Goal: Information Seeking & Learning: Compare options

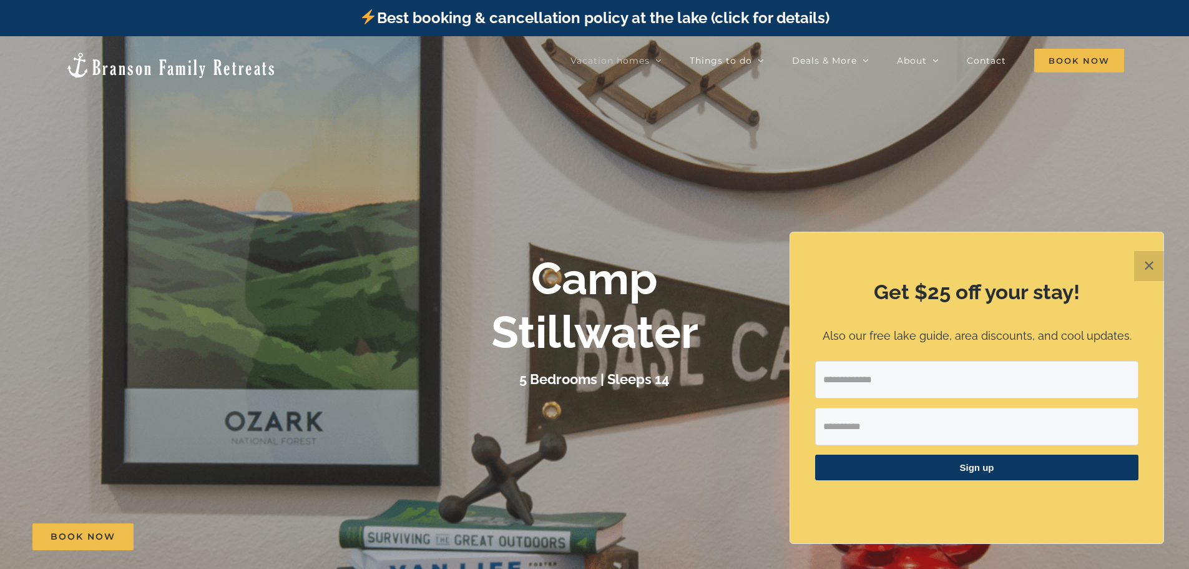
click at [1141, 268] on button "✕" at bounding box center [1149, 266] width 30 height 30
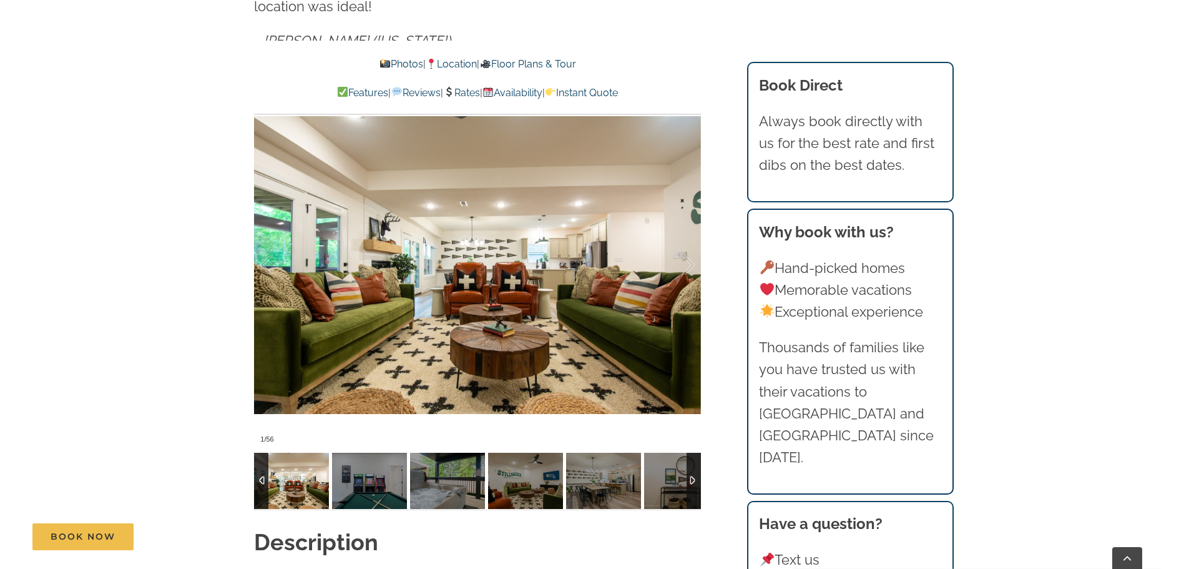
scroll to position [999, 0]
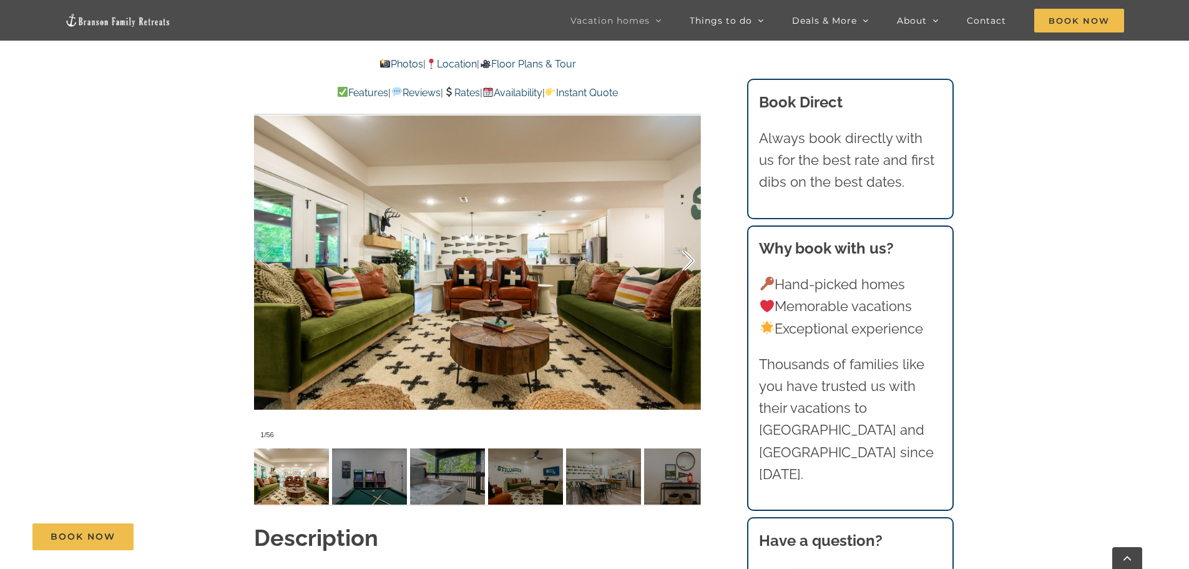
click at [695, 242] on div at bounding box center [675, 260] width 39 height 77
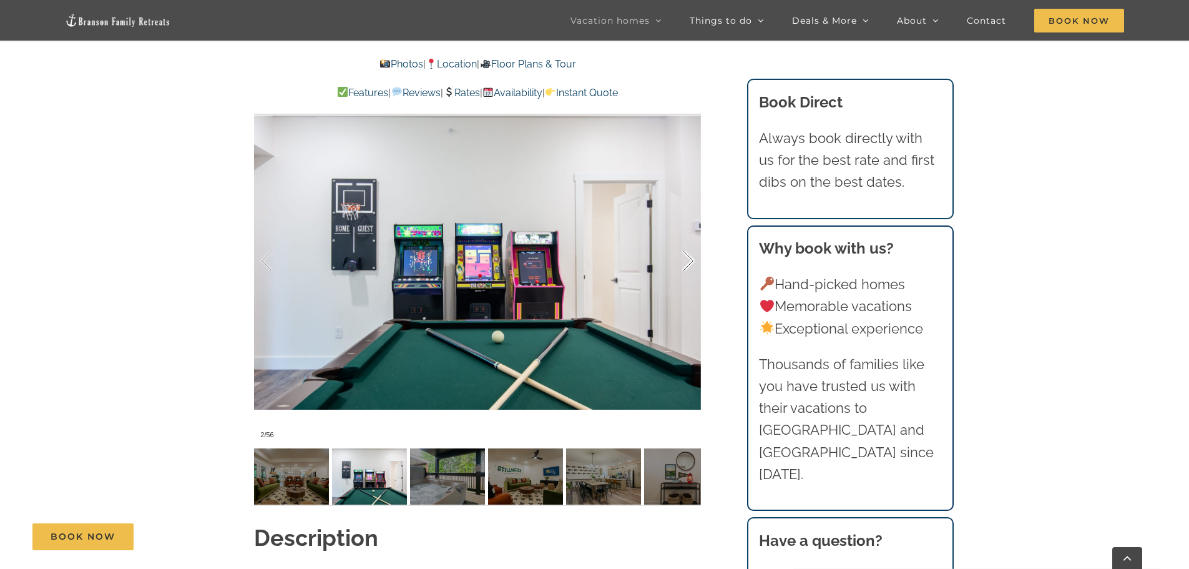
click at [695, 242] on div at bounding box center [675, 260] width 39 height 77
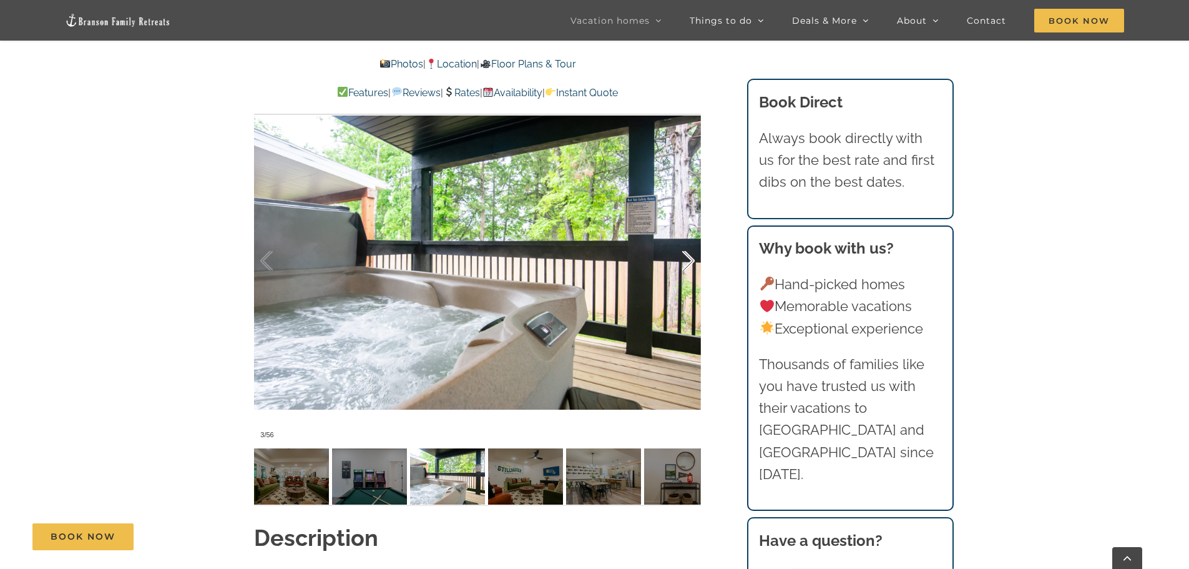
click at [695, 242] on div at bounding box center [675, 260] width 39 height 77
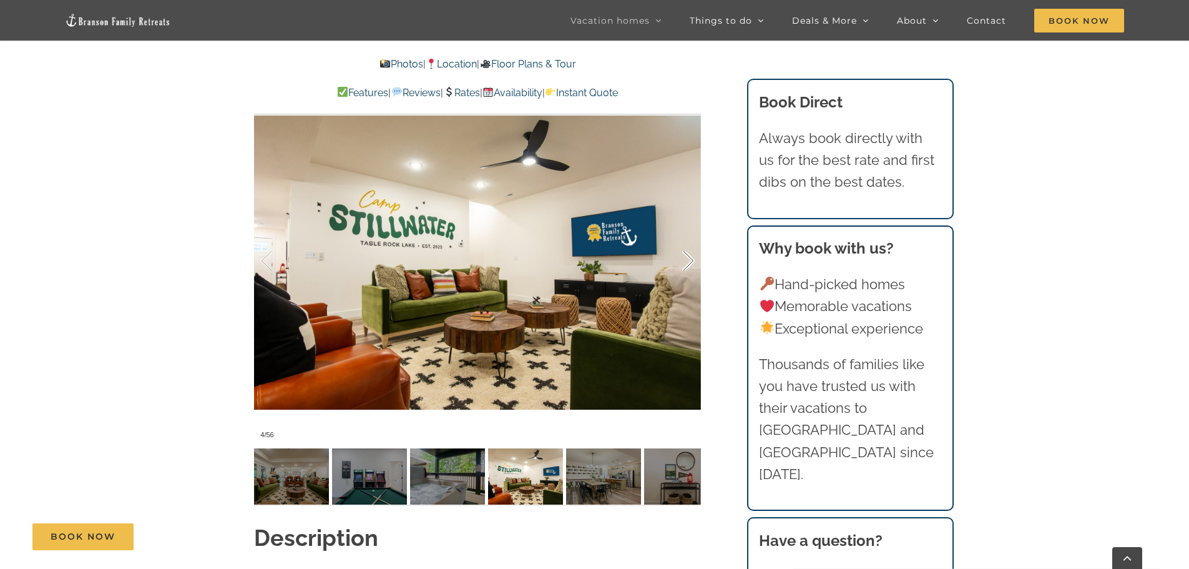
click at [695, 242] on div at bounding box center [675, 260] width 39 height 77
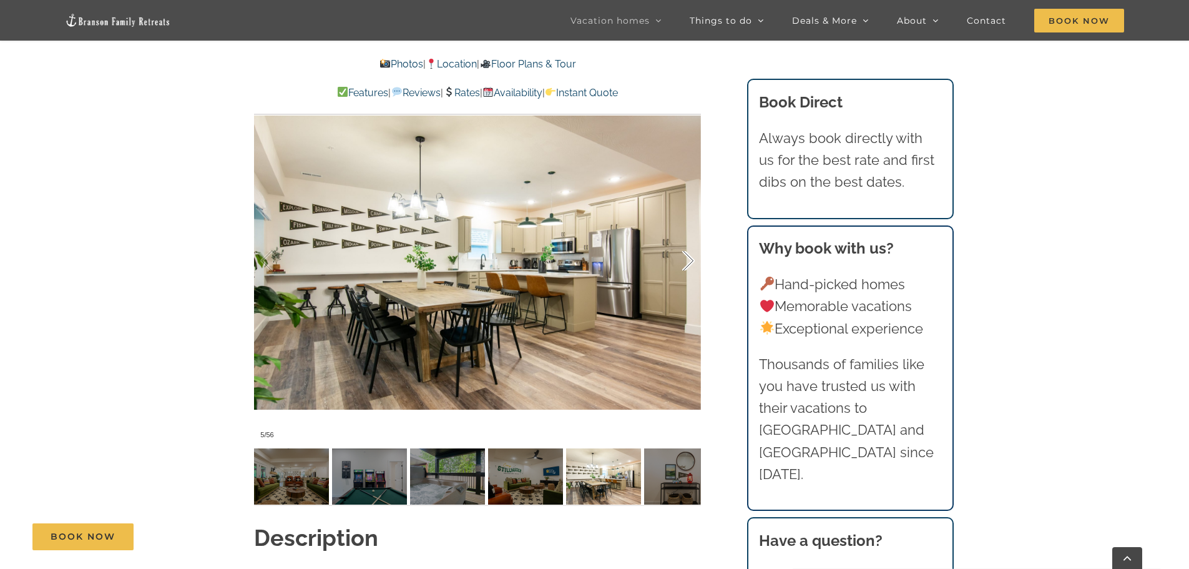
click at [695, 242] on div at bounding box center [675, 260] width 39 height 77
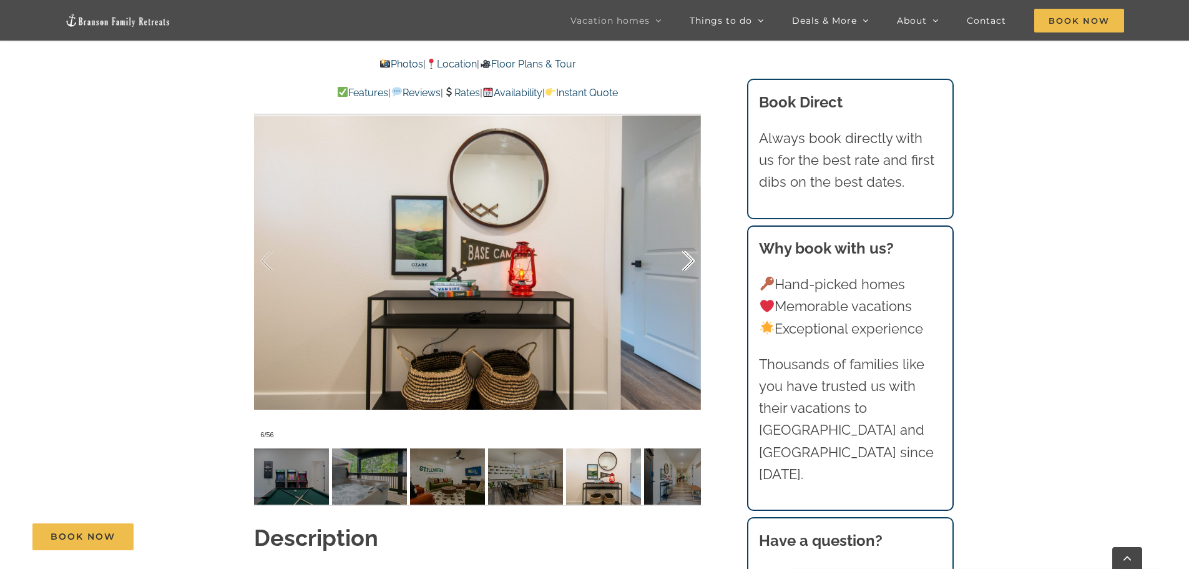
click at [695, 242] on div at bounding box center [675, 260] width 39 height 77
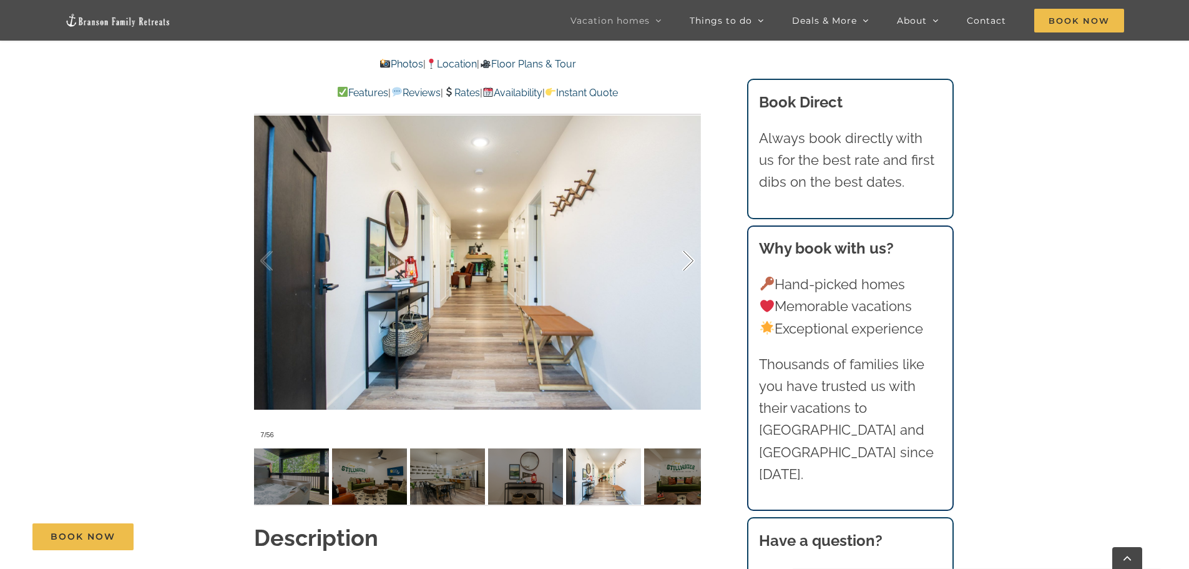
click at [695, 242] on div at bounding box center [675, 260] width 39 height 77
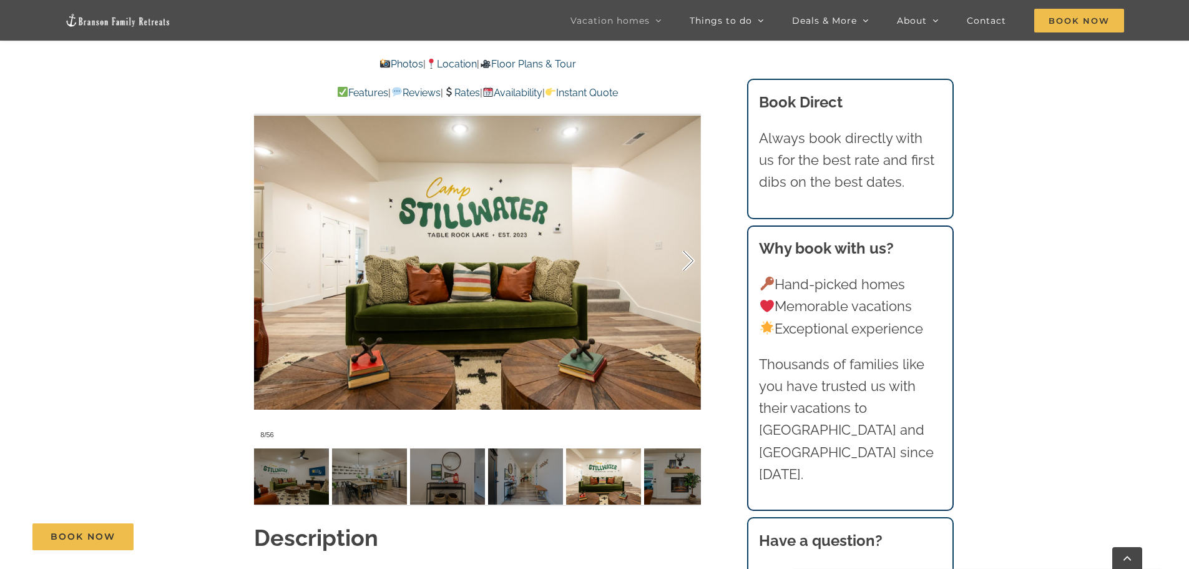
click at [695, 242] on div at bounding box center [675, 260] width 39 height 77
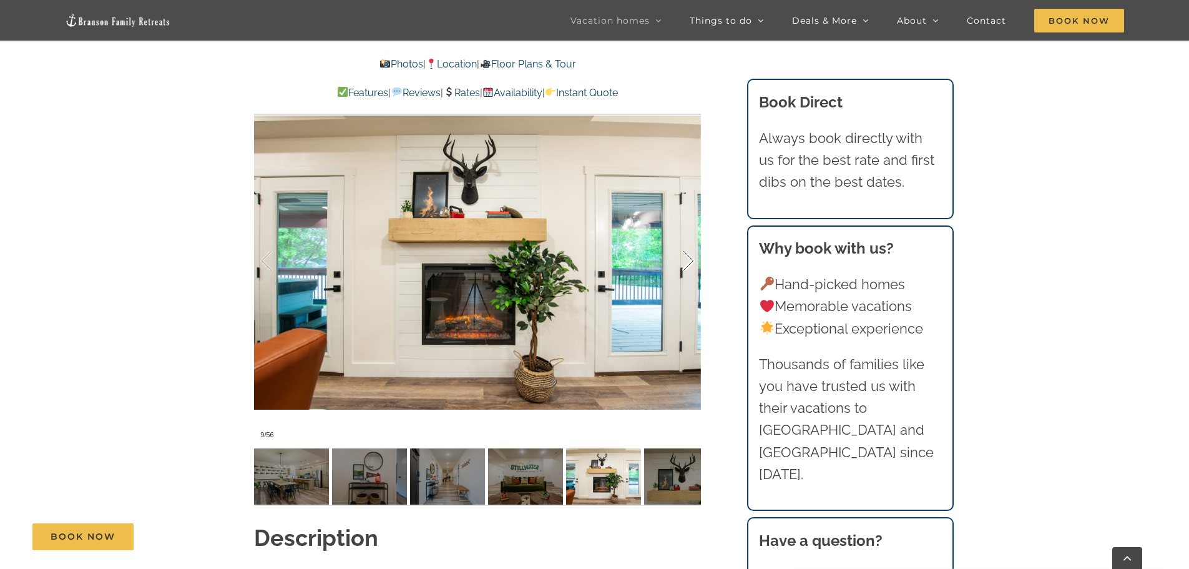
click at [695, 242] on div at bounding box center [675, 260] width 39 height 77
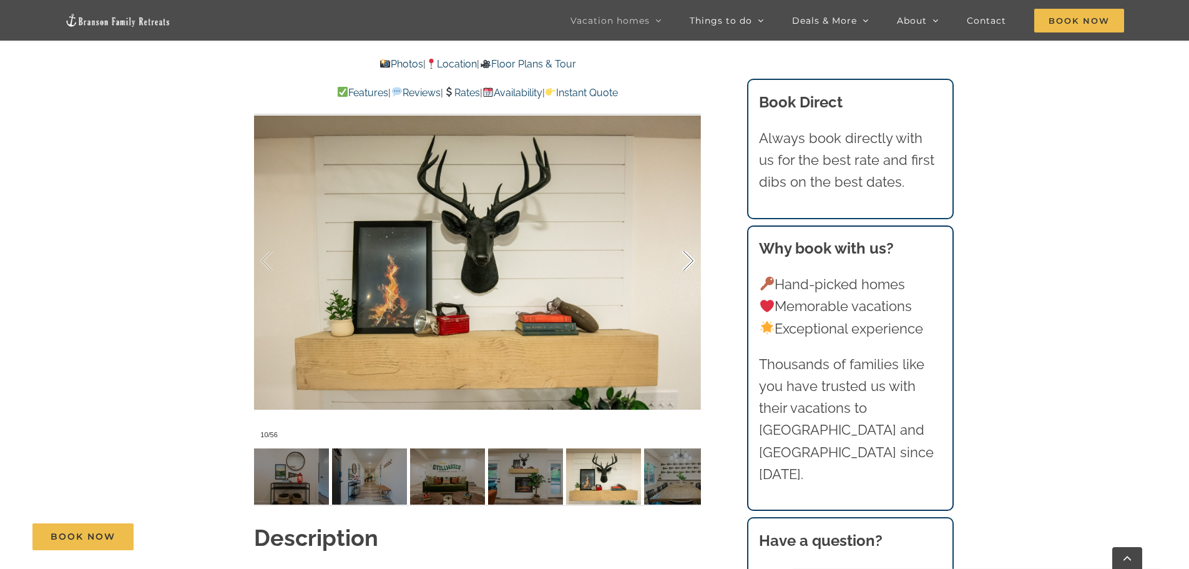
click at [695, 242] on div at bounding box center [675, 260] width 39 height 77
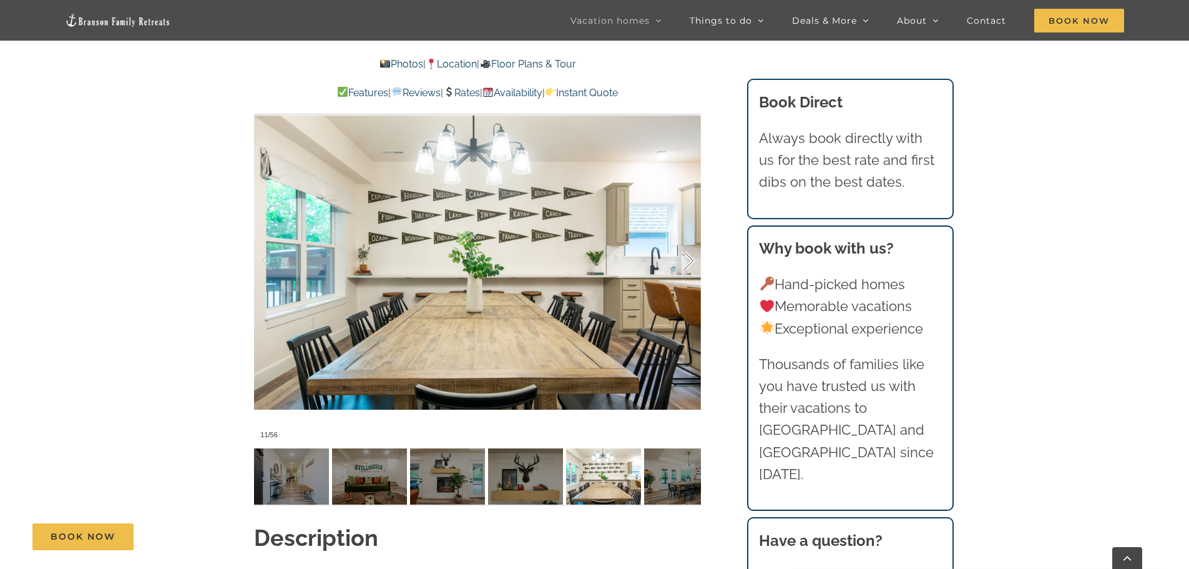
click at [695, 242] on div at bounding box center [675, 260] width 39 height 77
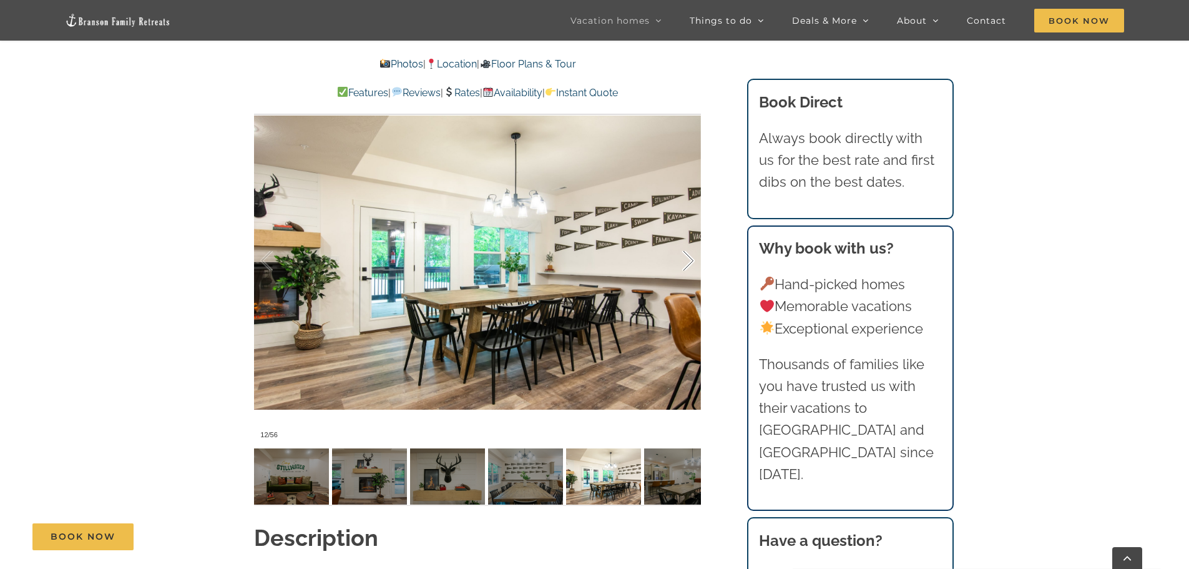
click at [695, 242] on div at bounding box center [675, 260] width 39 height 77
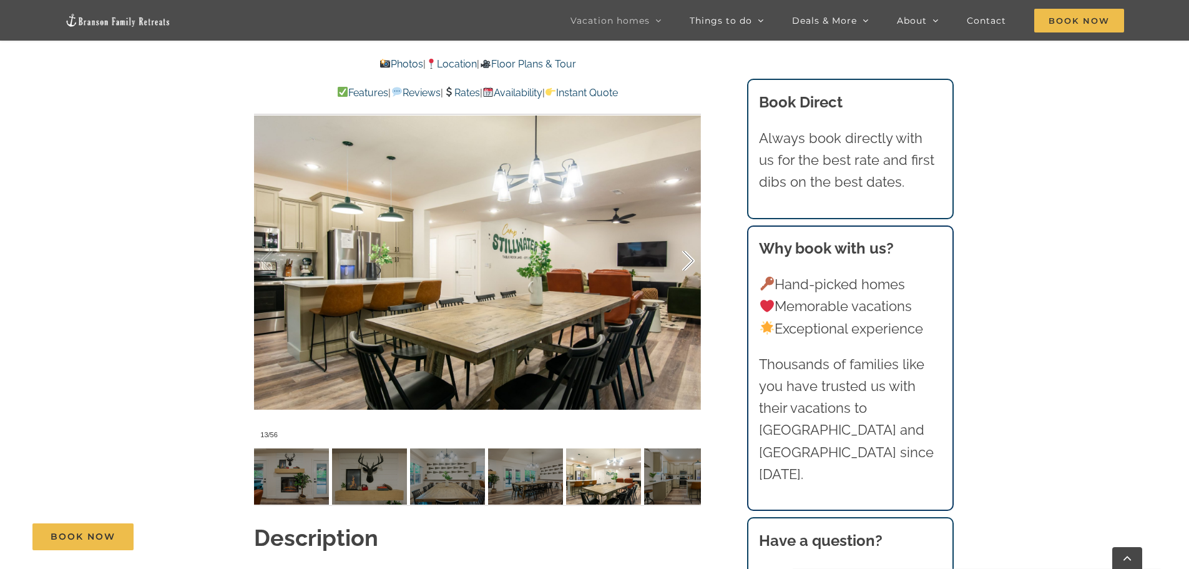
click at [695, 242] on div at bounding box center [675, 260] width 39 height 77
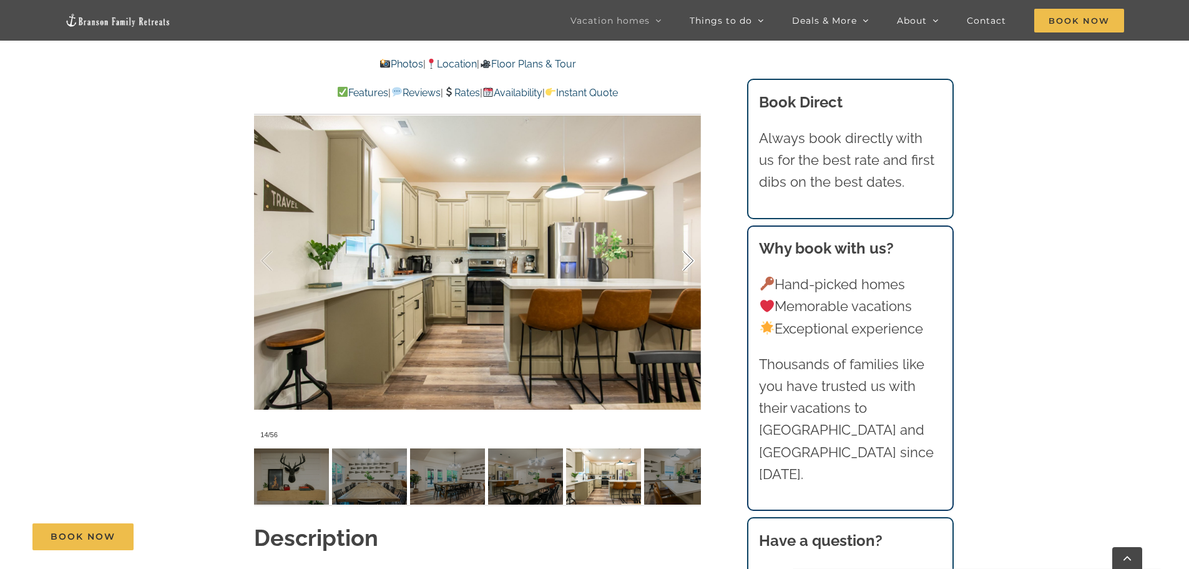
click at [695, 242] on div at bounding box center [675, 260] width 39 height 77
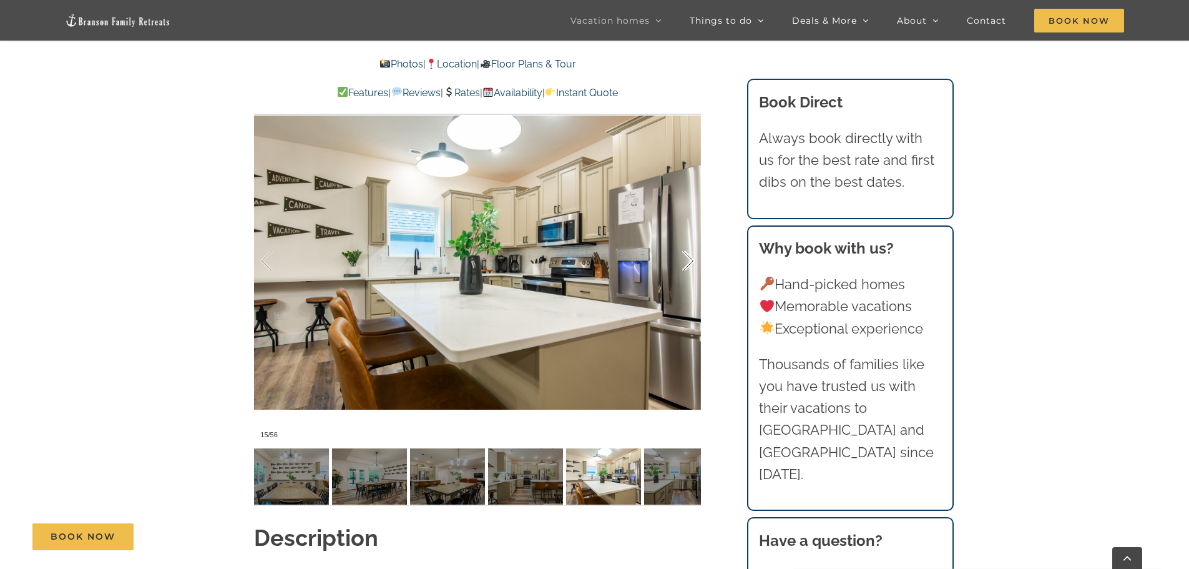
click at [695, 242] on div at bounding box center [675, 260] width 39 height 77
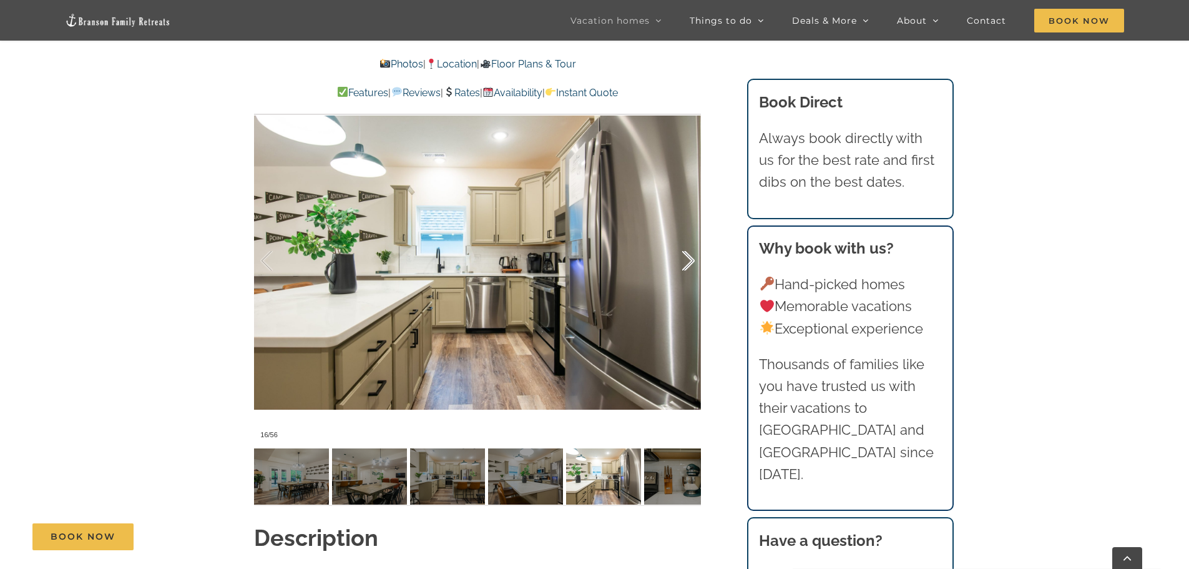
click at [695, 242] on div at bounding box center [675, 260] width 39 height 77
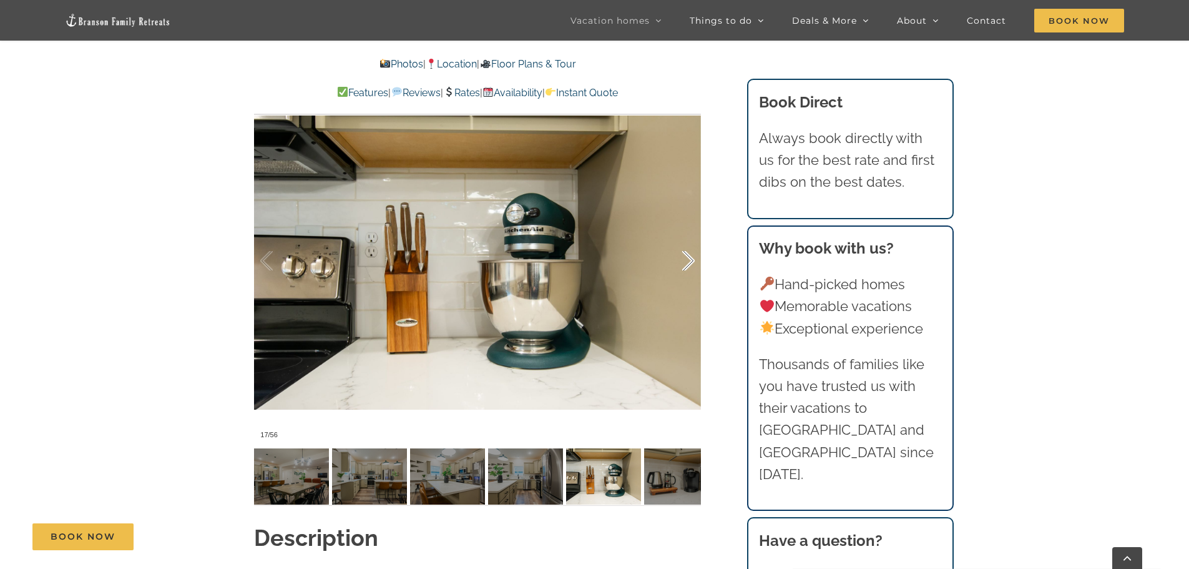
click at [695, 242] on div at bounding box center [675, 260] width 39 height 77
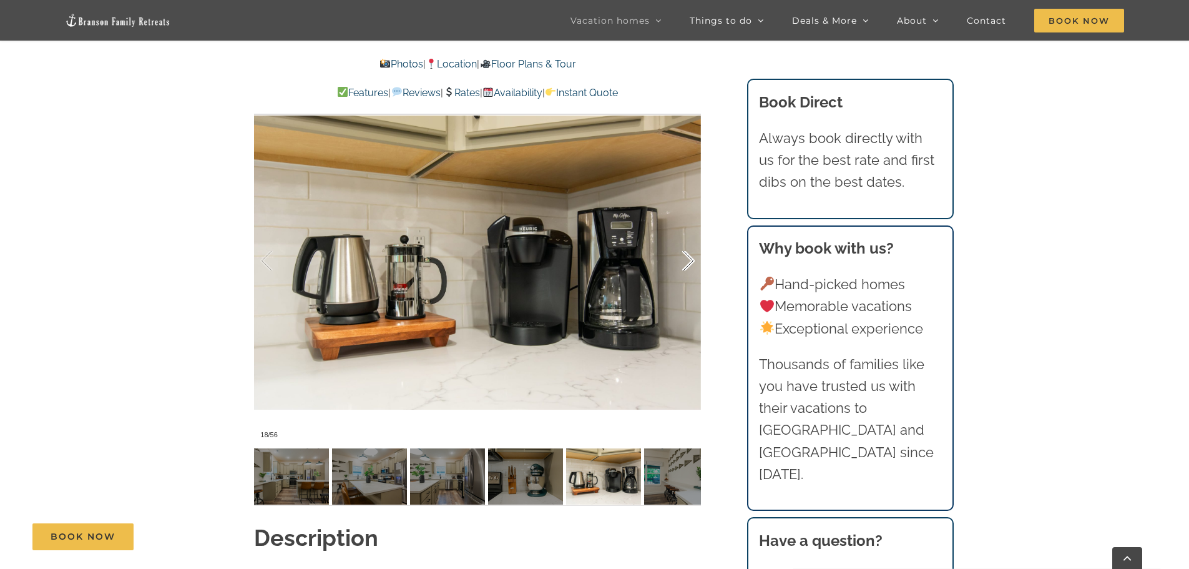
click at [695, 242] on div at bounding box center [675, 260] width 39 height 77
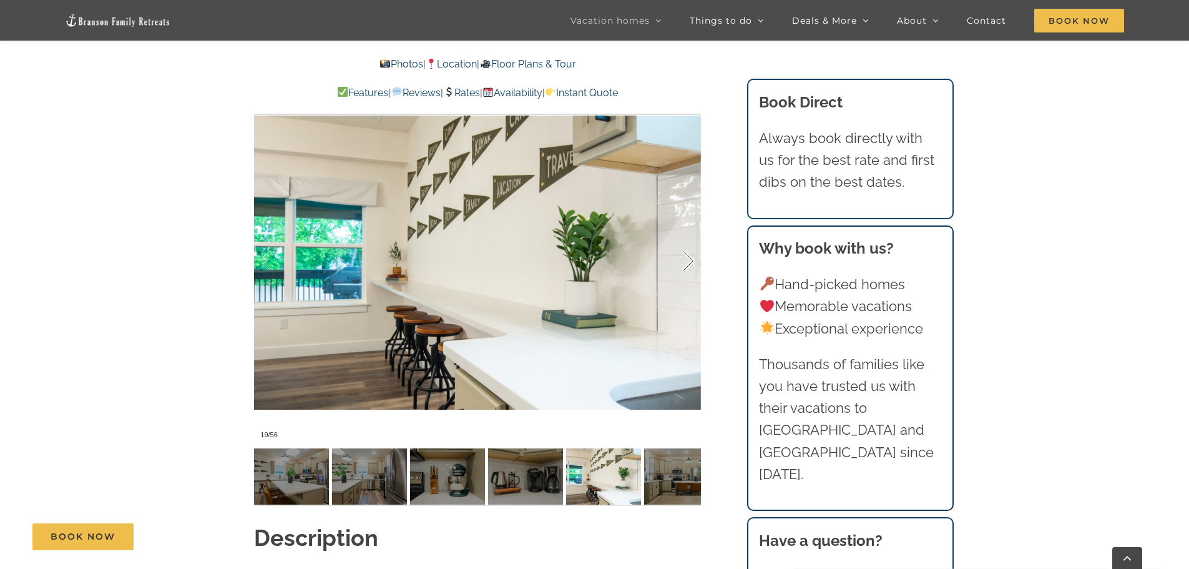
click at [695, 242] on div at bounding box center [675, 260] width 39 height 77
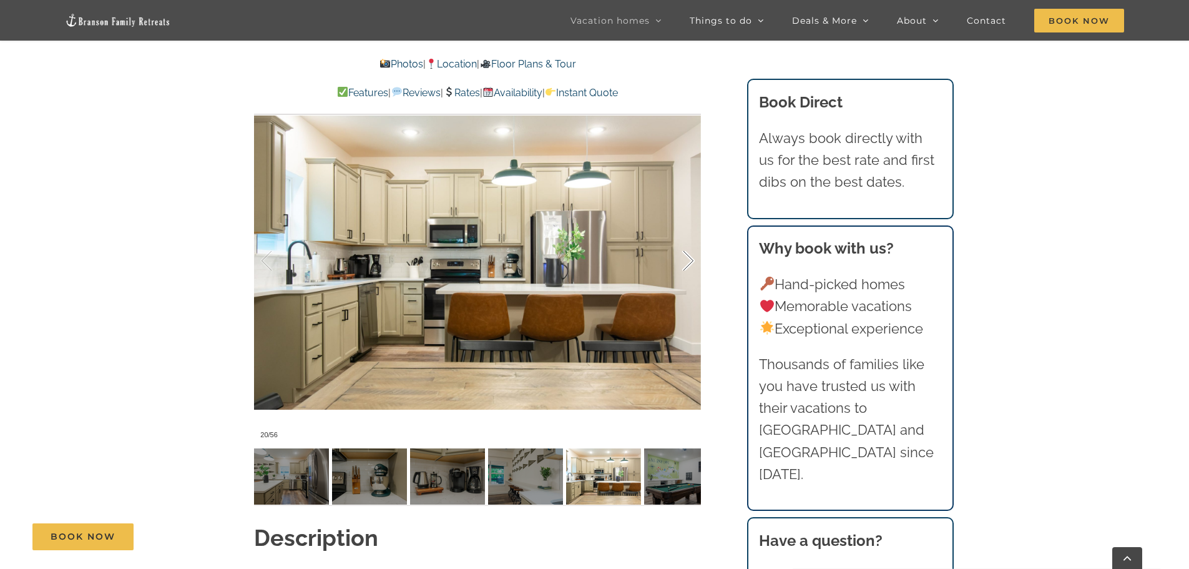
click at [695, 242] on div at bounding box center [675, 260] width 39 height 77
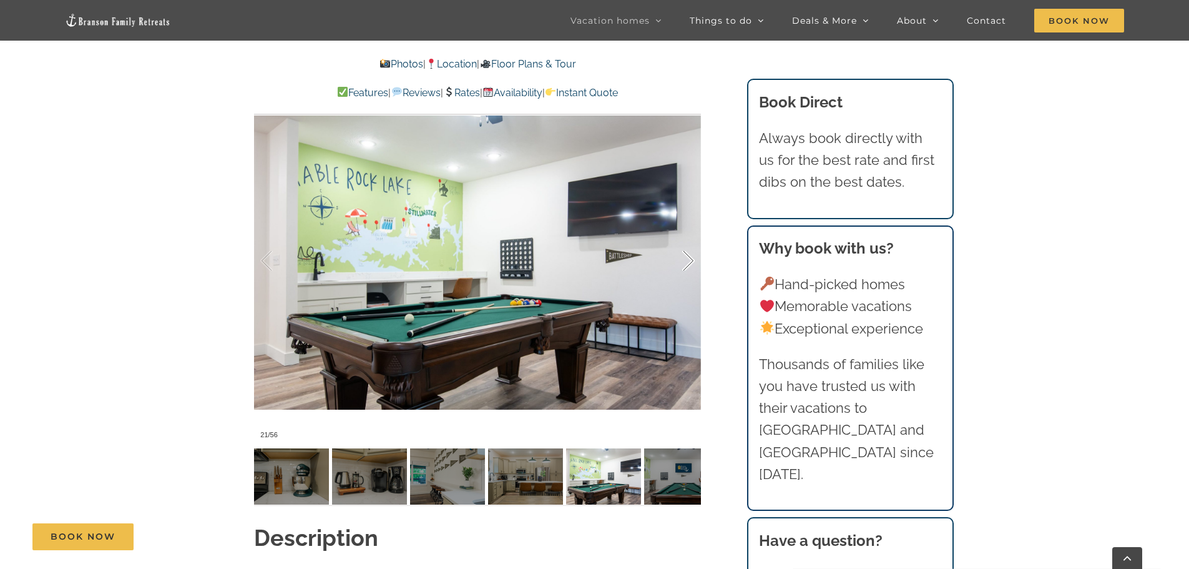
click at [695, 242] on div at bounding box center [675, 260] width 39 height 77
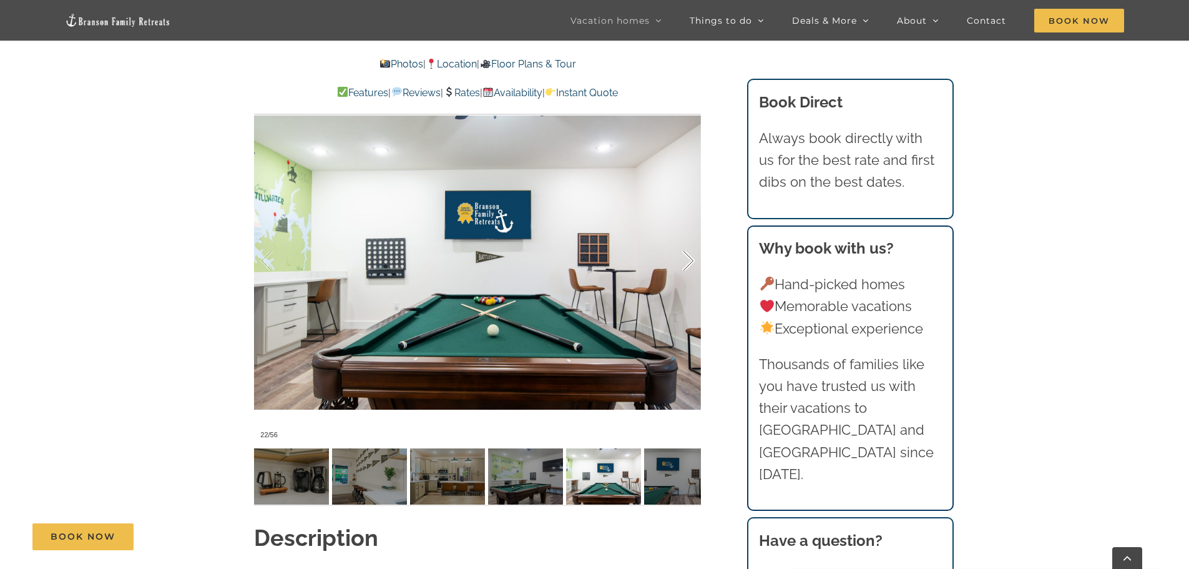
click at [695, 242] on div at bounding box center [675, 260] width 39 height 77
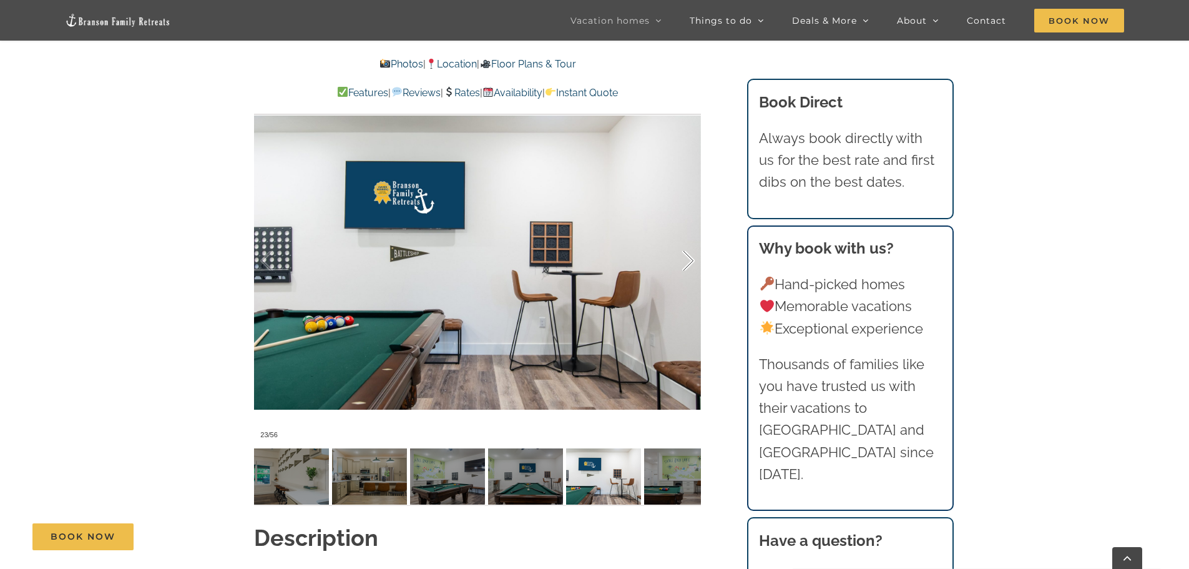
click at [695, 242] on div at bounding box center [675, 260] width 39 height 77
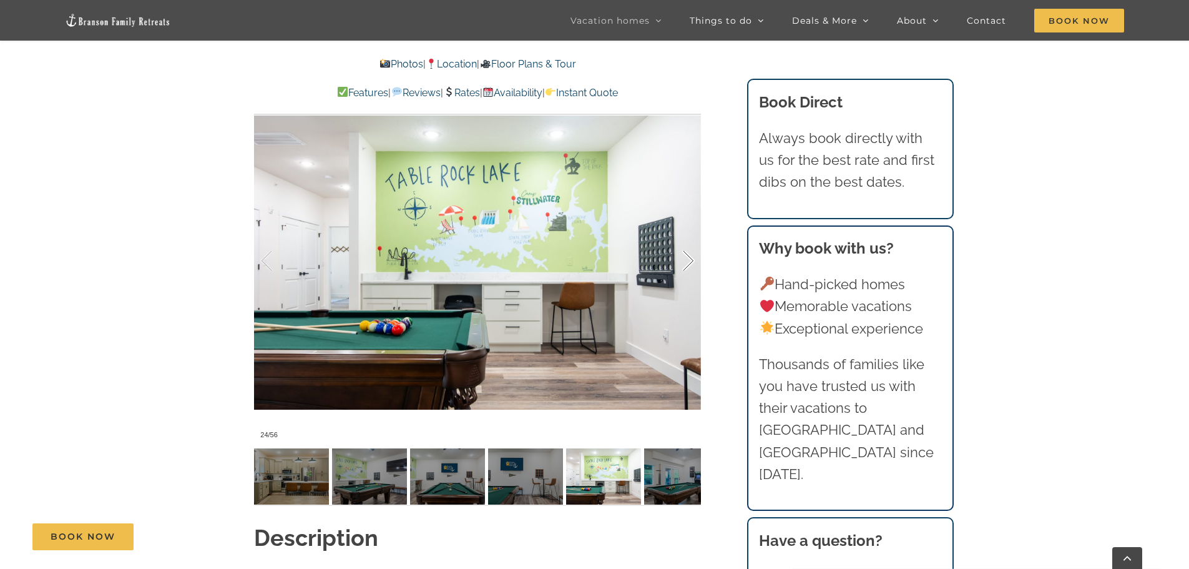
click at [695, 242] on div at bounding box center [675, 260] width 39 height 77
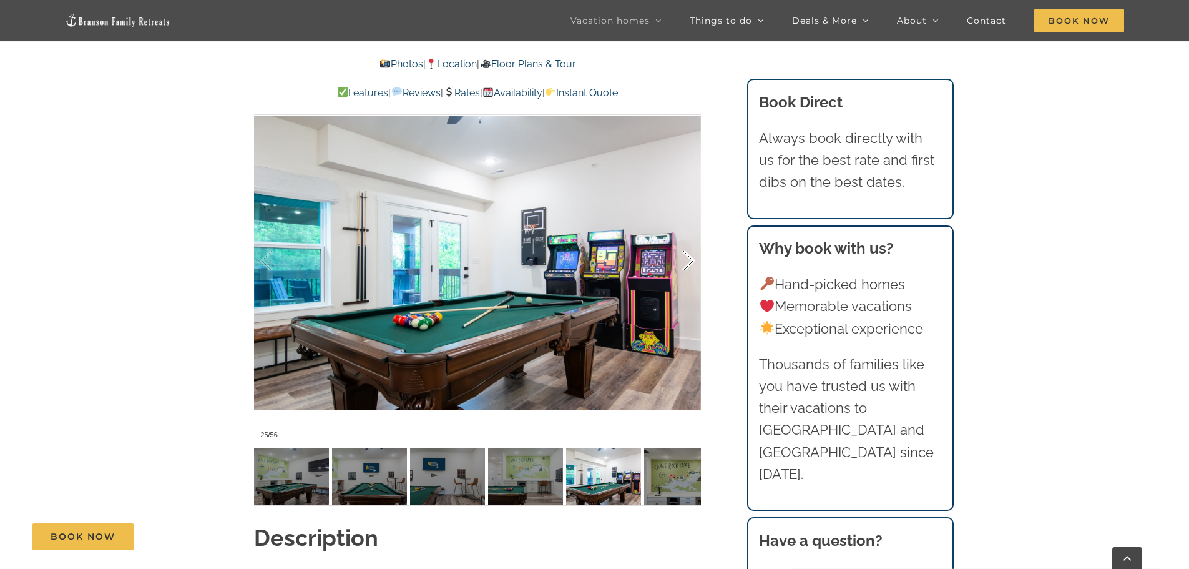
click at [695, 242] on div at bounding box center [675, 260] width 39 height 77
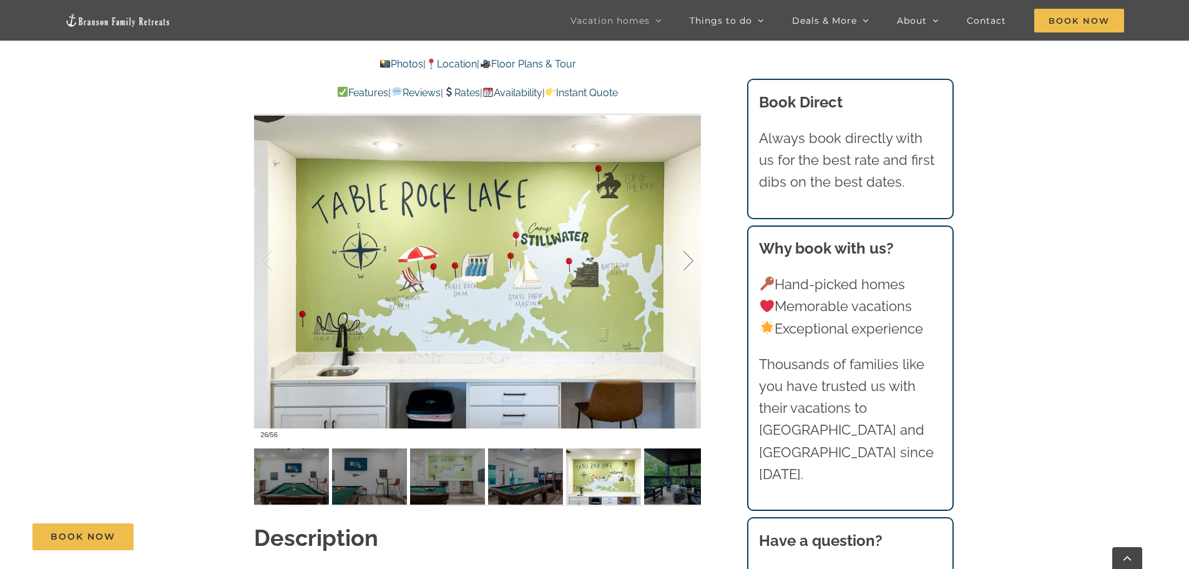
click at [695, 242] on div at bounding box center [675, 260] width 39 height 77
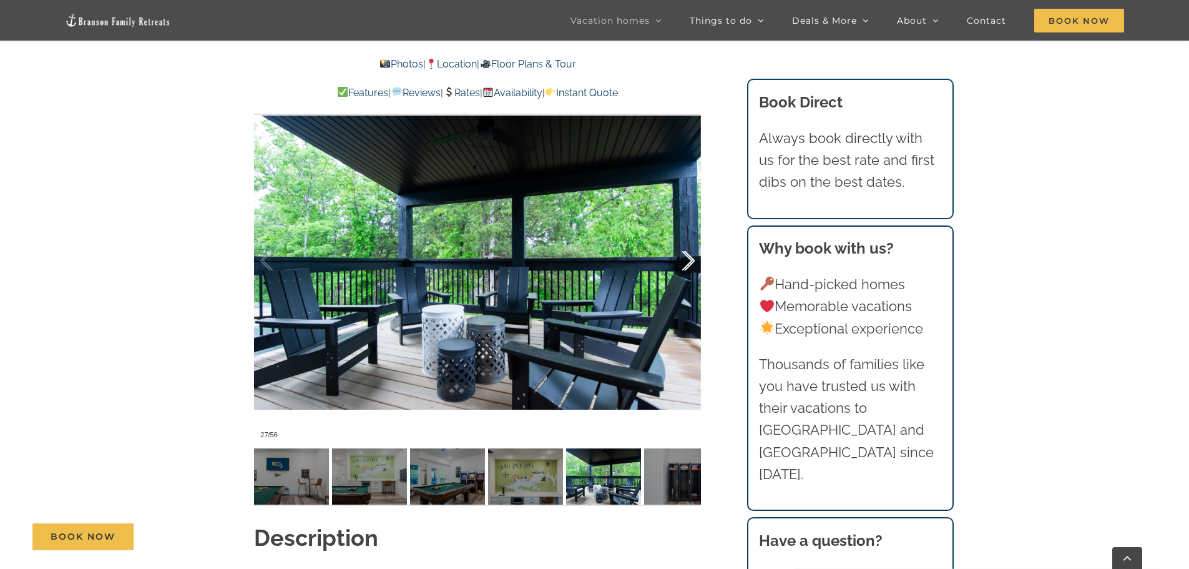
click at [695, 242] on div at bounding box center [675, 260] width 39 height 77
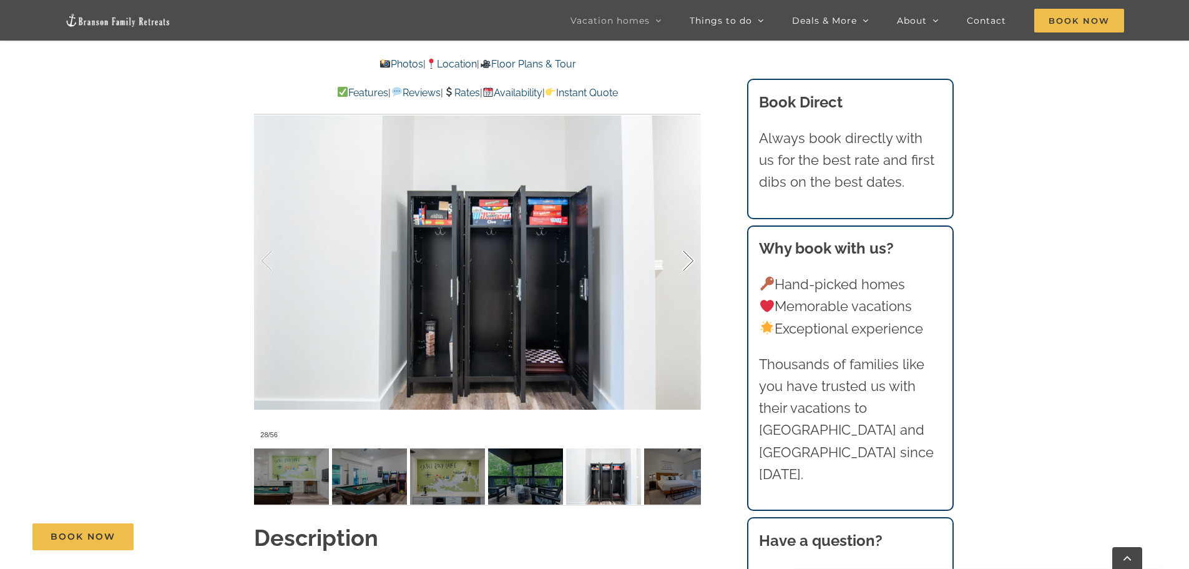
click at [695, 242] on div at bounding box center [675, 260] width 39 height 77
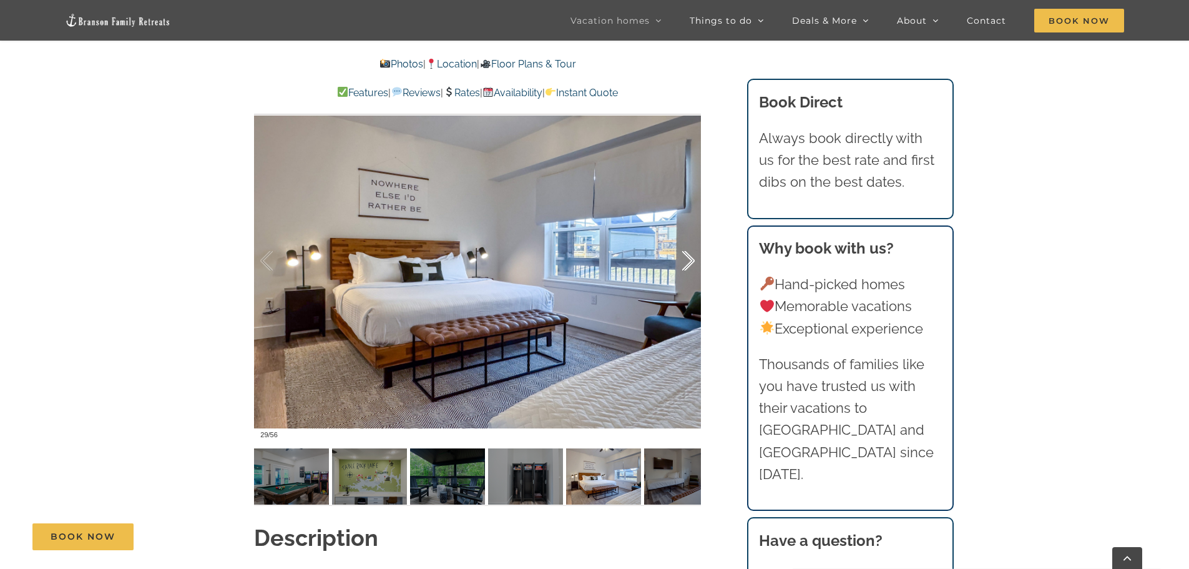
click at [695, 242] on div at bounding box center [675, 260] width 39 height 77
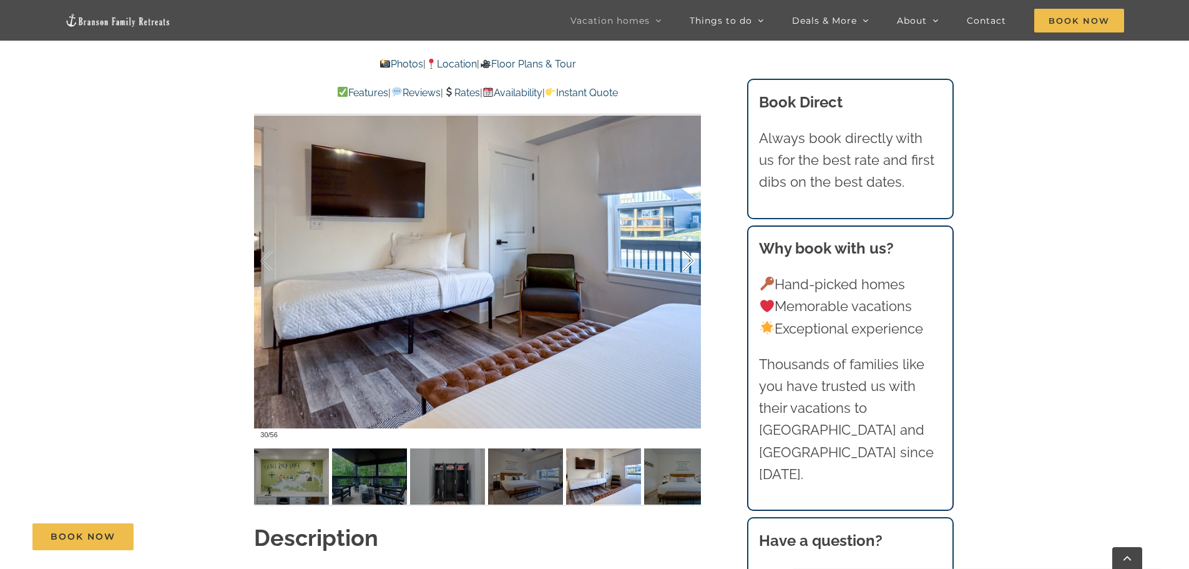
click at [695, 242] on div at bounding box center [675, 260] width 39 height 77
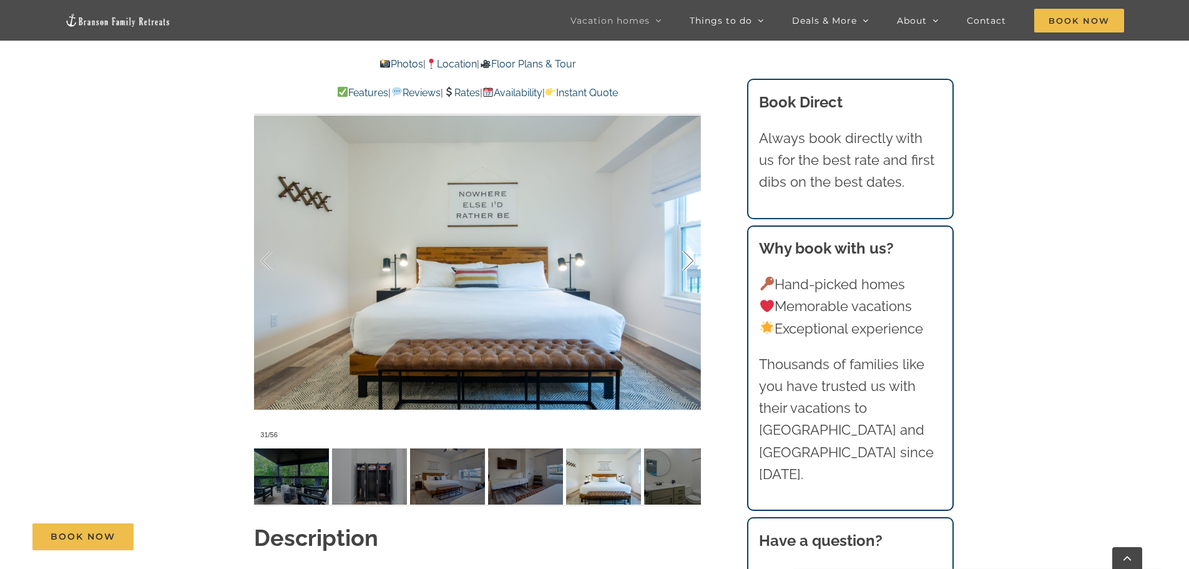
click at [695, 242] on div at bounding box center [675, 260] width 39 height 77
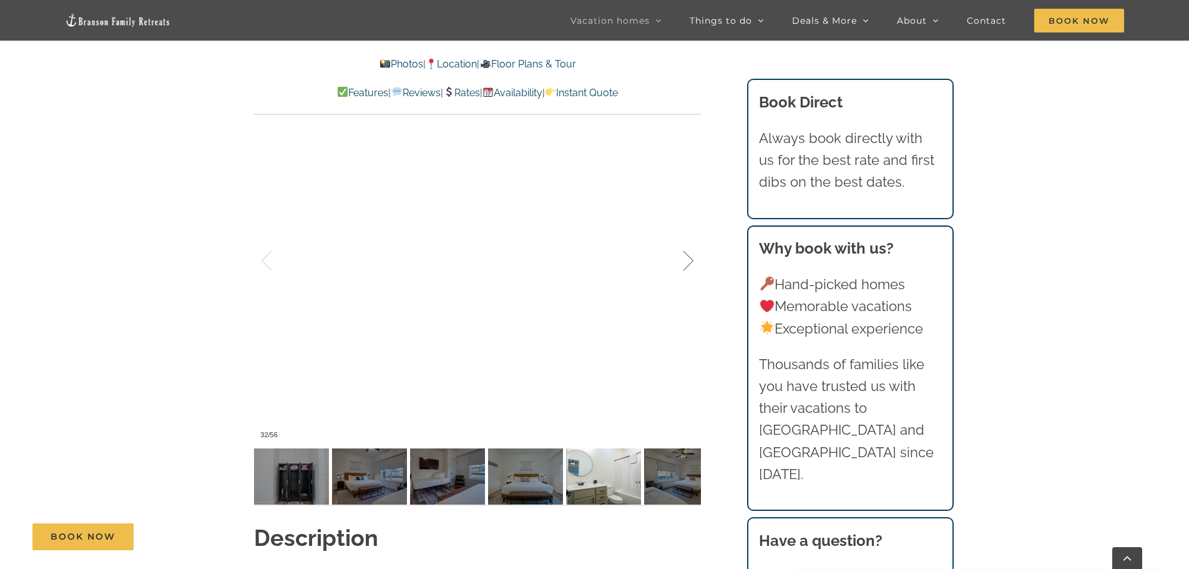
click at [695, 242] on div at bounding box center [675, 260] width 39 height 77
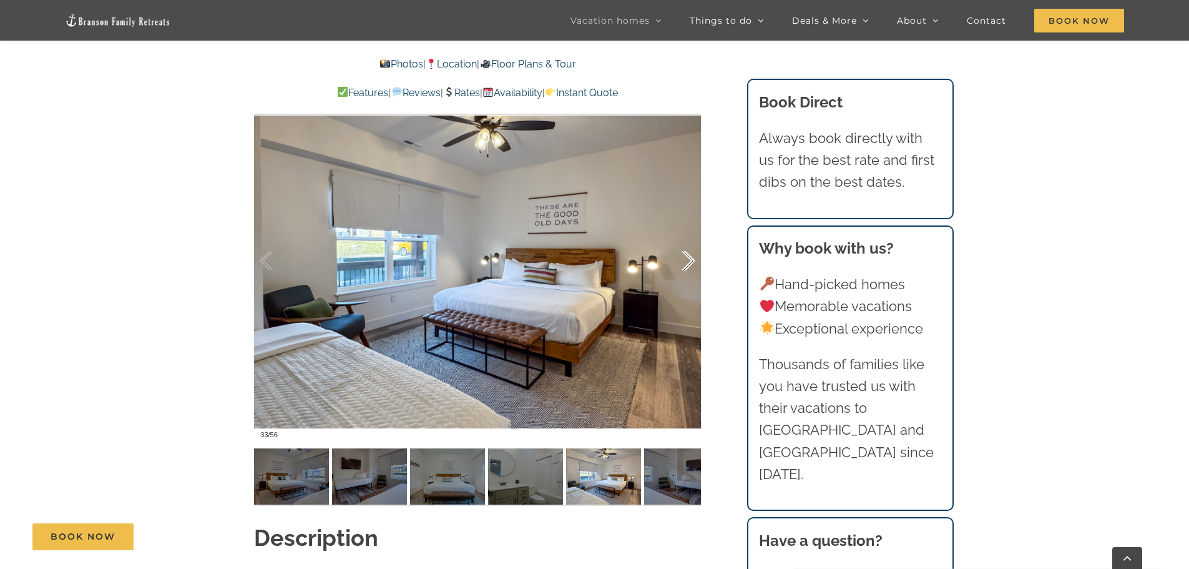
click at [695, 242] on div at bounding box center [675, 260] width 39 height 77
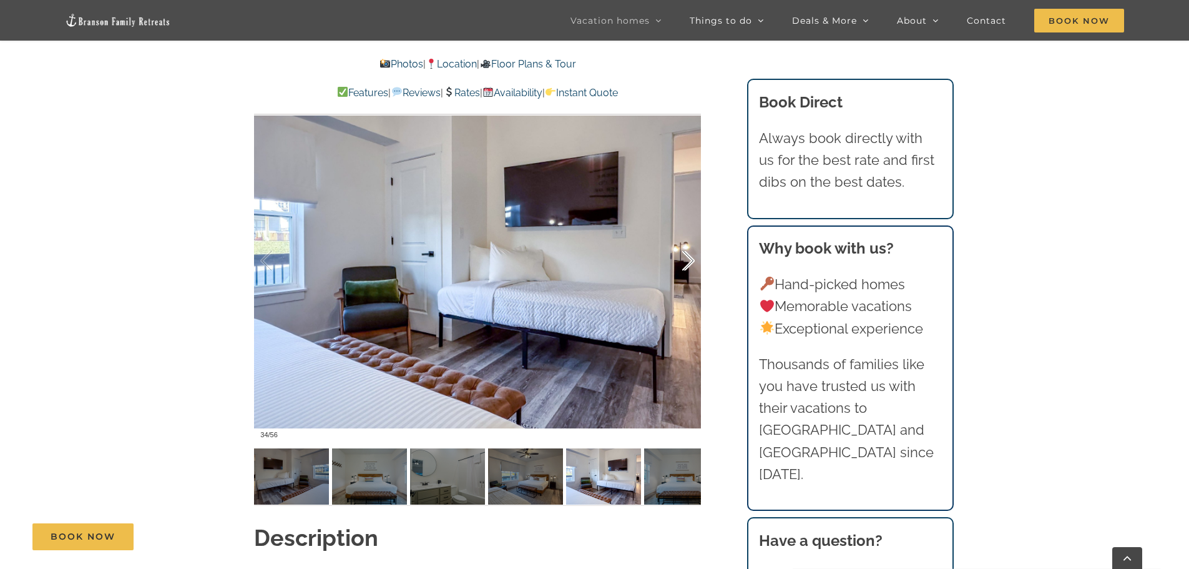
click at [695, 242] on div at bounding box center [675, 260] width 39 height 77
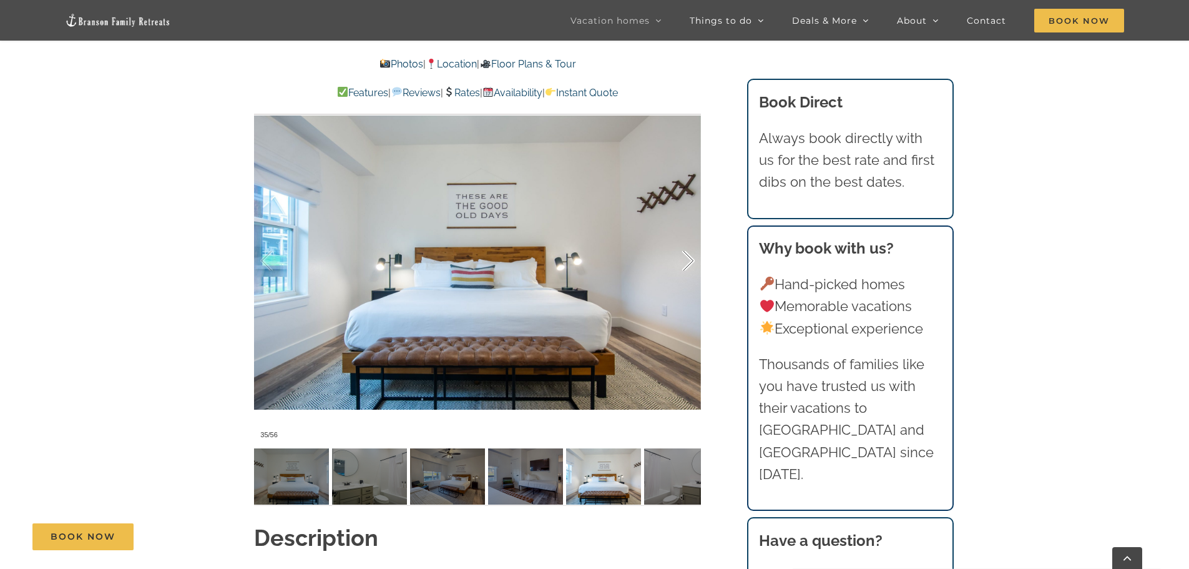
click at [695, 242] on div at bounding box center [675, 260] width 39 height 77
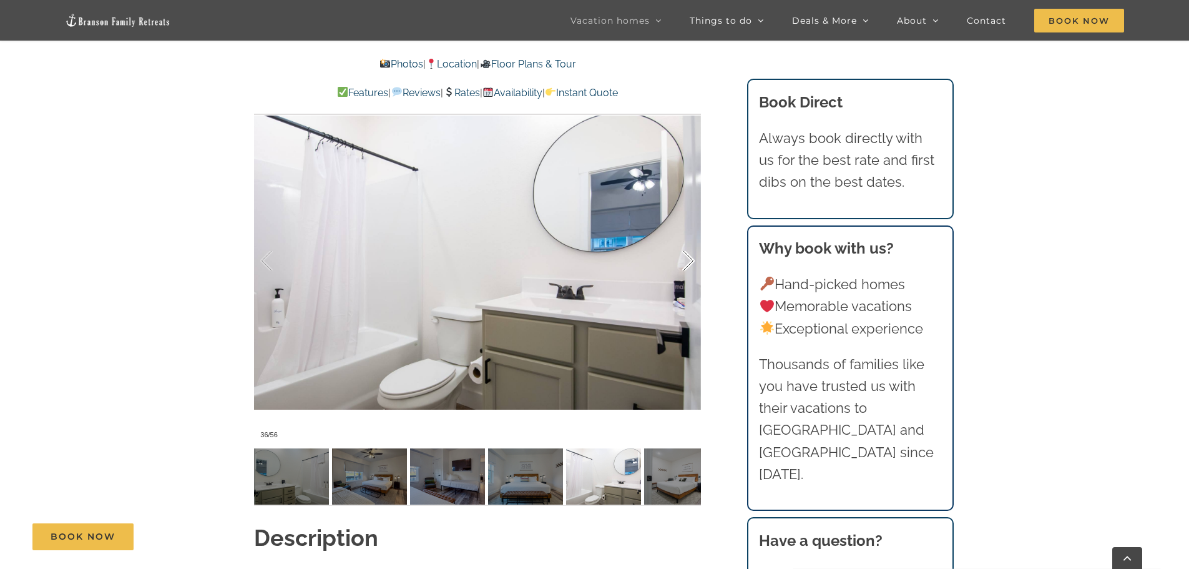
click at [695, 242] on div at bounding box center [675, 260] width 39 height 77
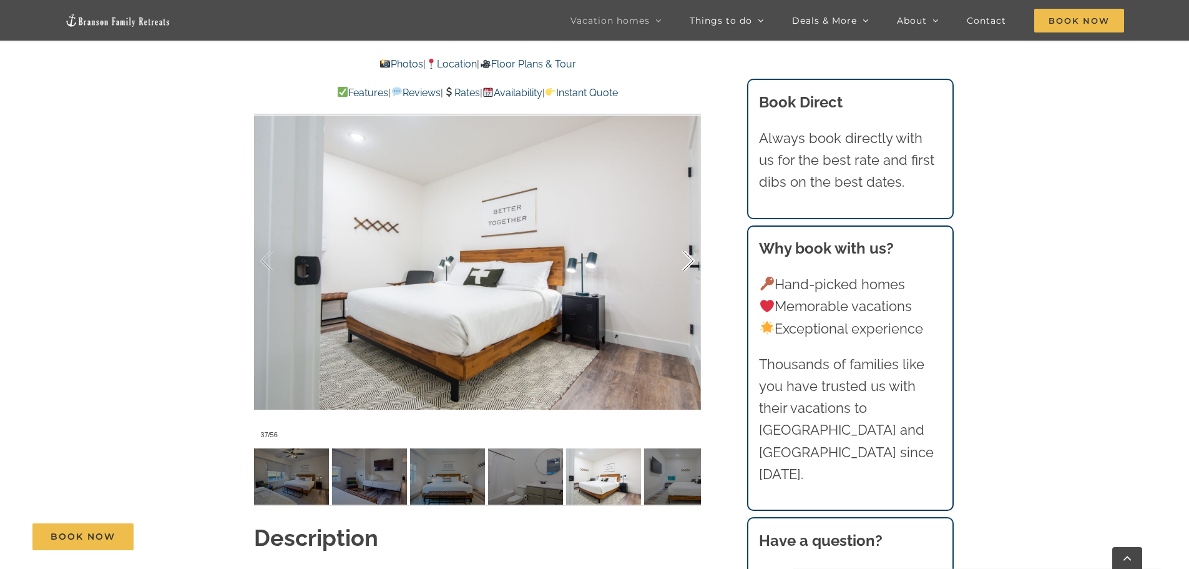
click at [695, 242] on div at bounding box center [675, 260] width 39 height 77
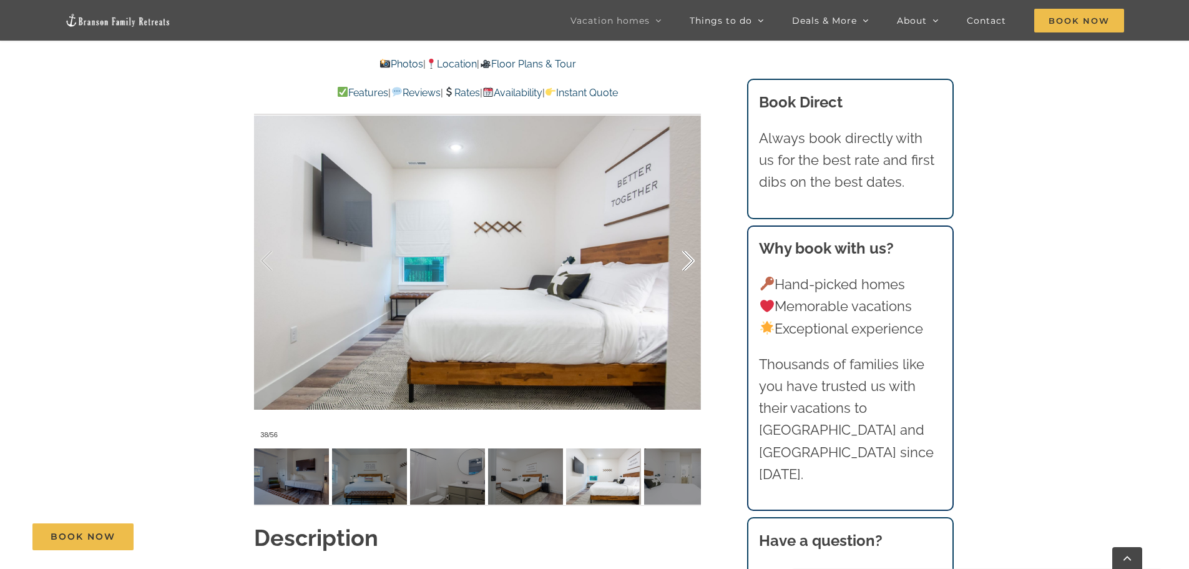
click at [695, 242] on div at bounding box center [675, 260] width 39 height 77
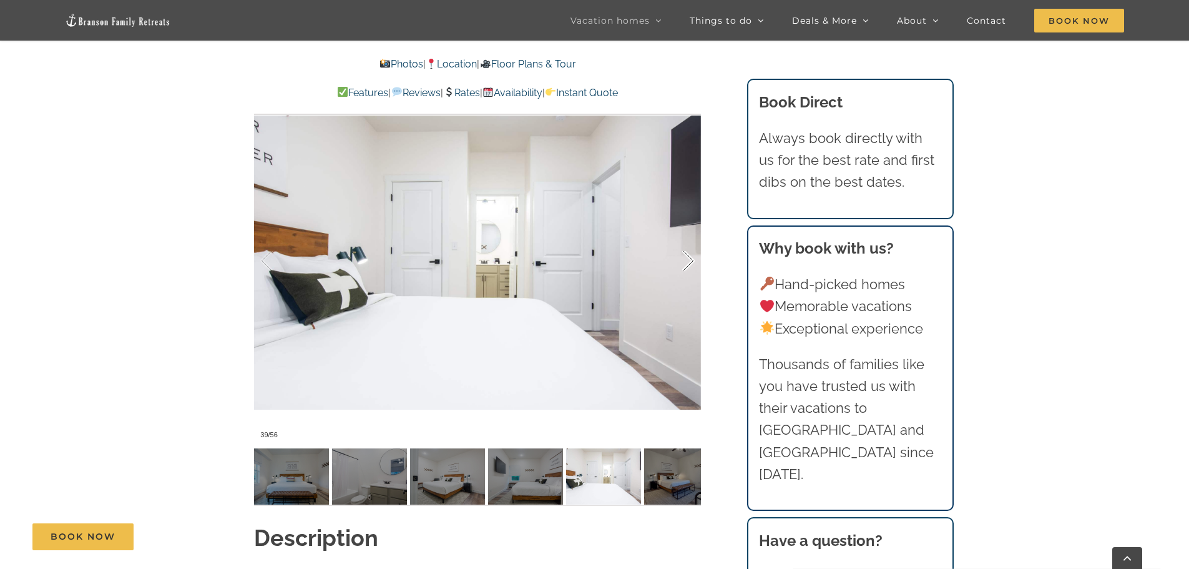
click at [695, 242] on div at bounding box center [675, 260] width 39 height 77
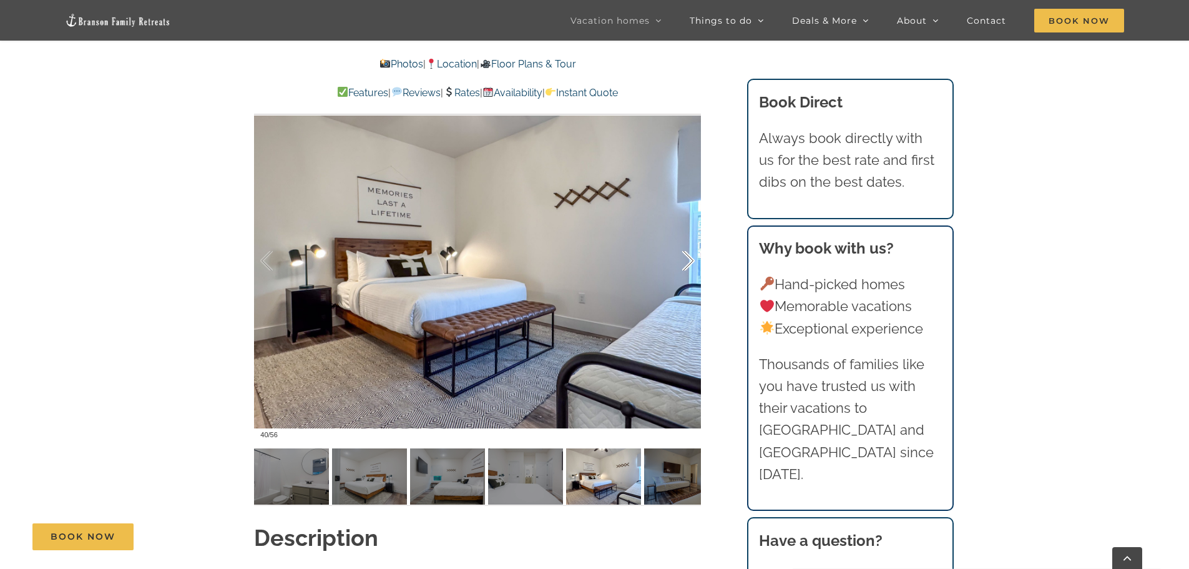
click at [695, 242] on div at bounding box center [675, 260] width 39 height 77
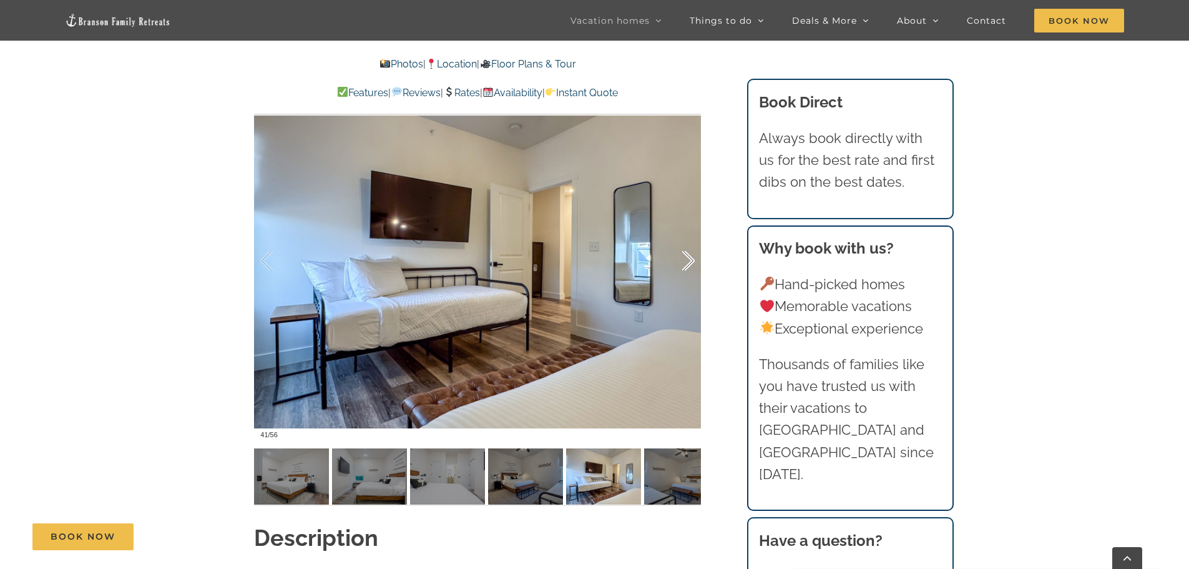
click at [695, 242] on div at bounding box center [675, 260] width 39 height 77
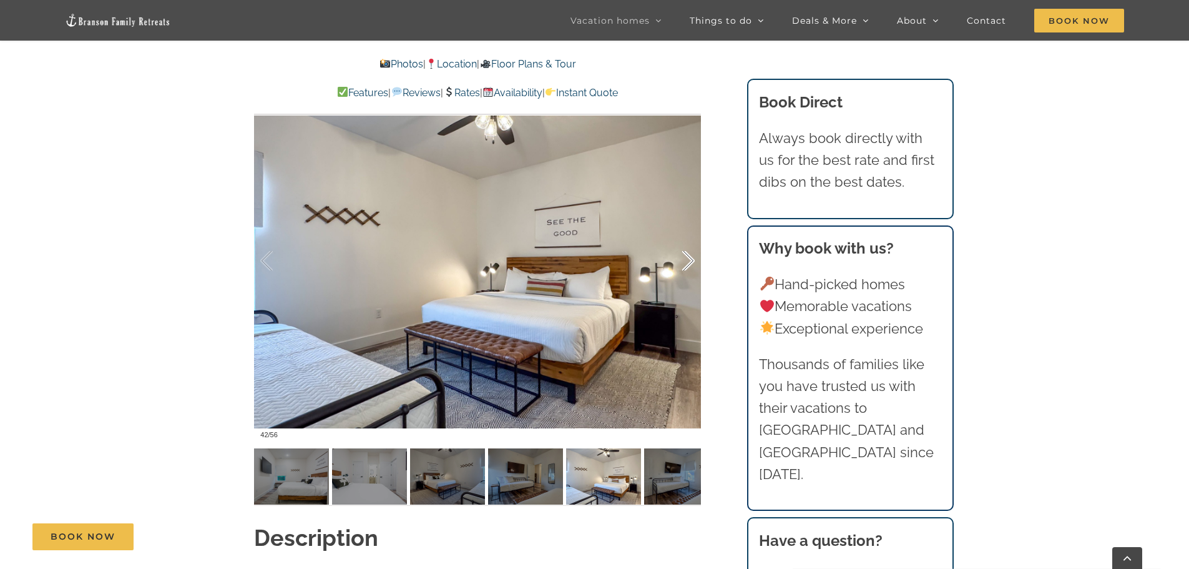
click at [695, 242] on div at bounding box center [675, 260] width 39 height 77
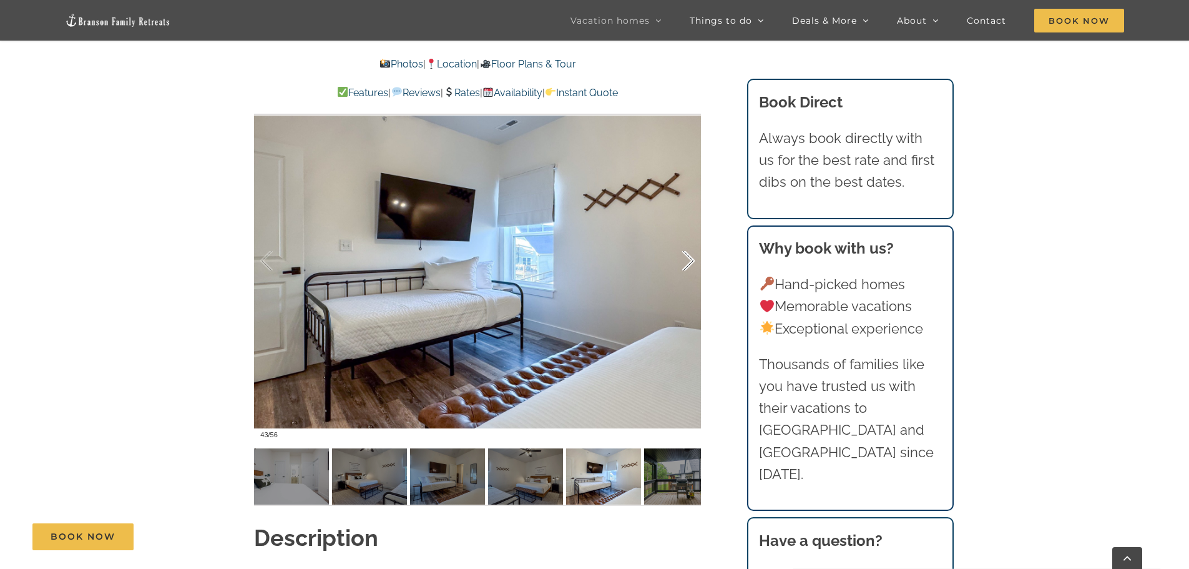
click at [695, 242] on div at bounding box center [675, 260] width 39 height 77
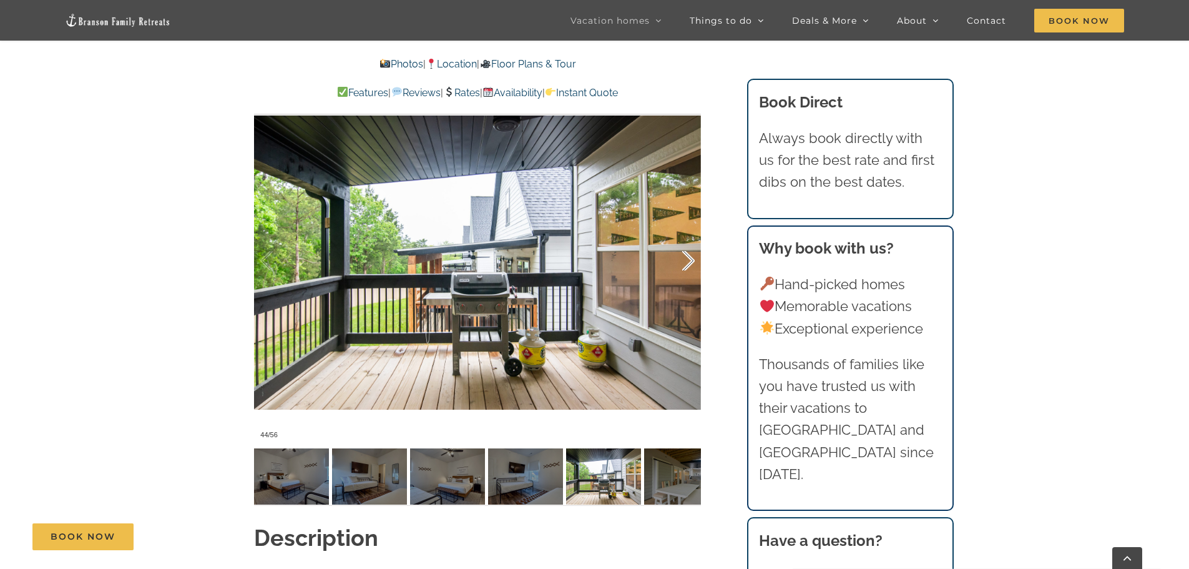
click at [695, 242] on div at bounding box center [675, 260] width 39 height 77
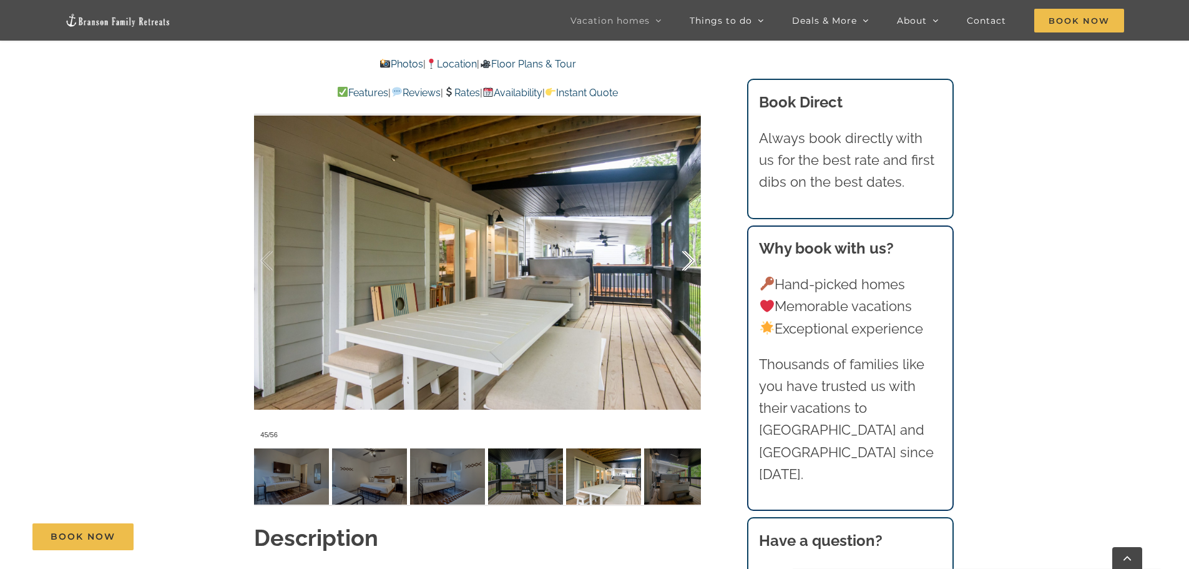
click at [695, 242] on div at bounding box center [675, 260] width 39 height 77
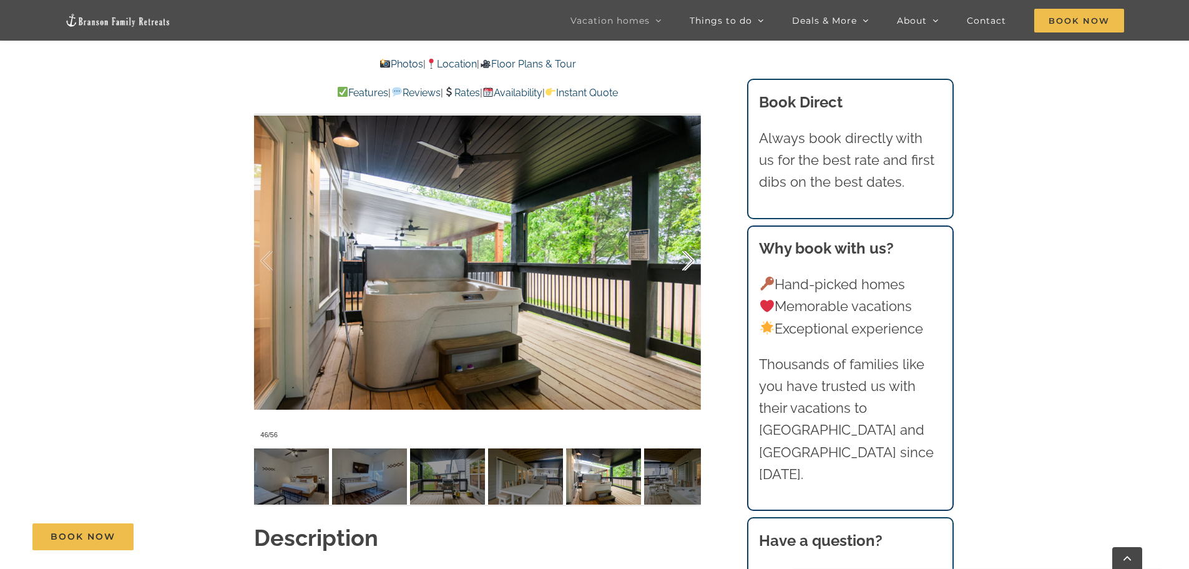
click at [695, 242] on div at bounding box center [675, 260] width 39 height 77
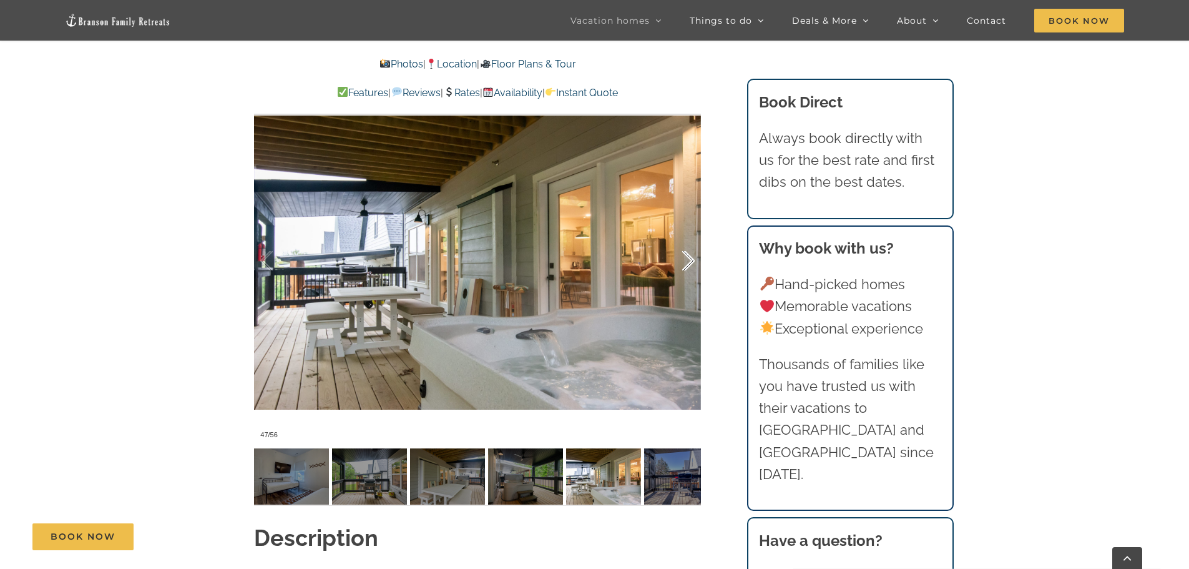
click at [695, 242] on div at bounding box center [675, 260] width 39 height 77
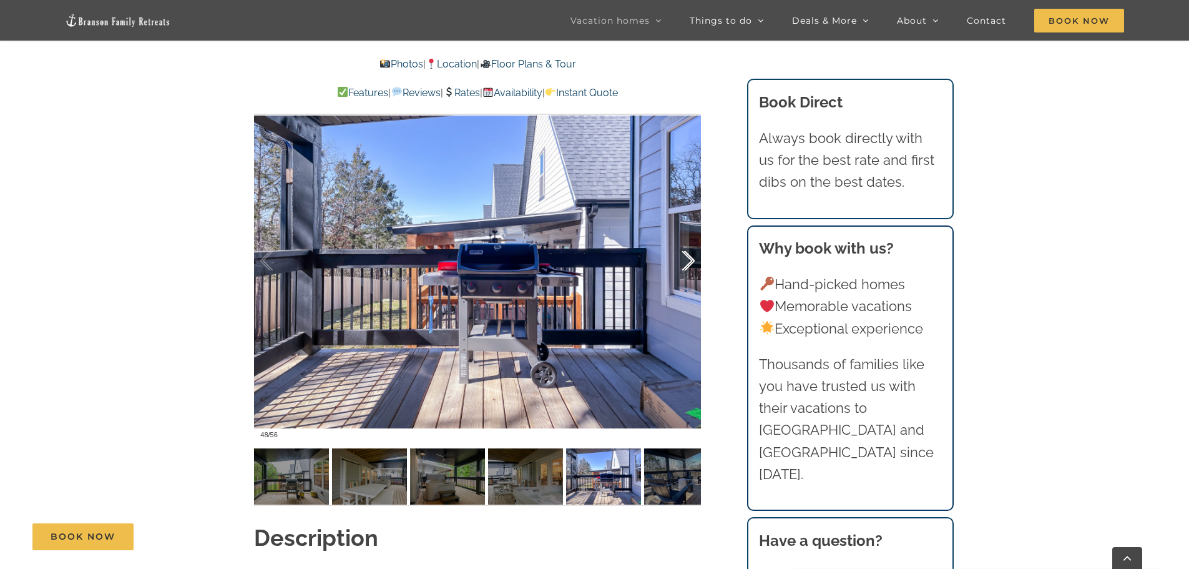
click at [695, 242] on div at bounding box center [675, 260] width 39 height 77
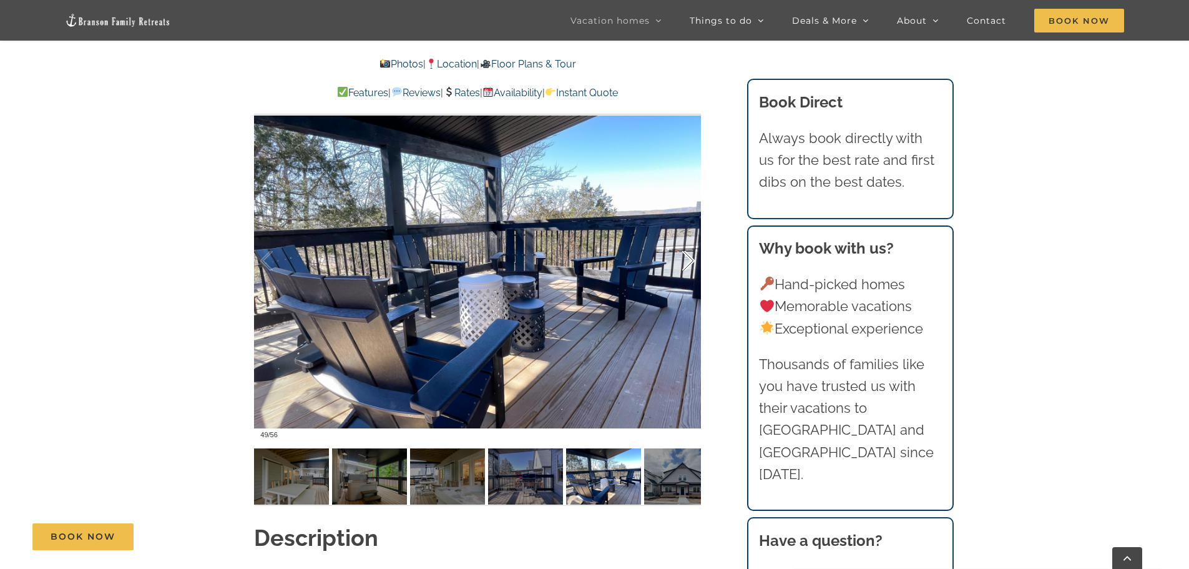
click at [695, 242] on div at bounding box center [675, 260] width 39 height 77
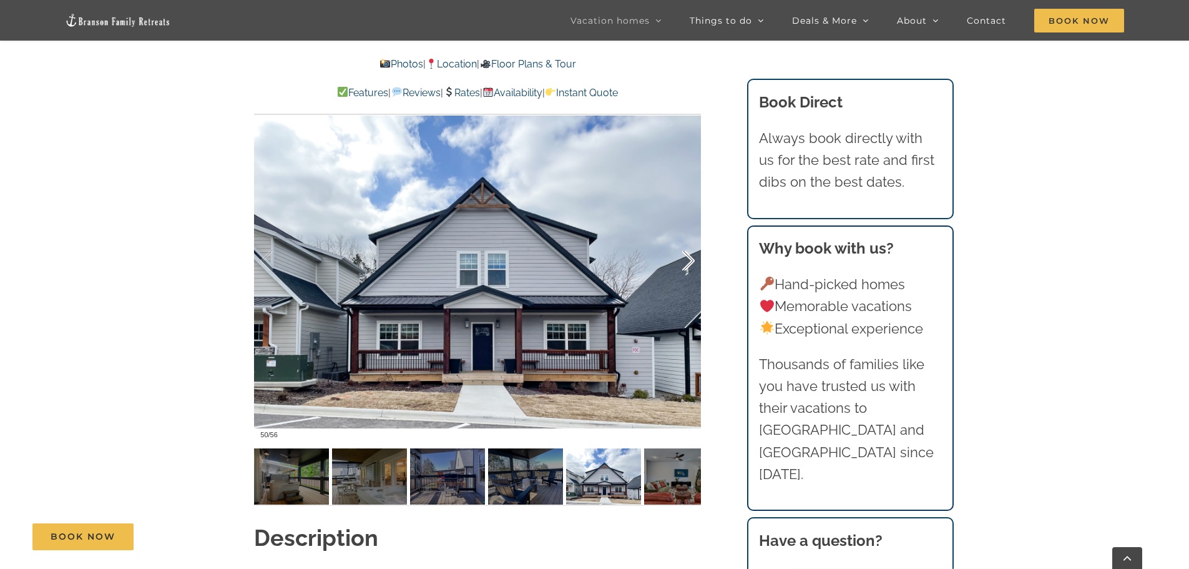
click at [695, 242] on div at bounding box center [675, 260] width 39 height 77
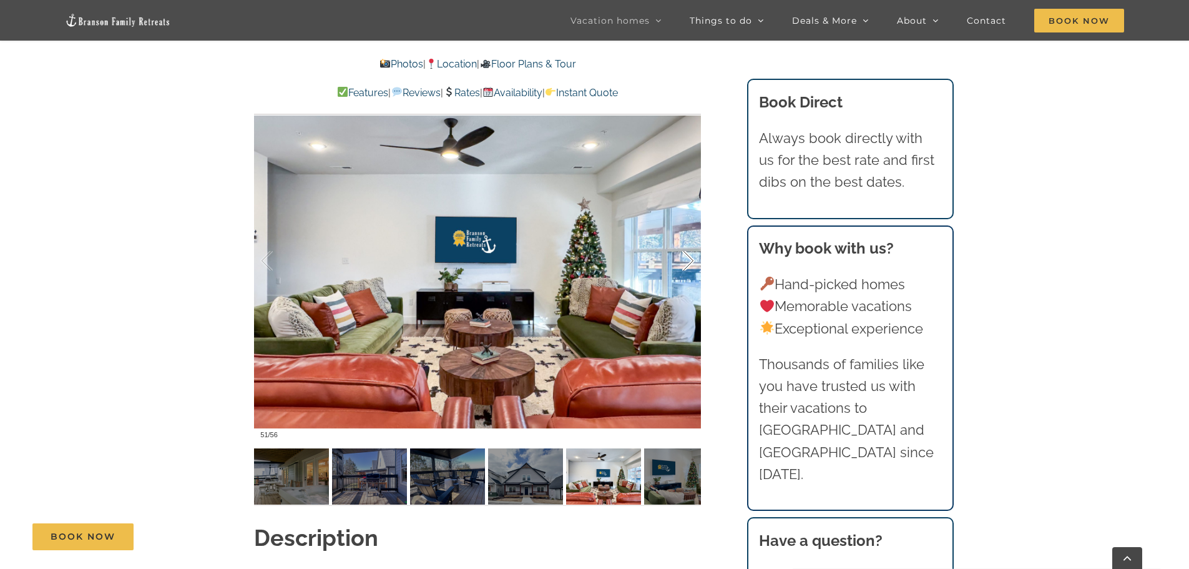
click at [695, 242] on div at bounding box center [675, 260] width 39 height 77
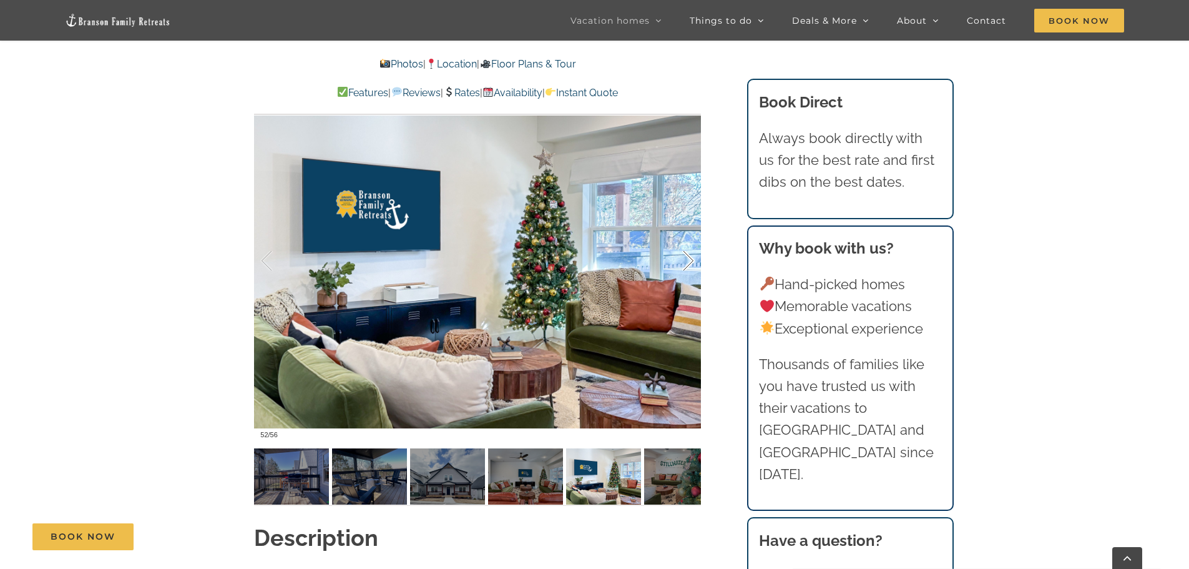
click at [695, 242] on div at bounding box center [675, 260] width 39 height 77
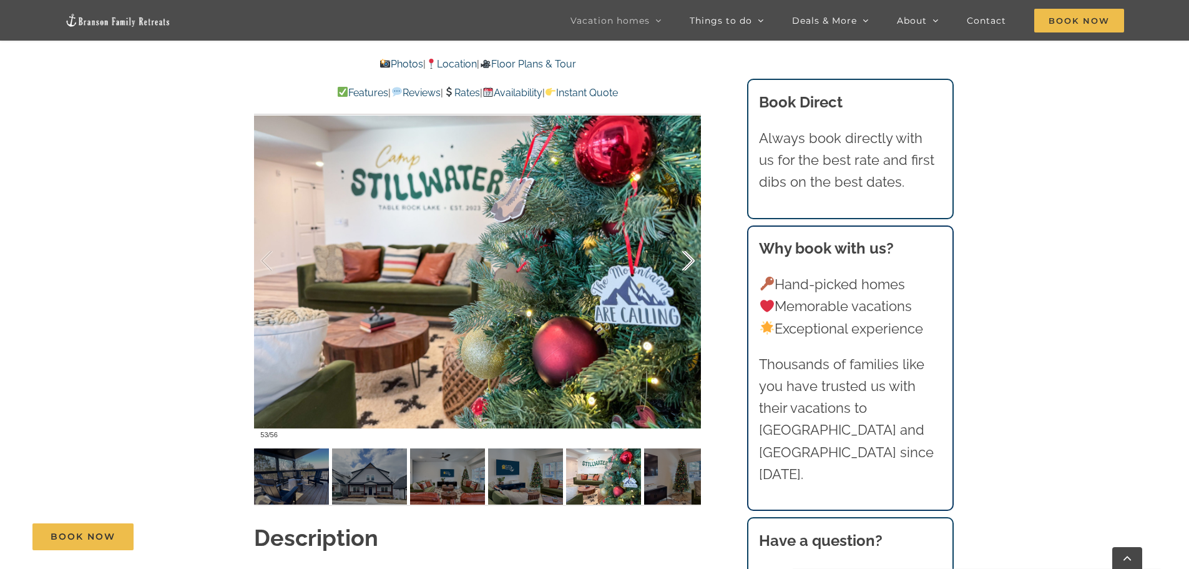
click at [695, 242] on div at bounding box center [675, 260] width 39 height 77
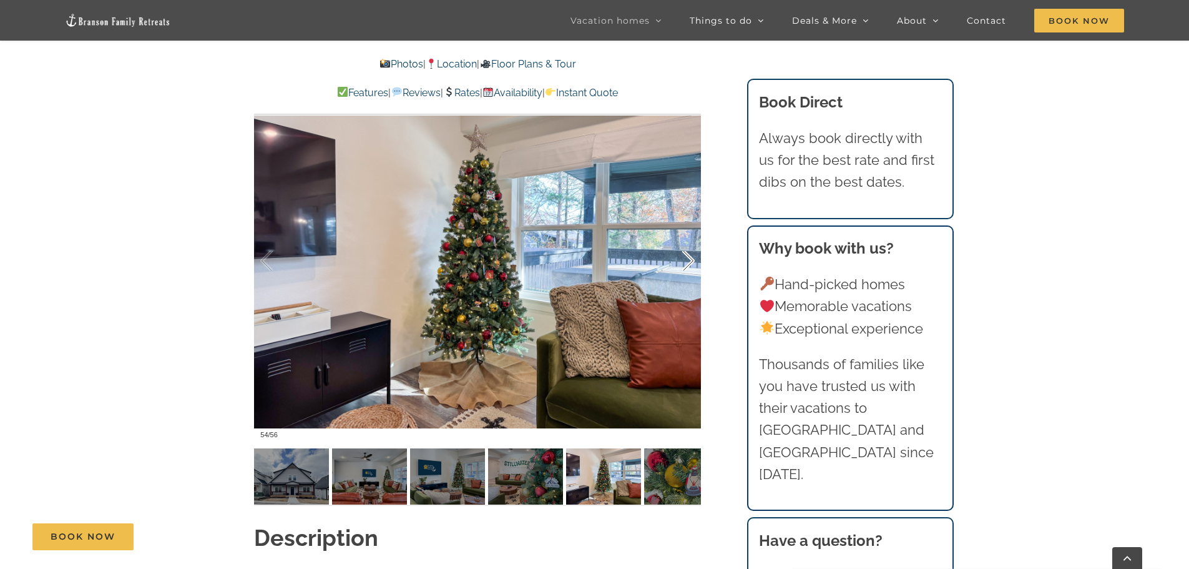
click at [695, 242] on div at bounding box center [675, 260] width 39 height 77
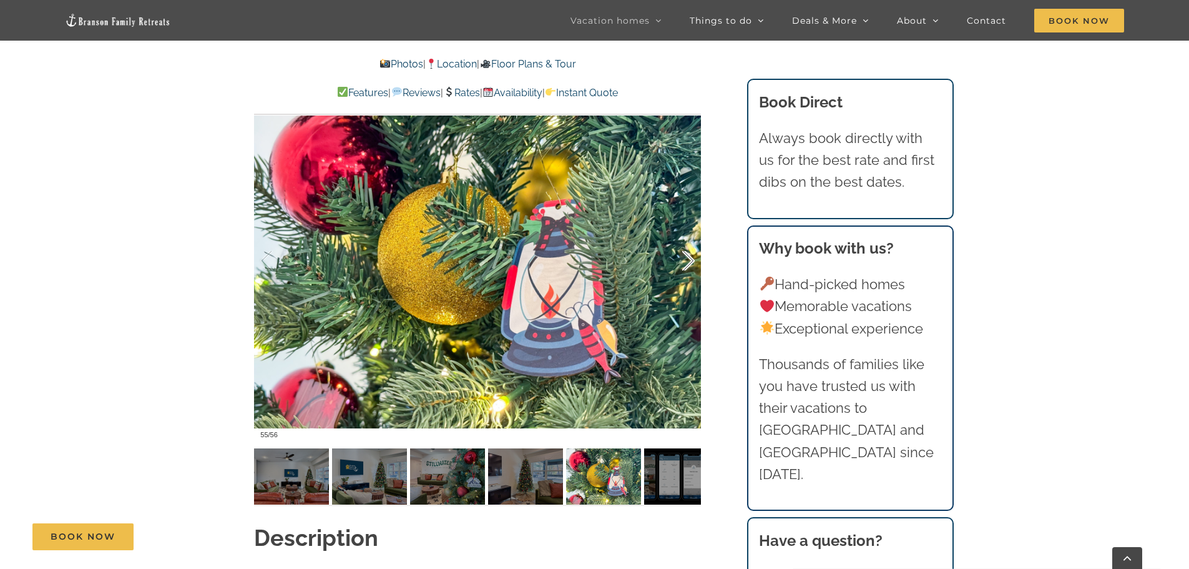
click at [695, 242] on div at bounding box center [675, 260] width 39 height 77
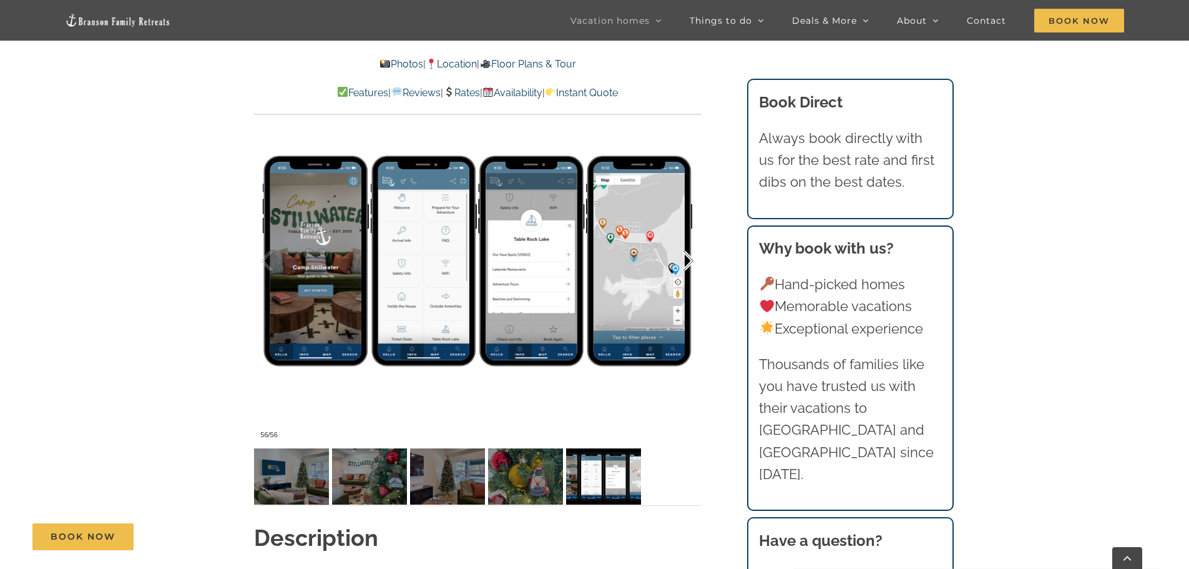
click at [695, 242] on div at bounding box center [675, 260] width 39 height 77
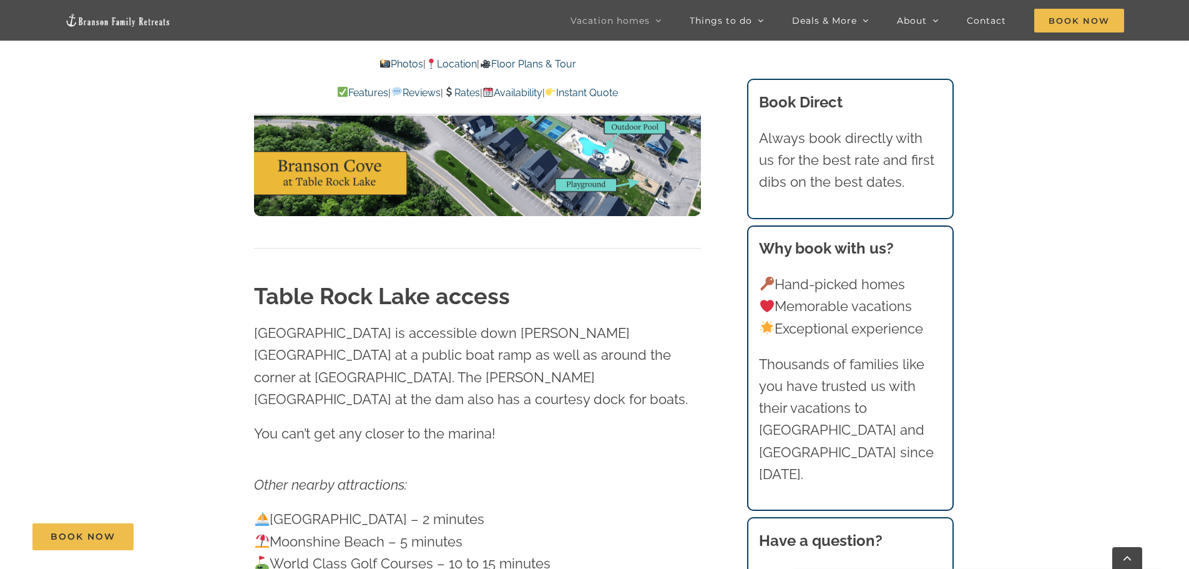
scroll to position [3745, 0]
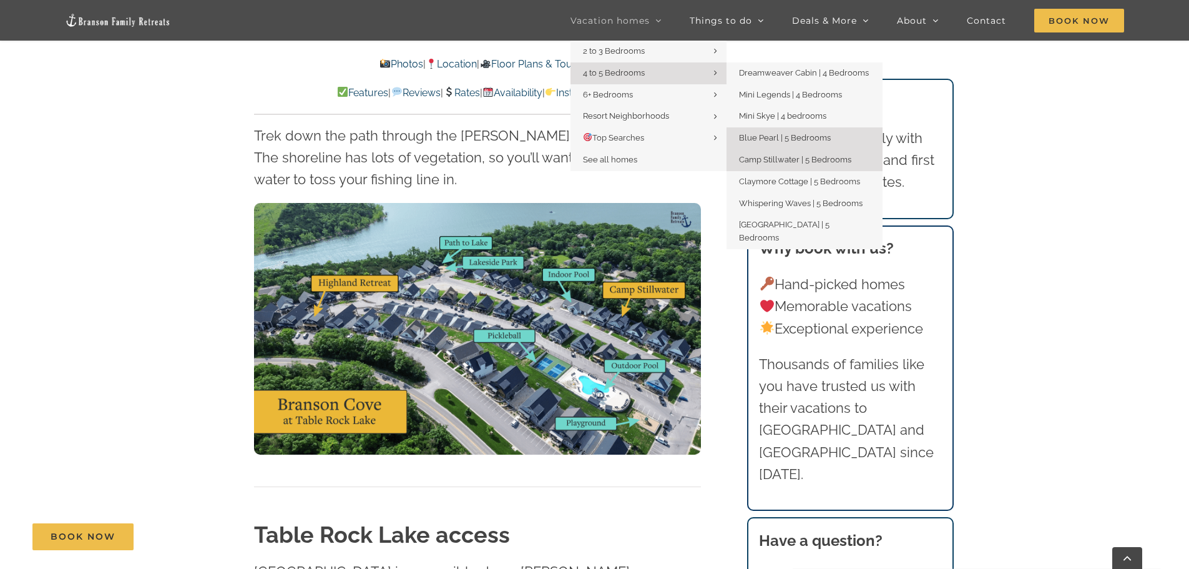
click at [791, 140] on span "Blue Pearl | 5 Bedrooms" at bounding box center [785, 137] width 92 height 9
click at [780, 134] on span "Blue Pearl | 5 Bedrooms" at bounding box center [785, 137] width 92 height 9
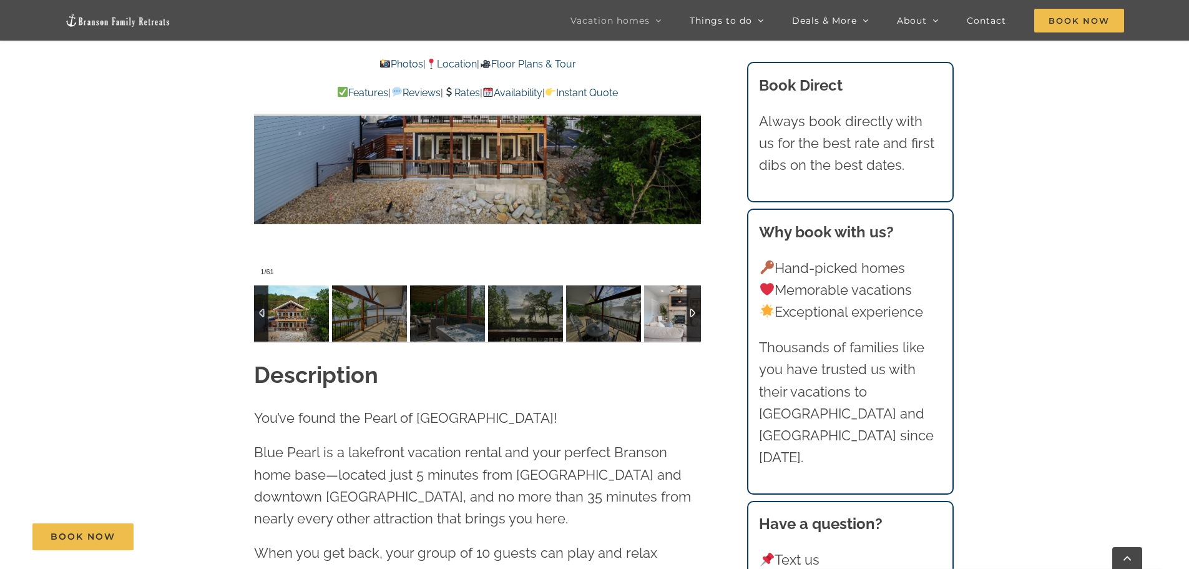
scroll to position [874, 0]
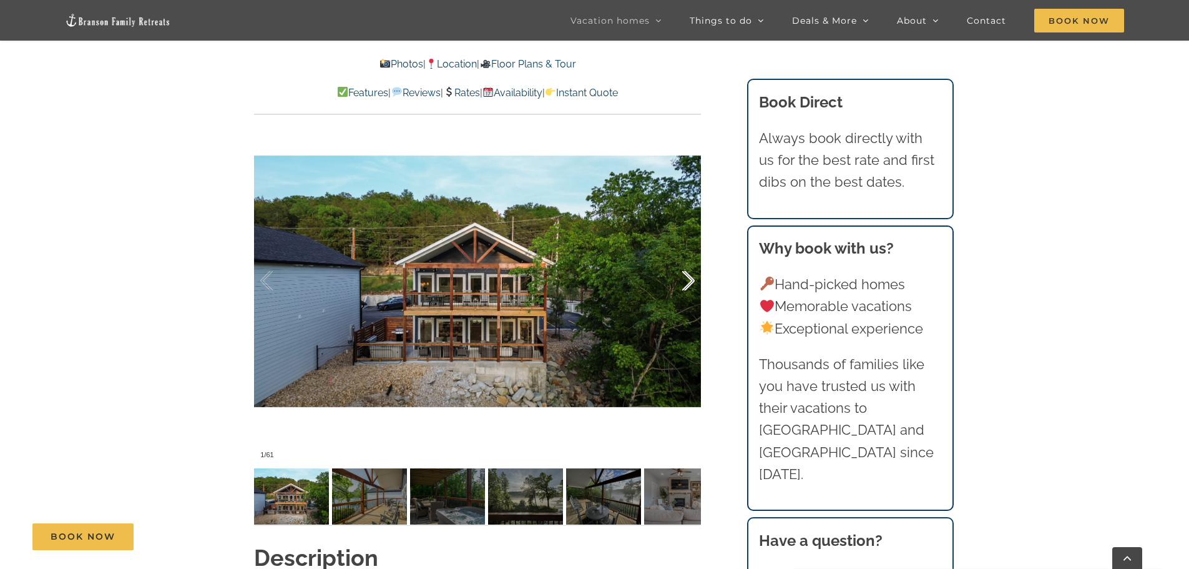
click at [690, 284] on div at bounding box center [675, 280] width 39 height 77
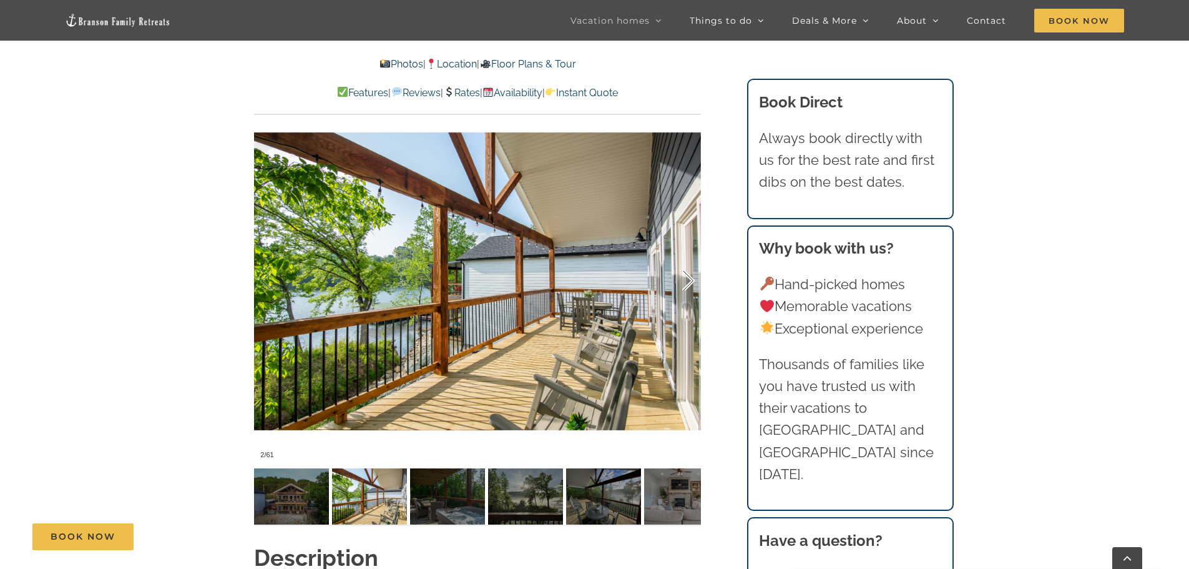
click at [690, 284] on div at bounding box center [675, 280] width 39 height 77
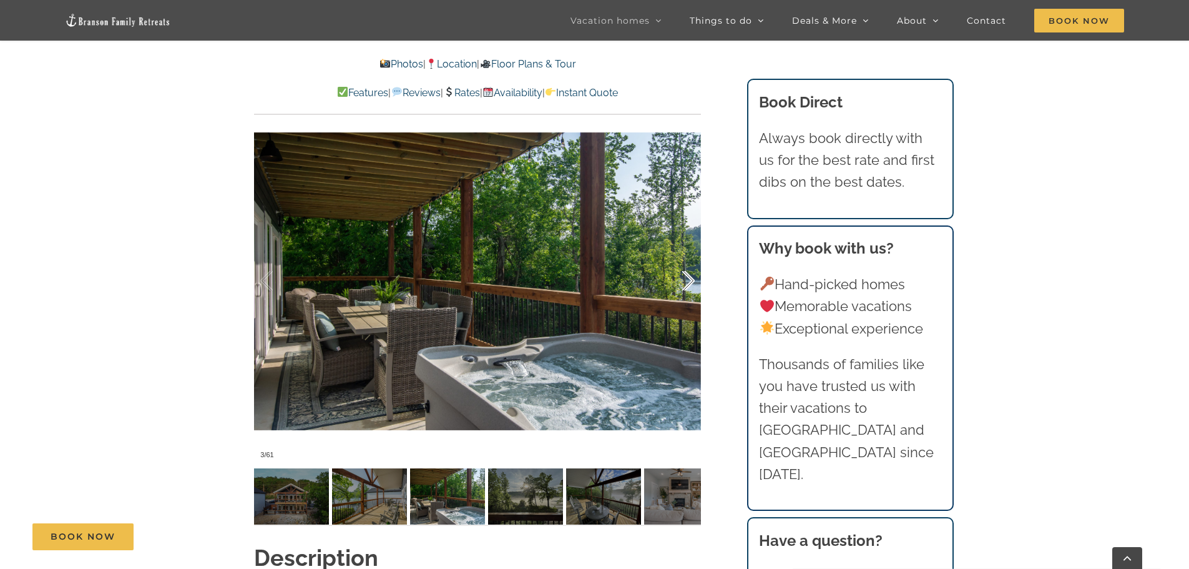
click at [690, 284] on div at bounding box center [675, 280] width 39 height 77
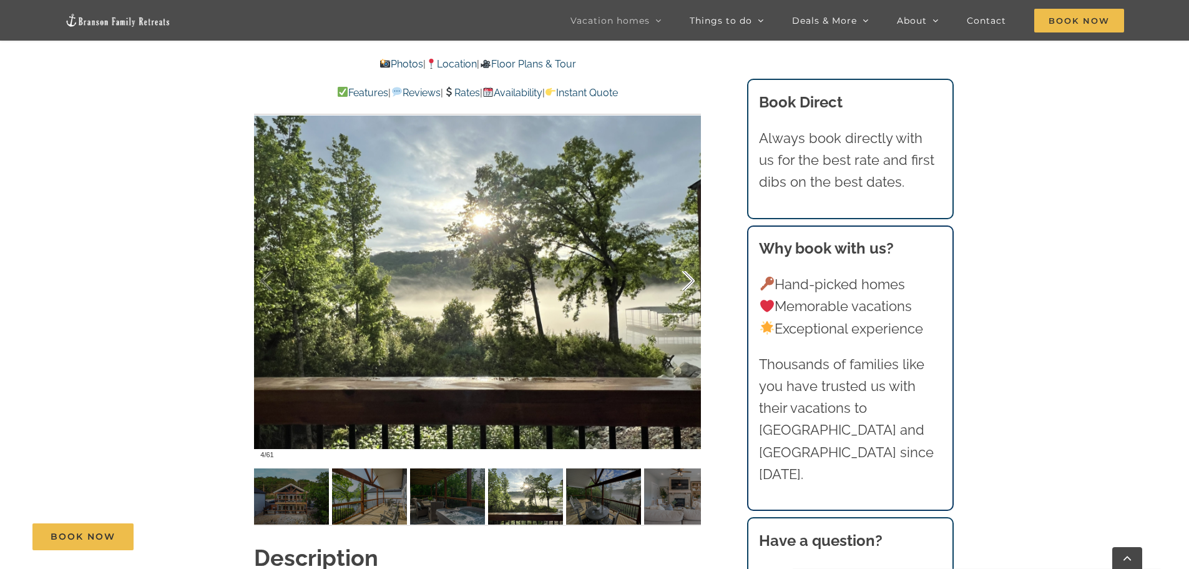
click at [690, 284] on div at bounding box center [675, 280] width 39 height 77
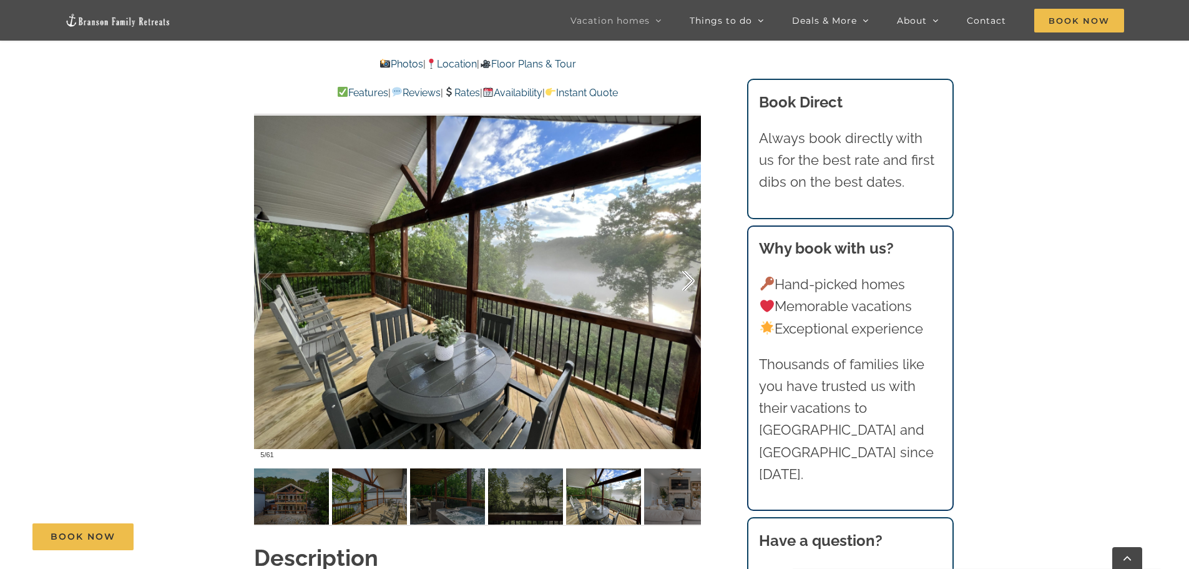
click at [690, 284] on div at bounding box center [675, 280] width 39 height 77
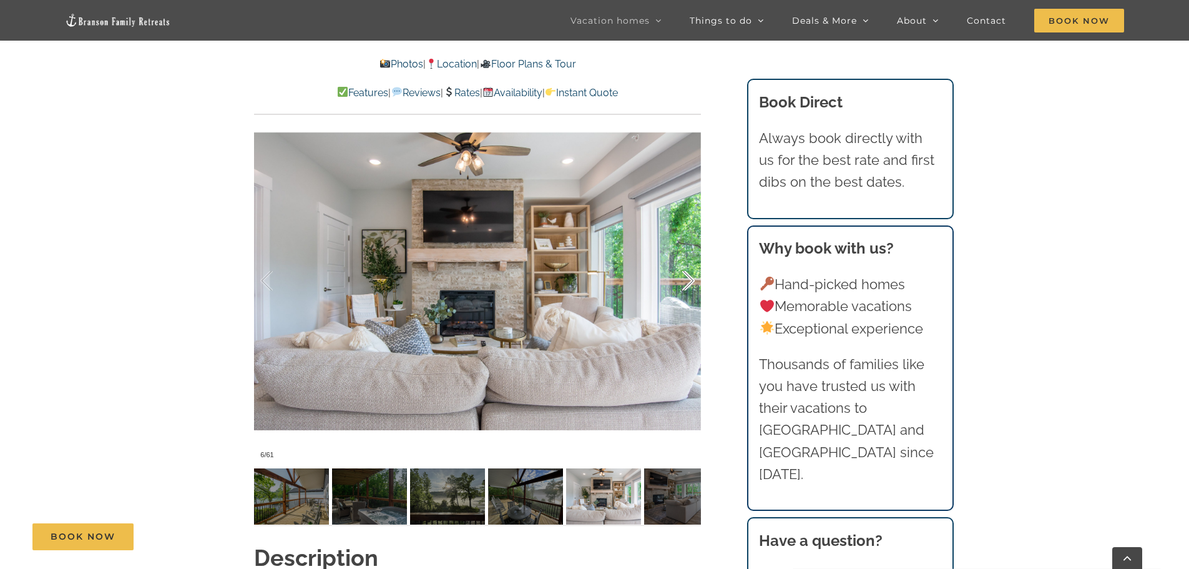
click at [690, 284] on div at bounding box center [675, 280] width 39 height 77
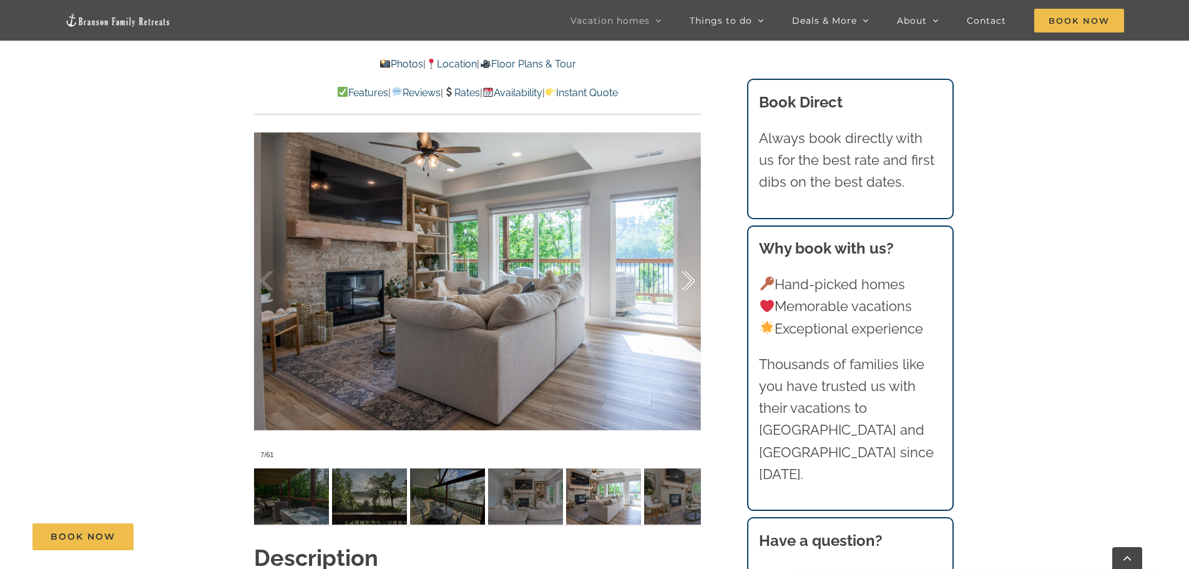
click at [690, 284] on div at bounding box center [675, 280] width 39 height 77
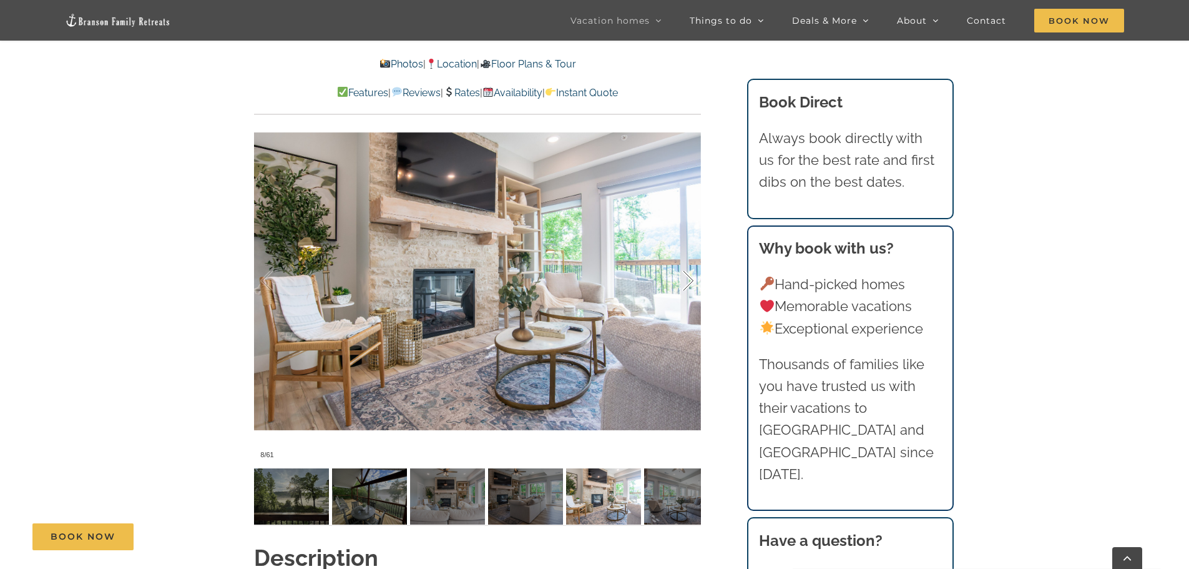
click at [690, 284] on div at bounding box center [675, 280] width 39 height 77
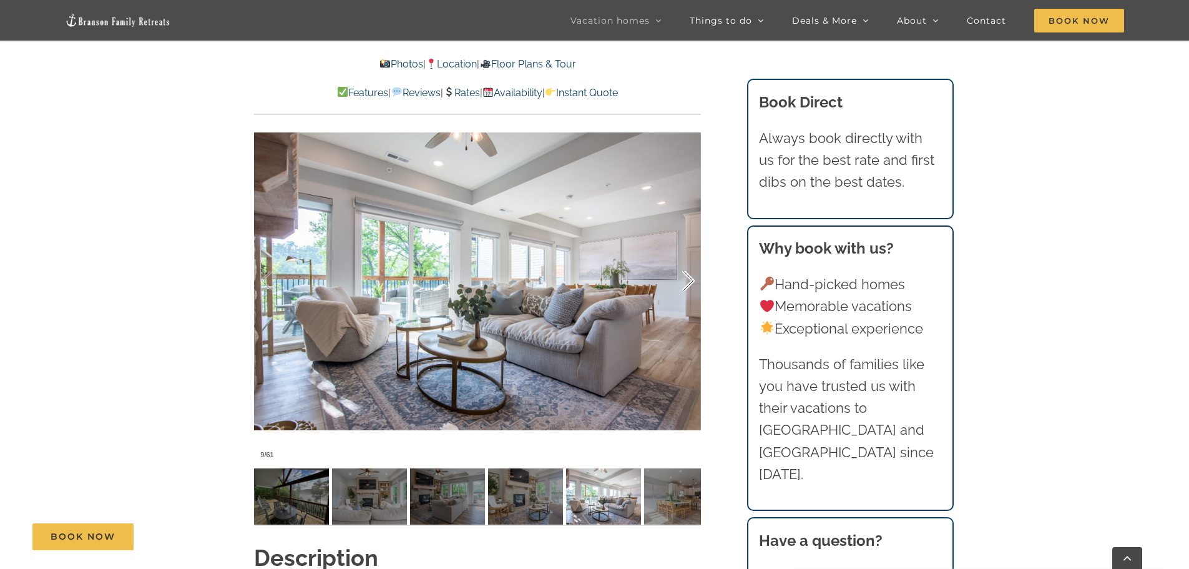
click at [690, 284] on div at bounding box center [675, 280] width 39 height 77
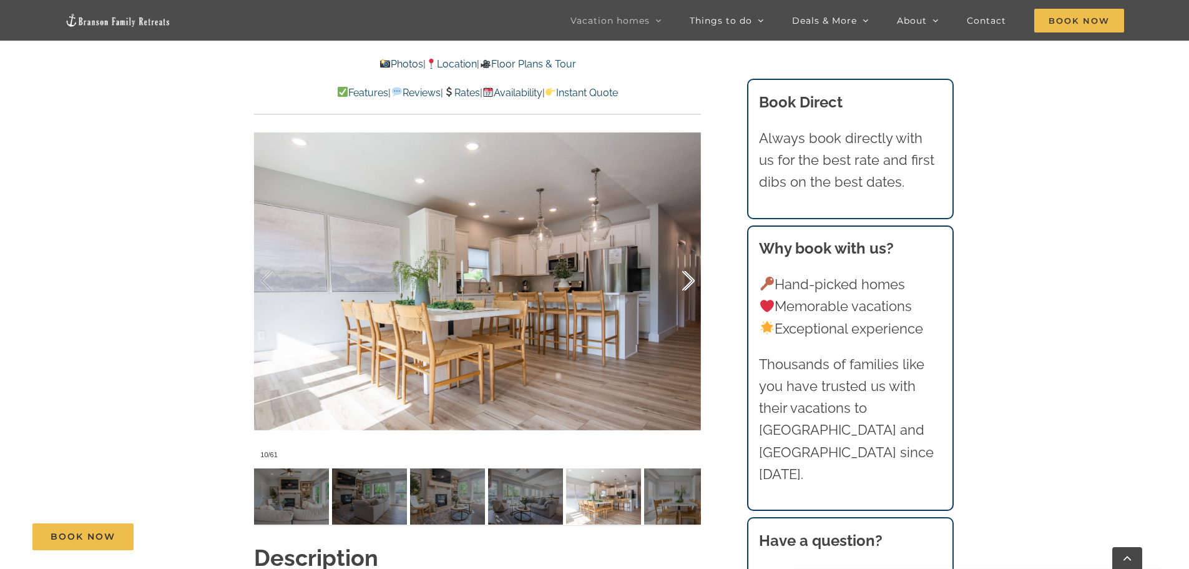
click at [690, 284] on div at bounding box center [675, 280] width 39 height 77
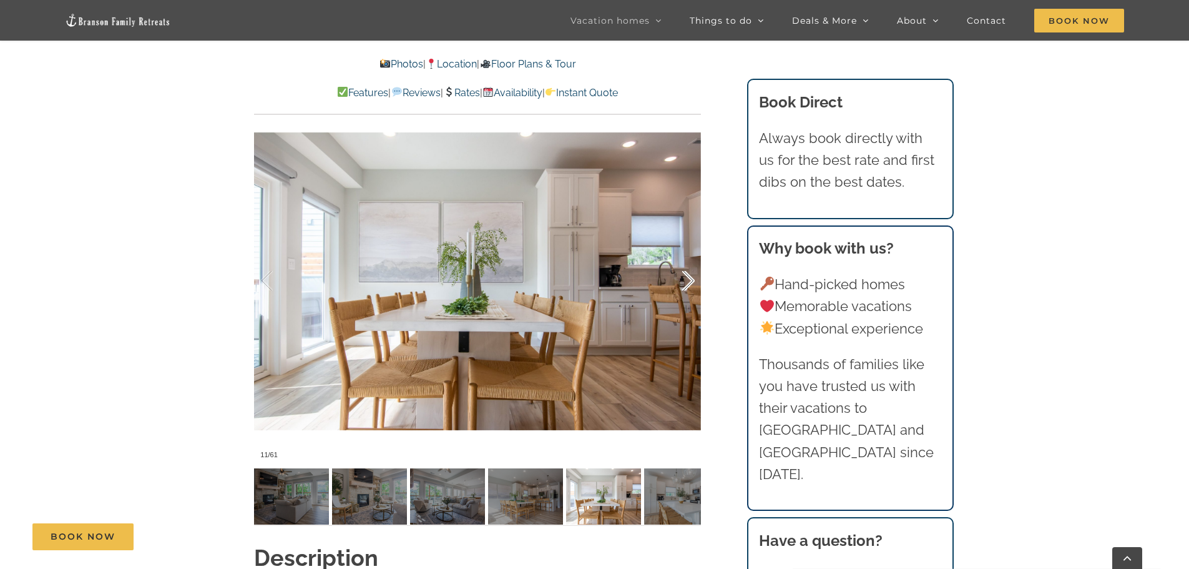
click at [690, 284] on div at bounding box center [675, 280] width 39 height 77
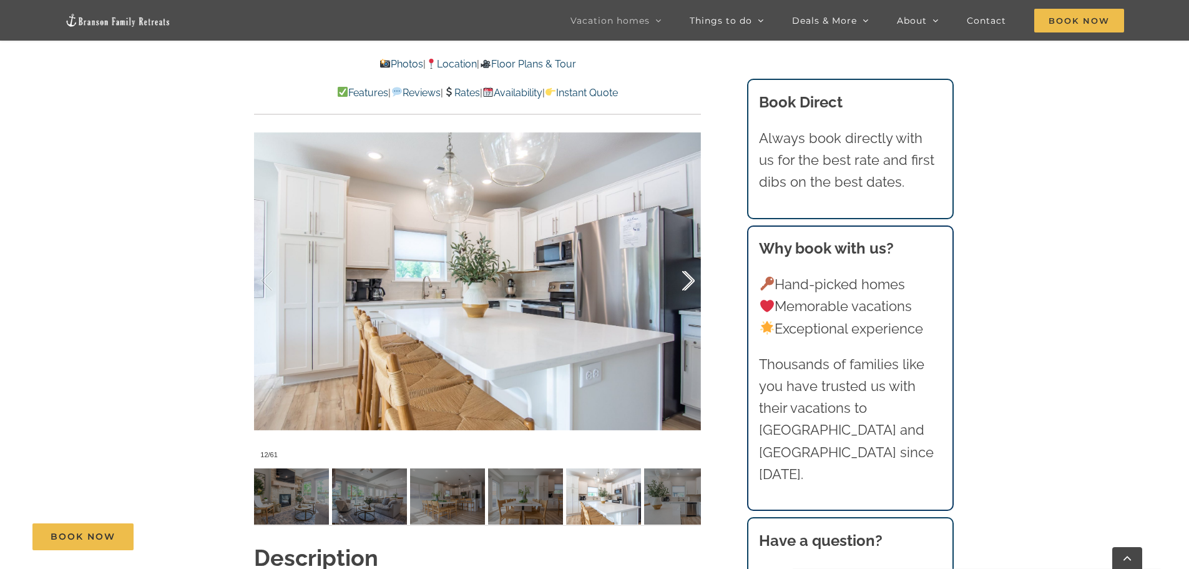
click at [690, 284] on div at bounding box center [675, 280] width 39 height 77
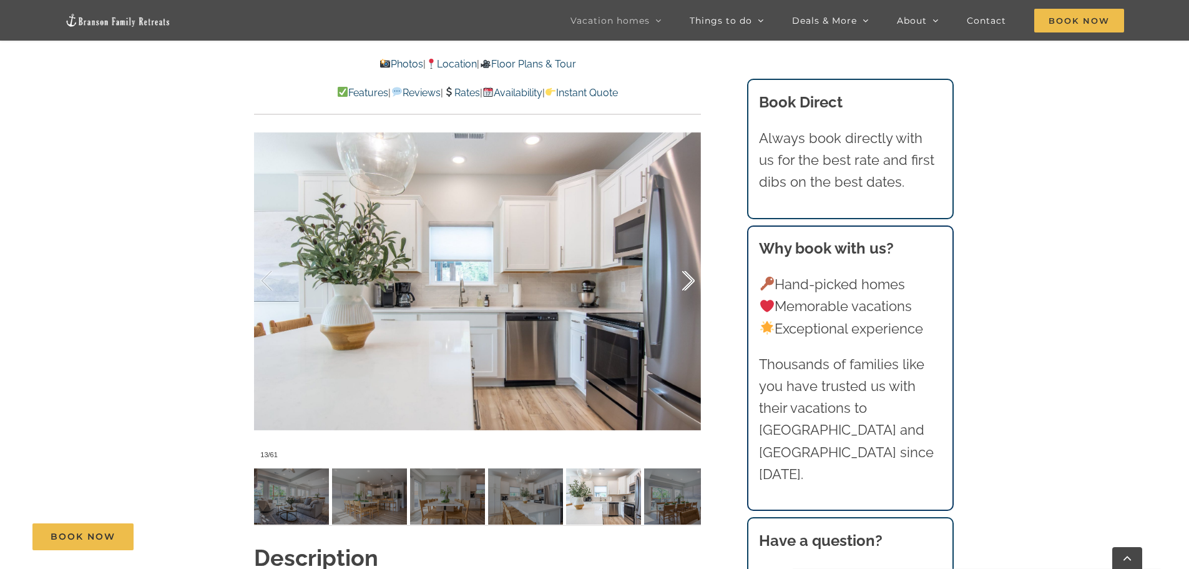
click at [690, 284] on div at bounding box center [675, 280] width 39 height 77
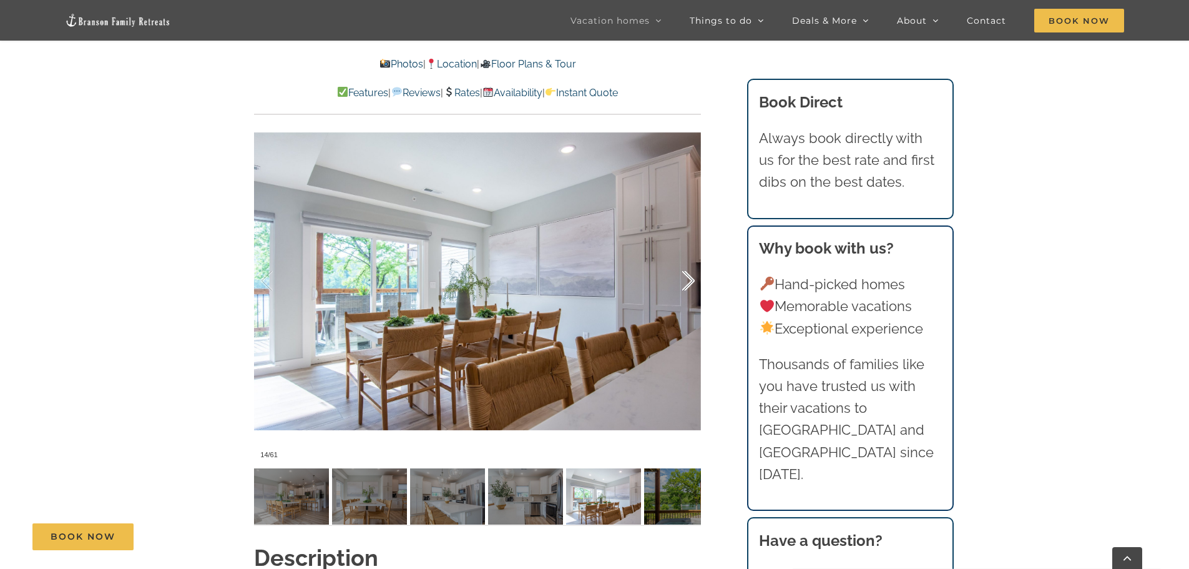
click at [690, 284] on div at bounding box center [675, 280] width 39 height 77
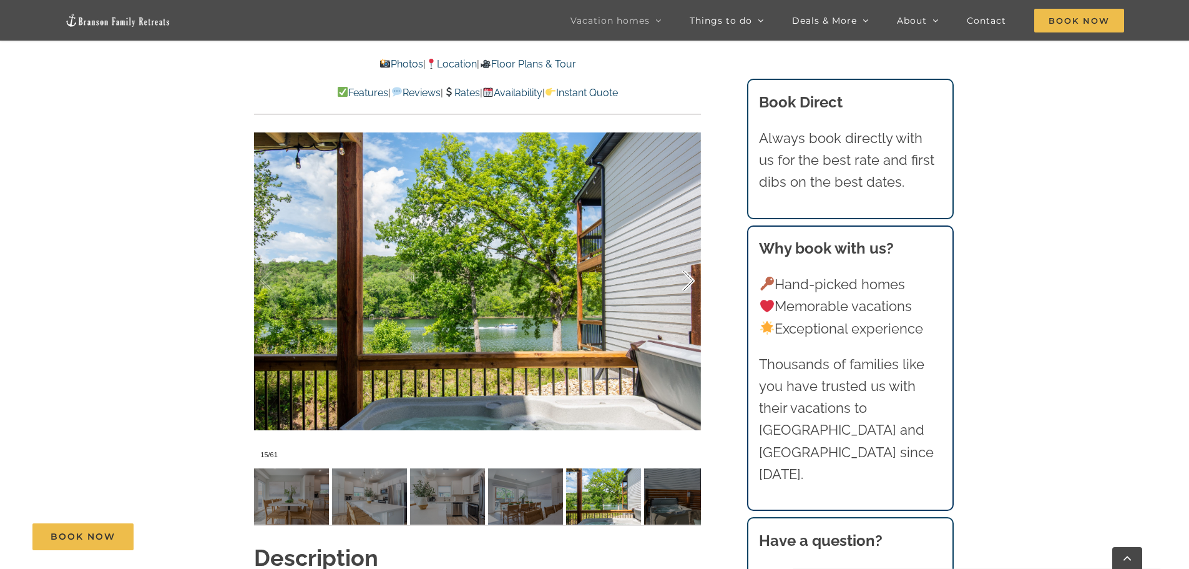
click at [690, 284] on div at bounding box center [675, 280] width 39 height 77
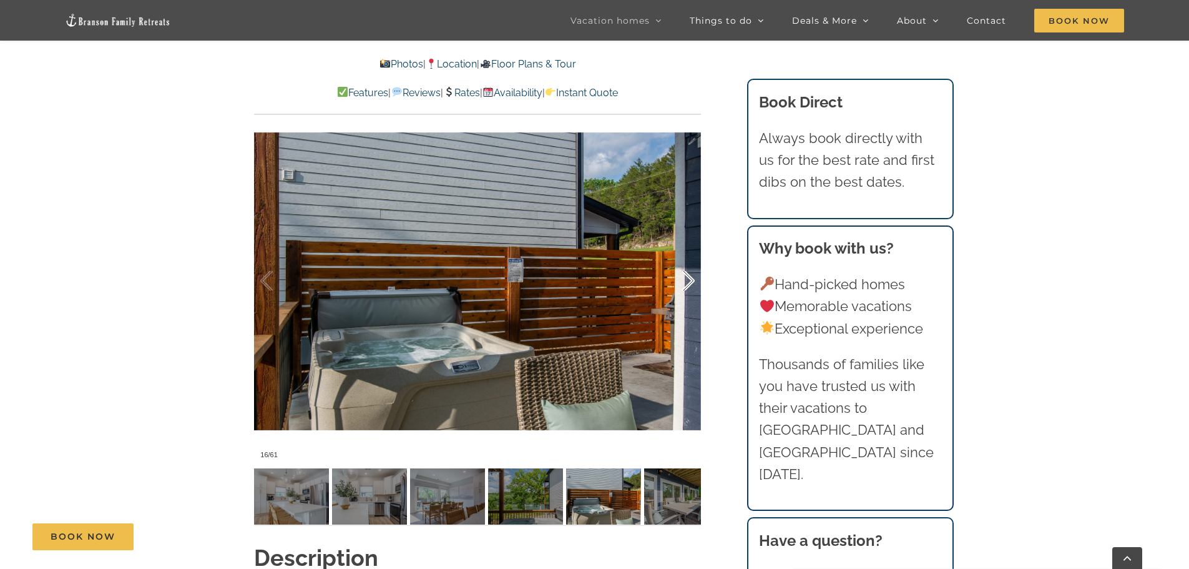
click at [690, 284] on div at bounding box center [675, 280] width 39 height 77
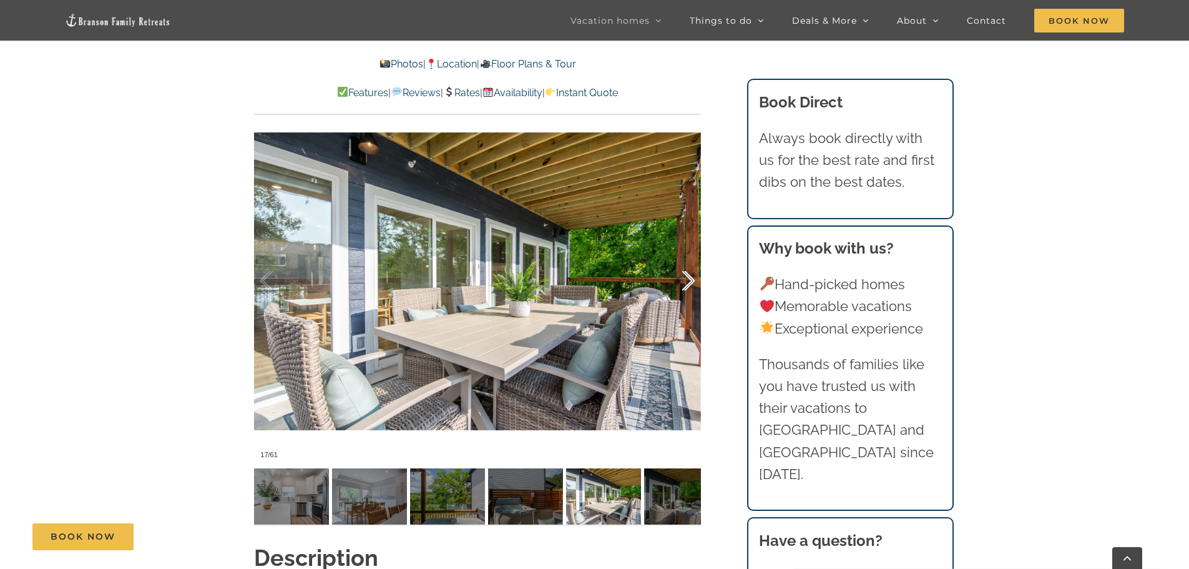
click at [690, 284] on div at bounding box center [675, 280] width 39 height 77
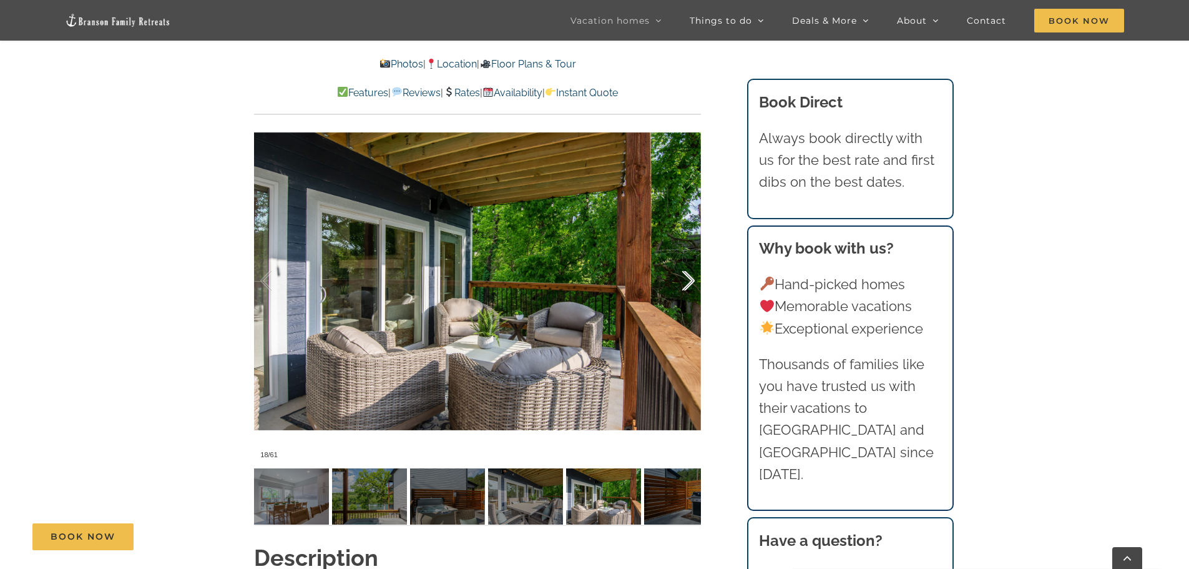
click at [690, 284] on div at bounding box center [675, 280] width 39 height 77
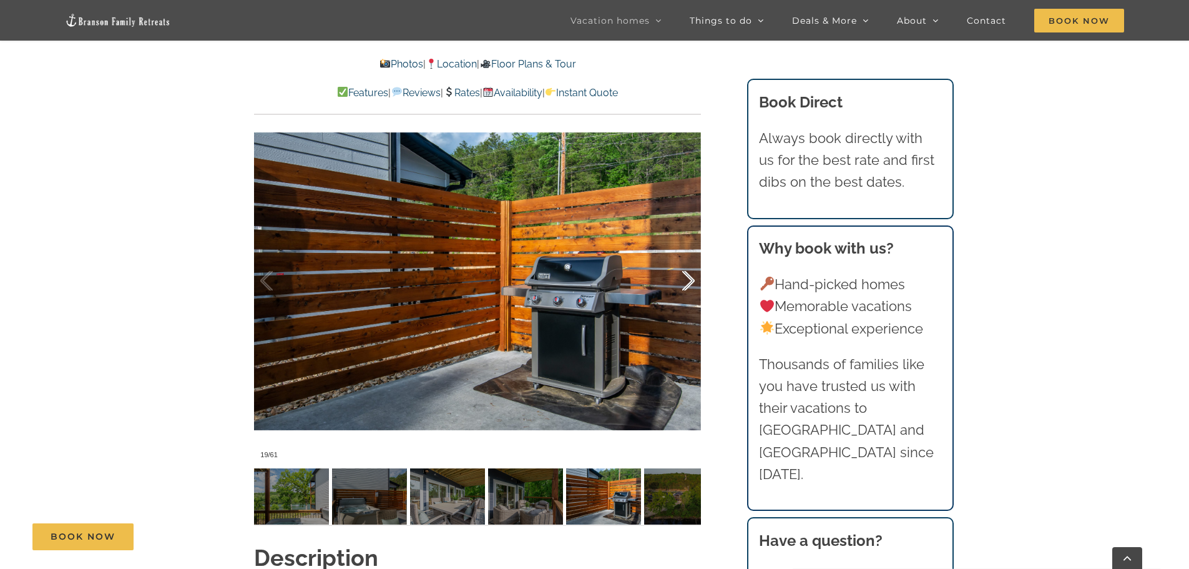
click at [690, 284] on div at bounding box center [675, 280] width 39 height 77
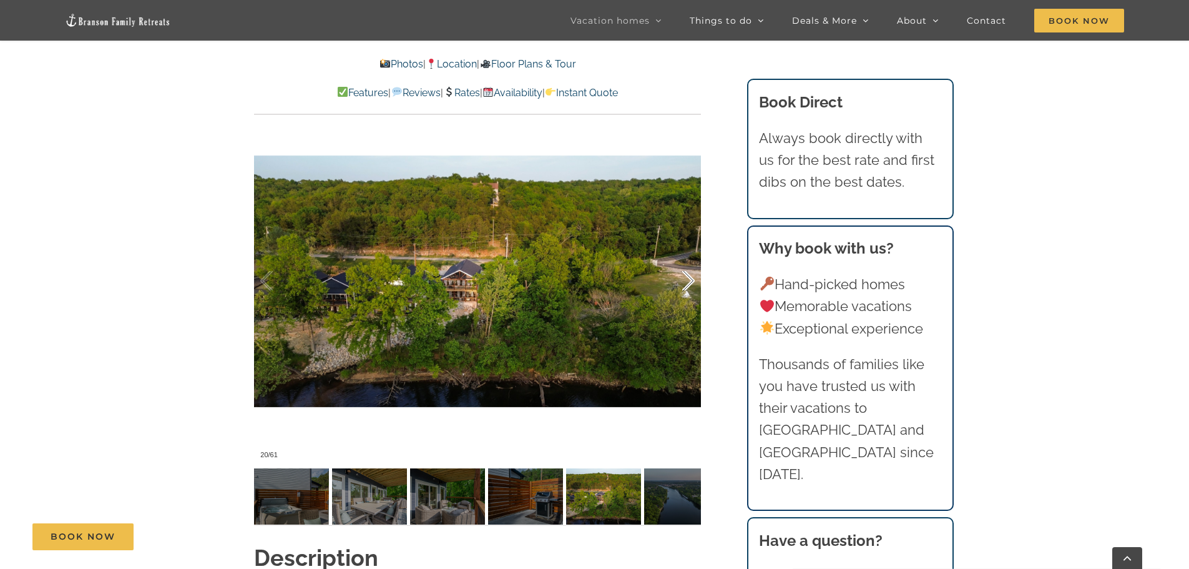
click at [690, 284] on div at bounding box center [675, 280] width 39 height 77
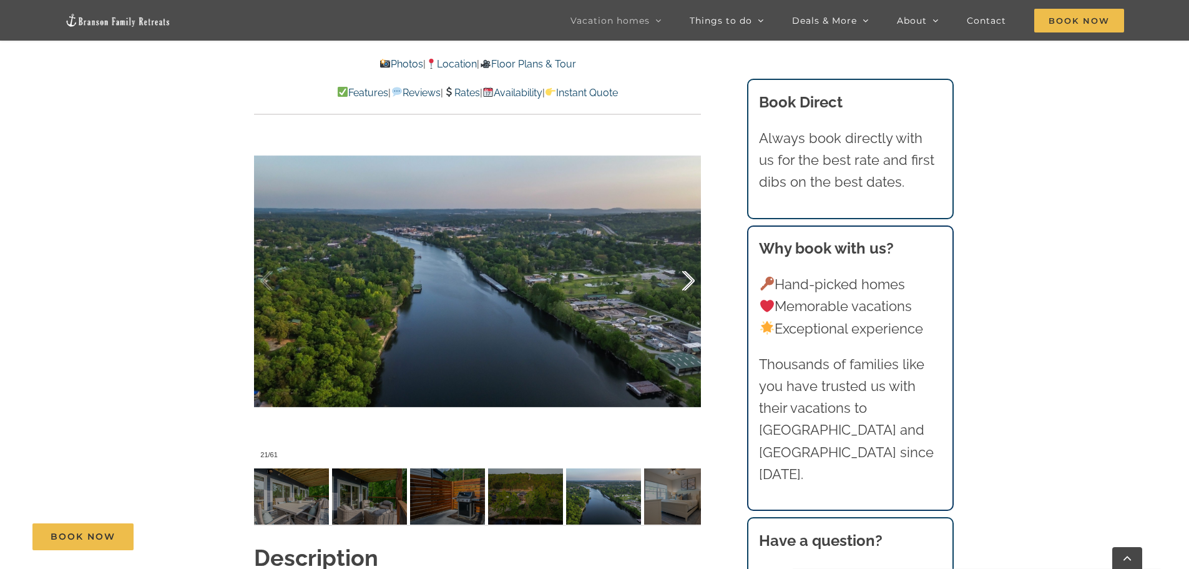
click at [690, 284] on div at bounding box center [675, 280] width 39 height 77
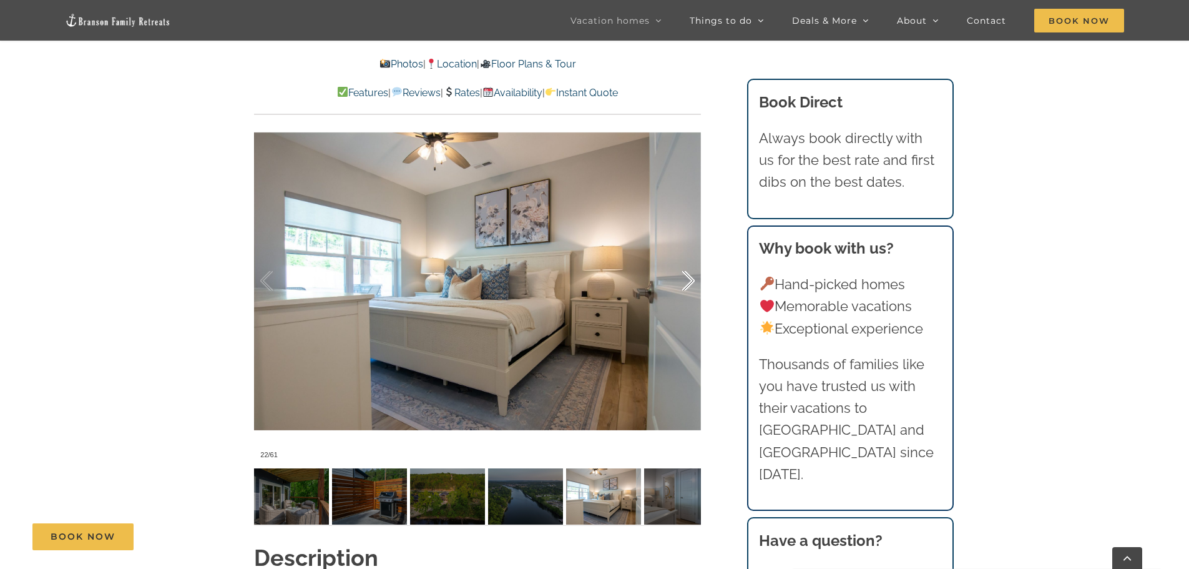
click at [690, 284] on div at bounding box center [675, 280] width 39 height 77
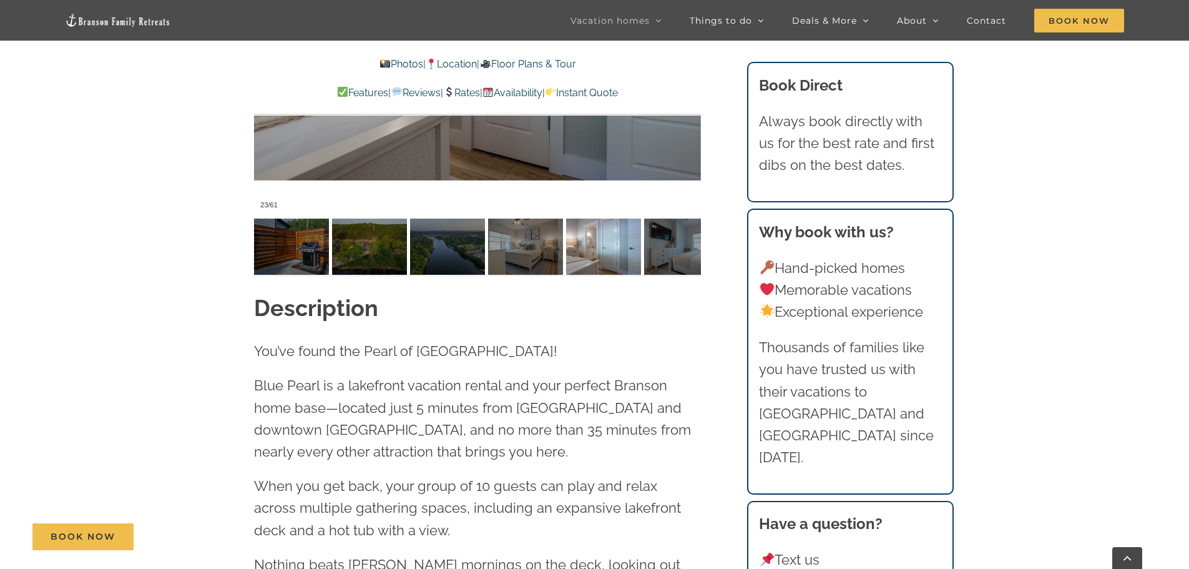
scroll to position [1186, 0]
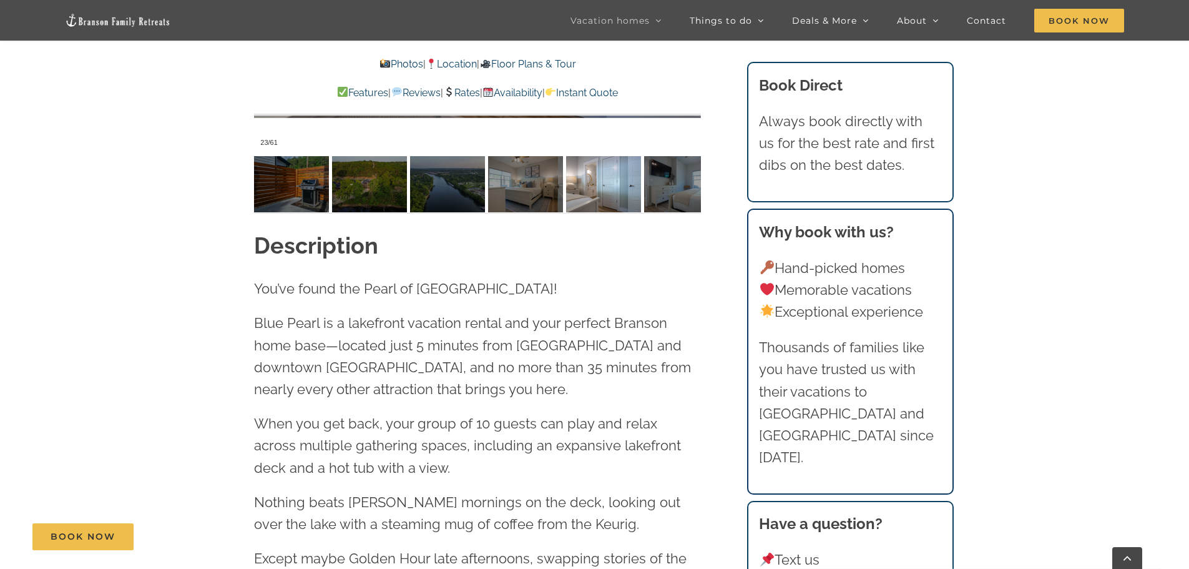
click at [546, 66] on link "Floor Plans & Tour" at bounding box center [527, 64] width 96 height 12
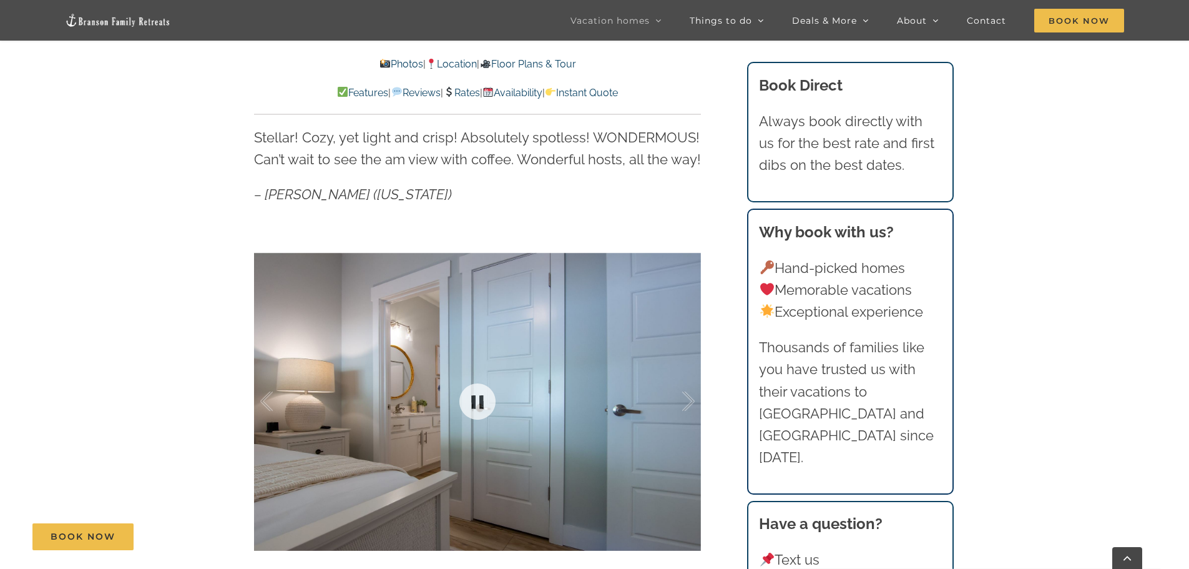
scroll to position [911, 0]
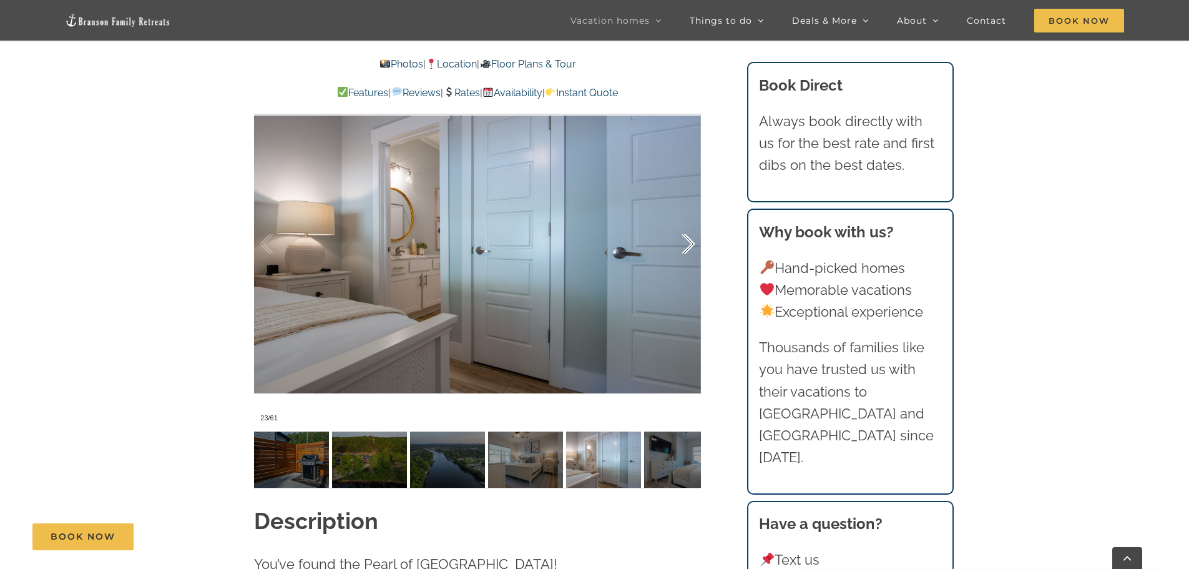
click at [688, 248] on div at bounding box center [675, 243] width 39 height 77
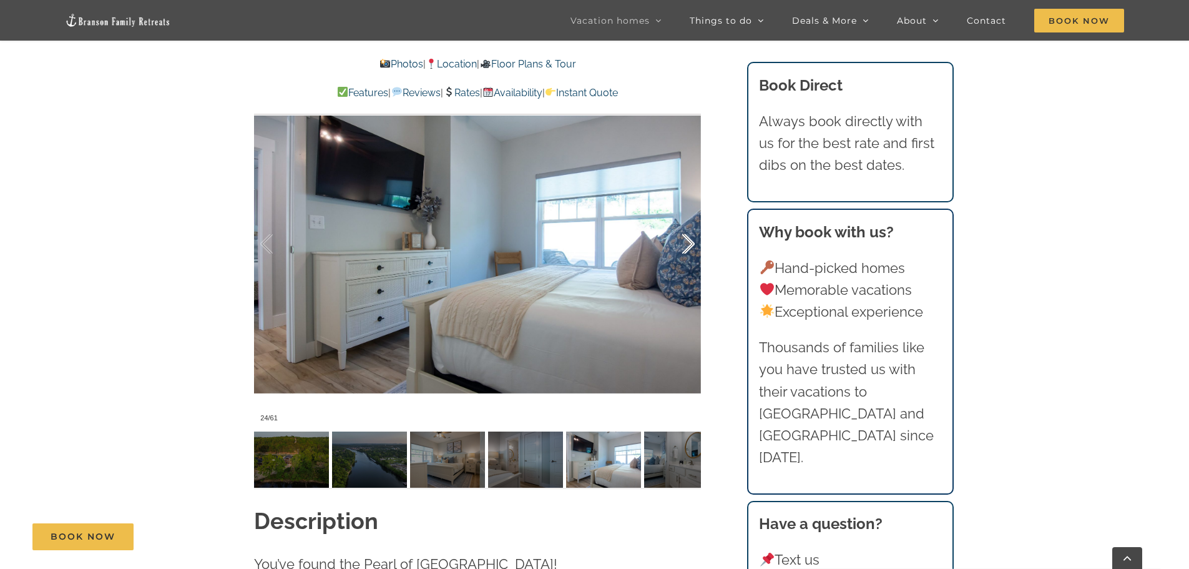
click at [688, 248] on div at bounding box center [675, 243] width 39 height 77
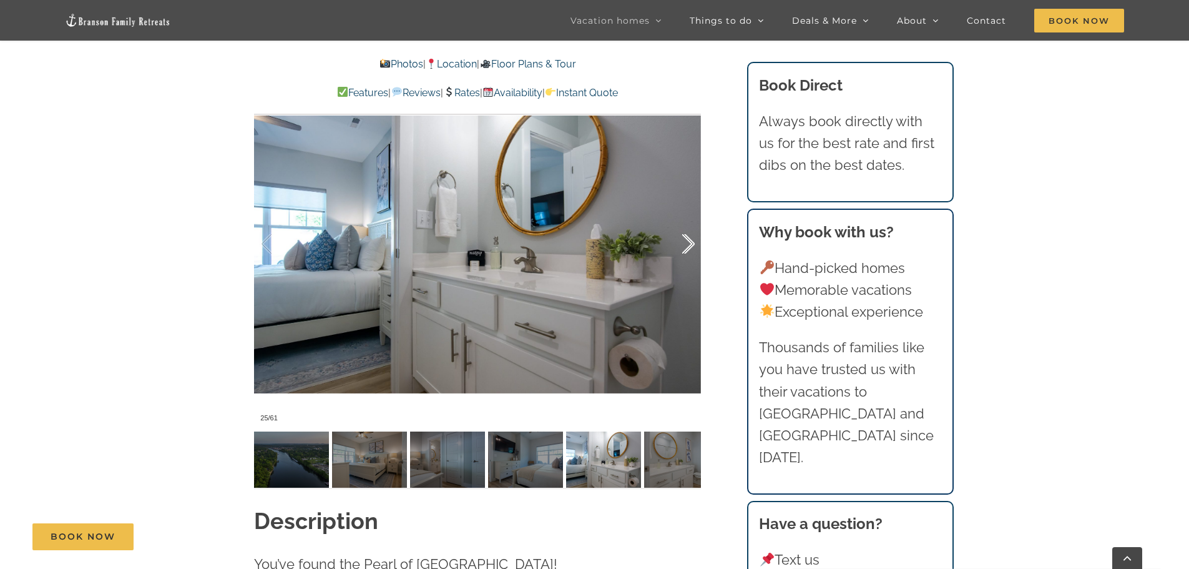
click at [688, 248] on div at bounding box center [675, 243] width 39 height 77
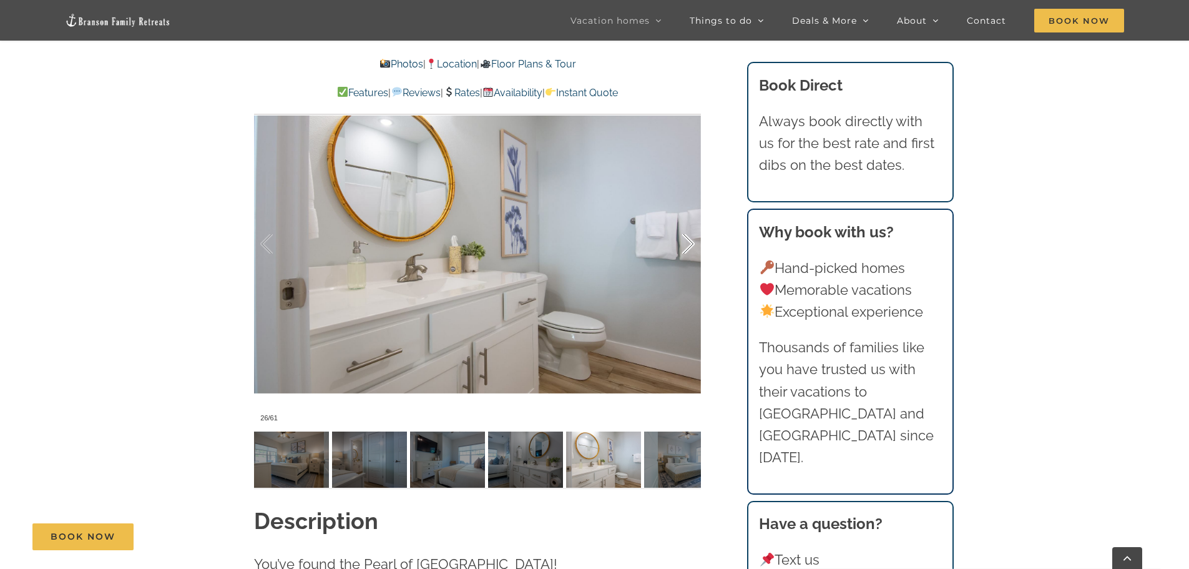
click at [688, 248] on div at bounding box center [675, 243] width 39 height 77
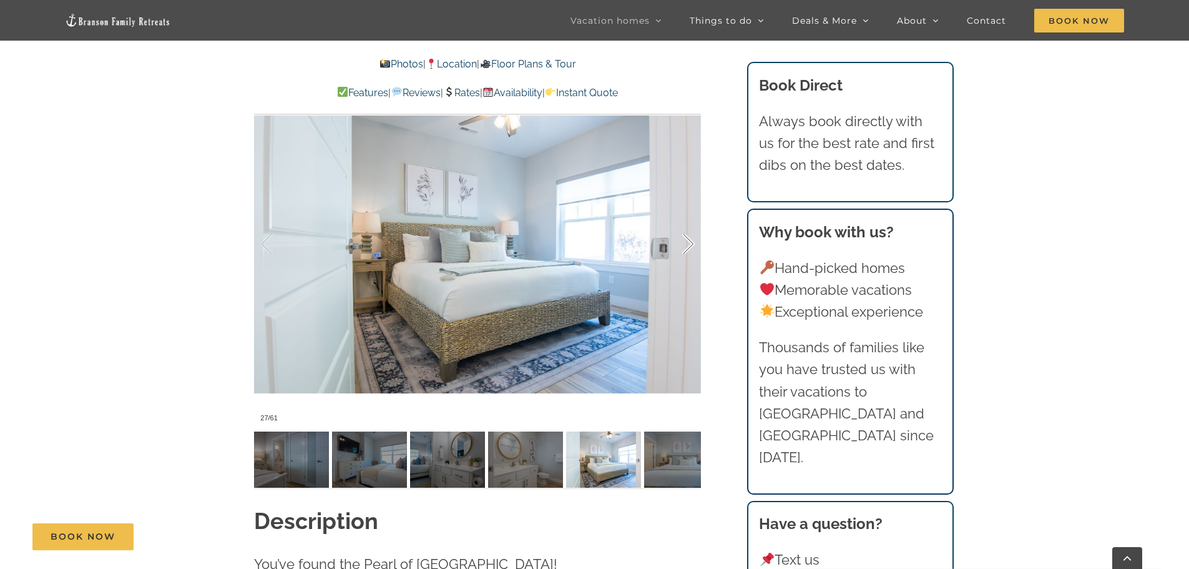
click at [688, 248] on div at bounding box center [675, 243] width 39 height 77
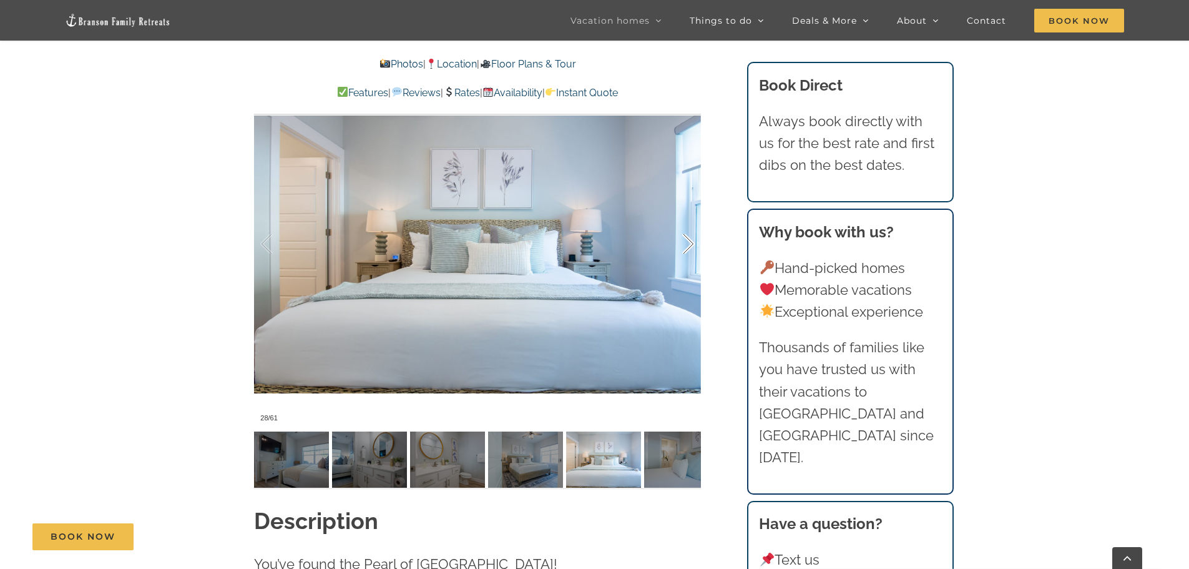
click at [688, 248] on div at bounding box center [675, 243] width 39 height 77
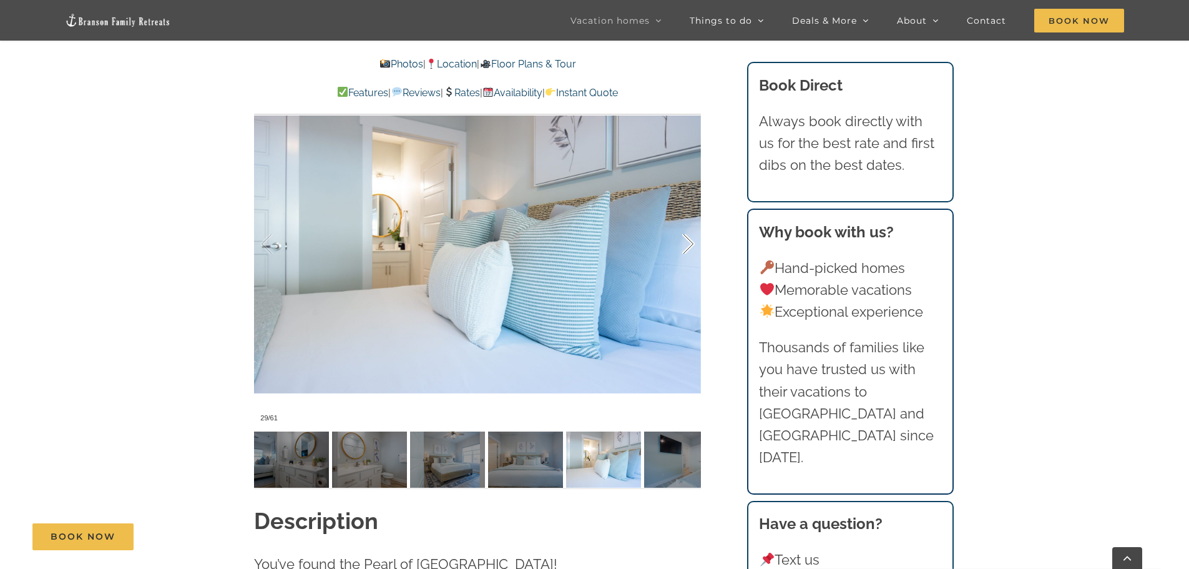
click at [688, 248] on div at bounding box center [675, 243] width 39 height 77
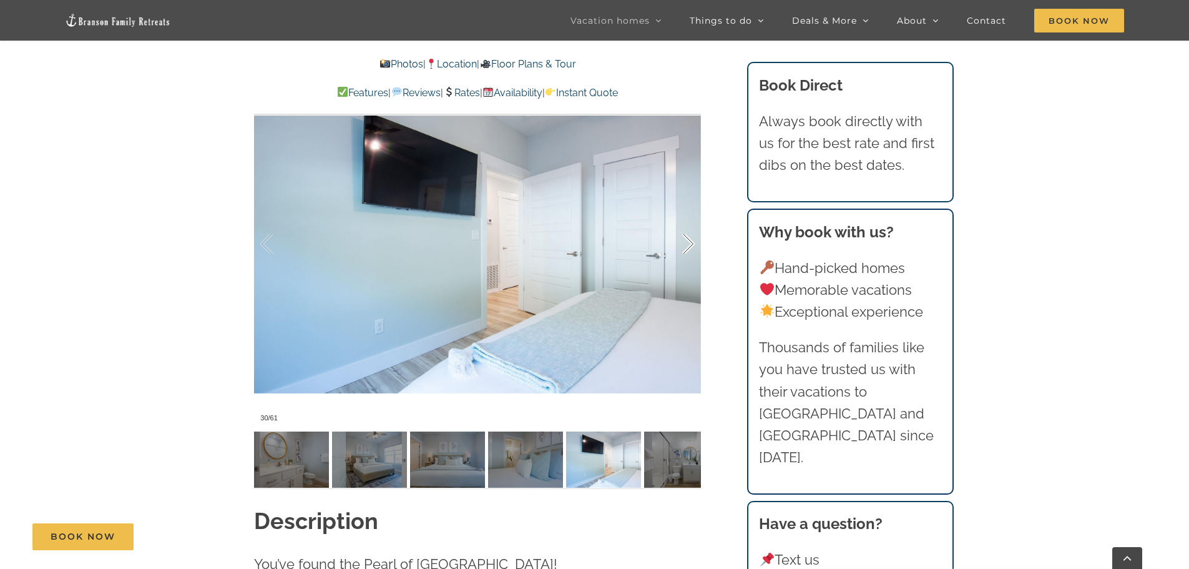
click at [688, 248] on div at bounding box center [675, 243] width 39 height 77
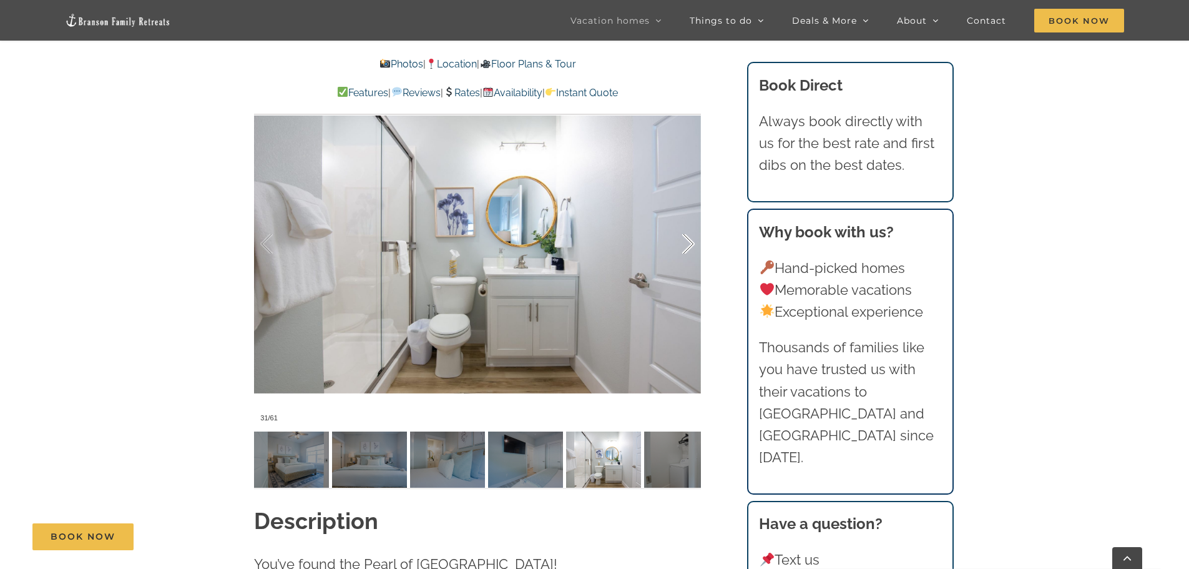
click at [688, 248] on div at bounding box center [675, 243] width 39 height 77
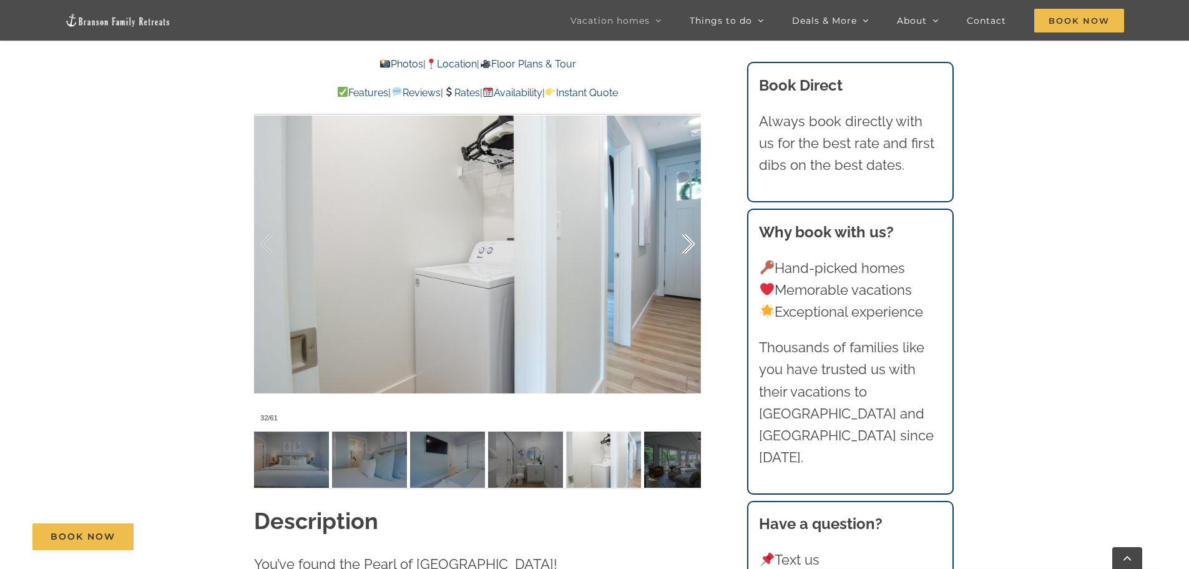
click at [688, 248] on div at bounding box center [675, 243] width 39 height 77
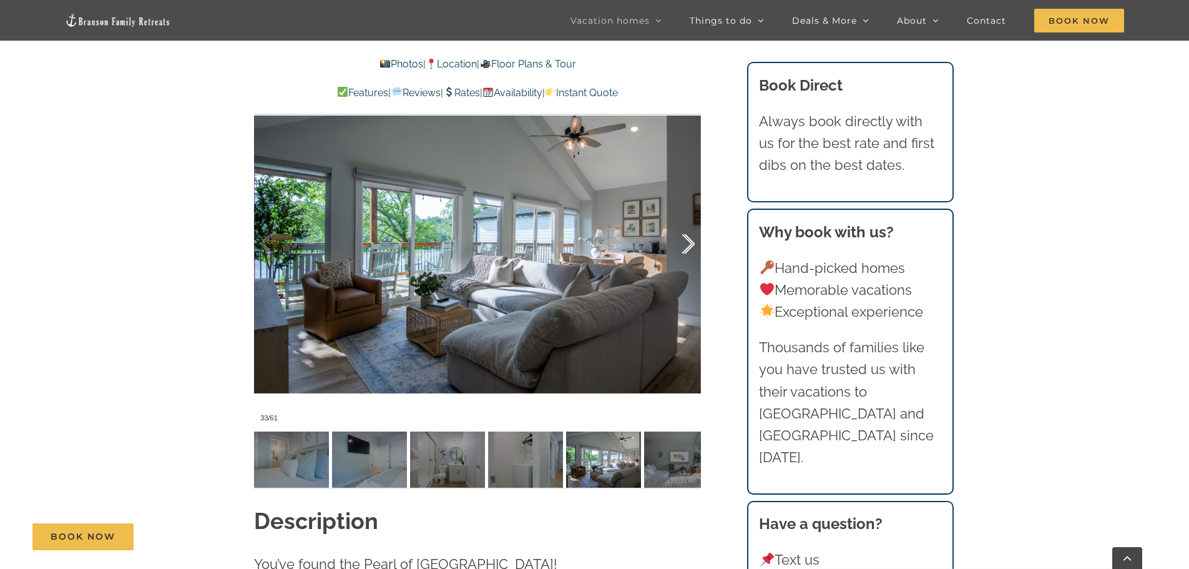
click at [688, 248] on div at bounding box center [675, 243] width 39 height 77
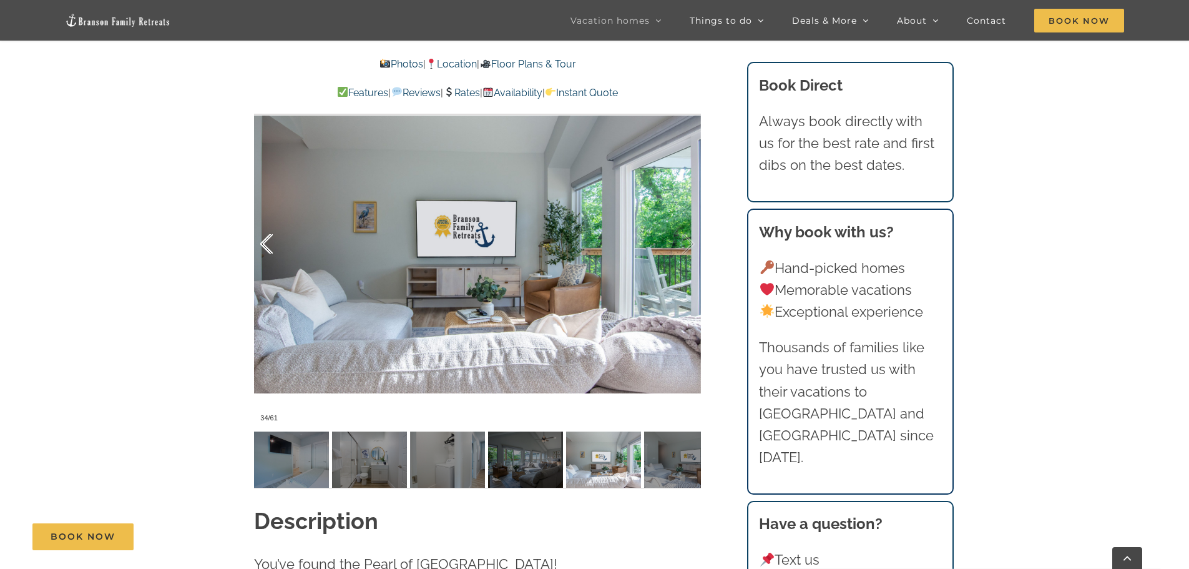
click at [267, 245] on div at bounding box center [279, 243] width 39 height 77
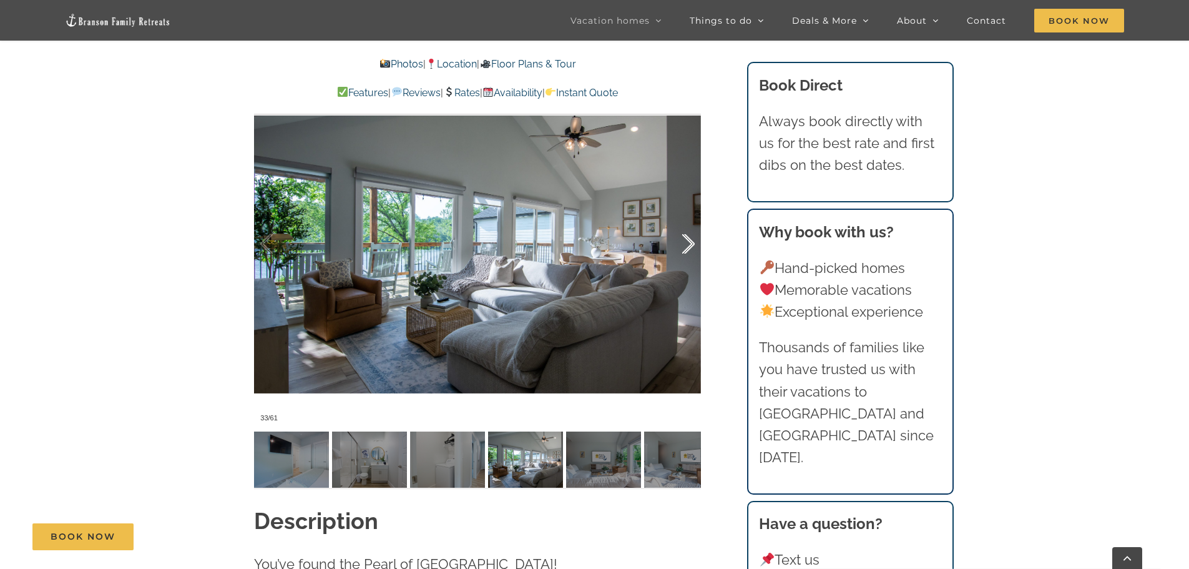
click at [691, 242] on div at bounding box center [675, 243] width 39 height 77
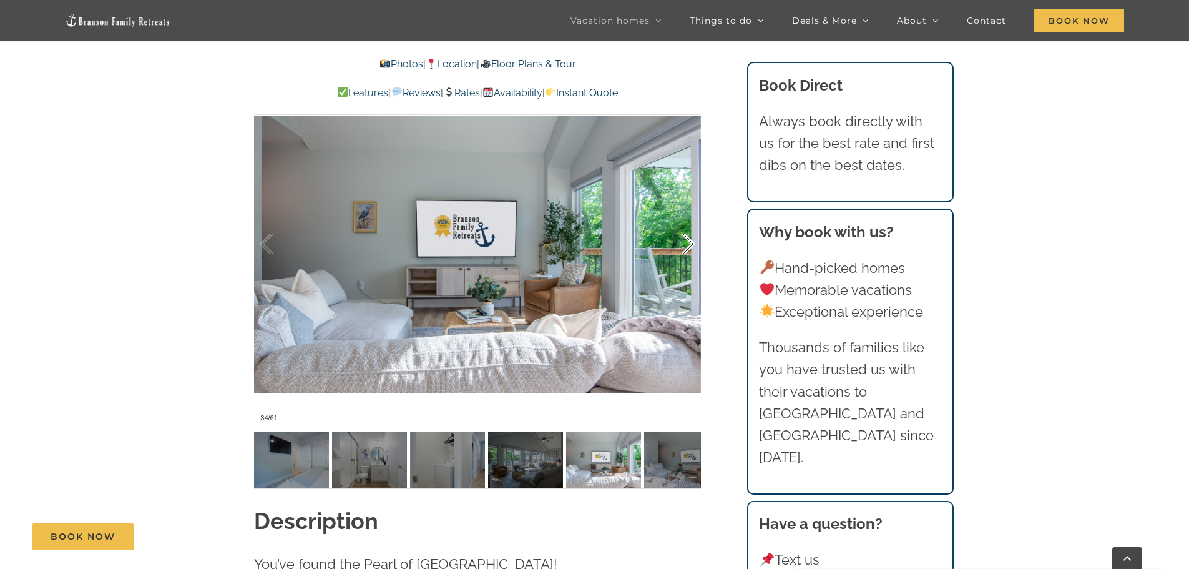
click at [691, 242] on div at bounding box center [675, 243] width 39 height 77
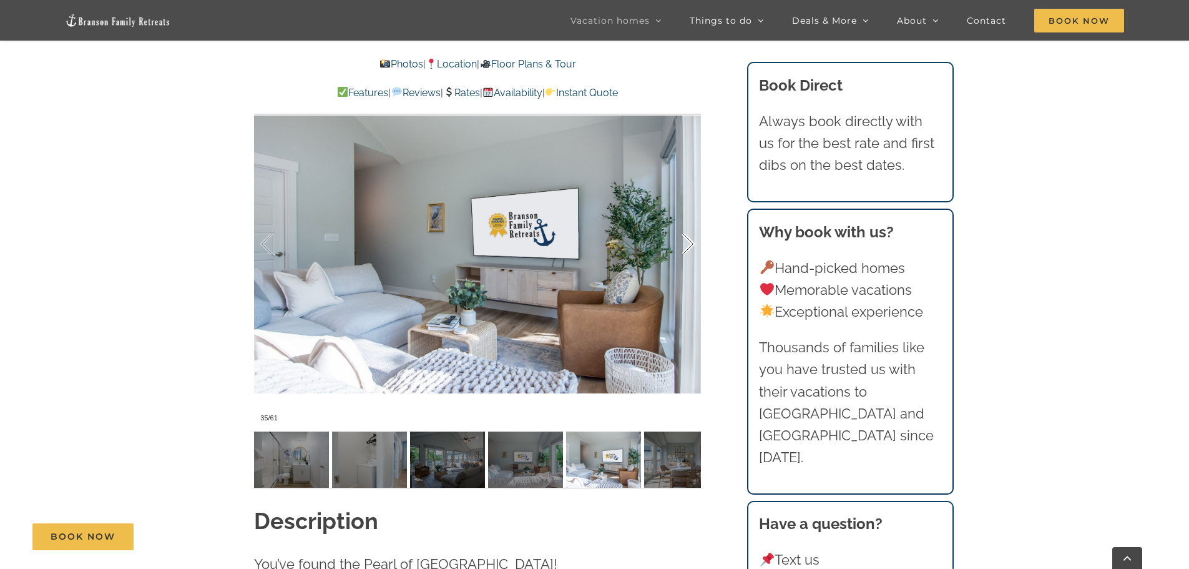
click at [691, 242] on div at bounding box center [675, 243] width 39 height 77
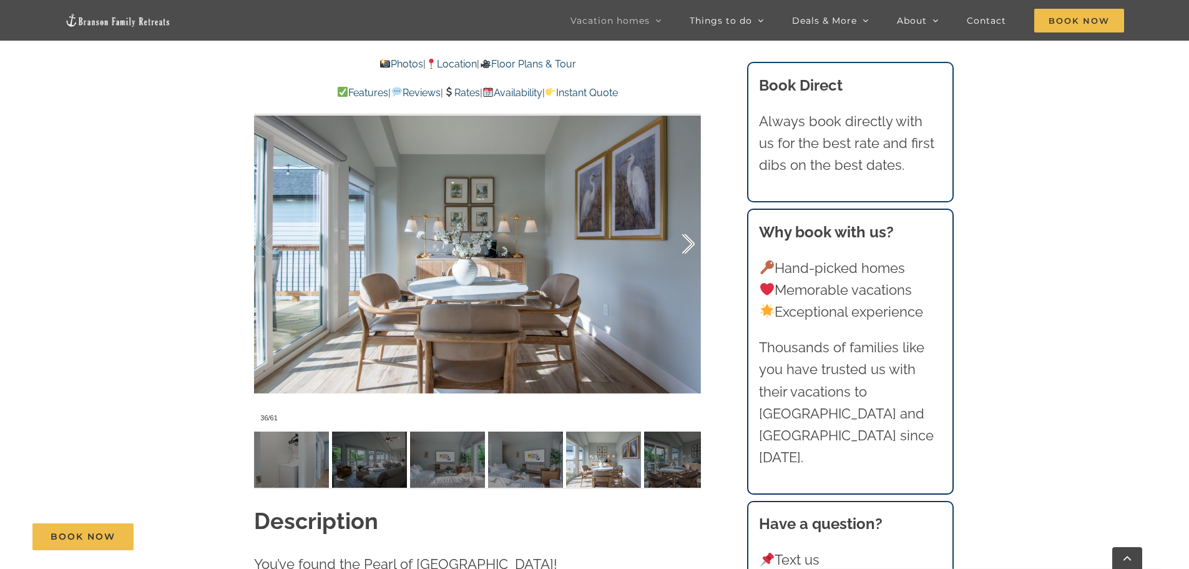
click at [691, 242] on div at bounding box center [675, 243] width 39 height 77
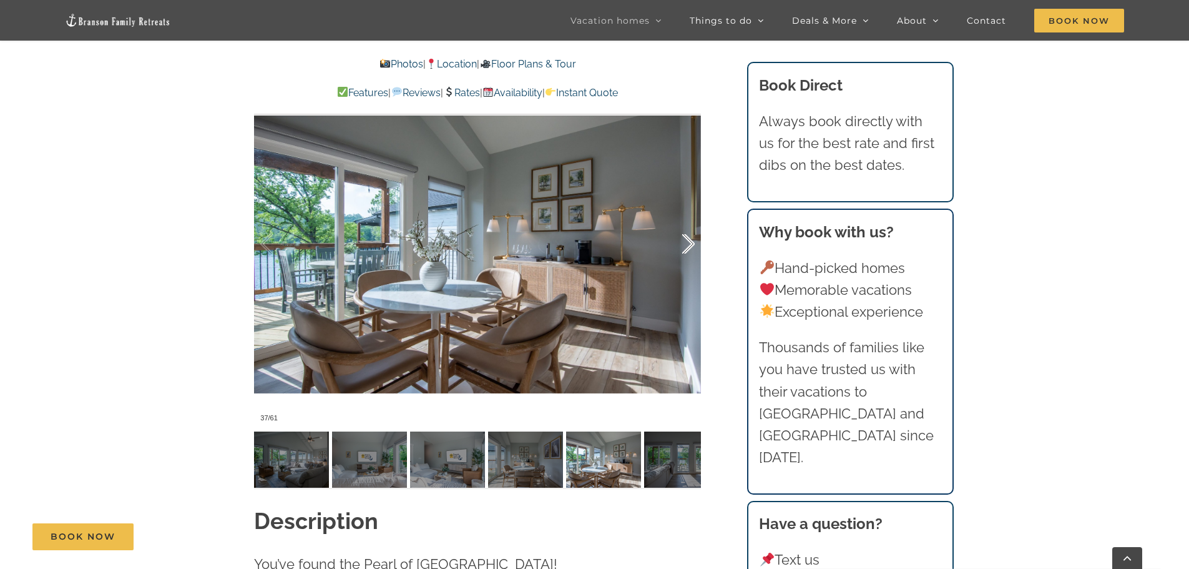
click at [691, 242] on div at bounding box center [675, 243] width 39 height 77
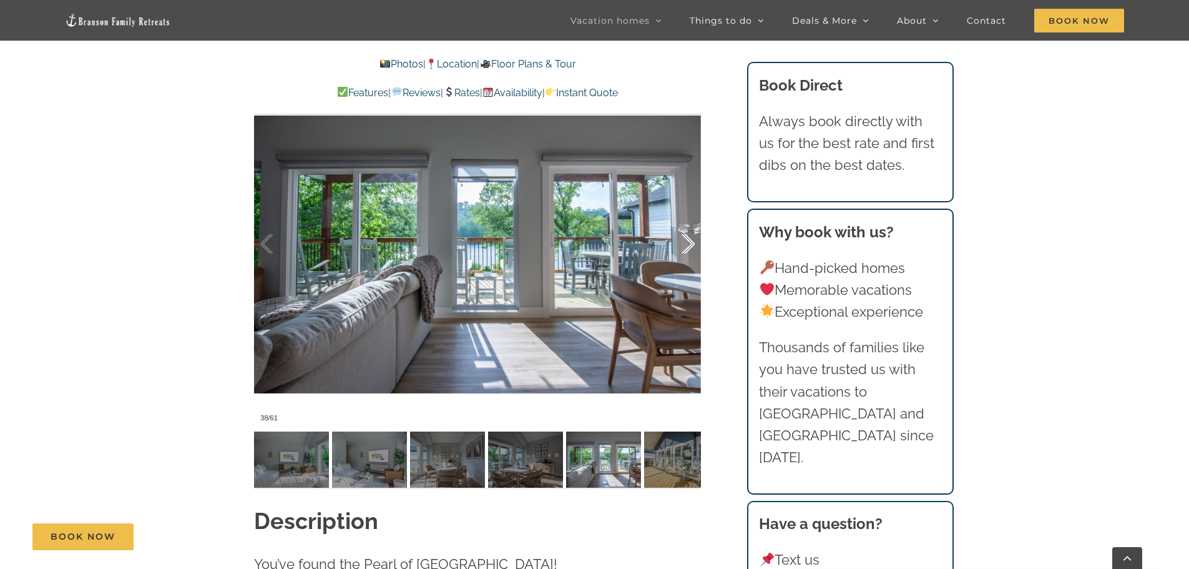
click at [691, 242] on div at bounding box center [675, 243] width 39 height 77
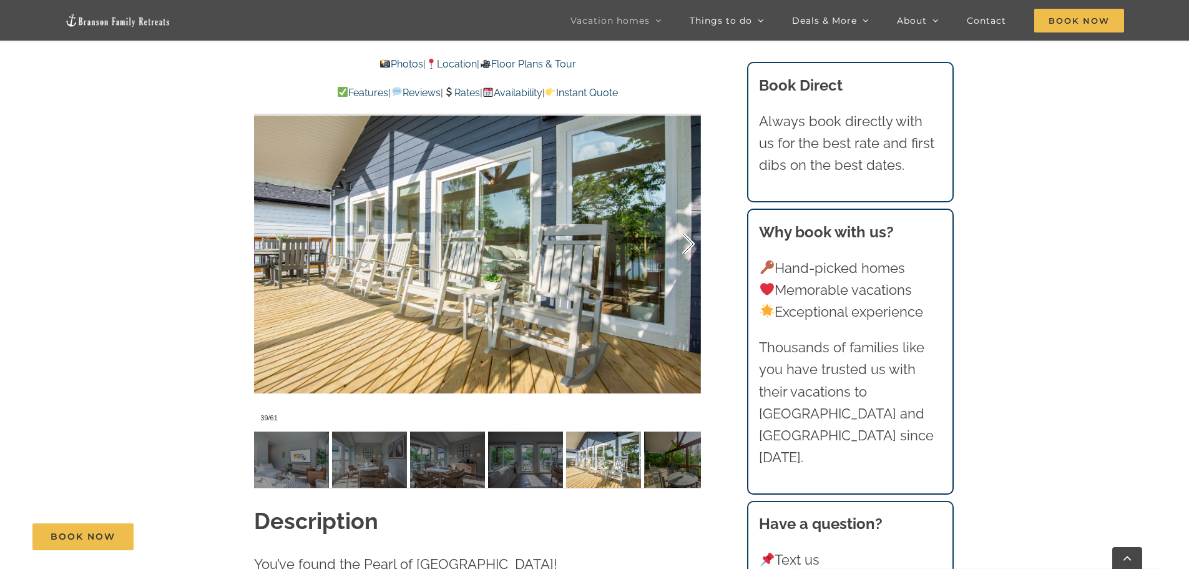
click at [691, 242] on div at bounding box center [675, 243] width 39 height 77
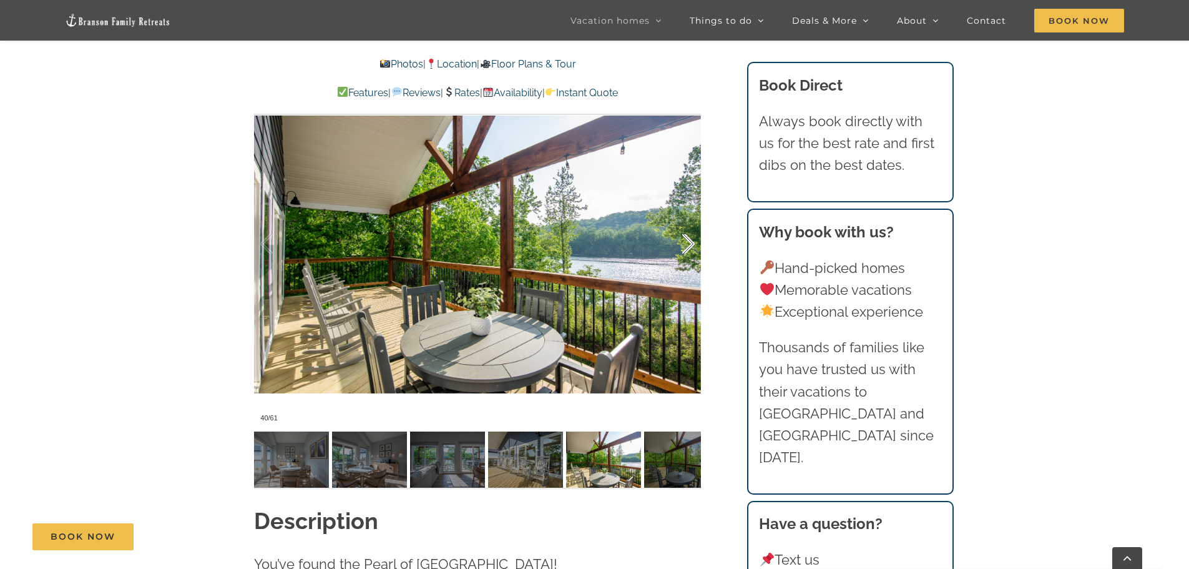
click at [691, 242] on div at bounding box center [675, 243] width 39 height 77
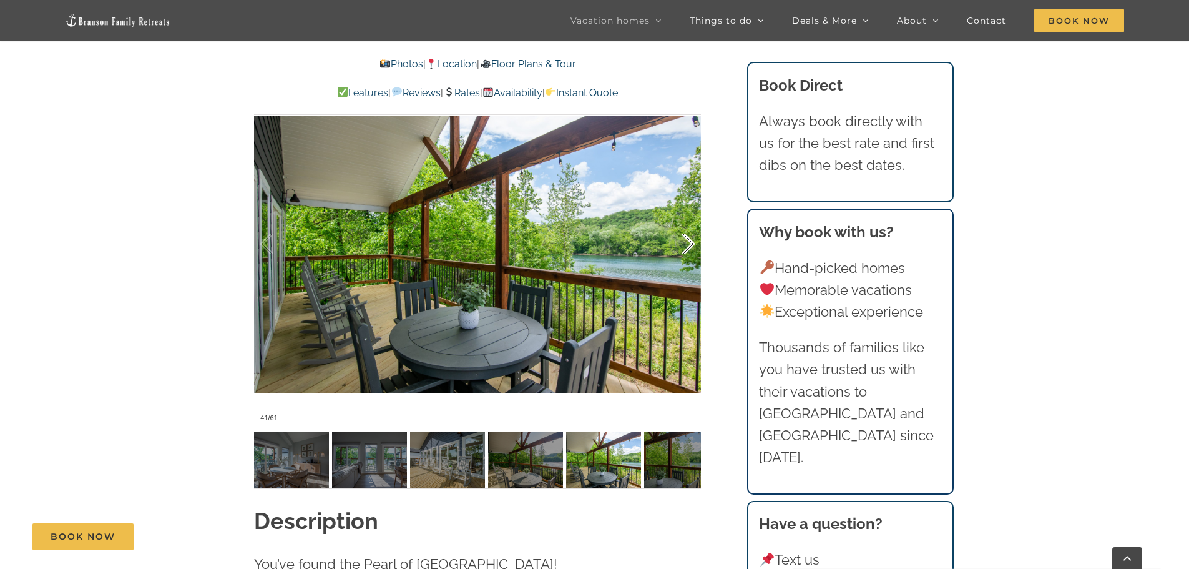
click at [691, 242] on div at bounding box center [675, 243] width 39 height 77
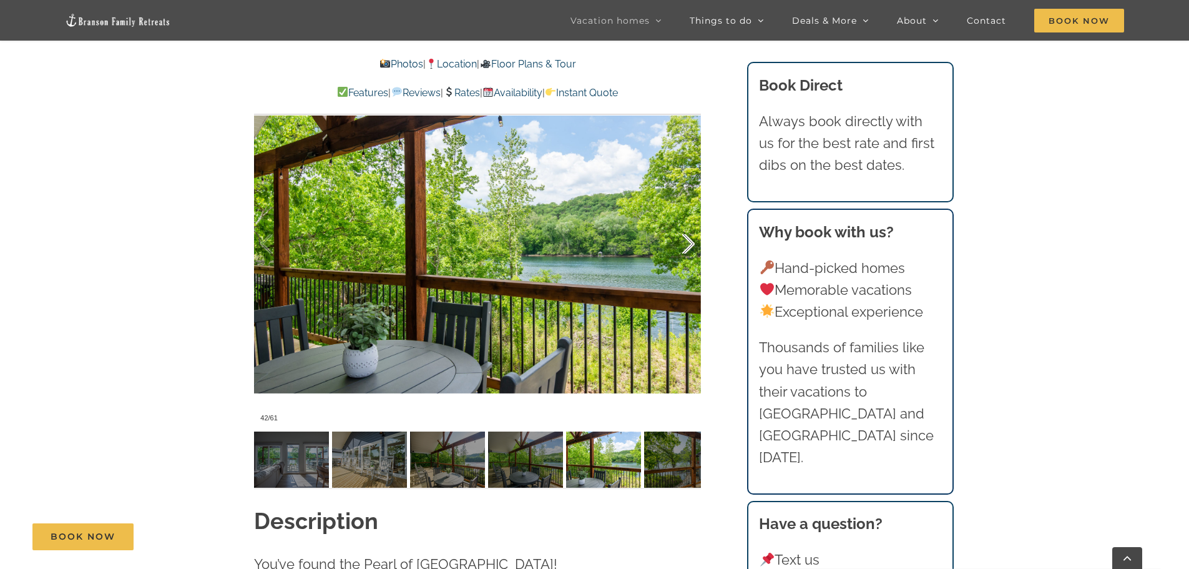
click at [691, 242] on div at bounding box center [675, 243] width 39 height 77
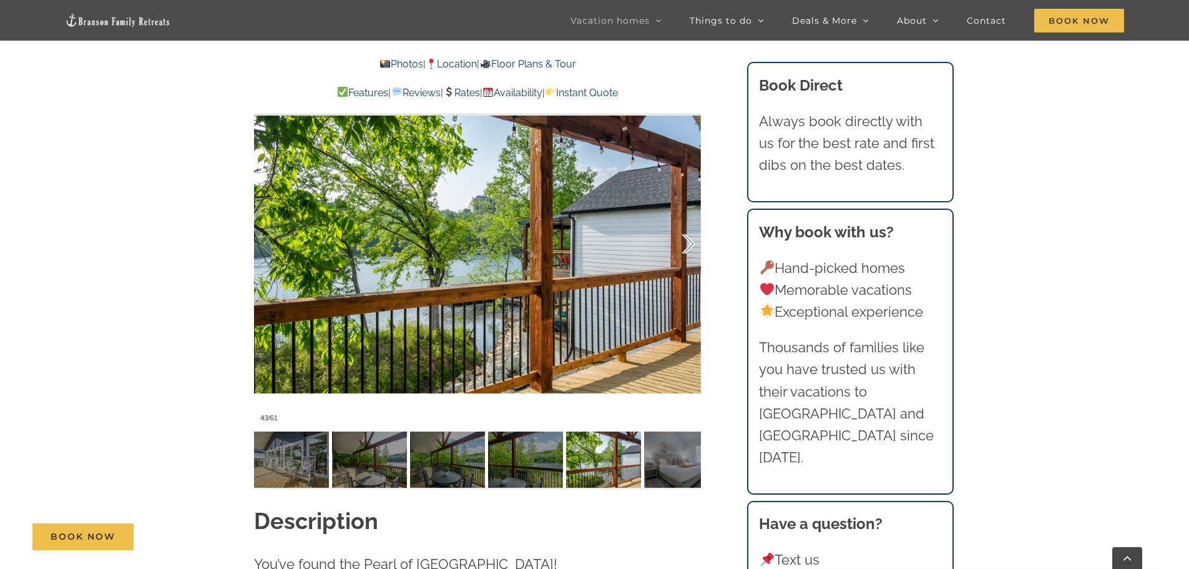
click at [691, 242] on div at bounding box center [675, 243] width 39 height 77
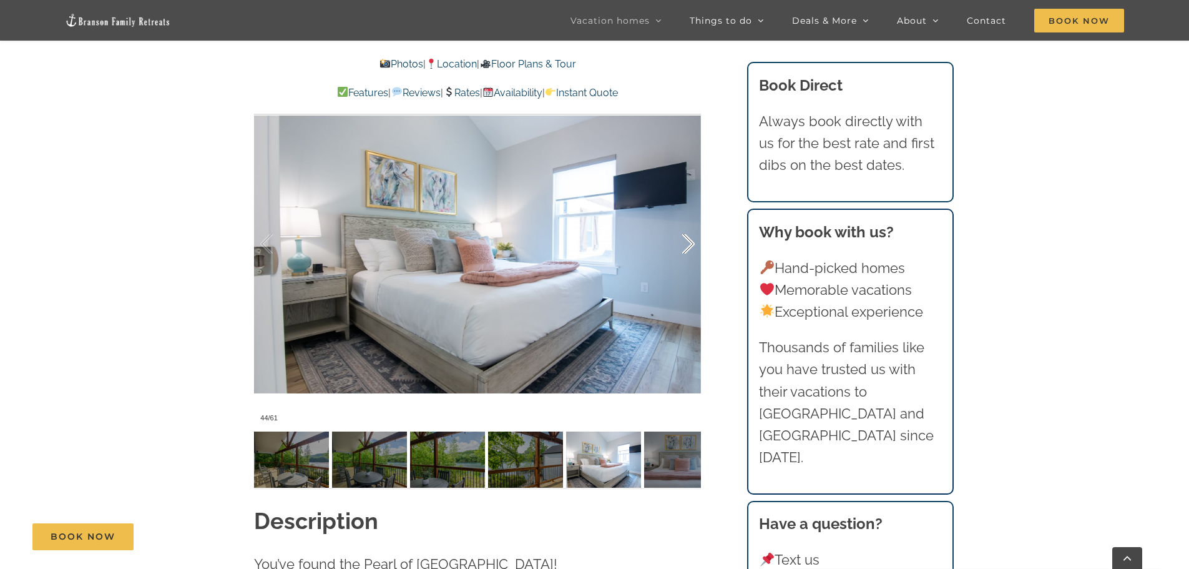
click at [691, 242] on div at bounding box center [675, 243] width 39 height 77
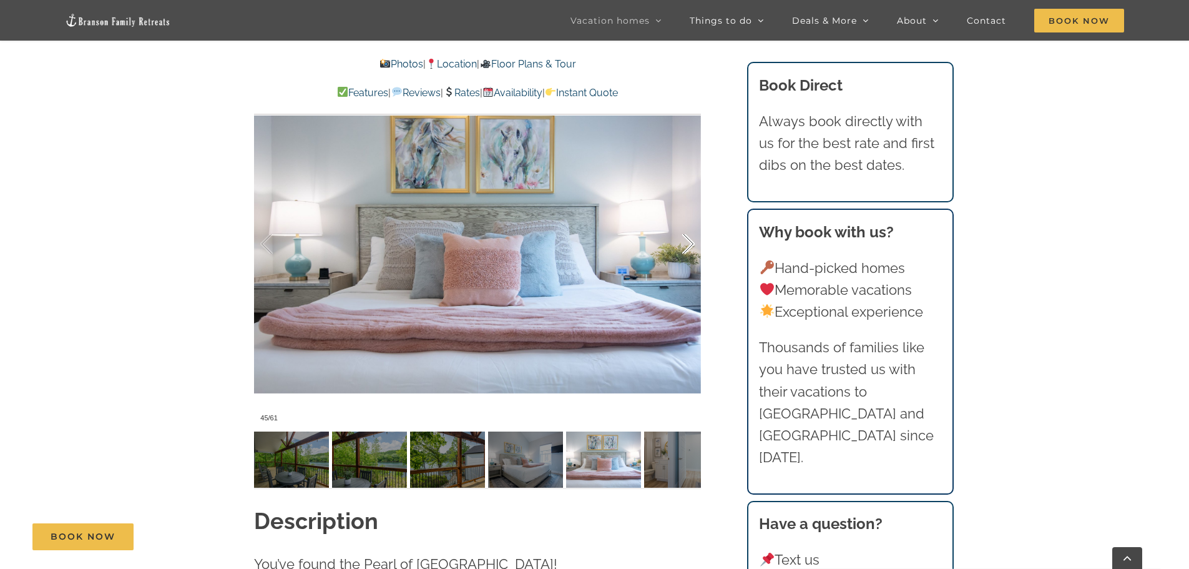
click at [691, 242] on div at bounding box center [675, 243] width 39 height 77
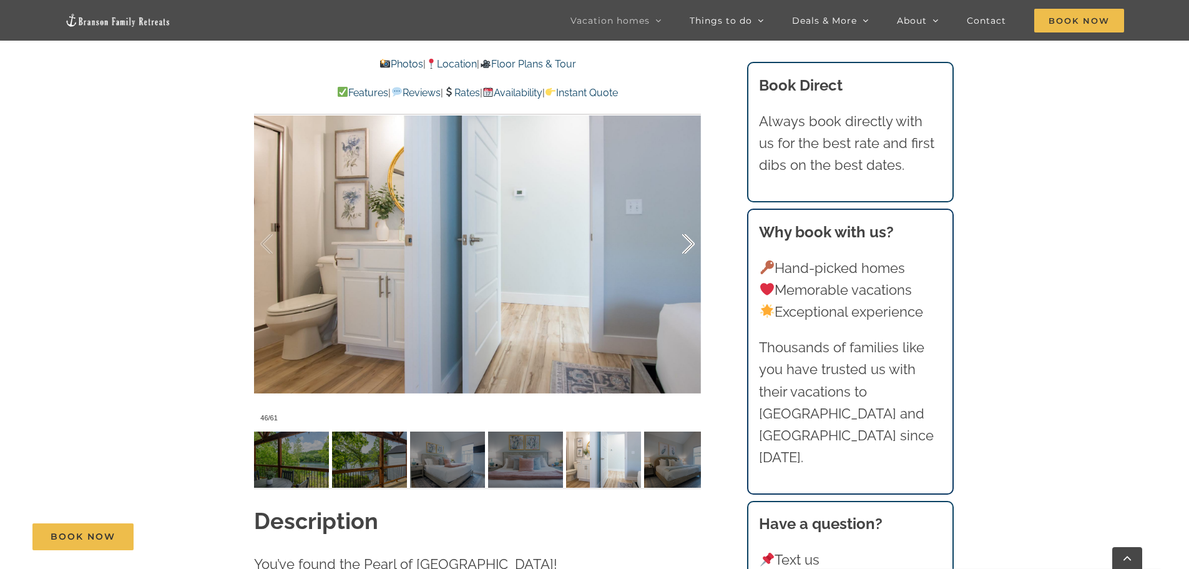
click at [691, 242] on div at bounding box center [675, 243] width 39 height 77
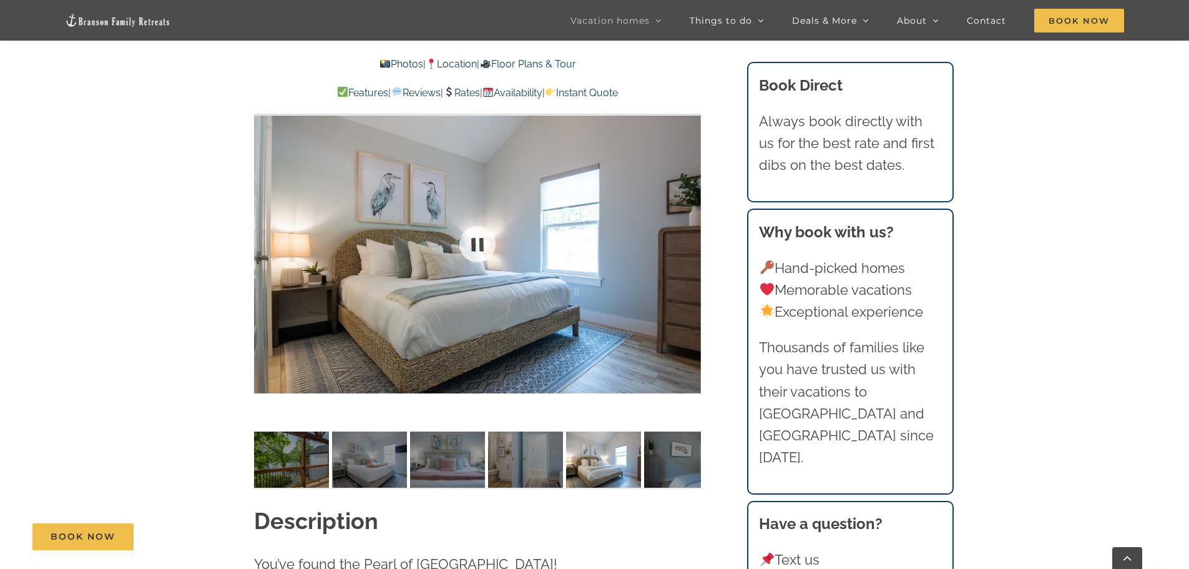
click at [691, 242] on div at bounding box center [477, 244] width 447 height 367
click at [691, 242] on div at bounding box center [675, 243] width 39 height 77
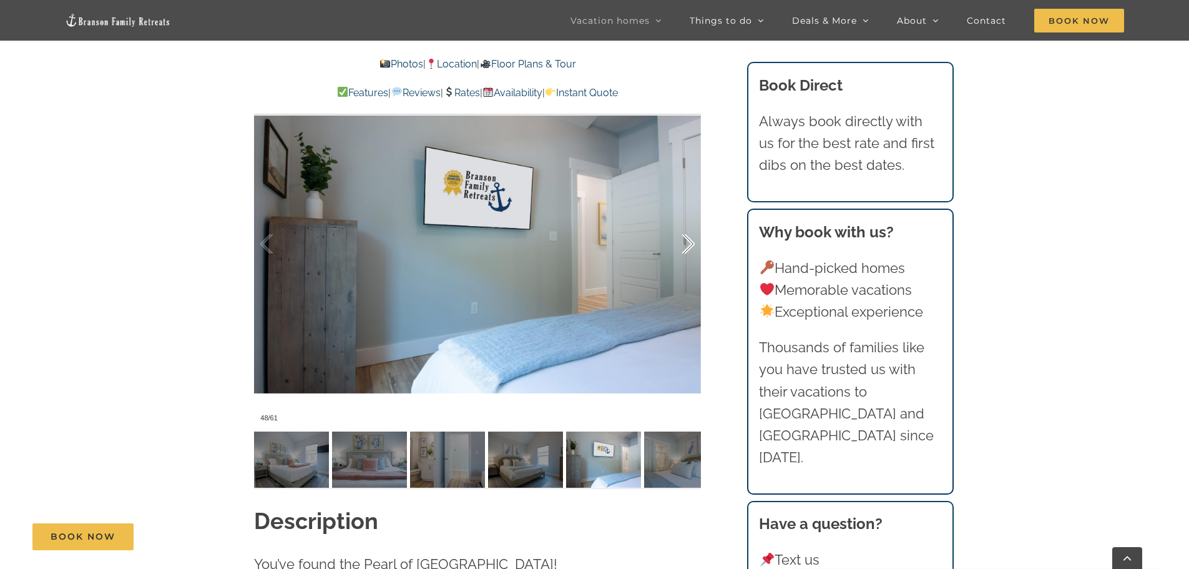
click at [691, 242] on div at bounding box center [675, 243] width 39 height 77
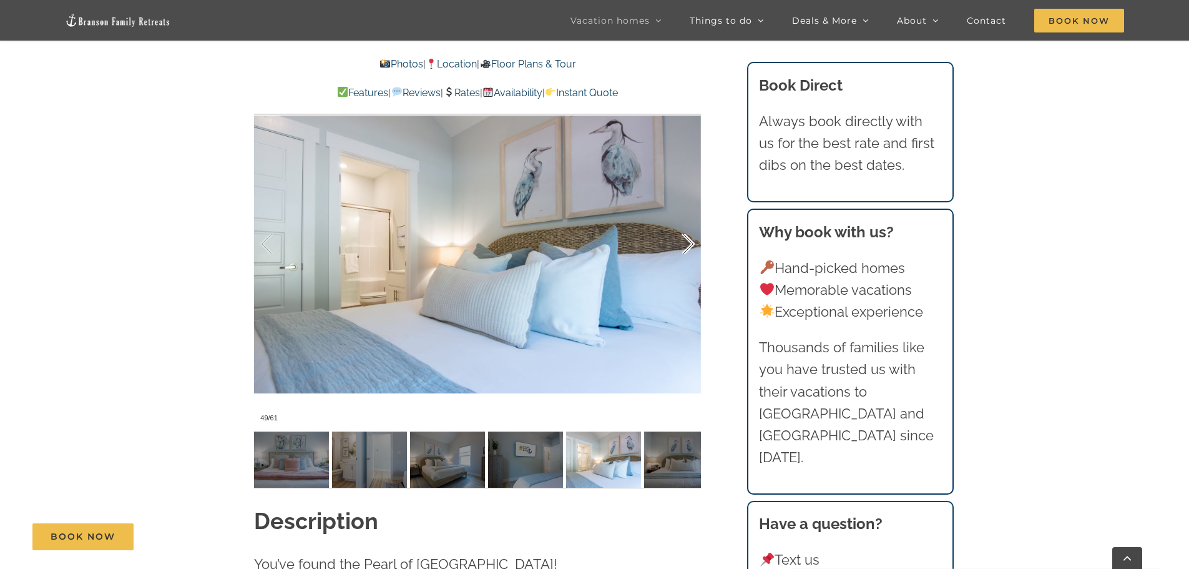
click at [691, 242] on div at bounding box center [675, 243] width 39 height 77
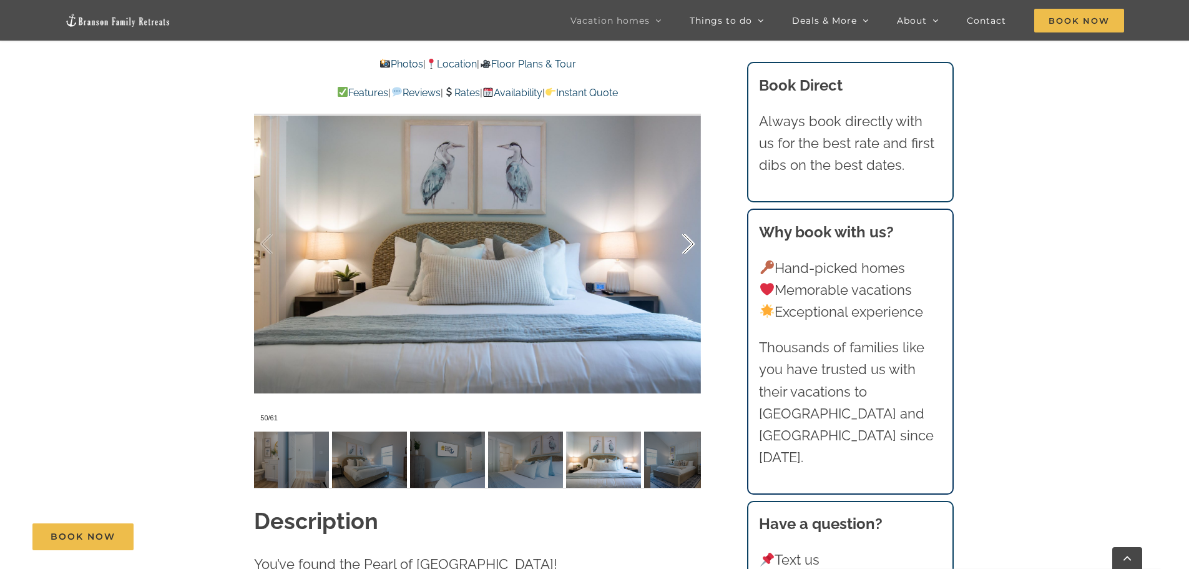
click at [691, 242] on div at bounding box center [675, 243] width 39 height 77
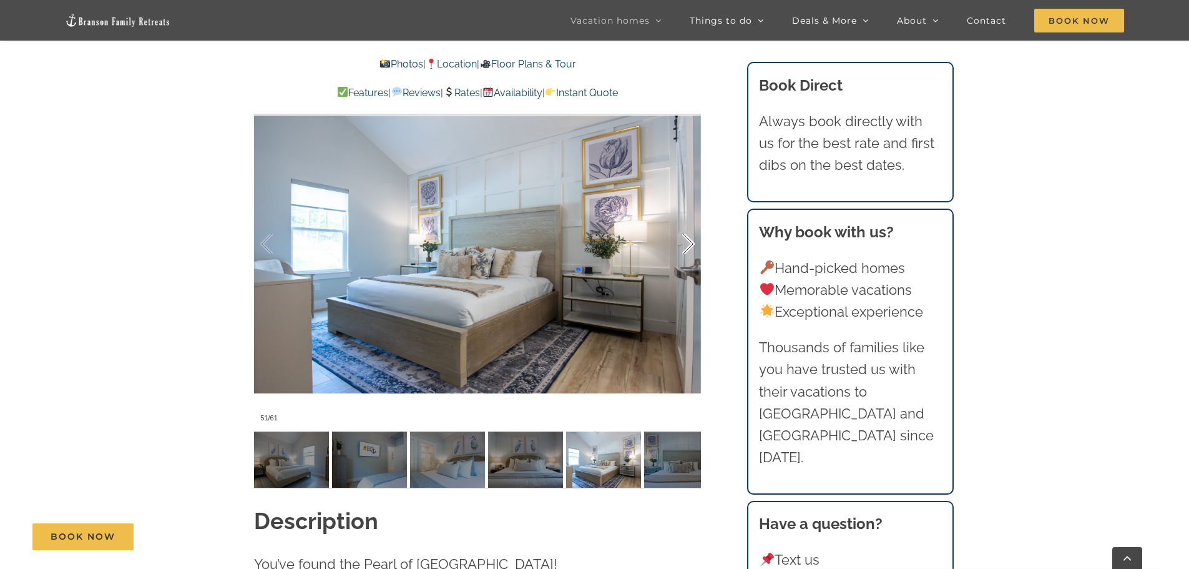
click at [691, 242] on div at bounding box center [675, 243] width 39 height 77
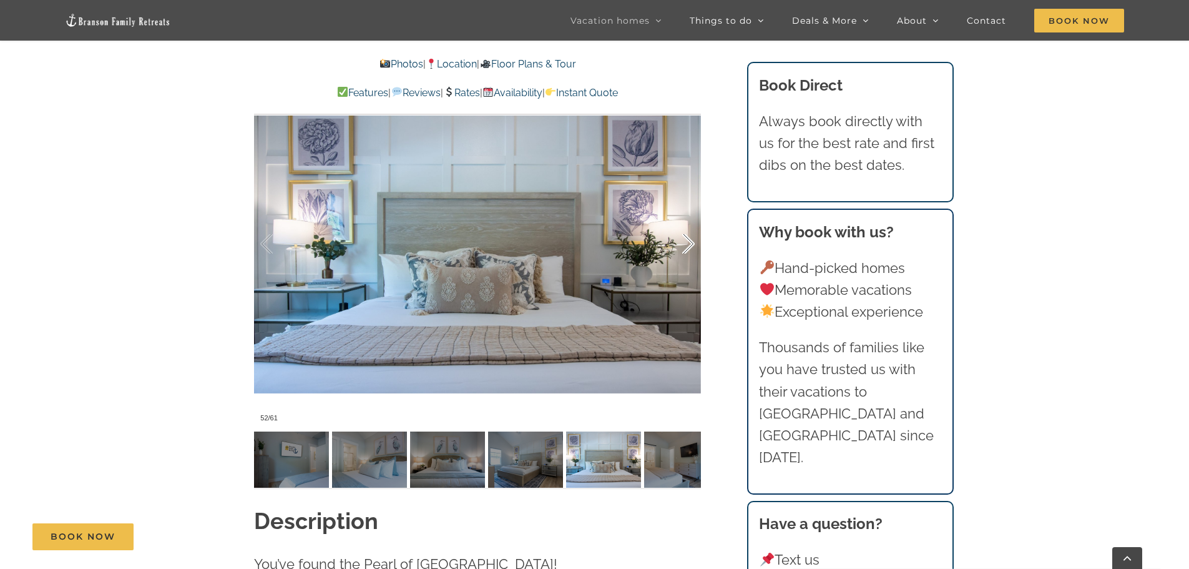
click at [691, 242] on div at bounding box center [675, 243] width 39 height 77
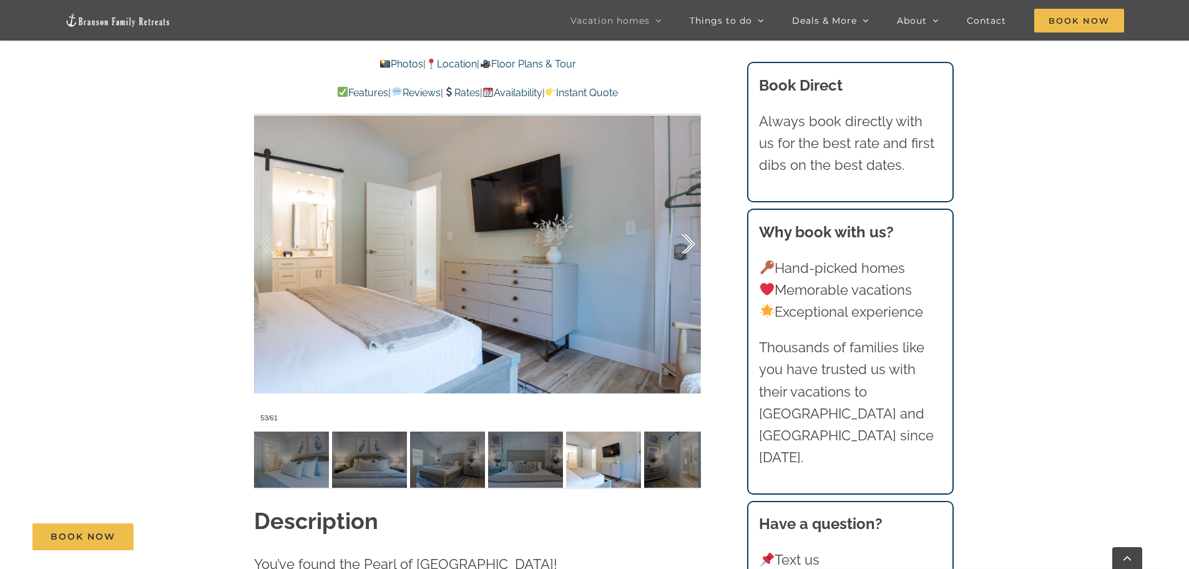
click at [691, 242] on div at bounding box center [675, 243] width 39 height 77
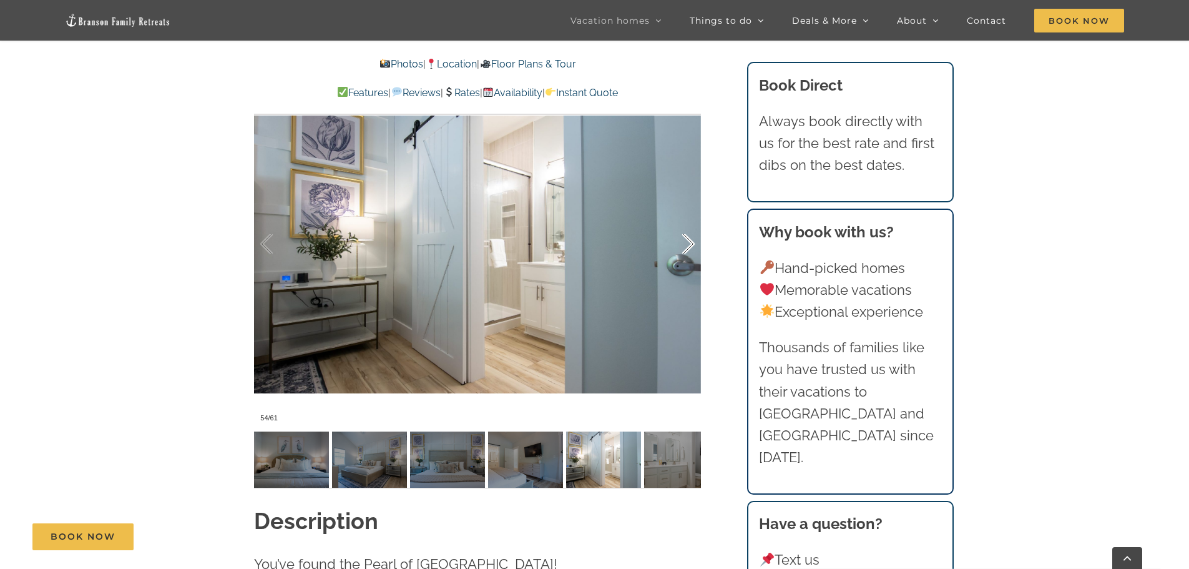
click at [691, 242] on div at bounding box center [675, 243] width 39 height 77
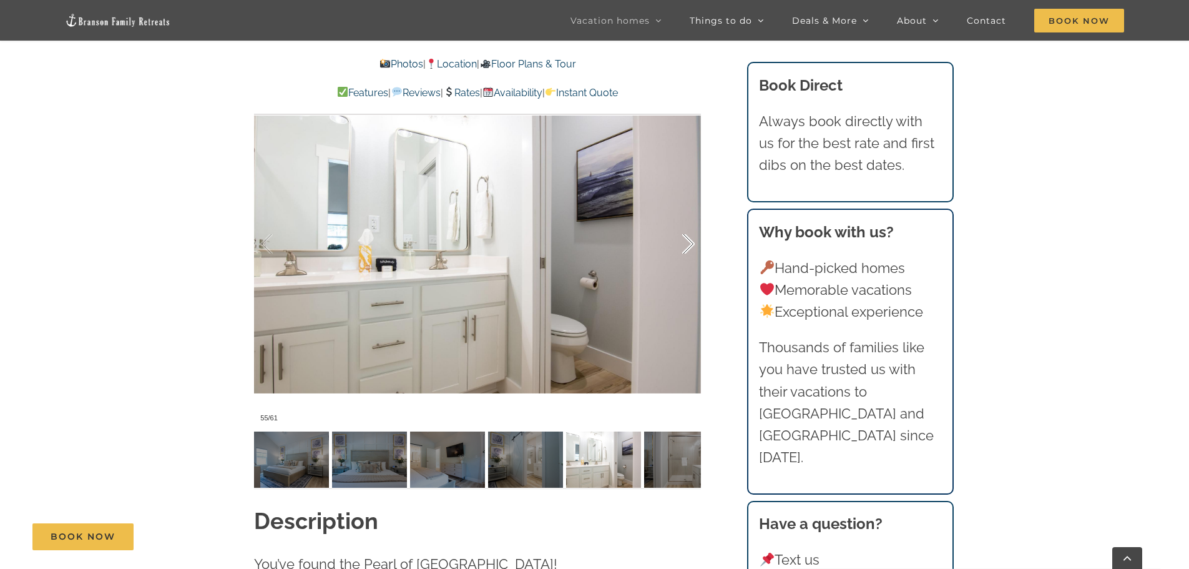
click at [691, 242] on div at bounding box center [675, 243] width 39 height 77
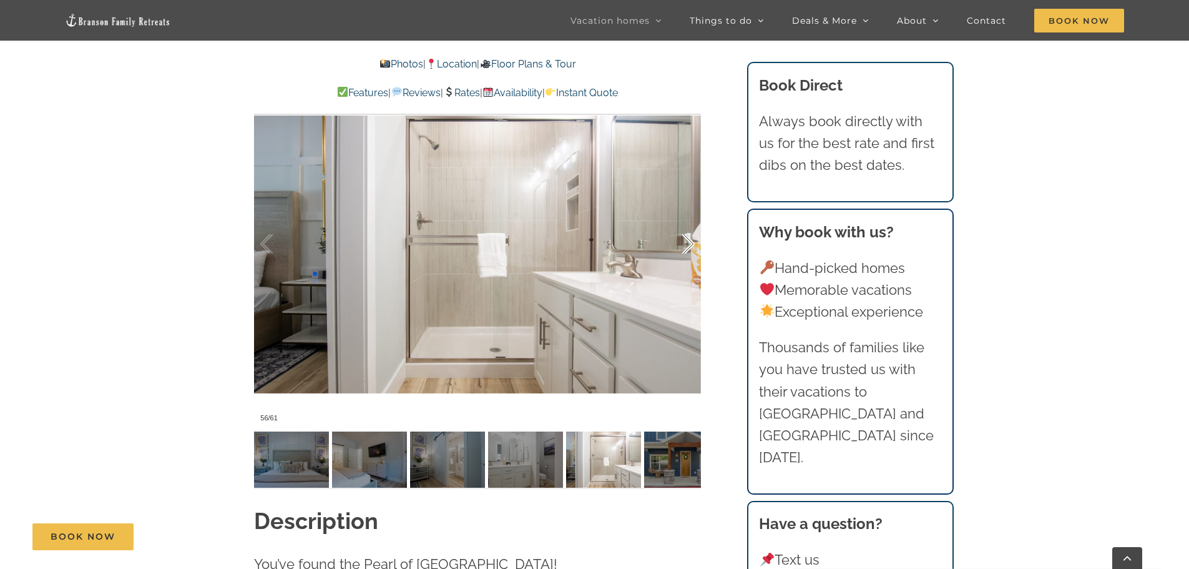
click at [691, 242] on div at bounding box center [675, 243] width 39 height 77
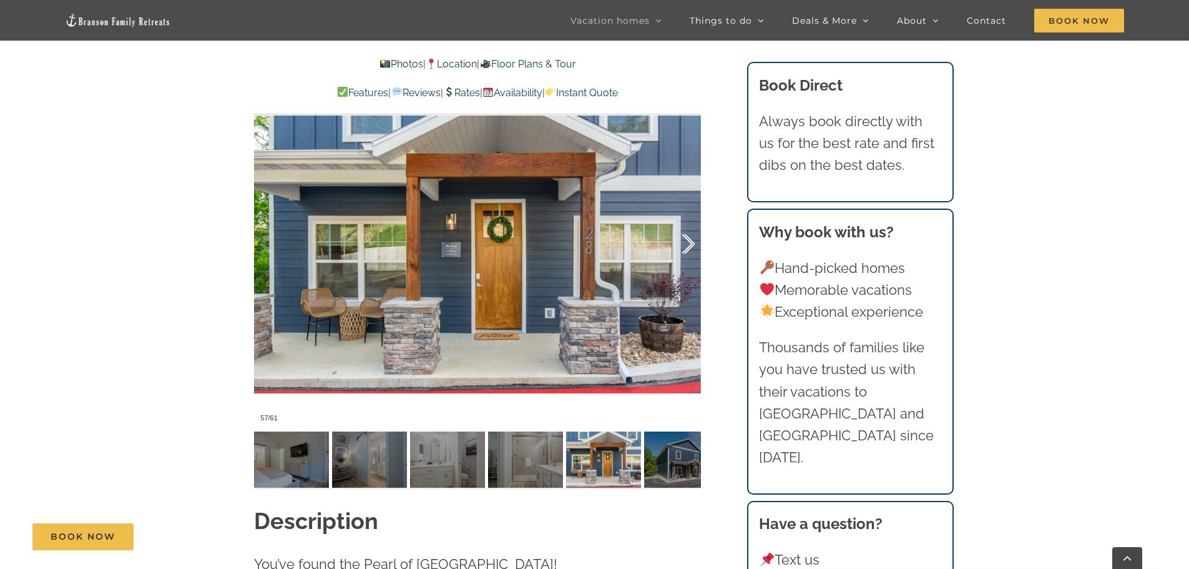
click at [691, 242] on div at bounding box center [675, 243] width 39 height 77
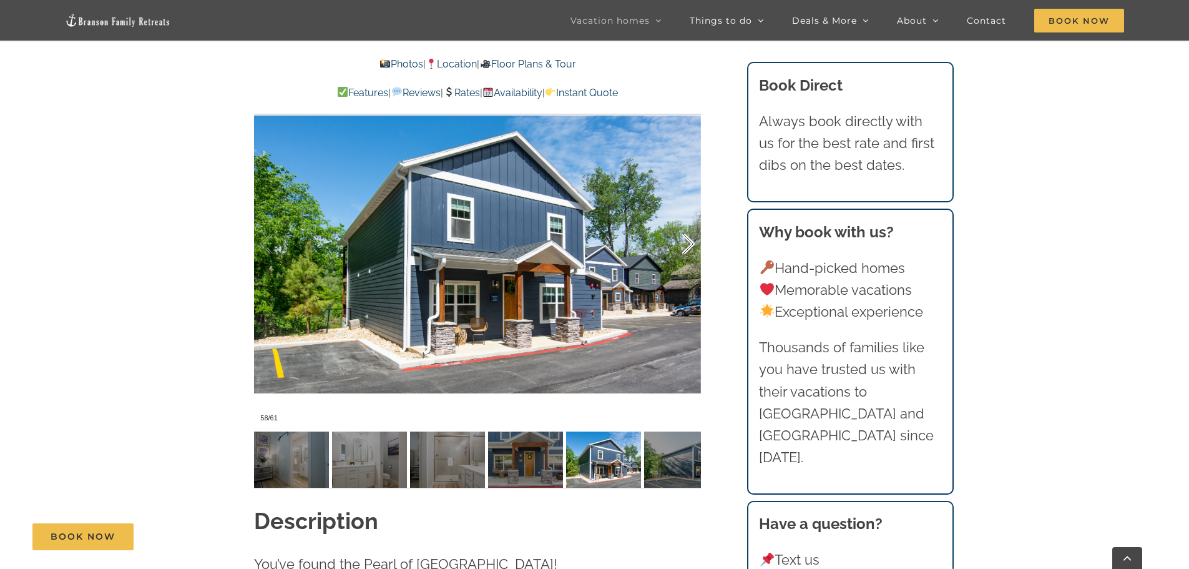
click at [691, 242] on div at bounding box center [675, 243] width 39 height 77
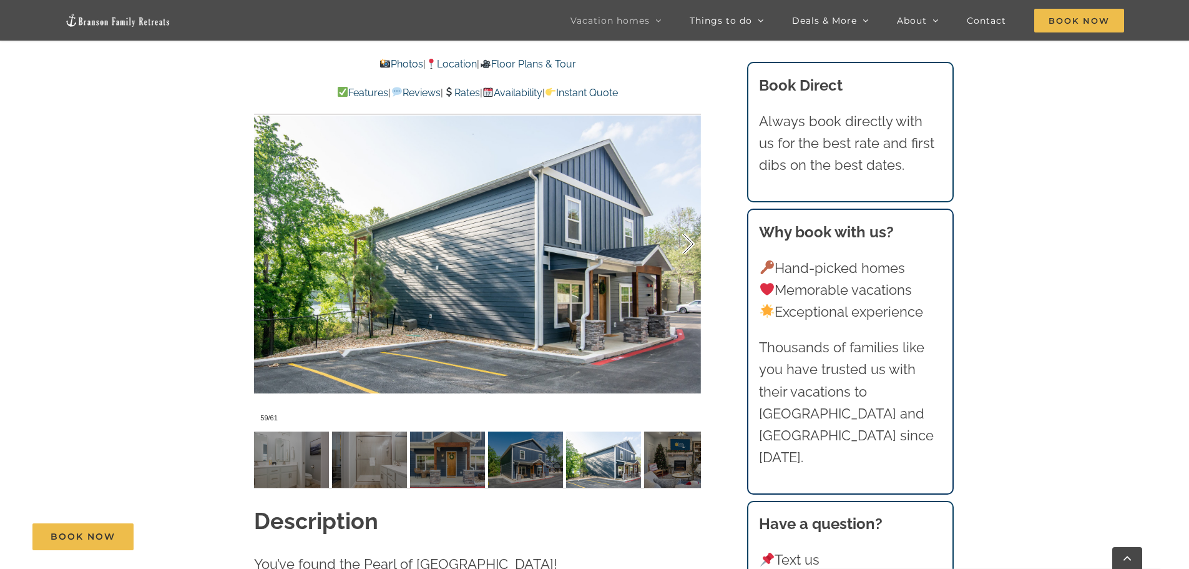
click at [691, 242] on div at bounding box center [675, 243] width 39 height 77
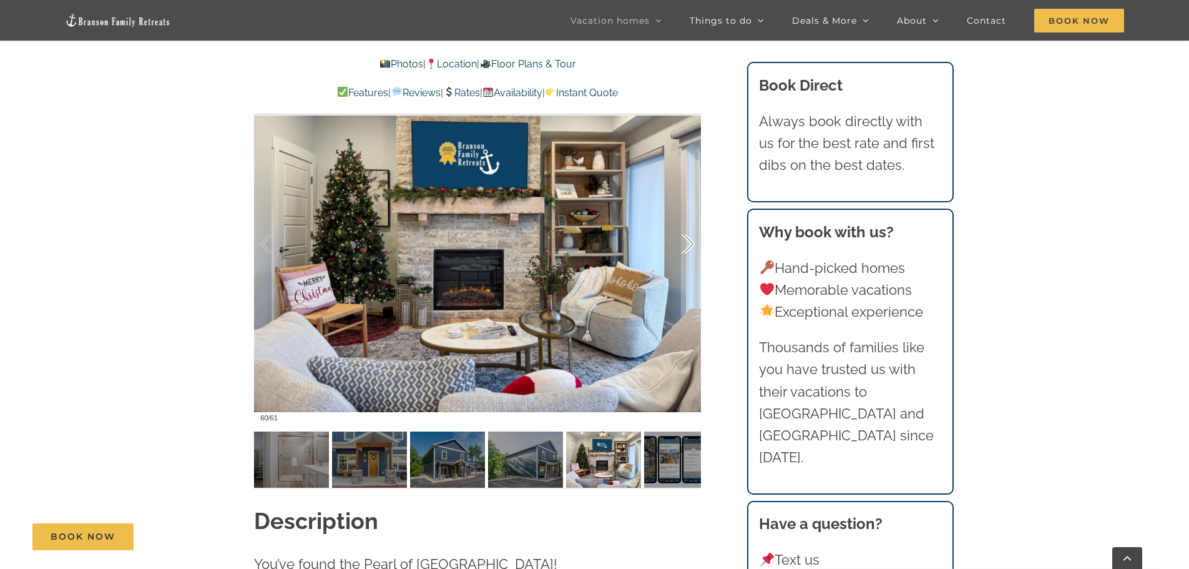
click at [691, 242] on div at bounding box center [675, 243] width 39 height 77
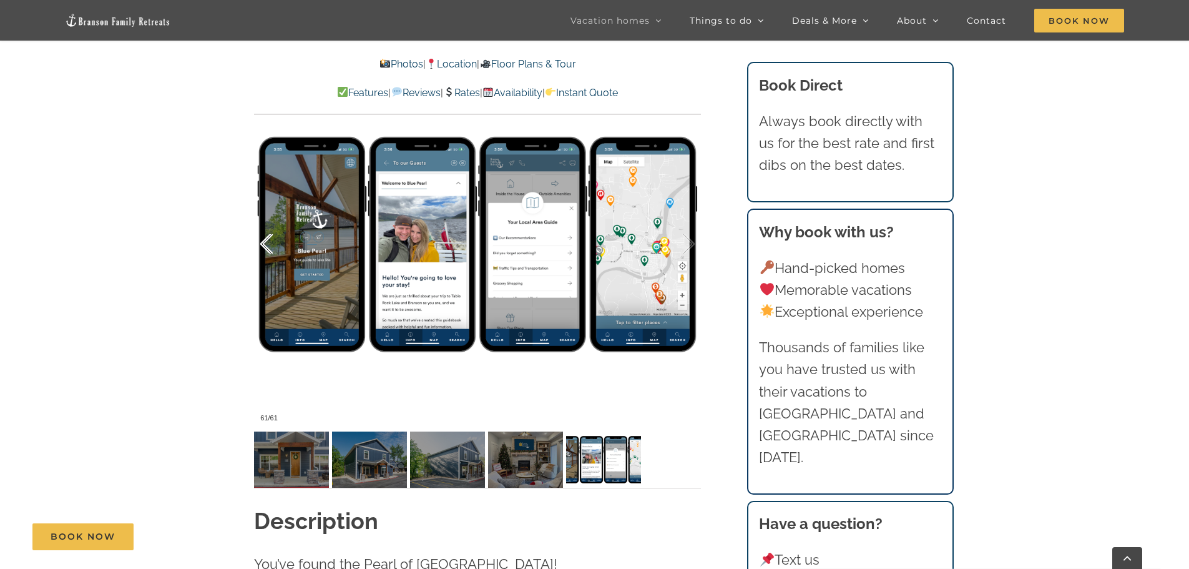
click at [267, 255] on div at bounding box center [279, 243] width 39 height 77
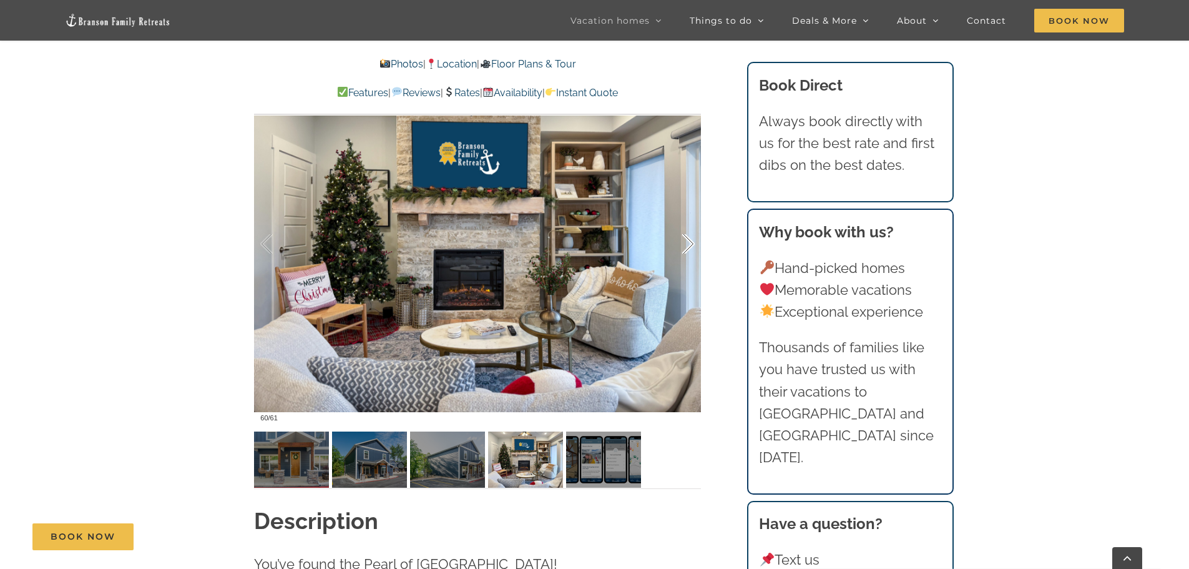
click at [691, 241] on div at bounding box center [675, 243] width 39 height 77
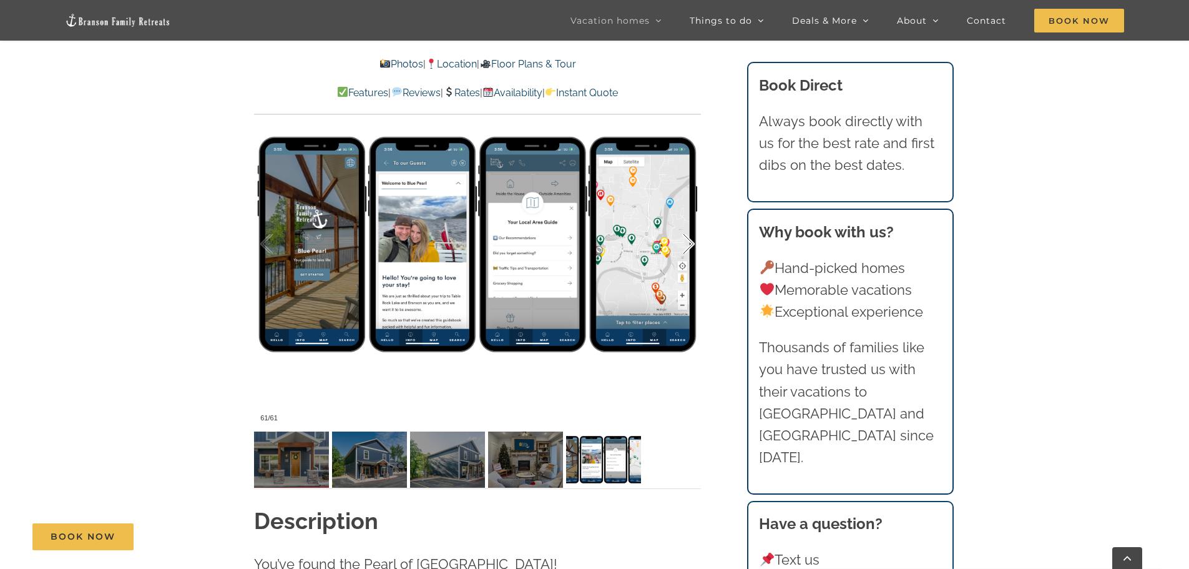
click at [691, 241] on div at bounding box center [675, 243] width 39 height 77
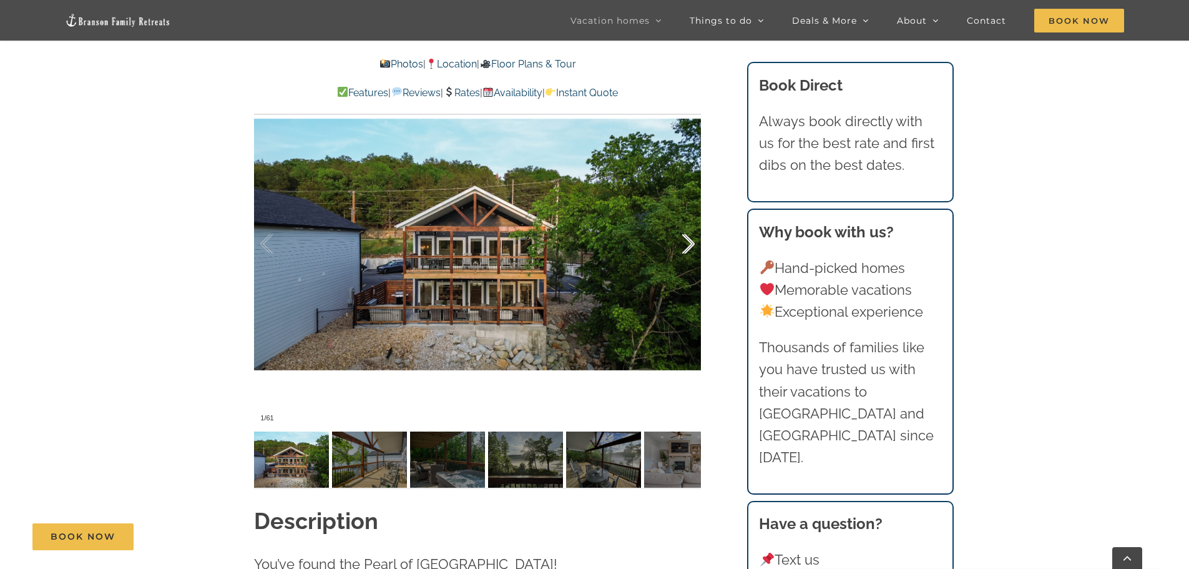
click at [691, 241] on div at bounding box center [675, 243] width 39 height 77
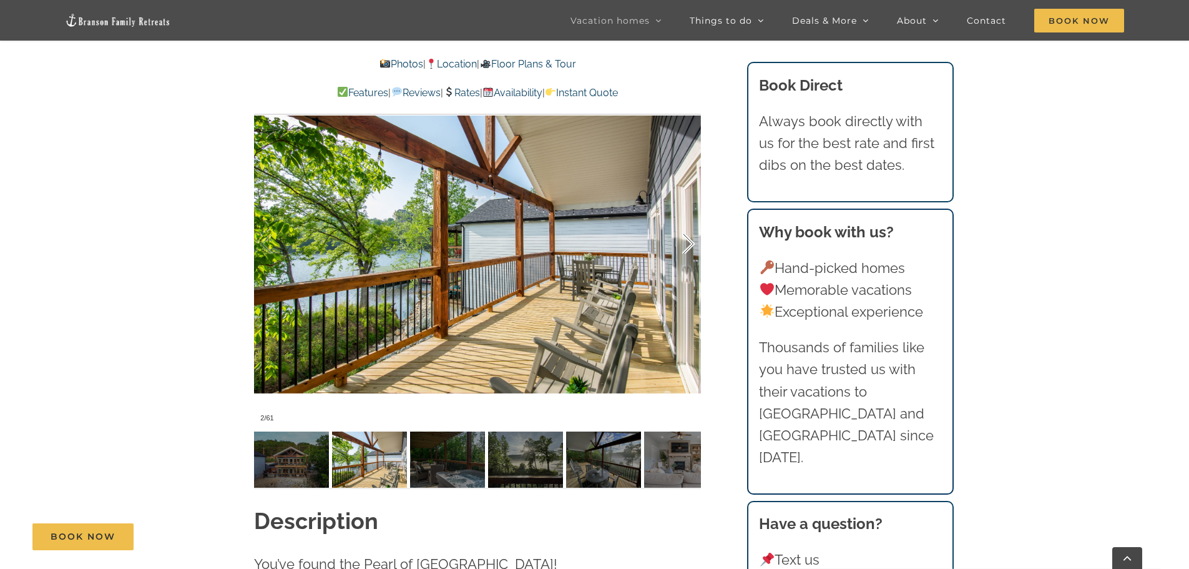
click at [691, 241] on div at bounding box center [675, 243] width 39 height 77
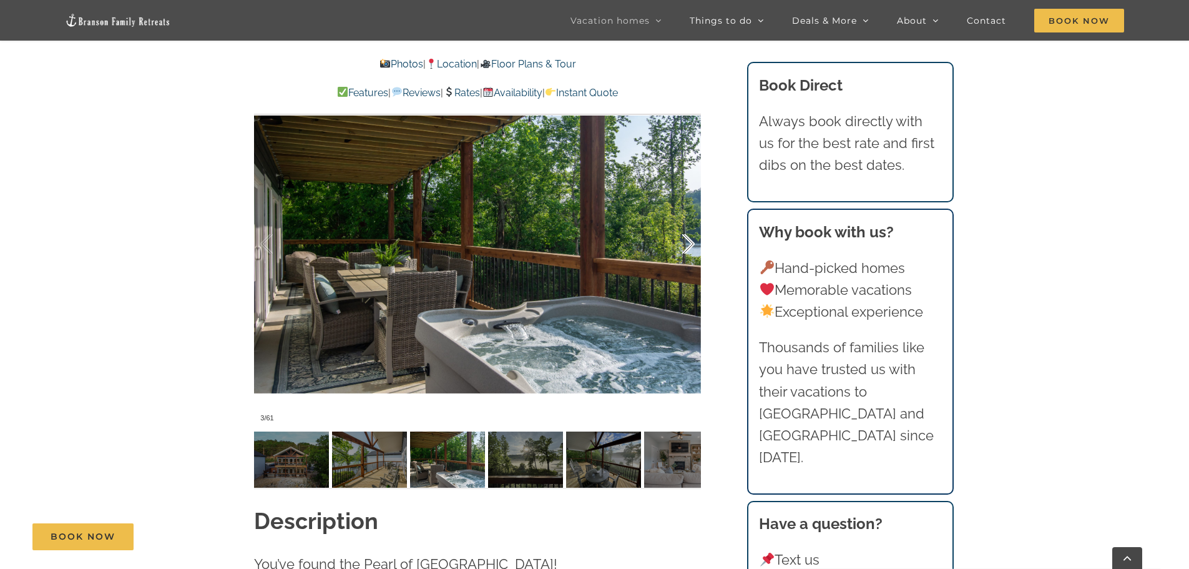
click at [691, 241] on div at bounding box center [675, 243] width 39 height 77
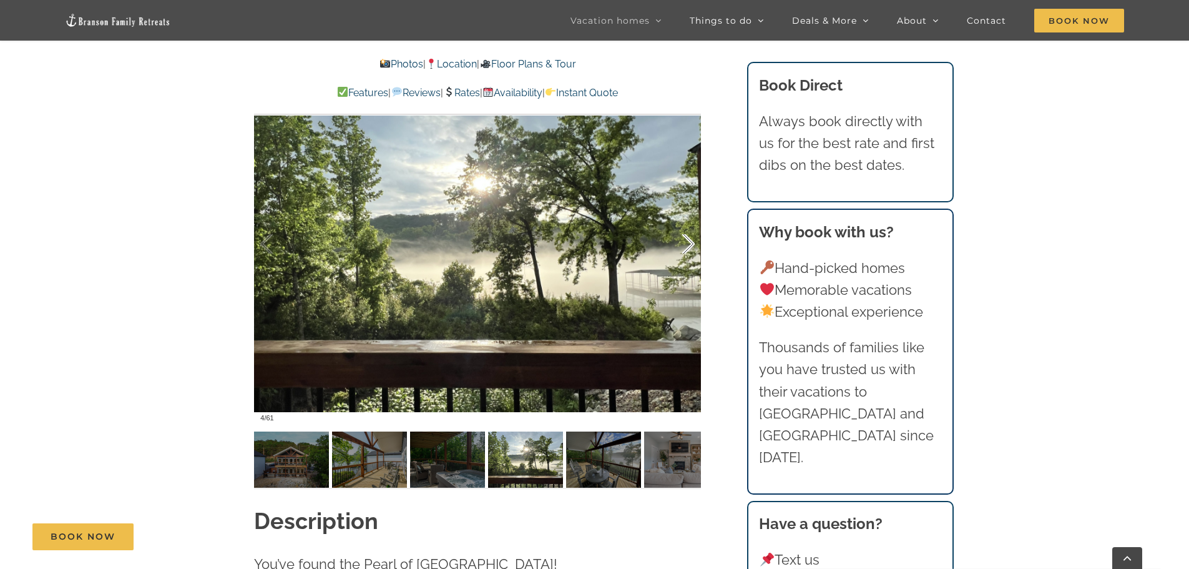
click at [691, 241] on div at bounding box center [675, 243] width 39 height 77
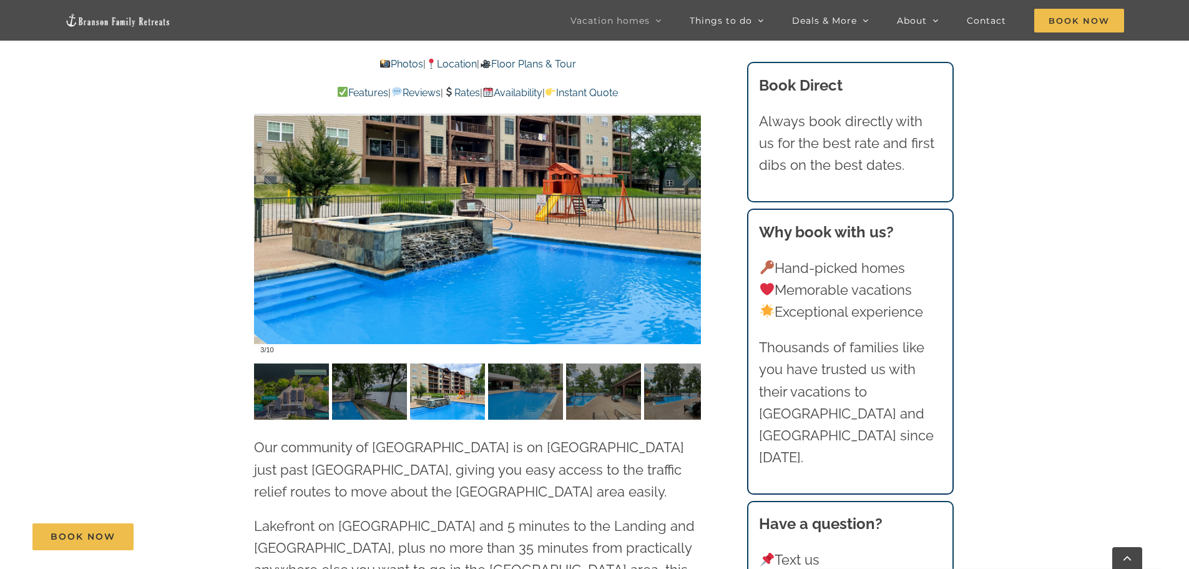
scroll to position [2971, 0]
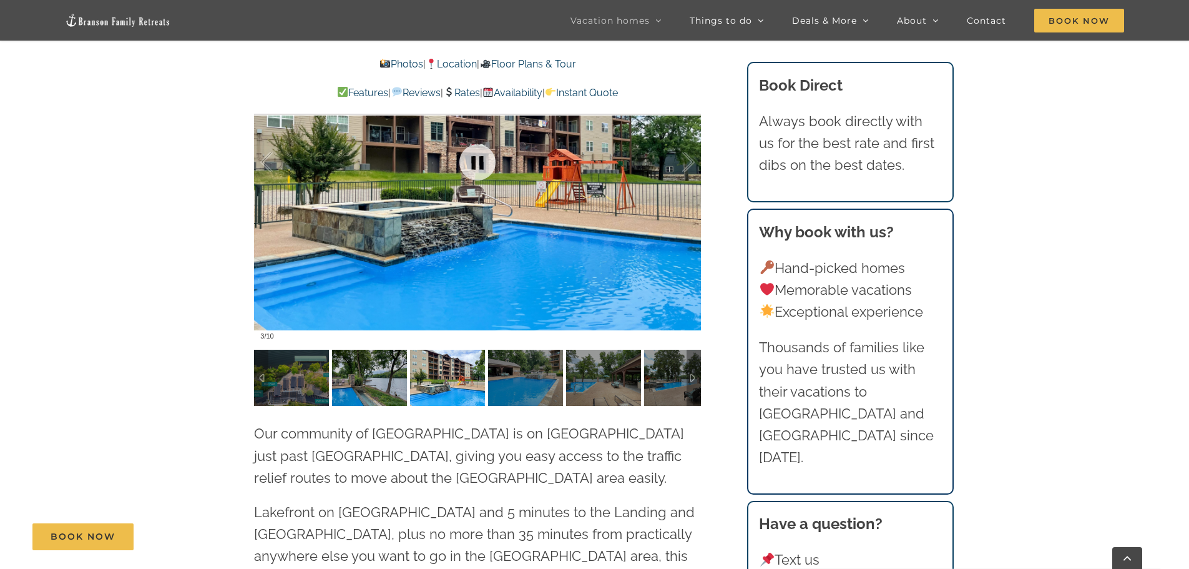
click at [424, 216] on div at bounding box center [477, 162] width 447 height 367
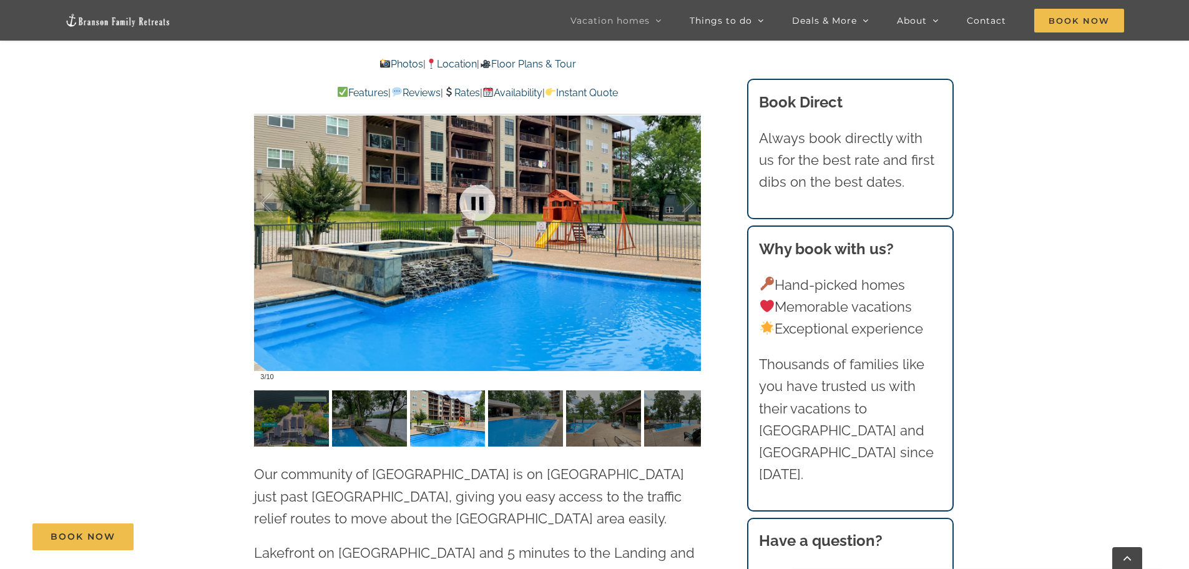
scroll to position [2908, 0]
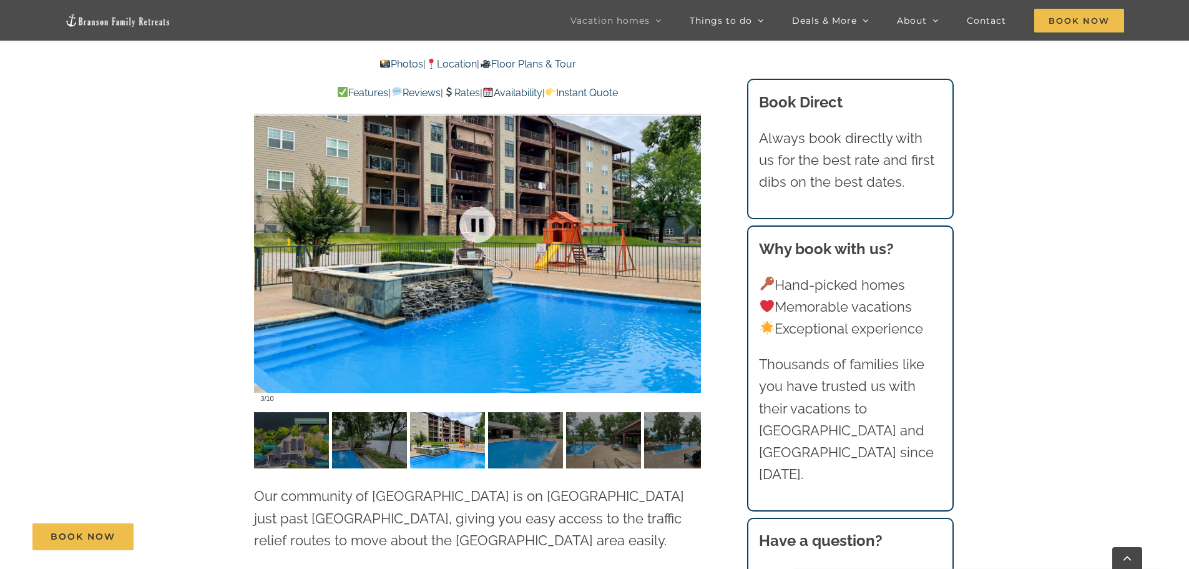
click at [669, 244] on div at bounding box center [477, 224] width 447 height 367
click at [684, 205] on div at bounding box center [675, 224] width 39 height 77
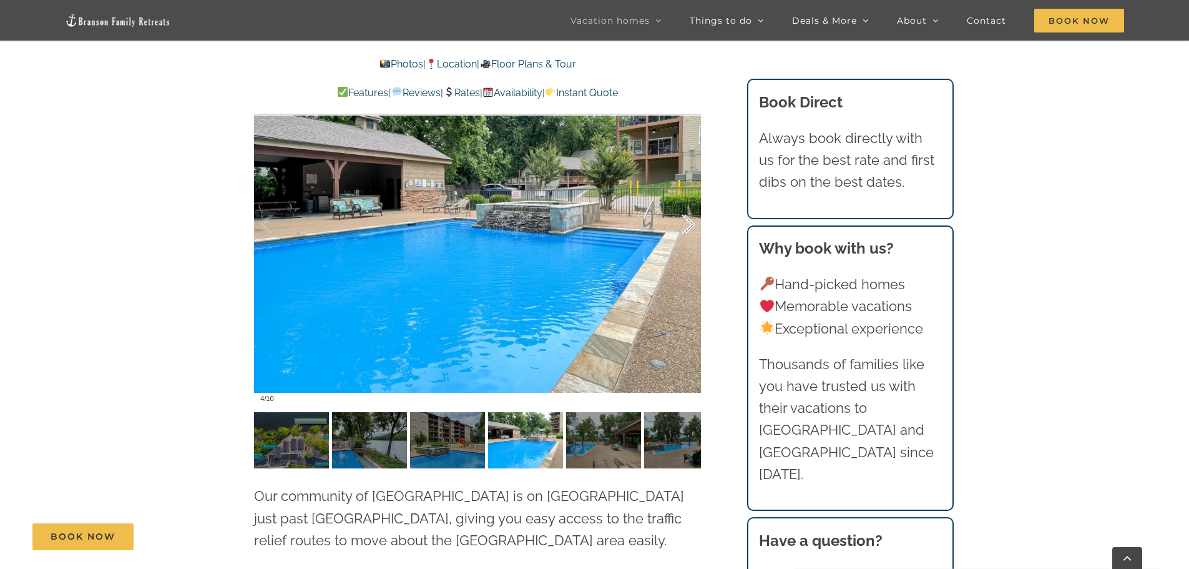
click at [684, 205] on div at bounding box center [675, 224] width 39 height 77
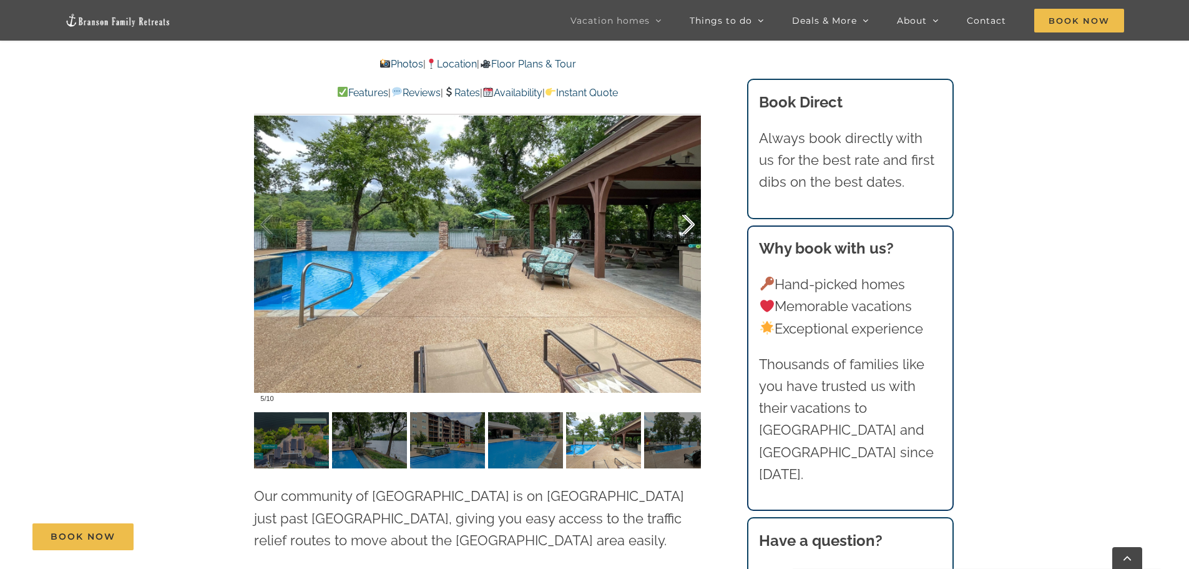
click at [684, 205] on div at bounding box center [675, 224] width 39 height 77
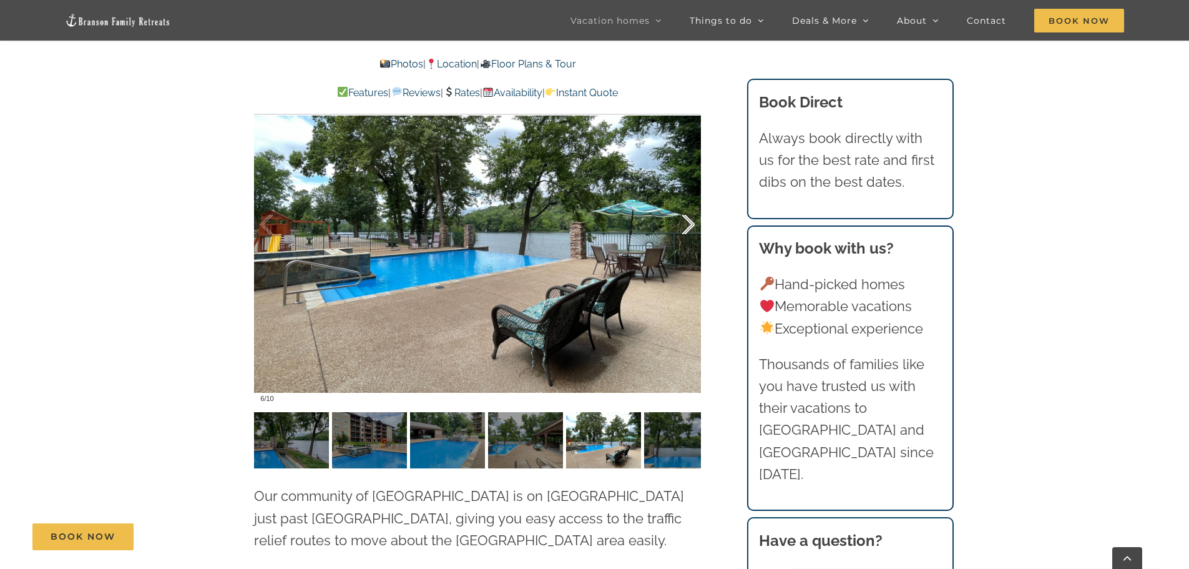
click at [684, 205] on div at bounding box center [675, 224] width 39 height 77
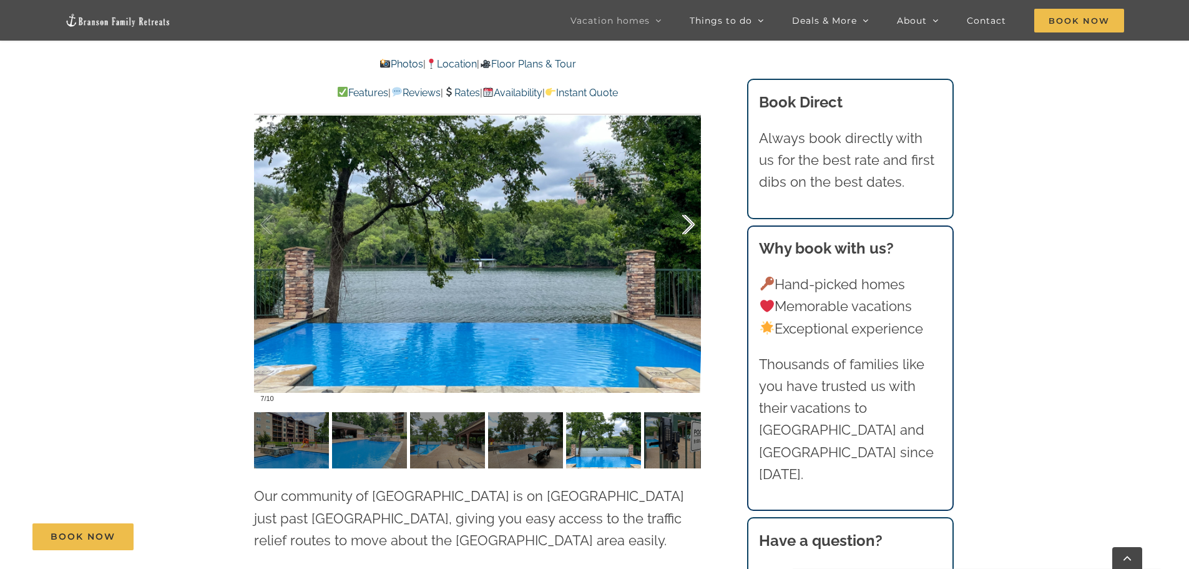
click at [684, 205] on div at bounding box center [675, 224] width 39 height 77
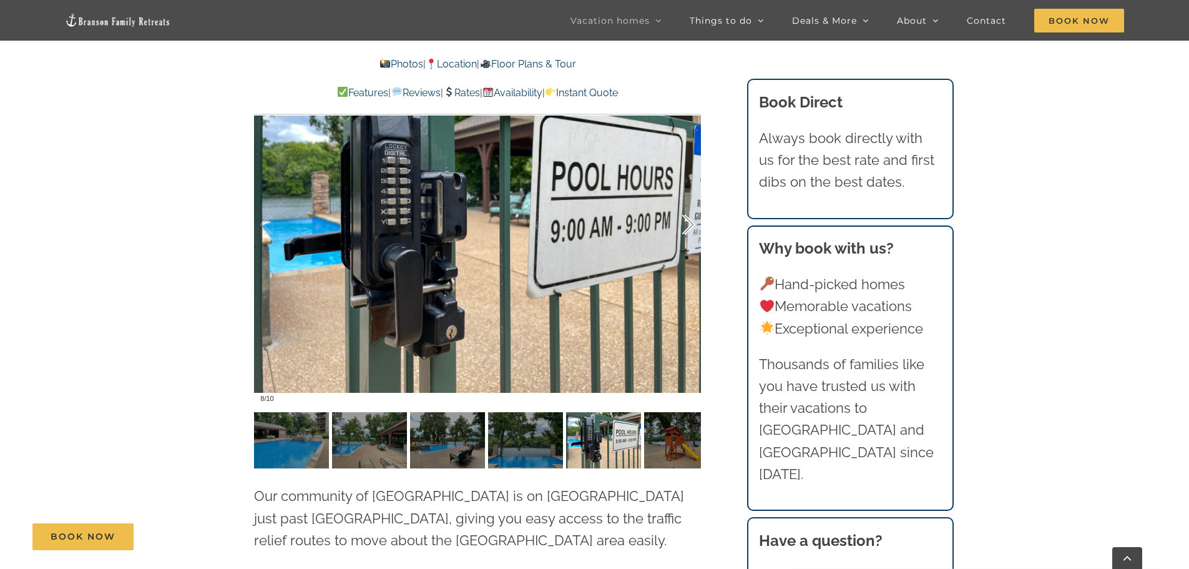
click at [684, 205] on div at bounding box center [675, 224] width 39 height 77
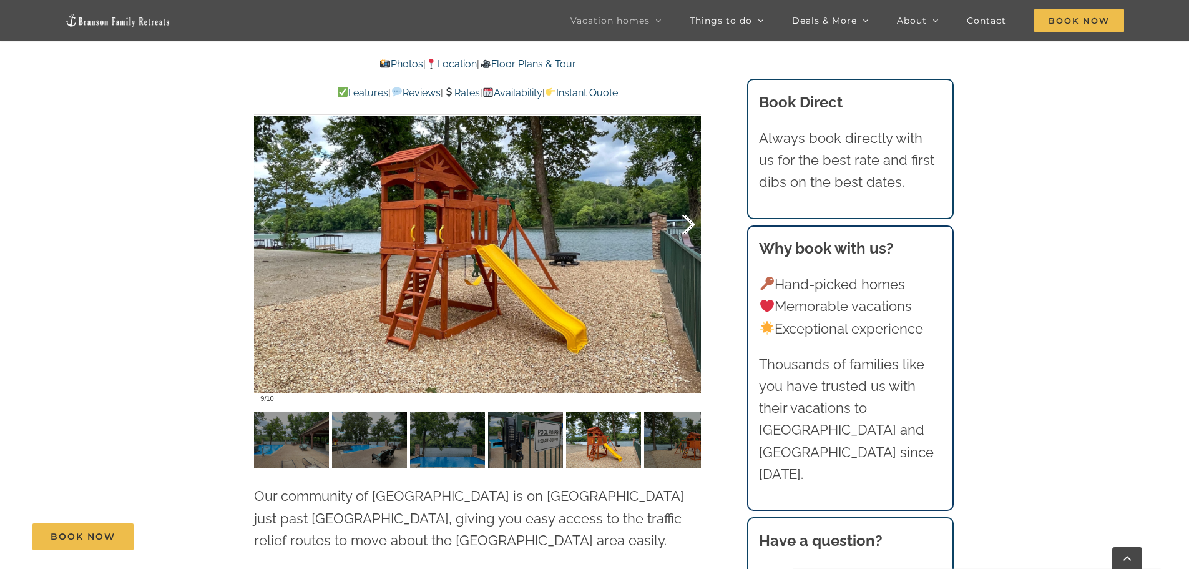
click at [684, 205] on div at bounding box center [675, 224] width 39 height 77
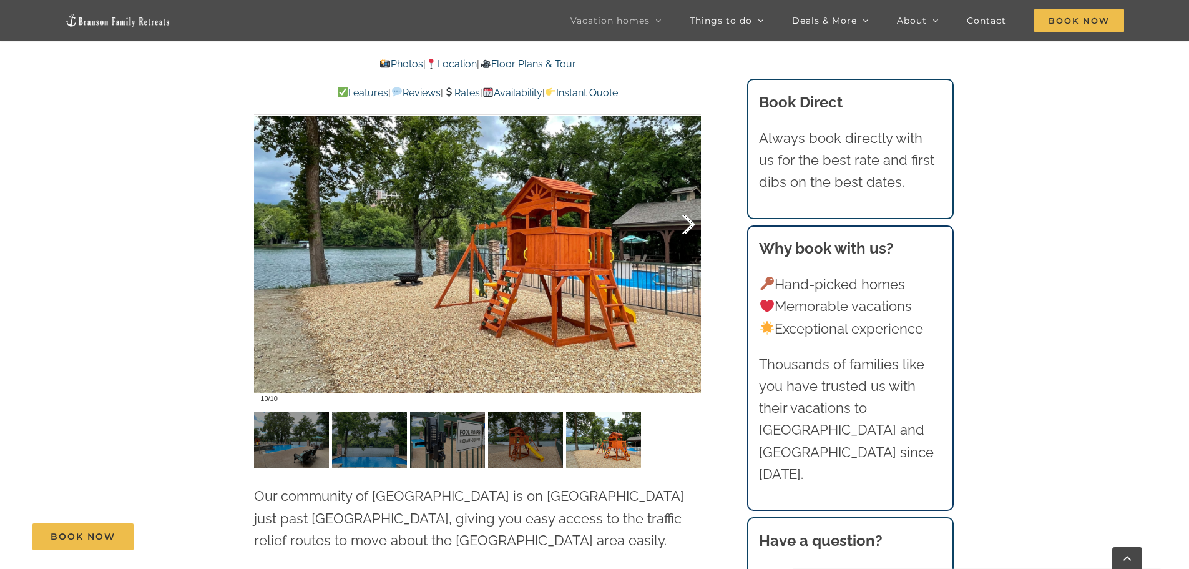
click at [684, 205] on div at bounding box center [675, 224] width 39 height 77
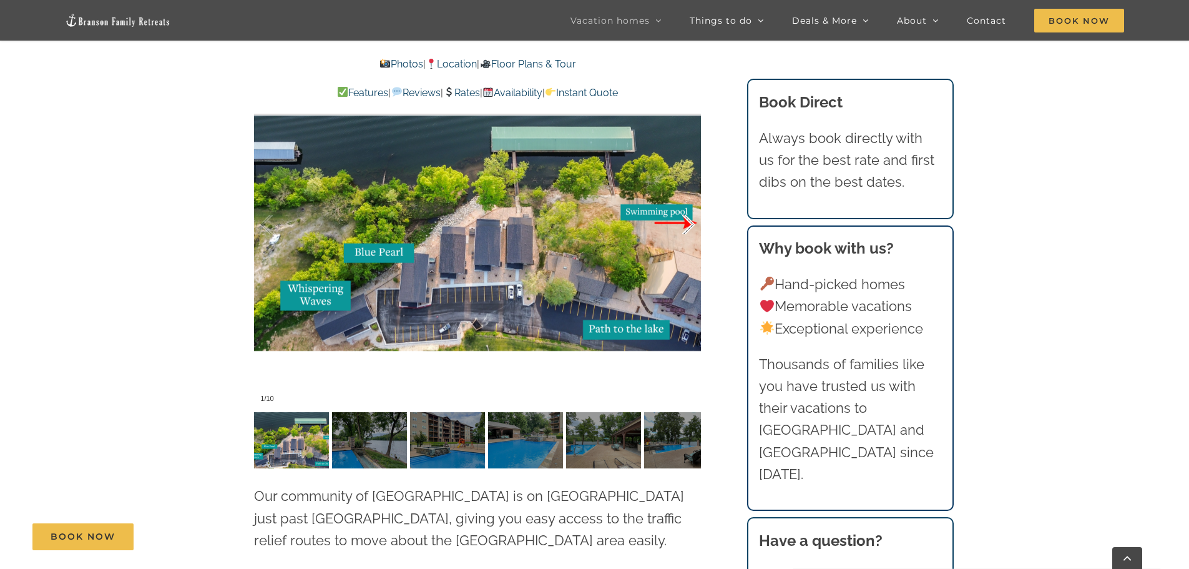
click at [684, 205] on div at bounding box center [675, 224] width 39 height 77
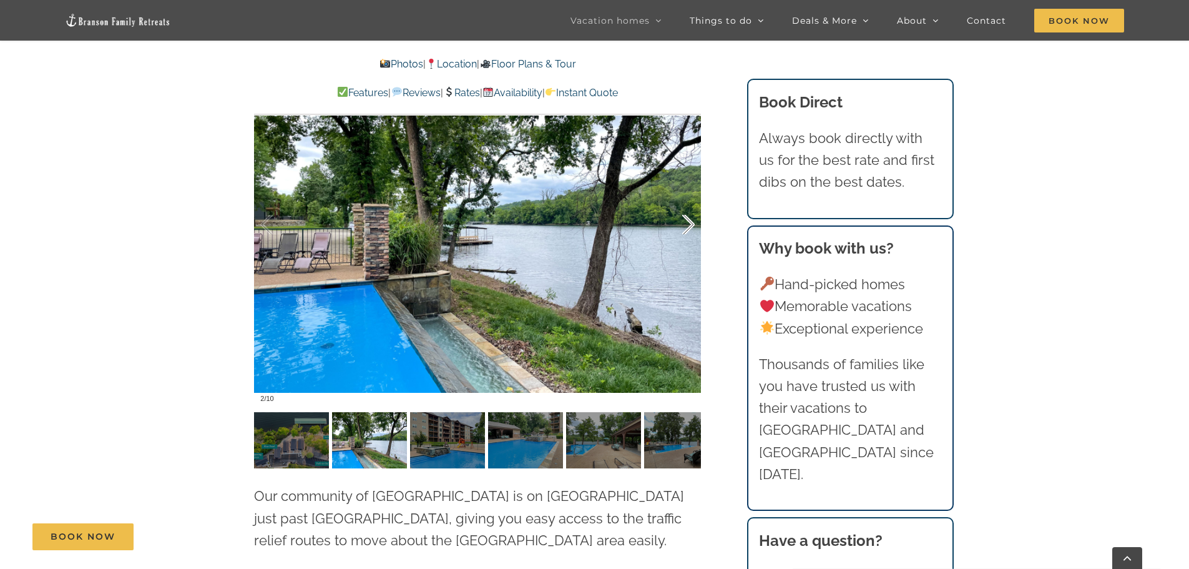
click at [684, 205] on div at bounding box center [675, 224] width 39 height 77
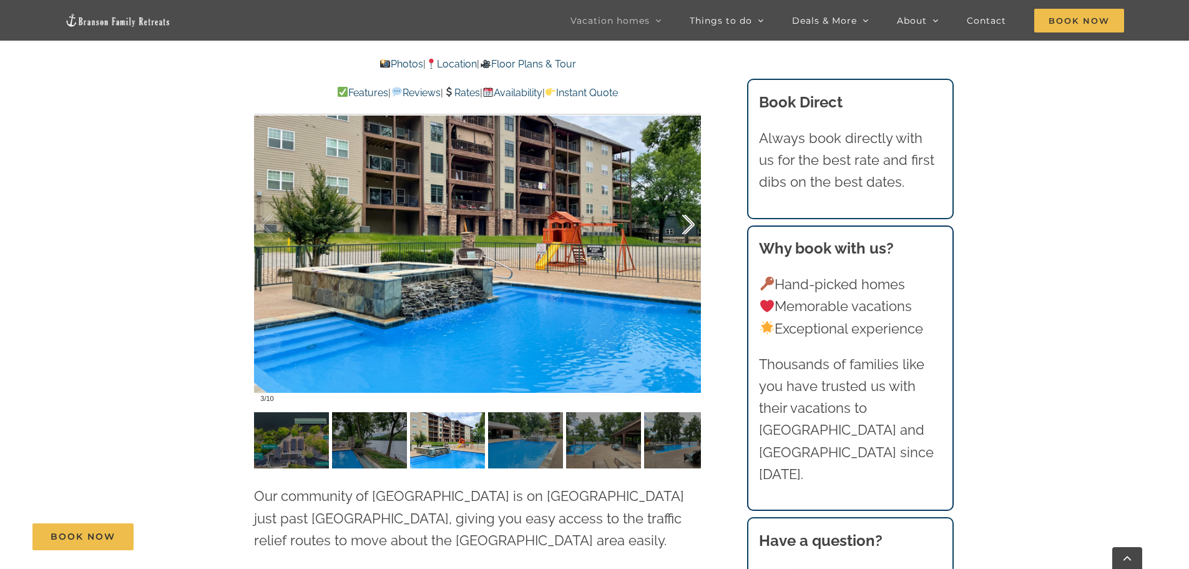
click at [684, 205] on div at bounding box center [675, 224] width 39 height 77
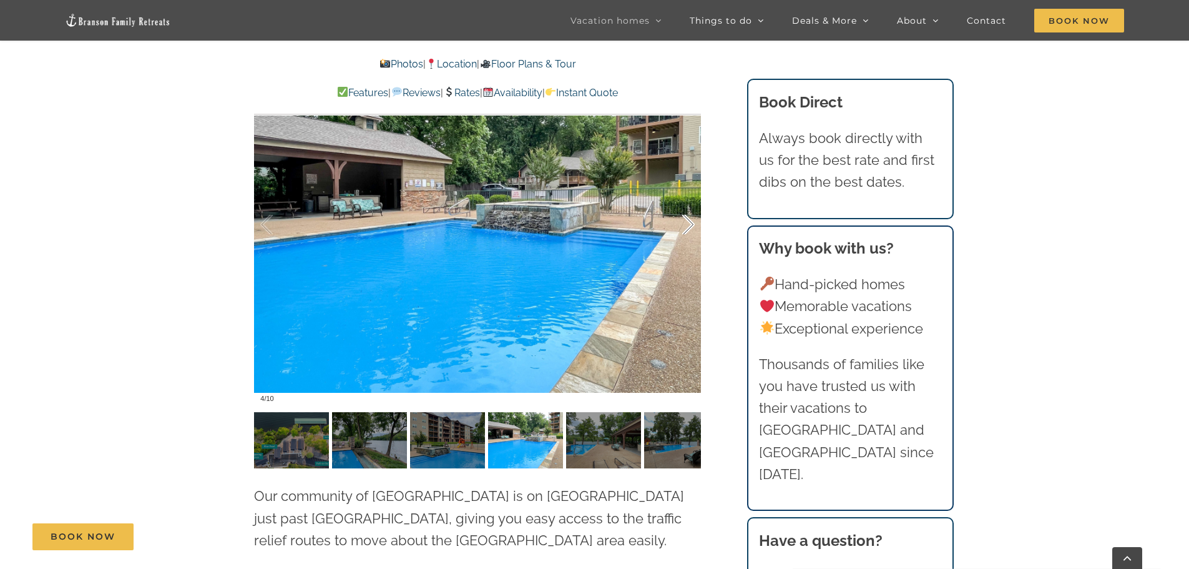
click at [684, 205] on div at bounding box center [675, 224] width 39 height 77
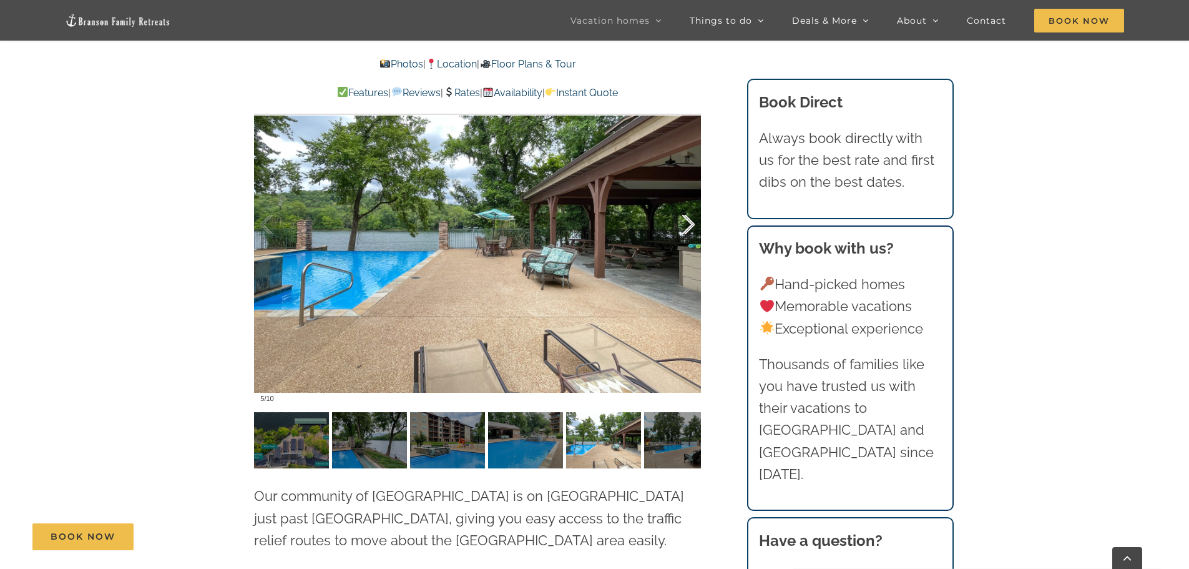
click at [684, 205] on div at bounding box center [675, 224] width 39 height 77
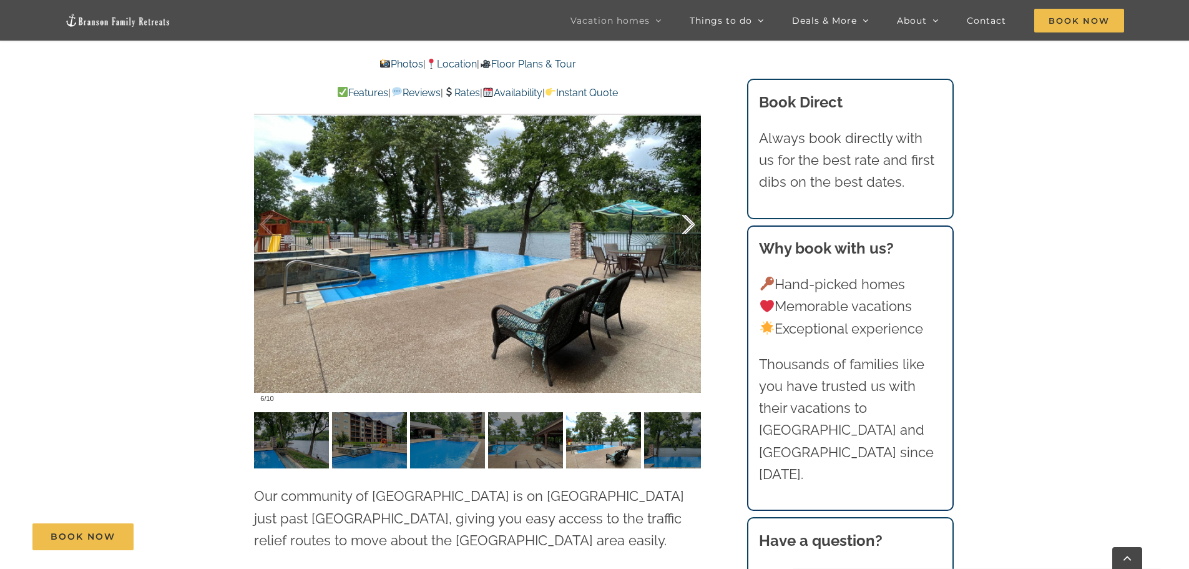
click at [684, 205] on div at bounding box center [675, 224] width 39 height 77
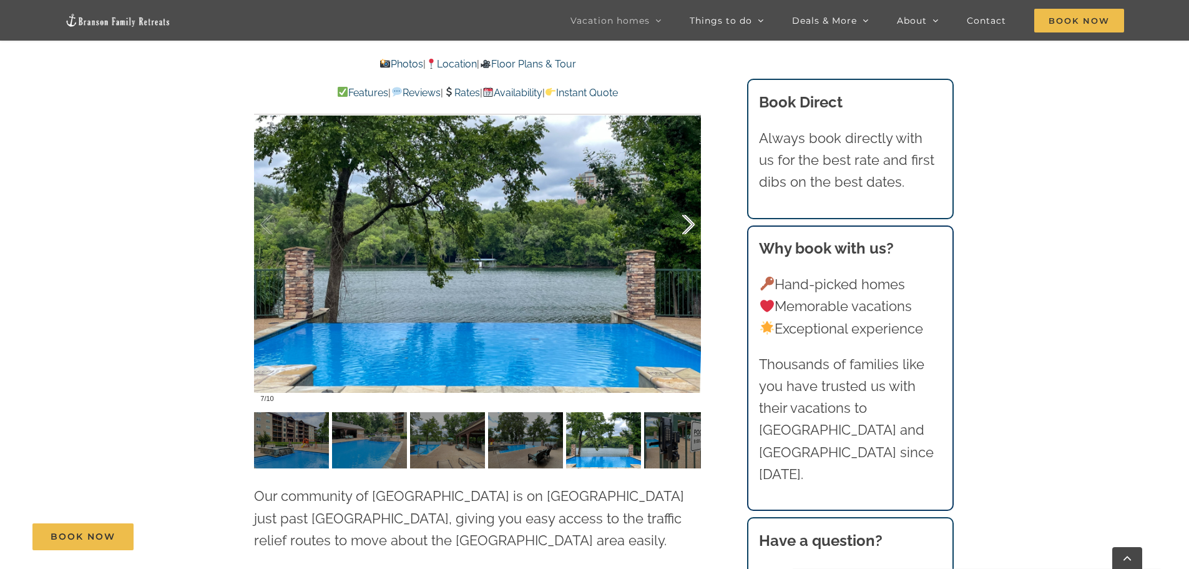
click at [684, 205] on div at bounding box center [675, 224] width 39 height 77
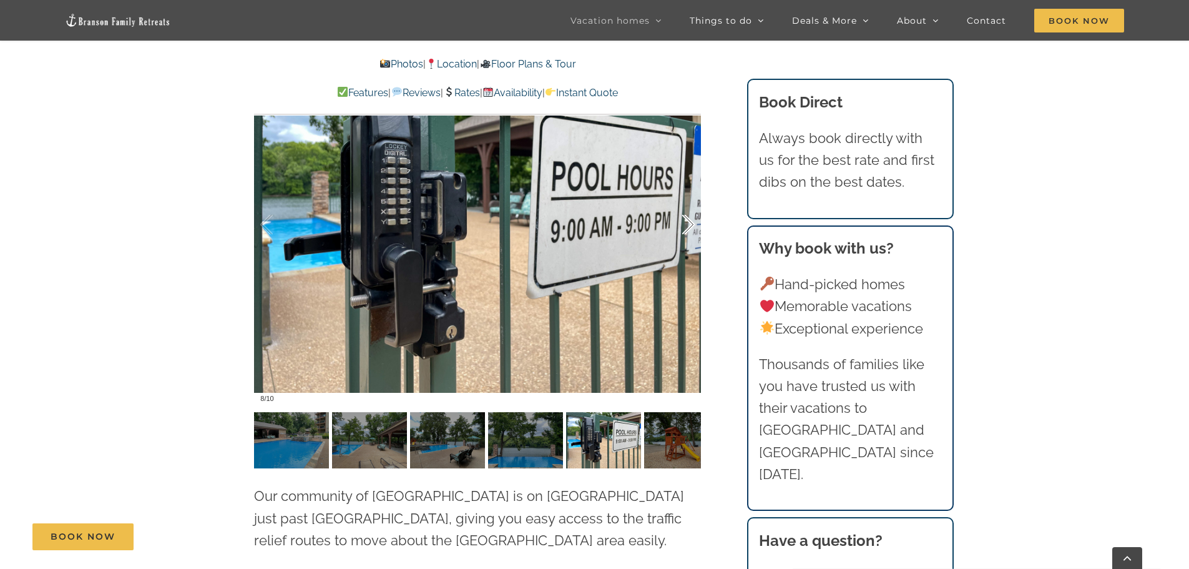
click at [684, 205] on div at bounding box center [675, 224] width 39 height 77
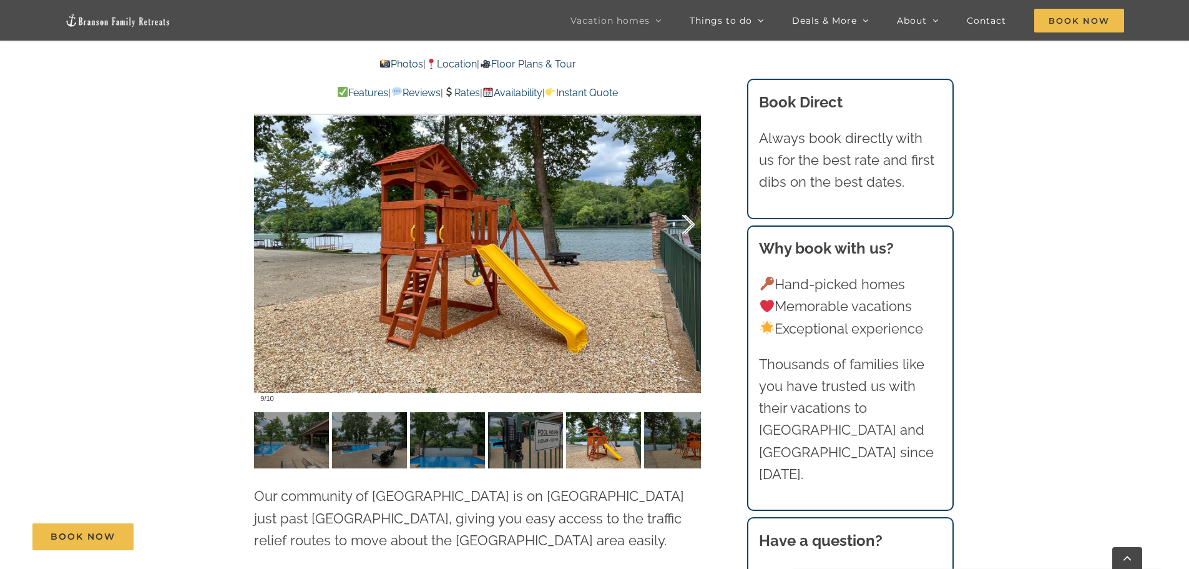
click at [684, 205] on div at bounding box center [675, 224] width 39 height 77
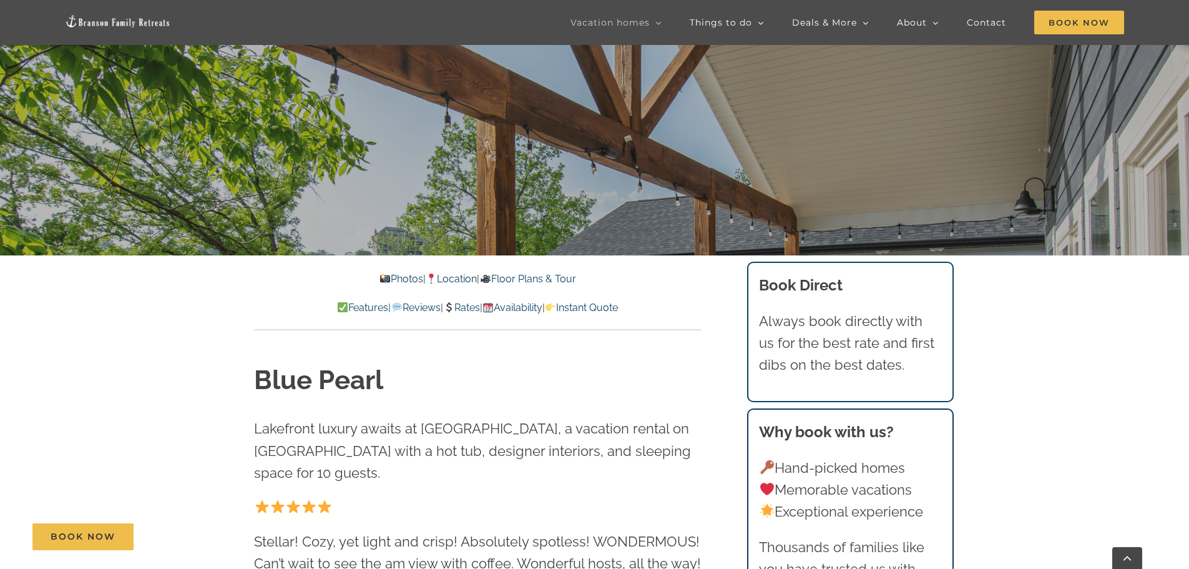
scroll to position [375, 0]
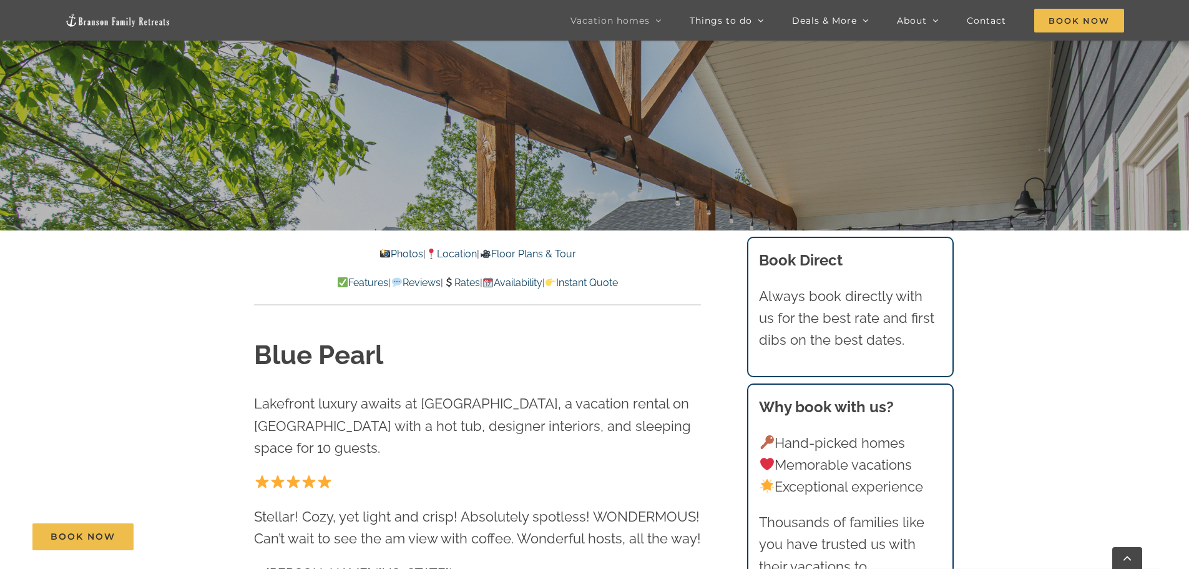
click at [542, 283] on link "Availability" at bounding box center [513, 283] width 60 height 12
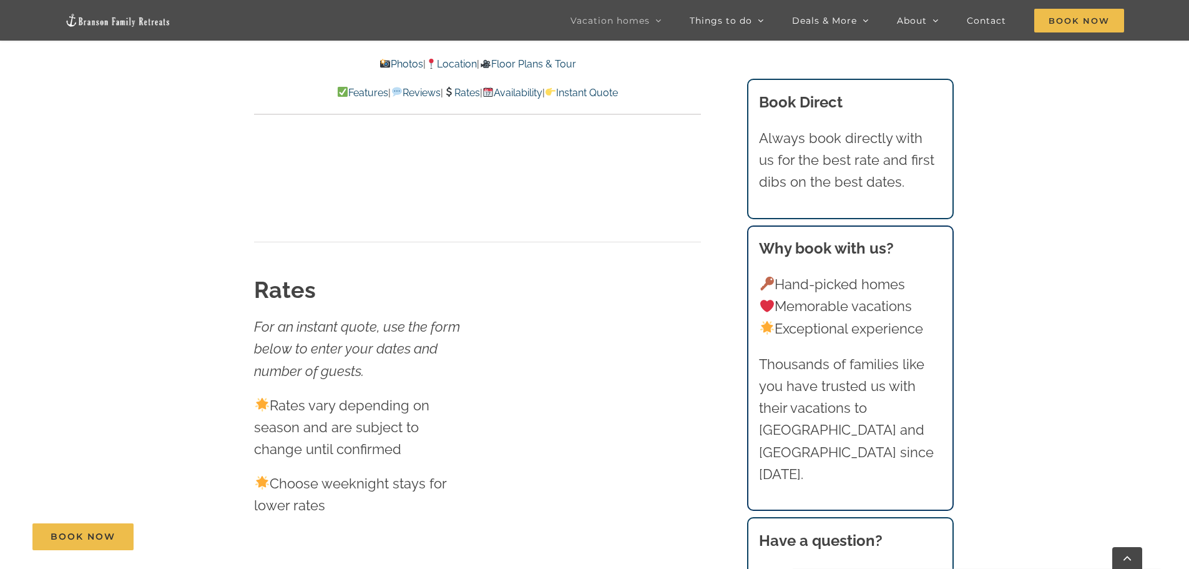
scroll to position [7029, 0]
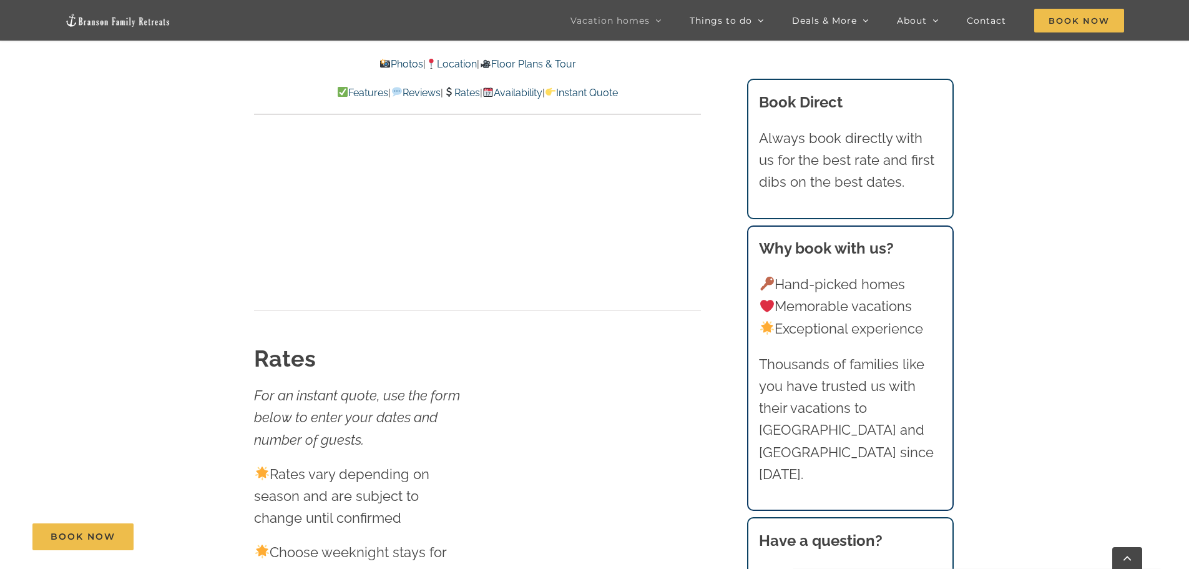
click at [463, 94] on link "Rates" at bounding box center [461, 93] width 37 height 12
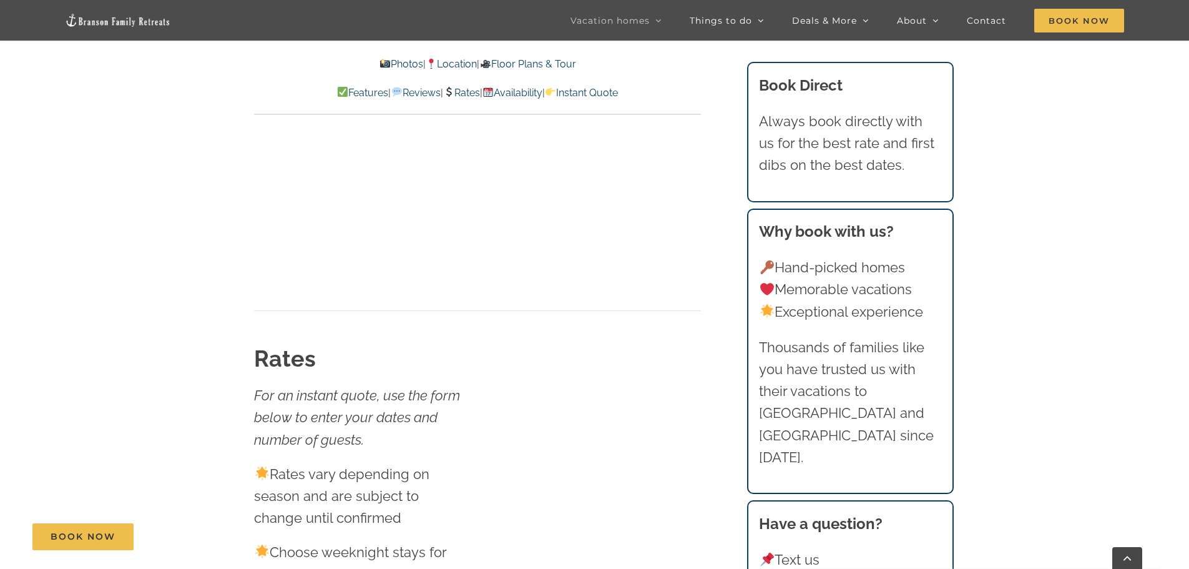
scroll to position [7278, 0]
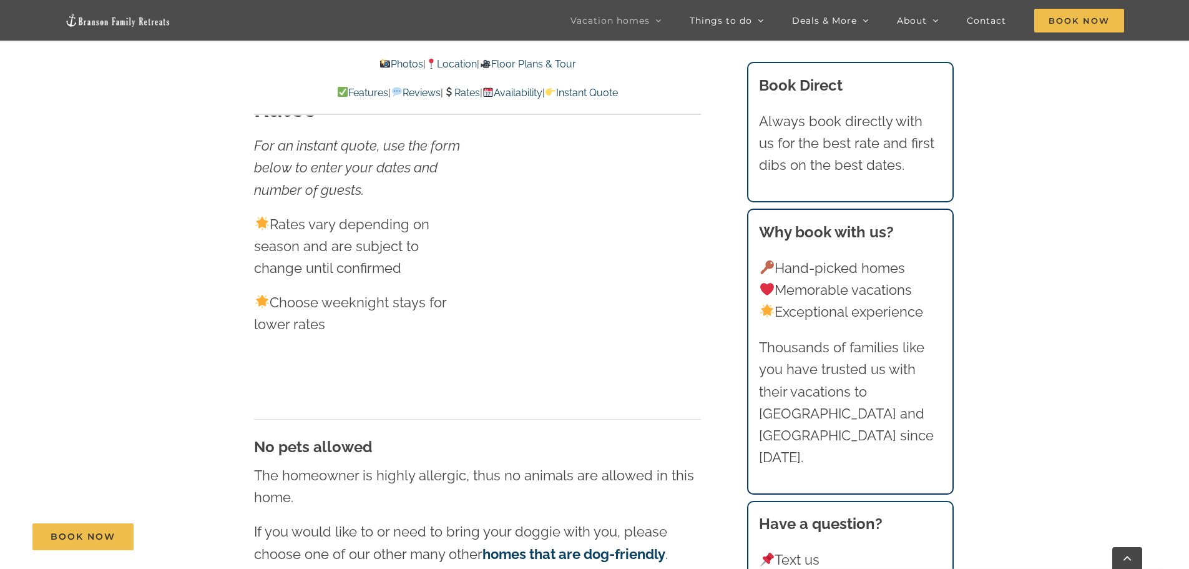
click at [463, 94] on link "Rates" at bounding box center [461, 93] width 37 height 12
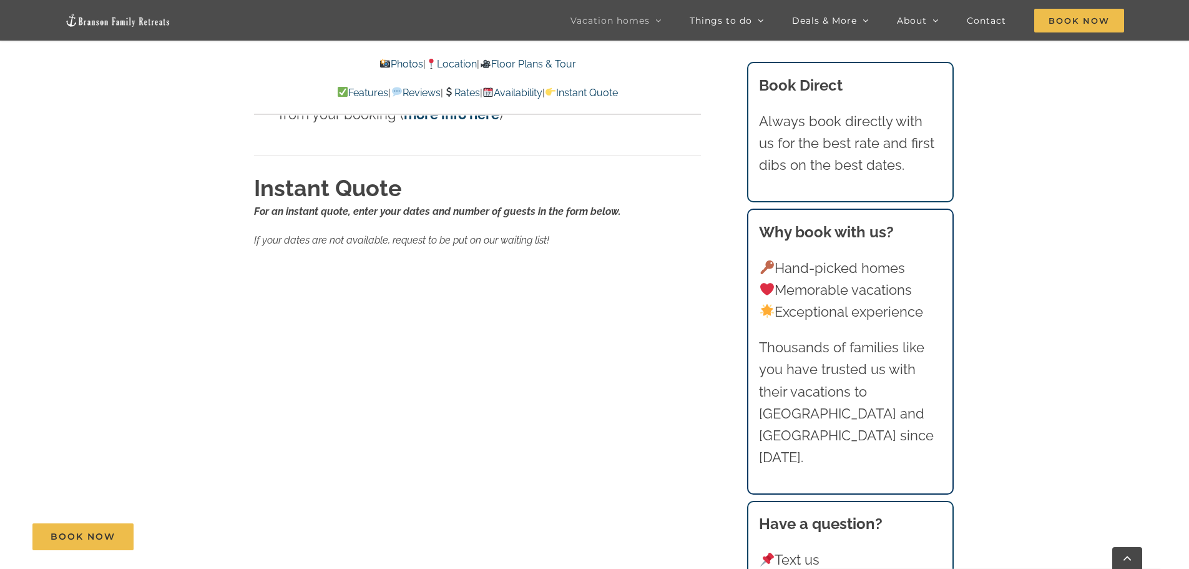
scroll to position [7965, 0]
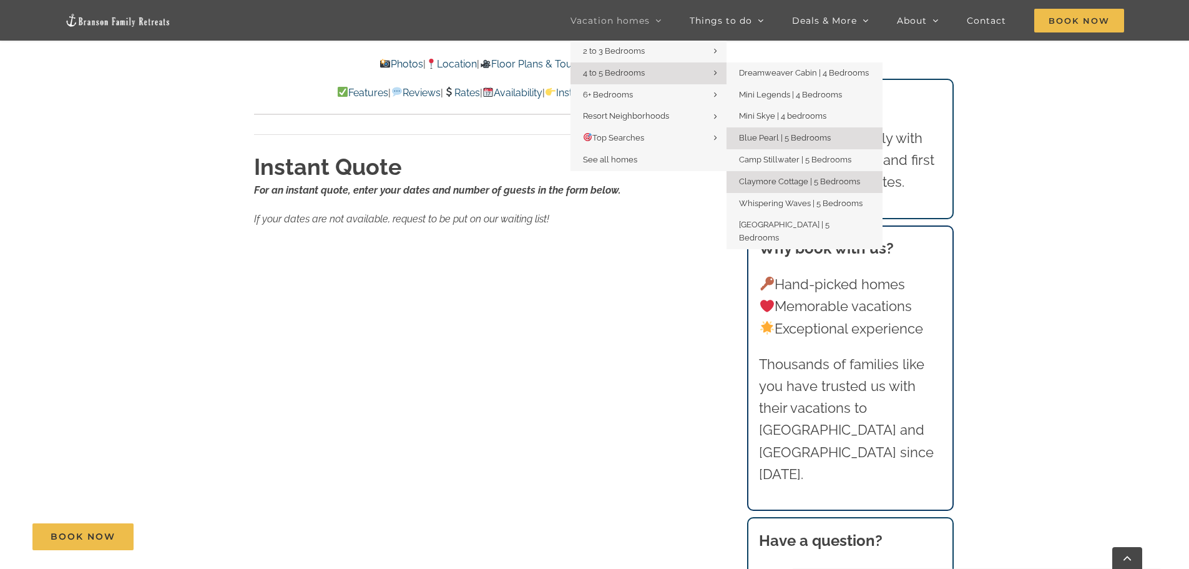
click at [790, 184] on span "Claymore Cottage | 5 Bedrooms" at bounding box center [799, 181] width 121 height 9
click at [790, 182] on span "Claymore Cottage | 5 Bedrooms" at bounding box center [799, 181] width 121 height 9
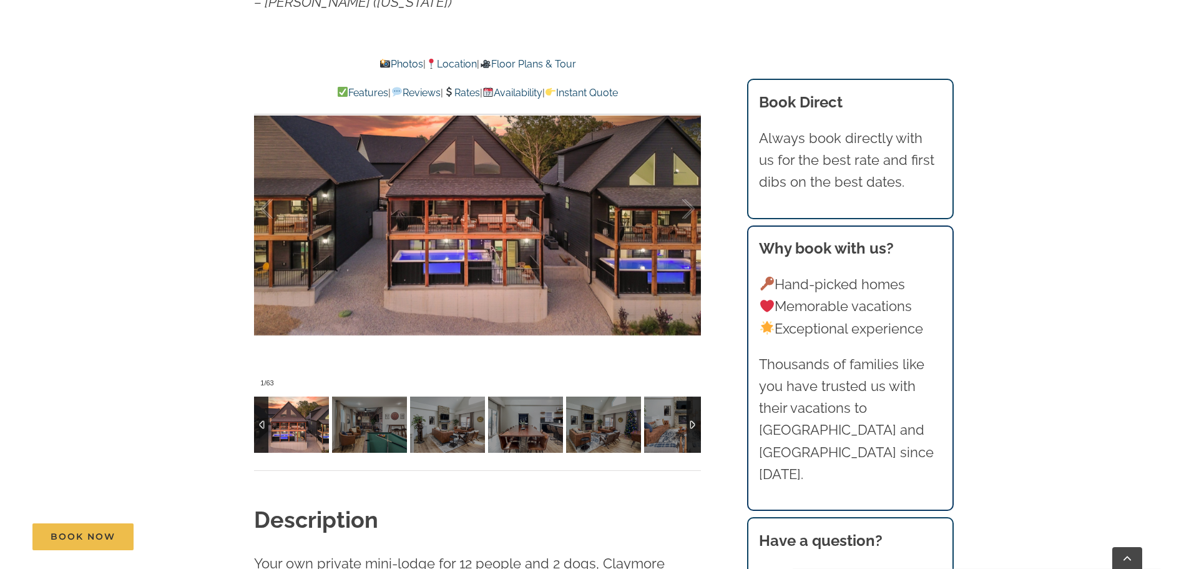
scroll to position [936, 0]
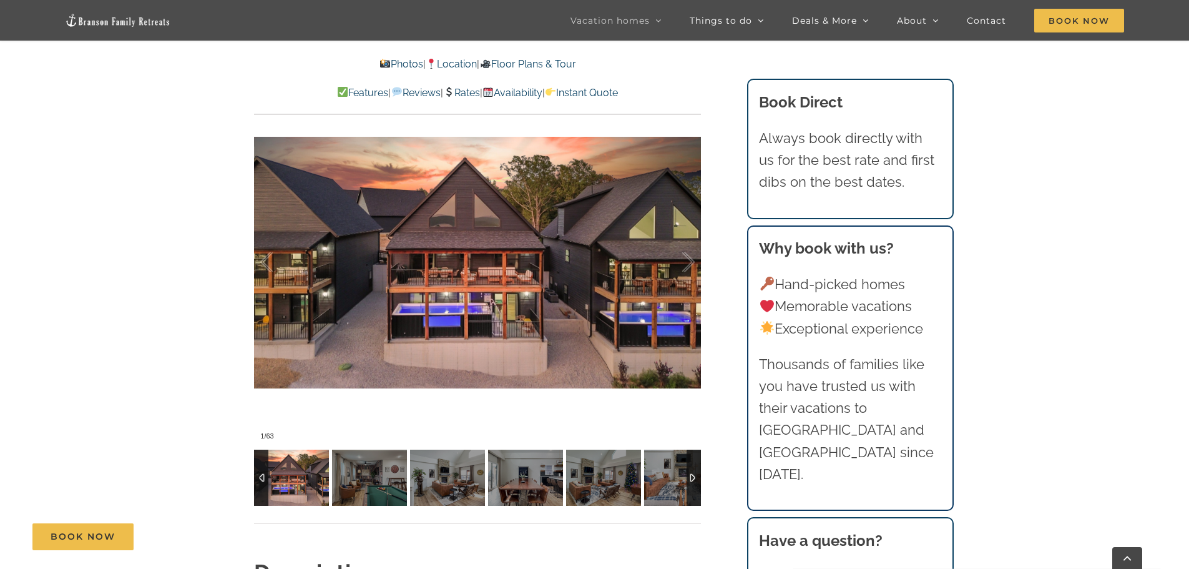
click at [587, 300] on div at bounding box center [477, 262] width 447 height 367
click at [688, 262] on div at bounding box center [675, 261] width 39 height 77
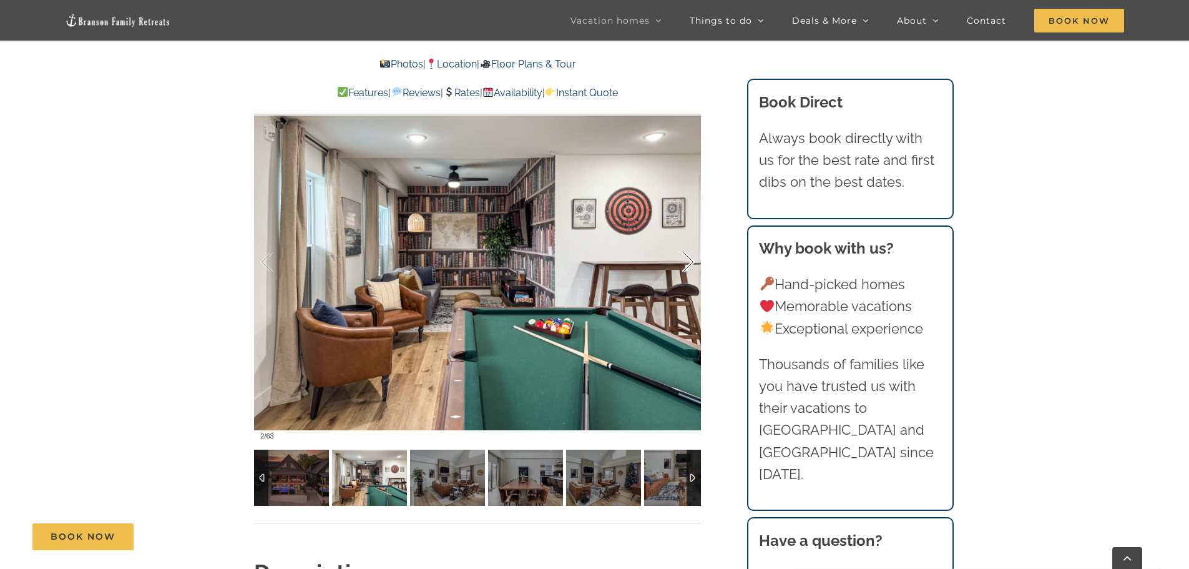
click at [688, 262] on div at bounding box center [675, 261] width 39 height 77
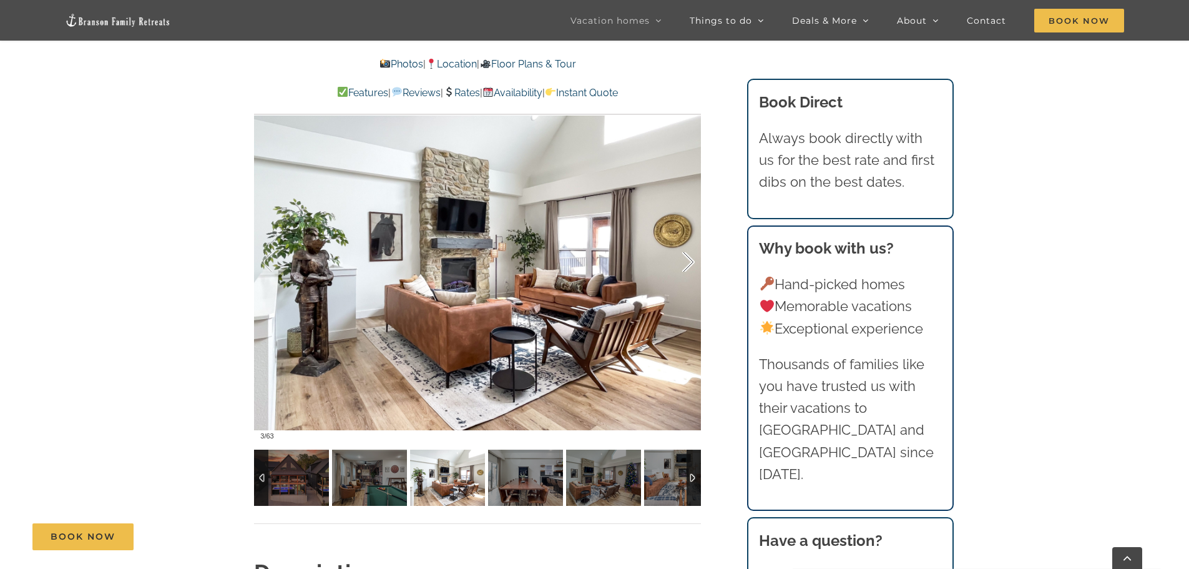
click at [688, 262] on div at bounding box center [675, 261] width 39 height 77
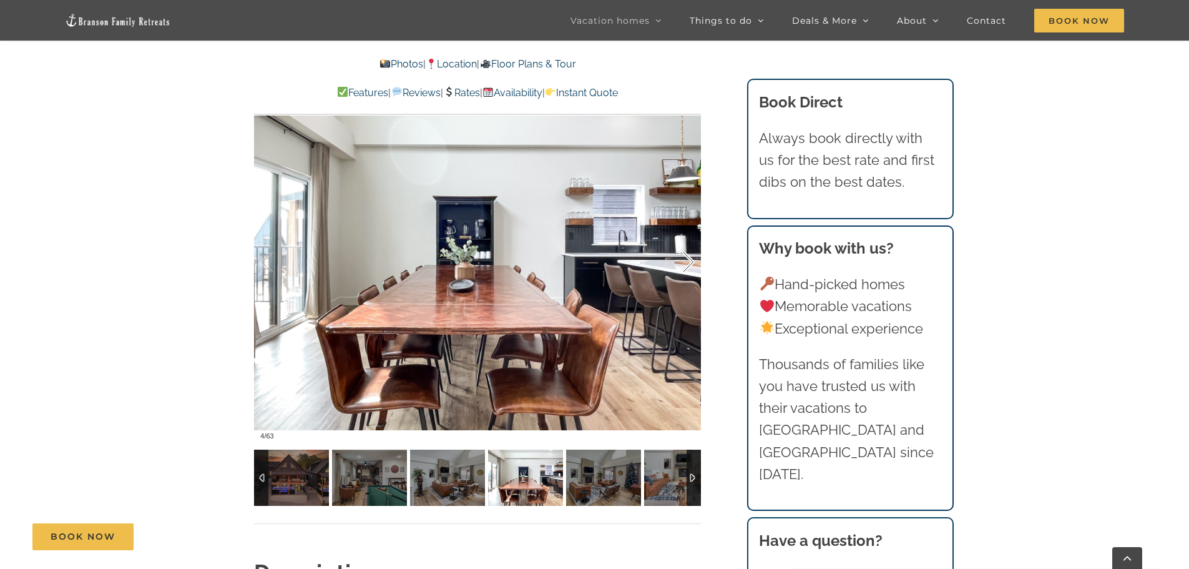
click at [688, 262] on div at bounding box center [675, 261] width 39 height 77
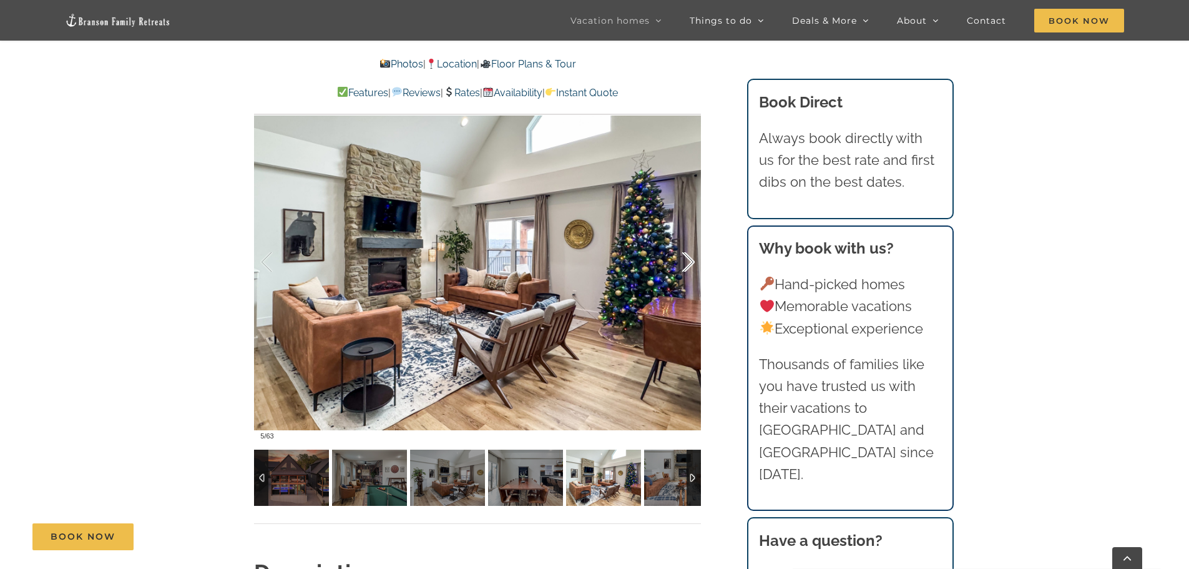
click at [688, 262] on div at bounding box center [675, 261] width 39 height 77
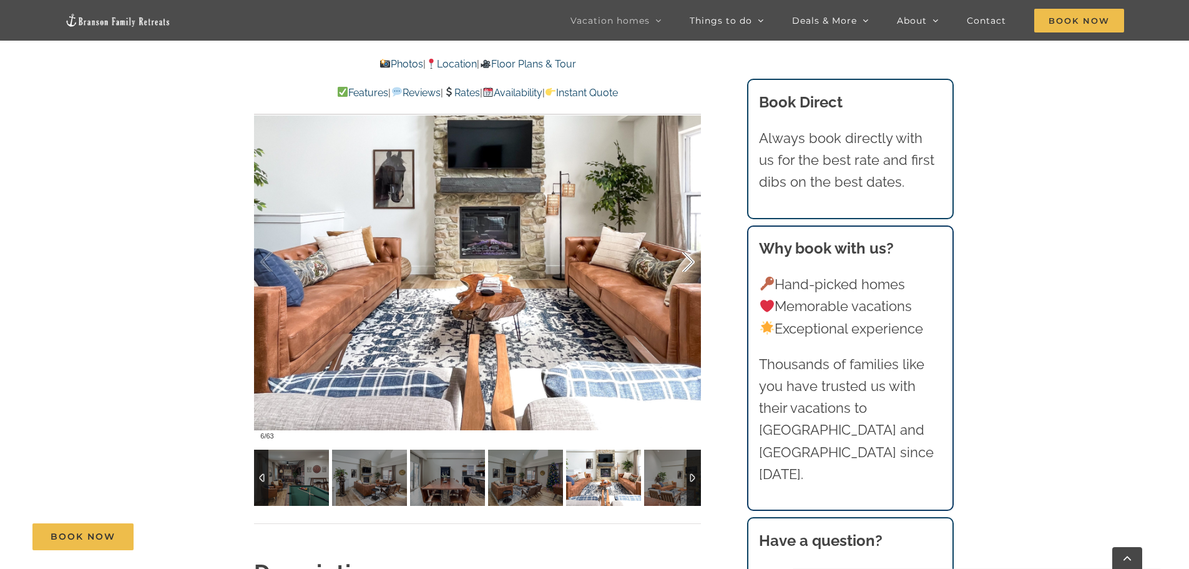
click at [688, 262] on div at bounding box center [675, 261] width 39 height 77
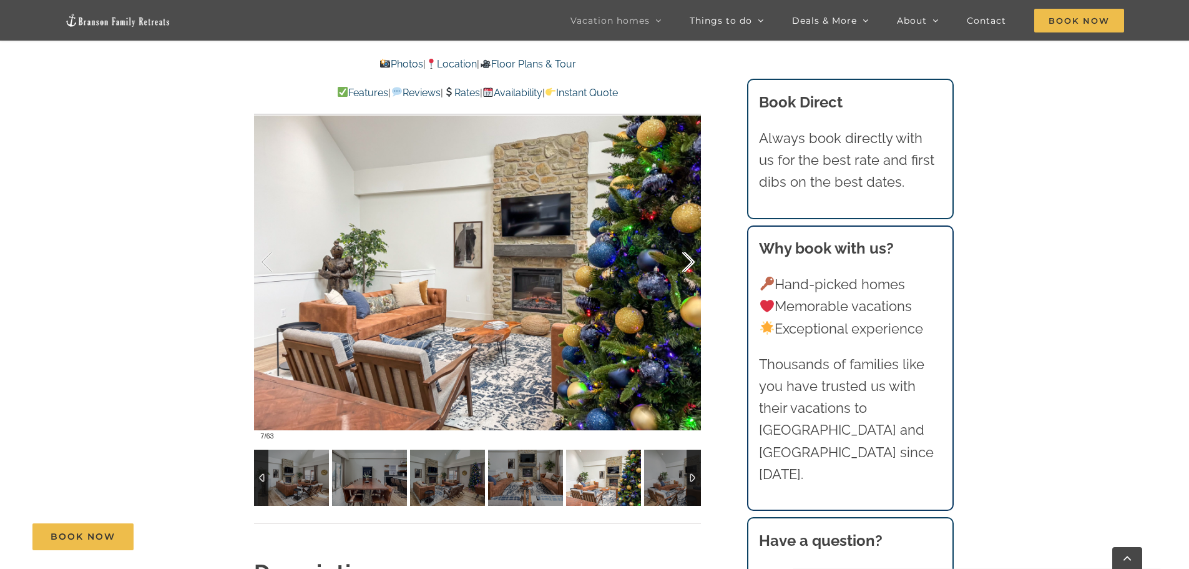
click at [688, 262] on div at bounding box center [675, 261] width 39 height 77
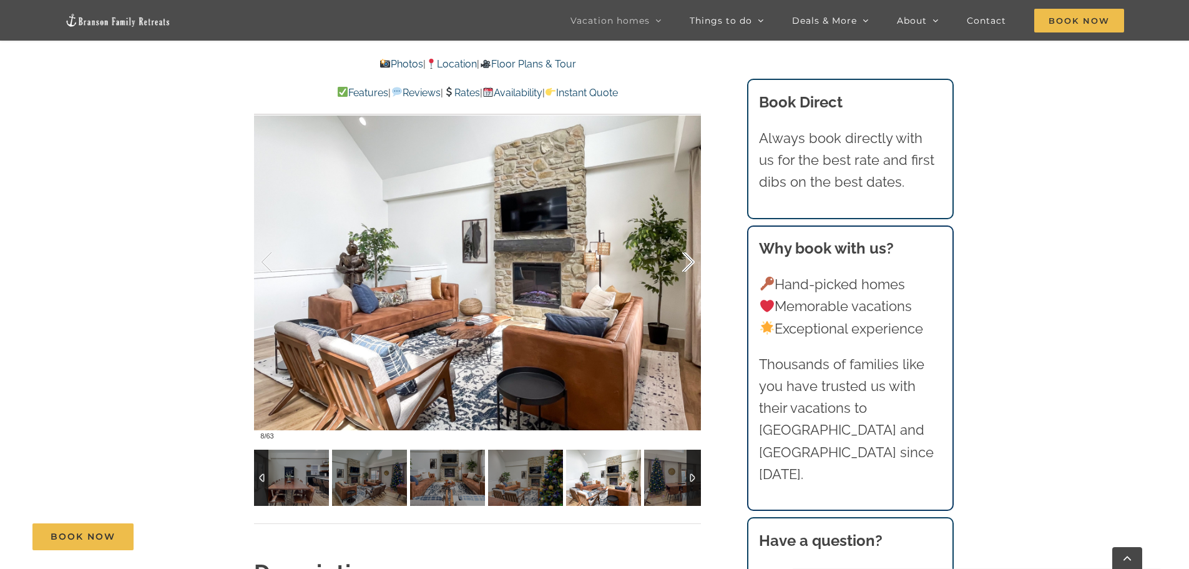
click at [688, 262] on div at bounding box center [675, 261] width 39 height 77
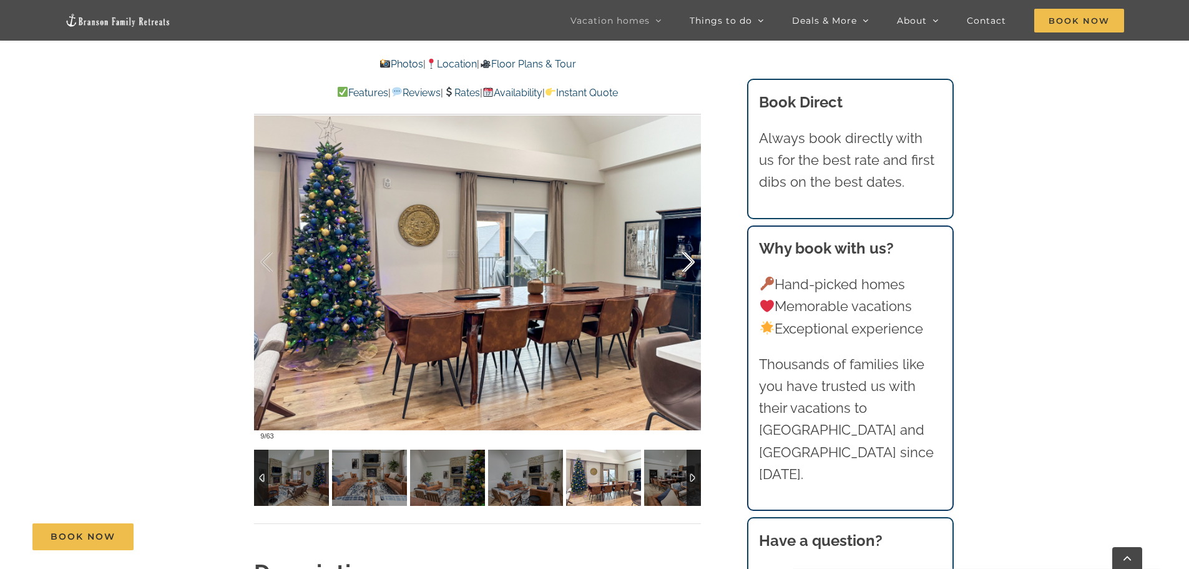
click at [688, 262] on div at bounding box center [675, 261] width 39 height 77
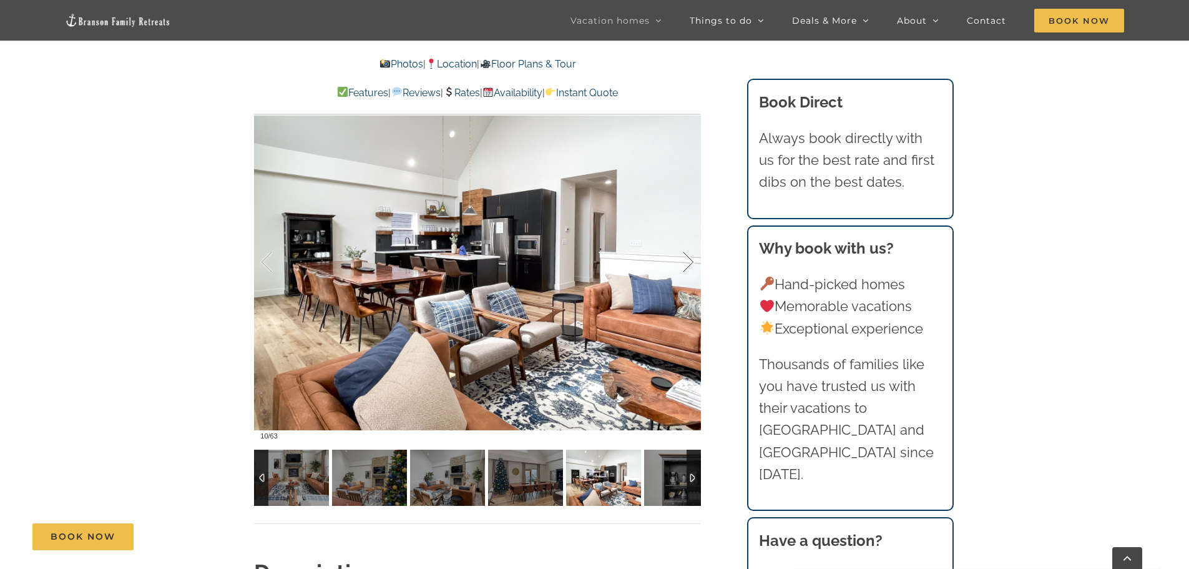
click at [688, 262] on div at bounding box center [675, 261] width 39 height 77
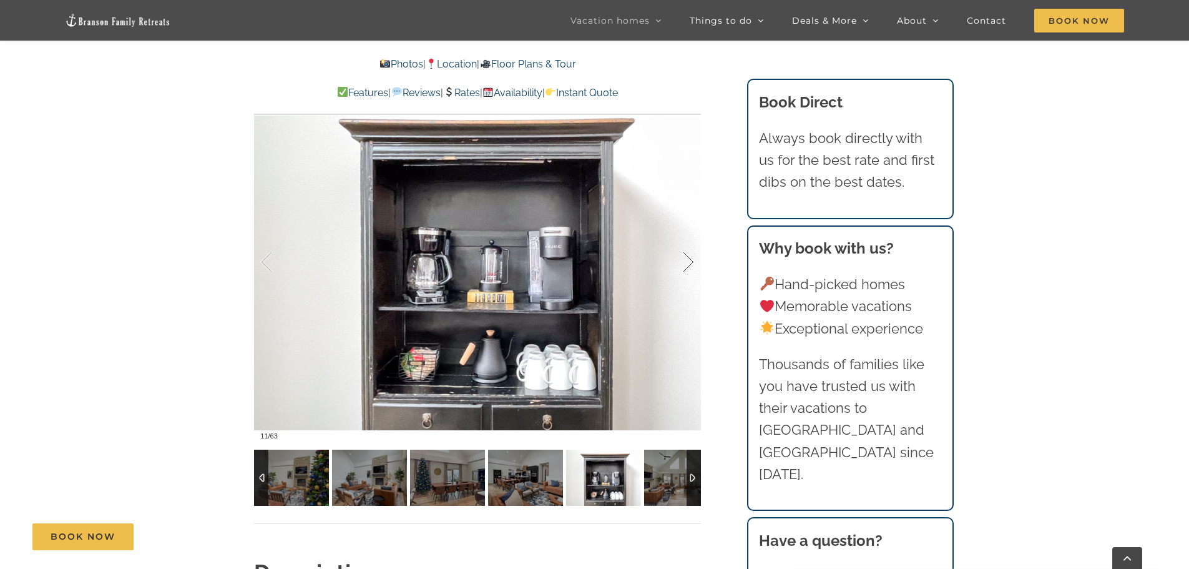
click at [688, 262] on div at bounding box center [675, 261] width 39 height 77
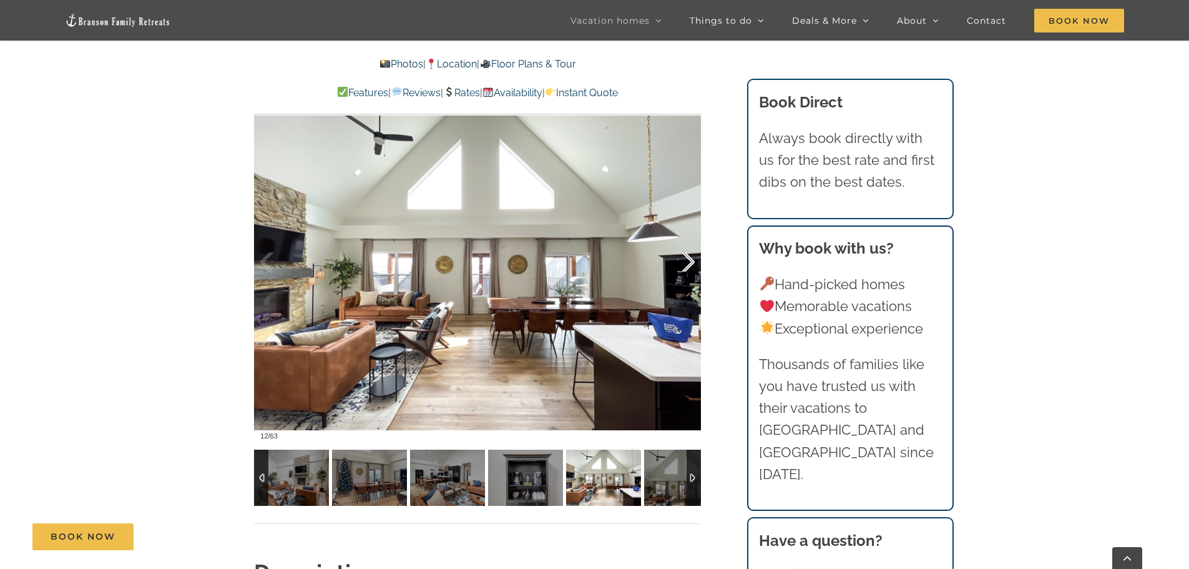
click at [688, 262] on div at bounding box center [675, 261] width 39 height 77
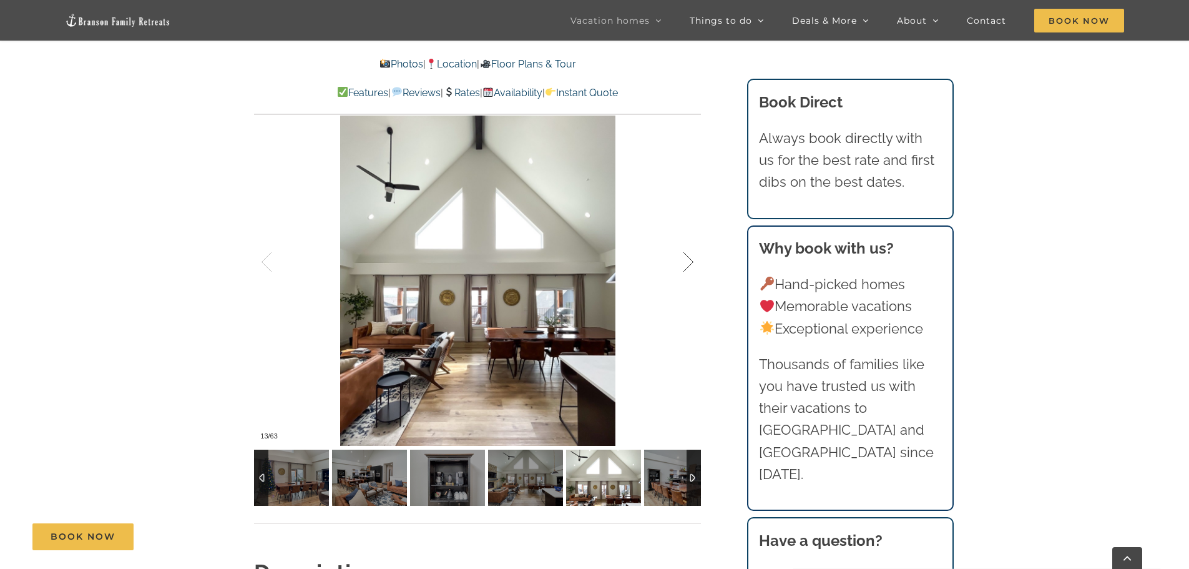
click at [688, 262] on div at bounding box center [675, 261] width 39 height 77
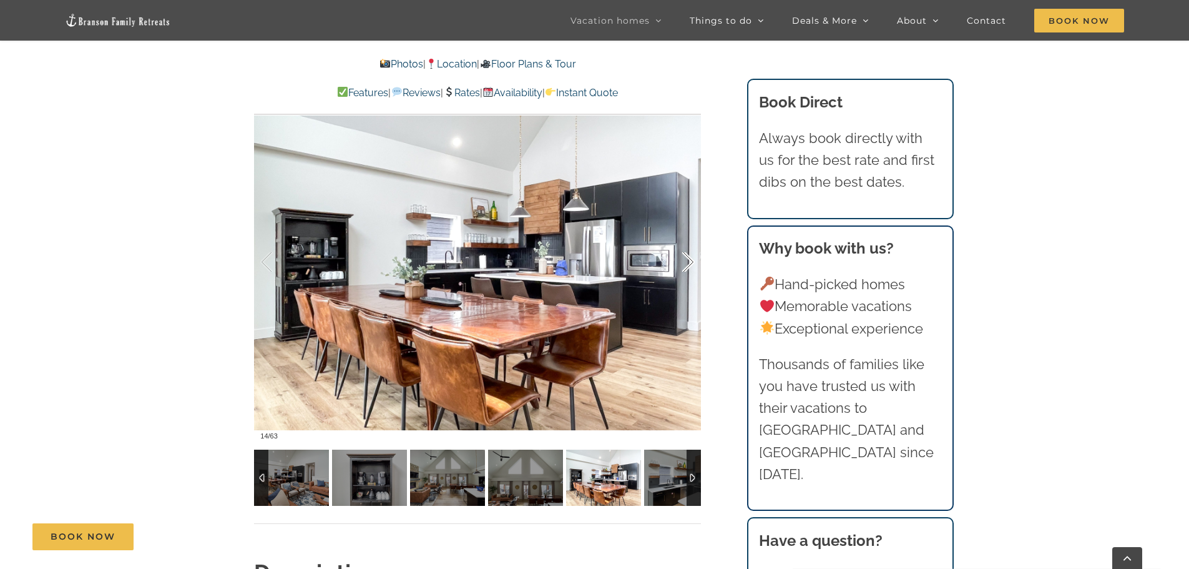
click at [688, 262] on div at bounding box center [675, 261] width 39 height 77
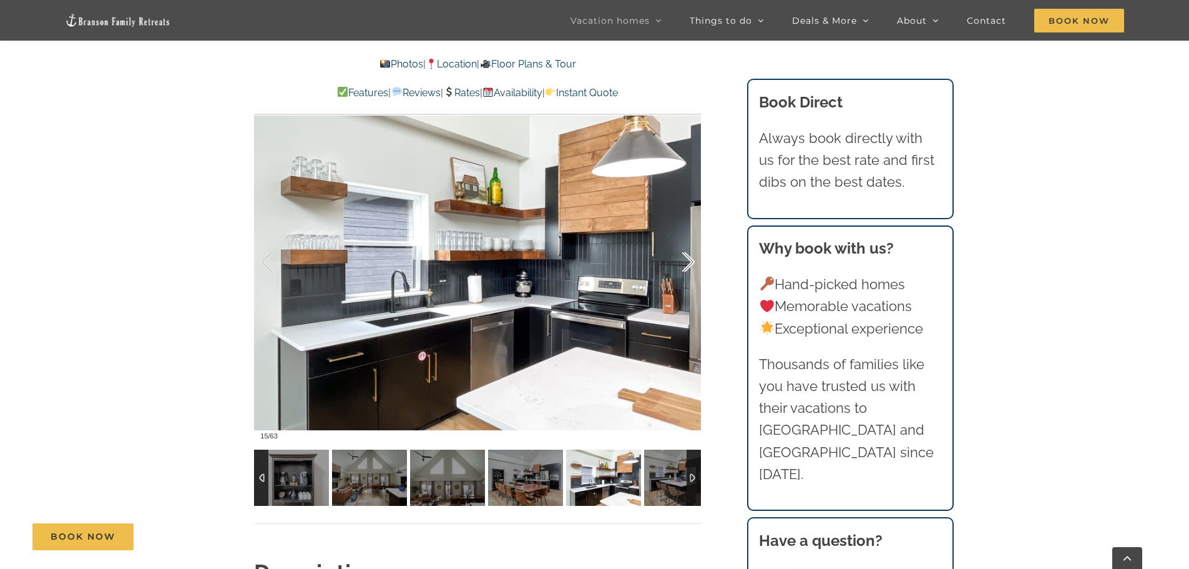
click at [688, 262] on div at bounding box center [675, 261] width 39 height 77
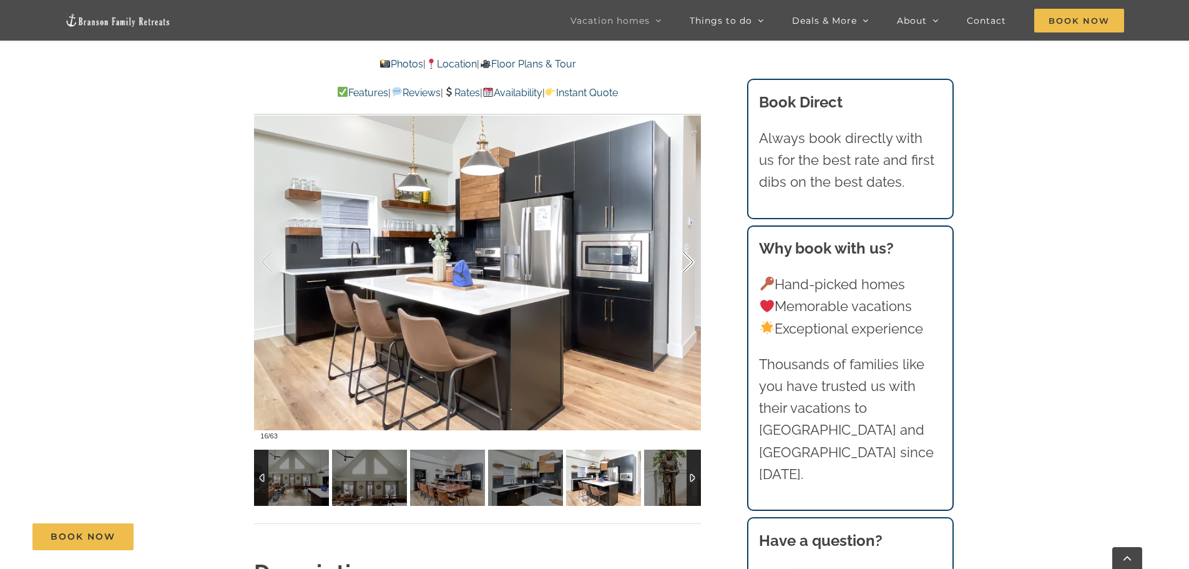
click at [688, 262] on div at bounding box center [675, 261] width 39 height 77
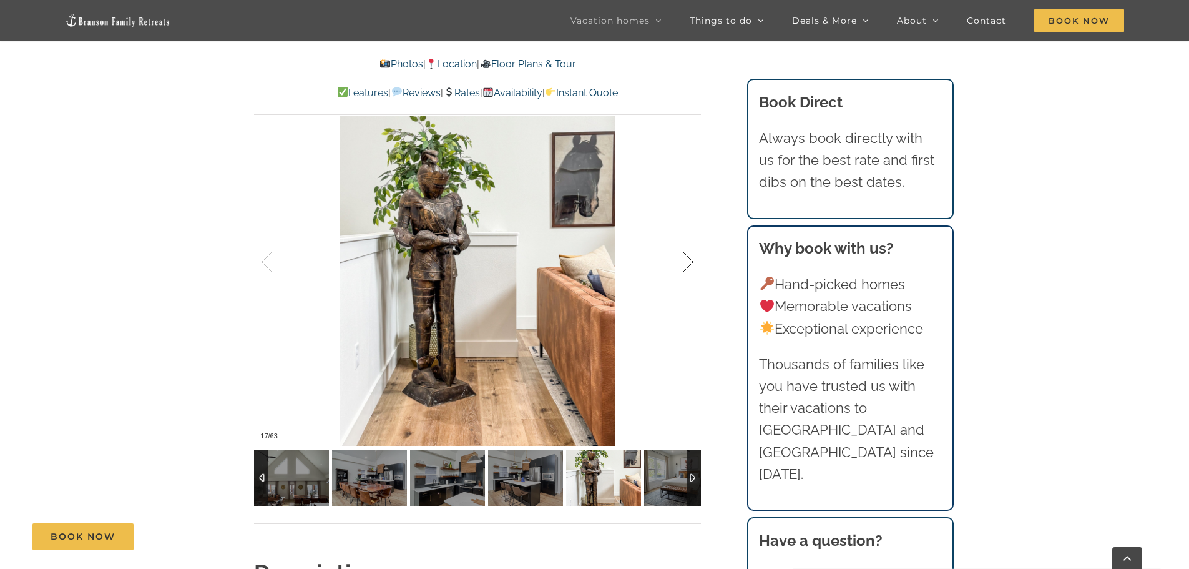
click at [688, 262] on div at bounding box center [675, 261] width 39 height 77
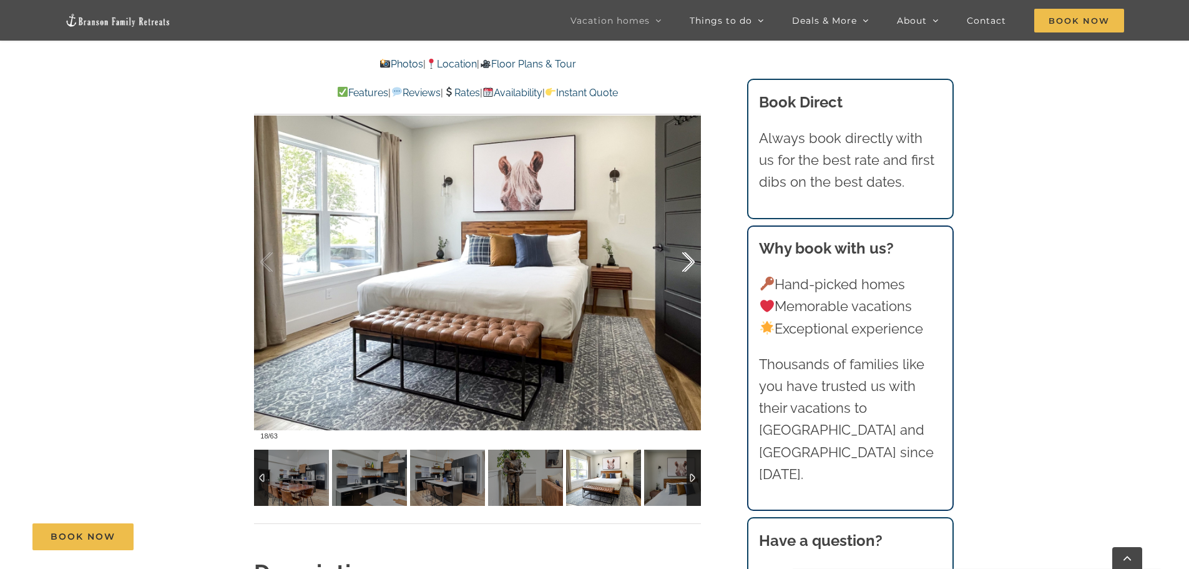
click at [688, 262] on div at bounding box center [675, 261] width 39 height 77
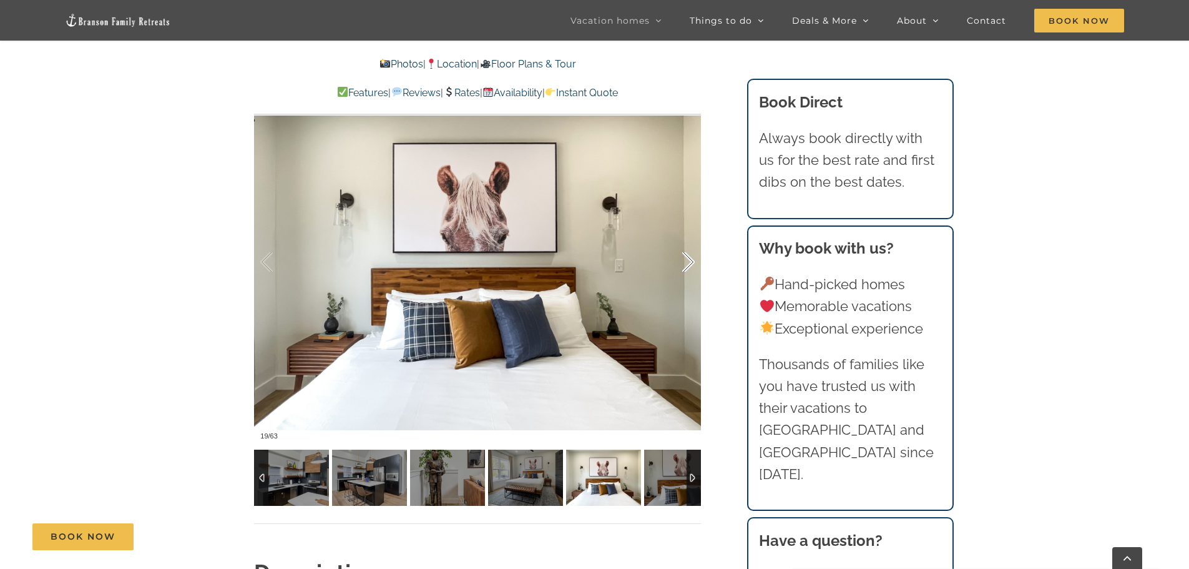
click at [688, 262] on div at bounding box center [675, 261] width 39 height 77
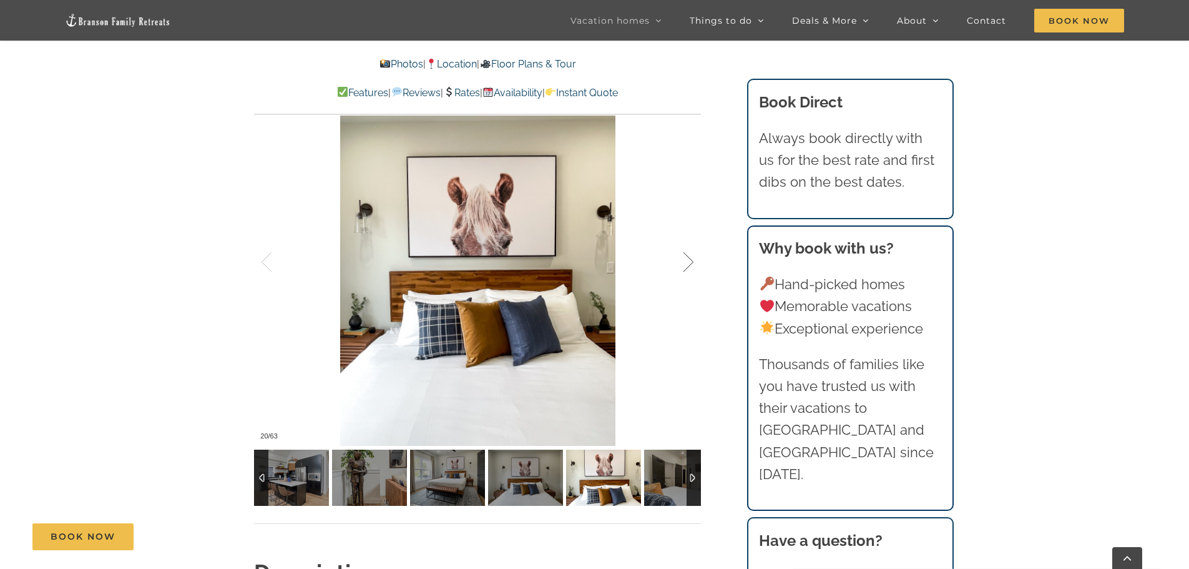
click at [688, 262] on div at bounding box center [675, 261] width 39 height 77
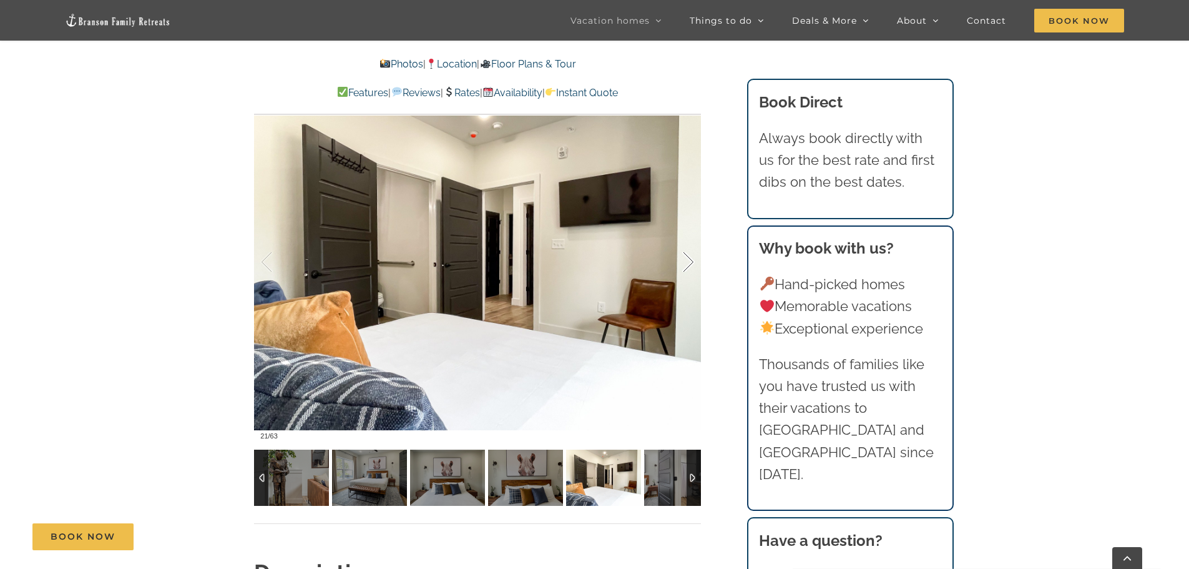
click at [688, 262] on div at bounding box center [675, 261] width 39 height 77
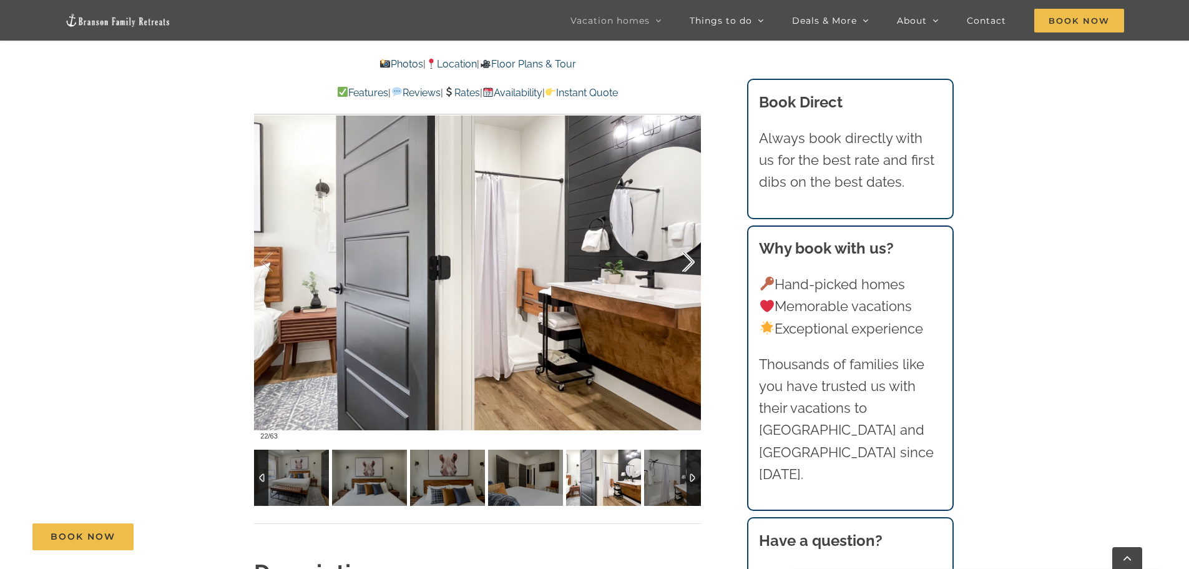
click at [688, 262] on div at bounding box center [675, 261] width 39 height 77
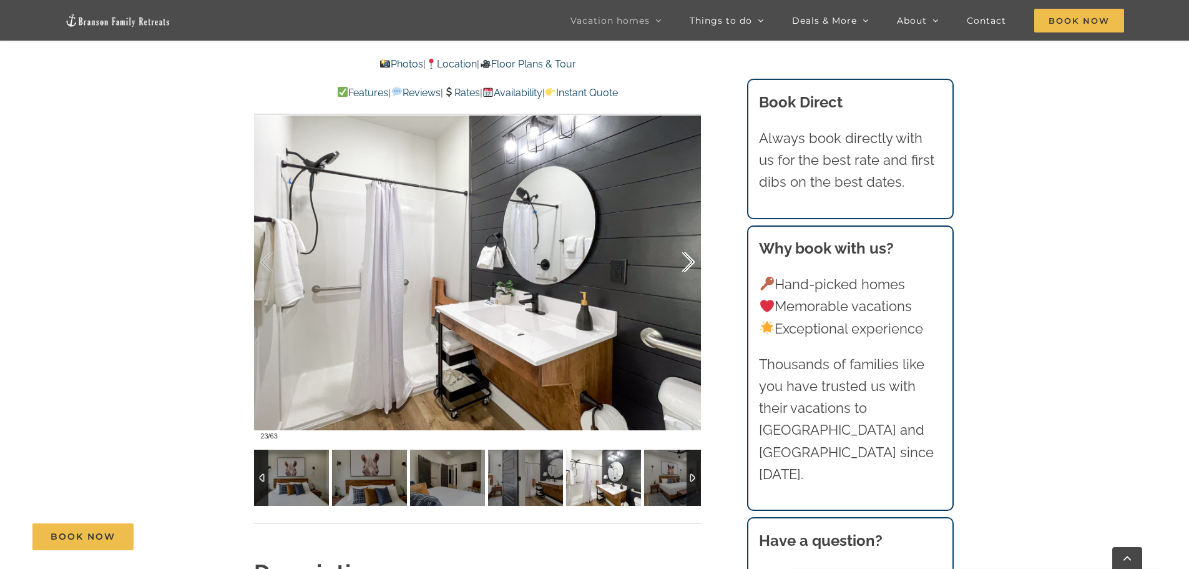
click at [688, 262] on div at bounding box center [675, 261] width 39 height 77
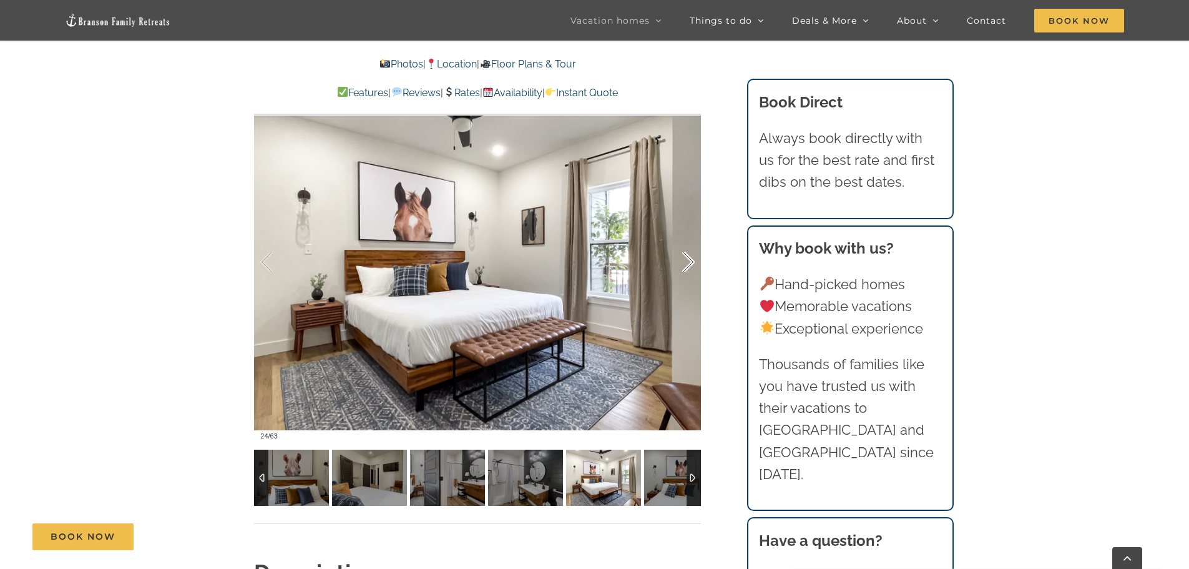
click at [688, 262] on div at bounding box center [675, 261] width 39 height 77
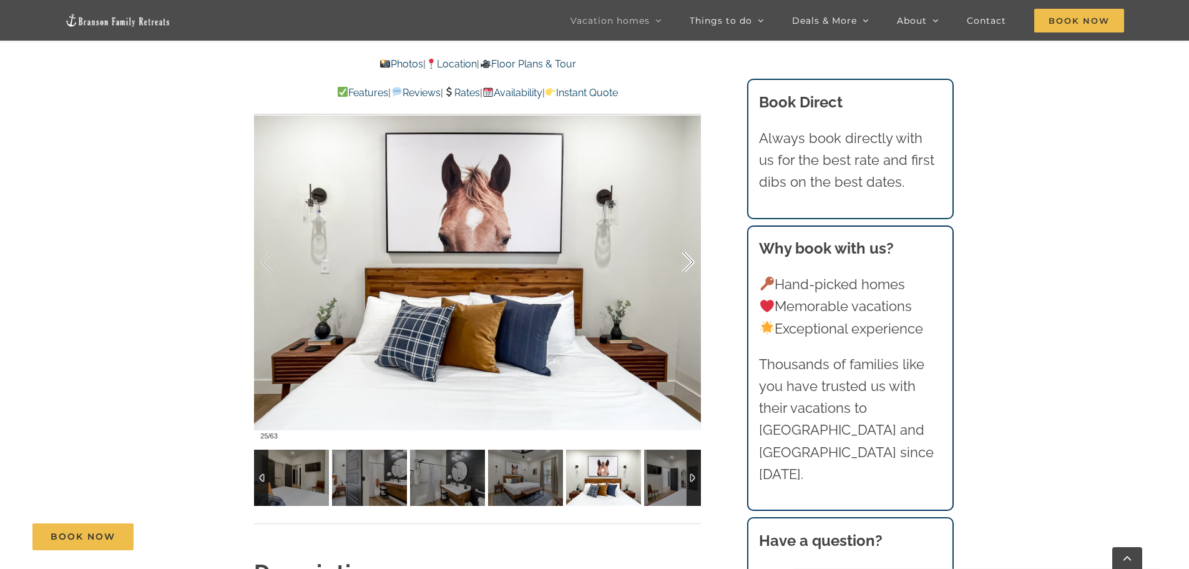
click at [688, 262] on div at bounding box center [675, 261] width 39 height 77
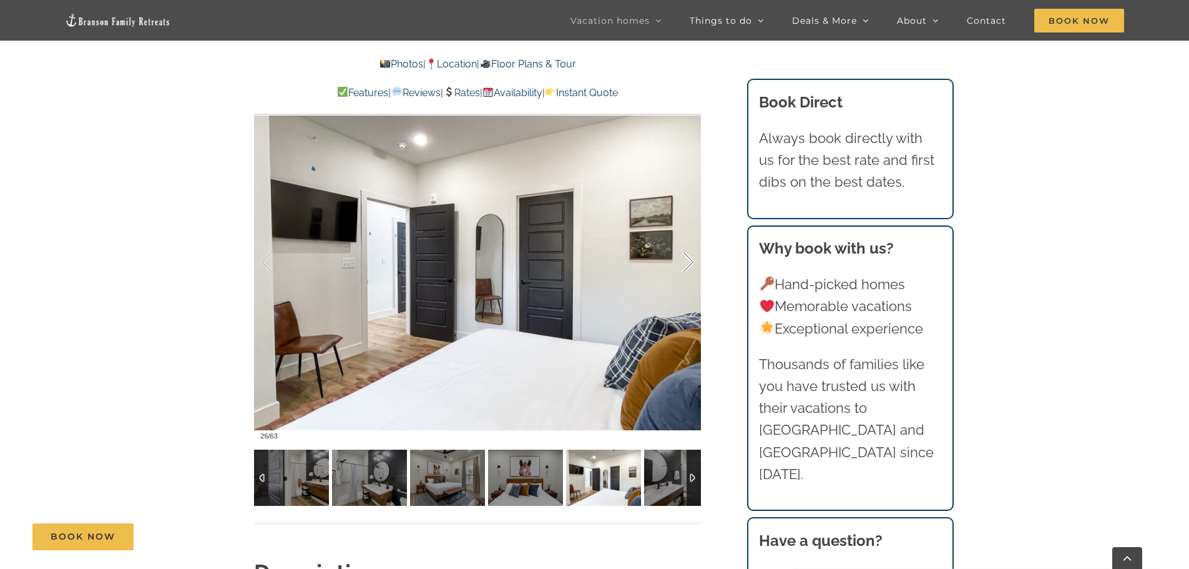
click at [688, 262] on div at bounding box center [675, 261] width 39 height 77
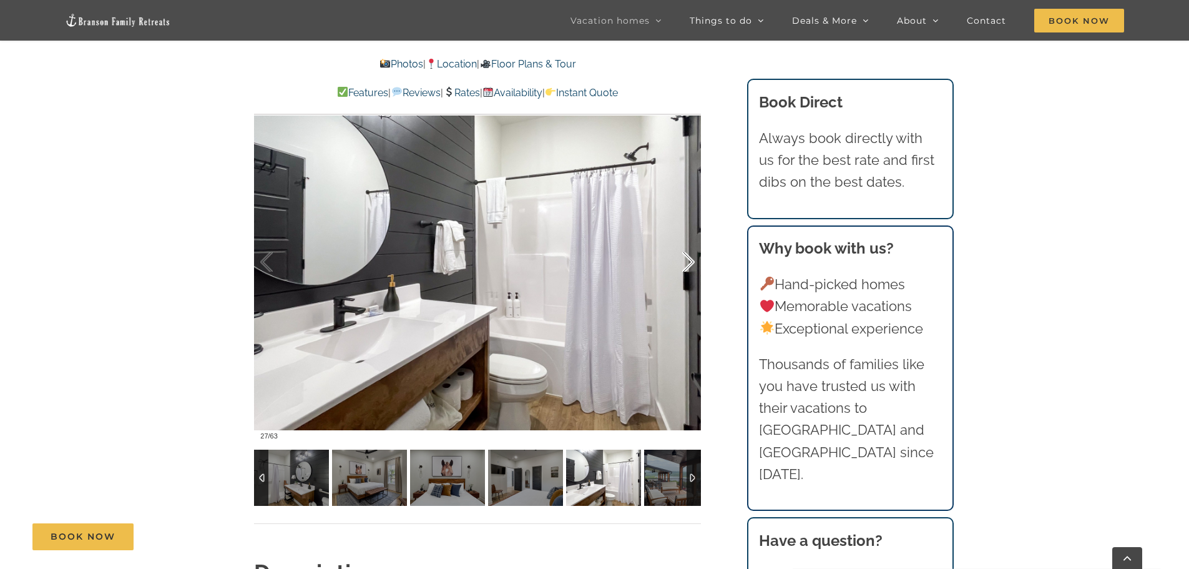
click at [688, 262] on div at bounding box center [675, 261] width 39 height 77
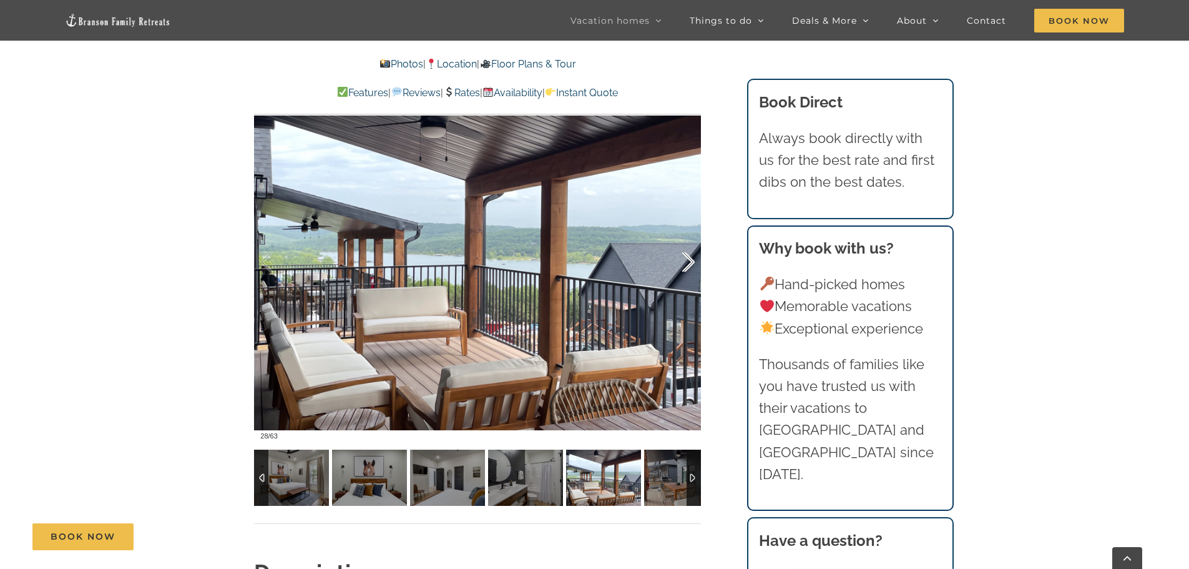
click at [688, 262] on div at bounding box center [675, 261] width 39 height 77
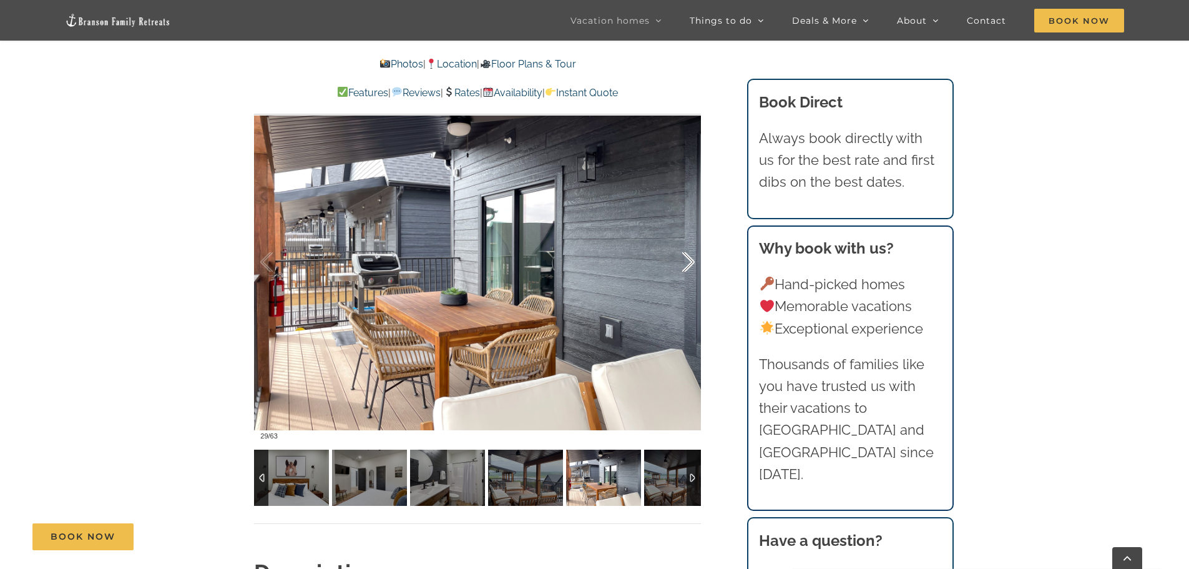
click at [688, 262] on div at bounding box center [675, 261] width 39 height 77
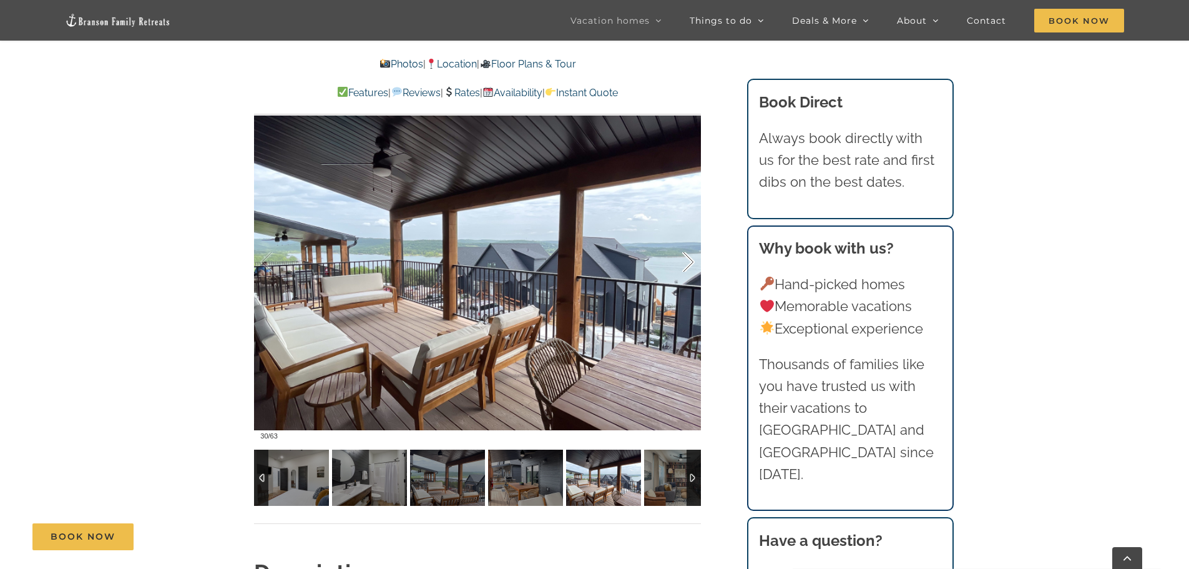
click at [688, 262] on div at bounding box center [675, 261] width 39 height 77
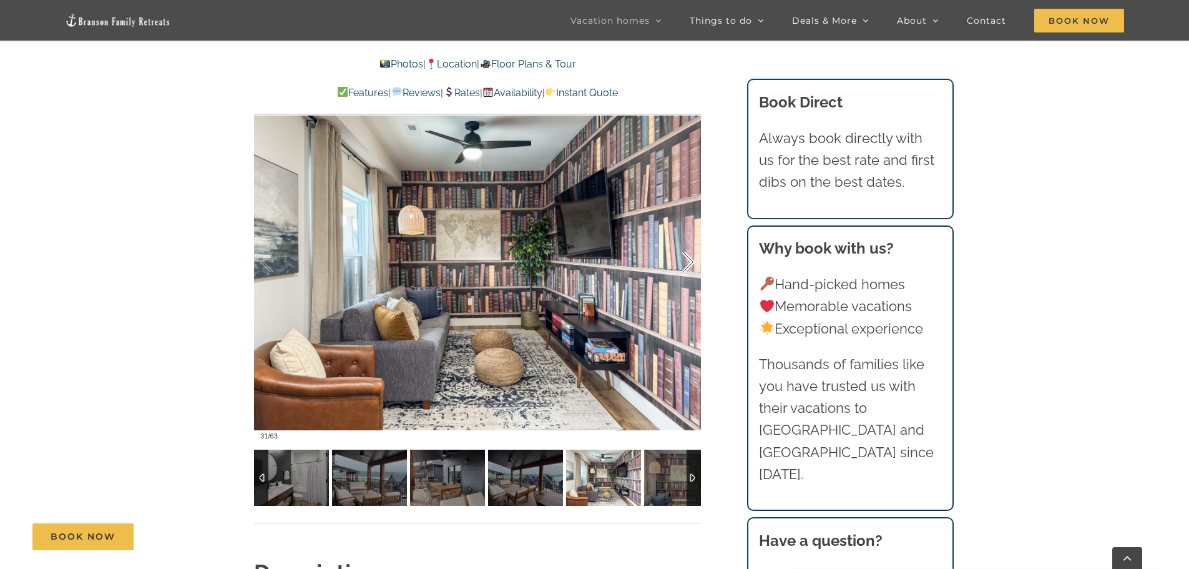
click at [688, 262] on div at bounding box center [675, 261] width 39 height 77
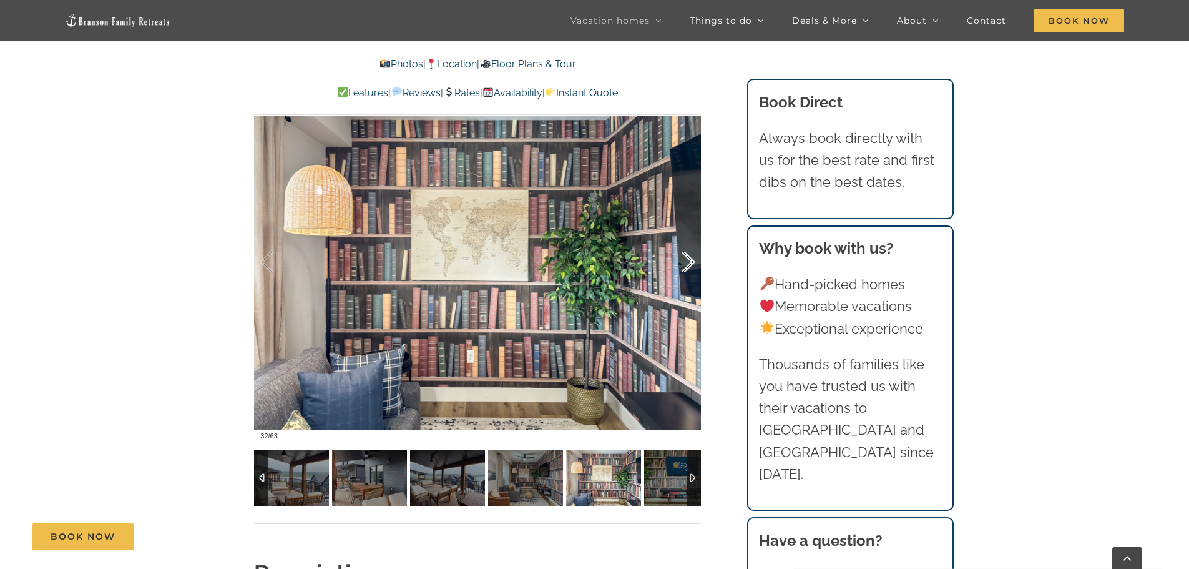
click at [688, 262] on div at bounding box center [675, 261] width 39 height 77
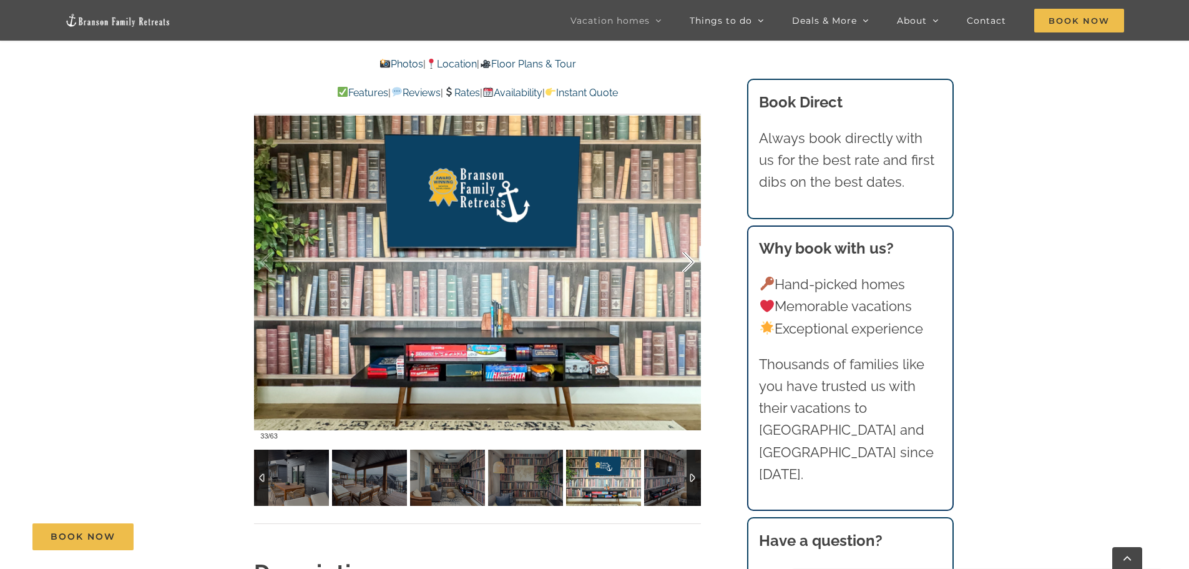
click at [688, 262] on div at bounding box center [675, 261] width 39 height 77
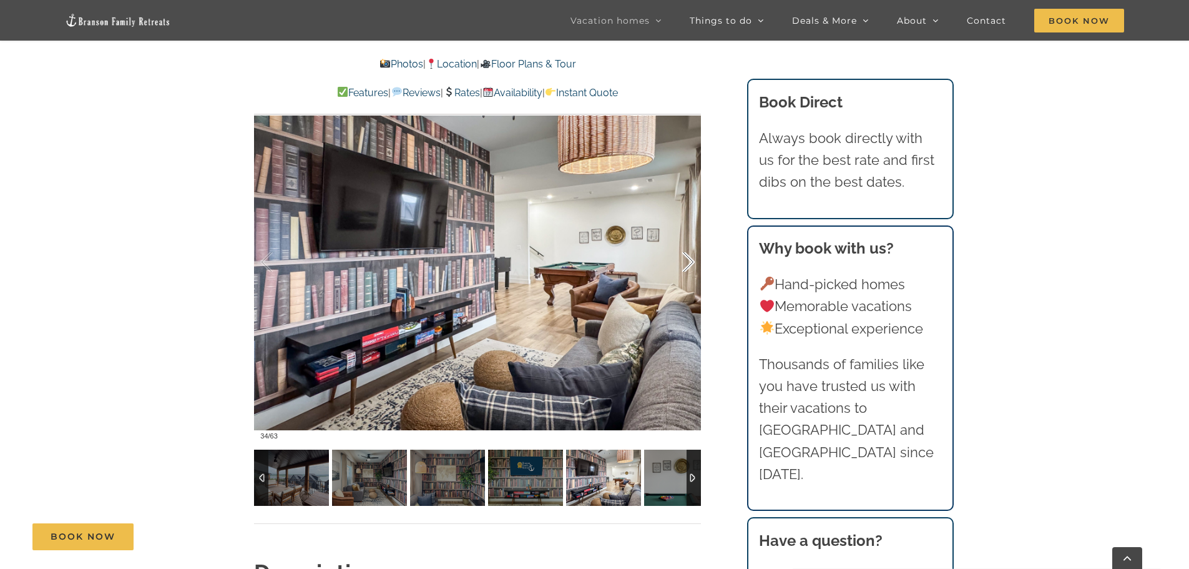
click at [688, 262] on div at bounding box center [675, 261] width 39 height 77
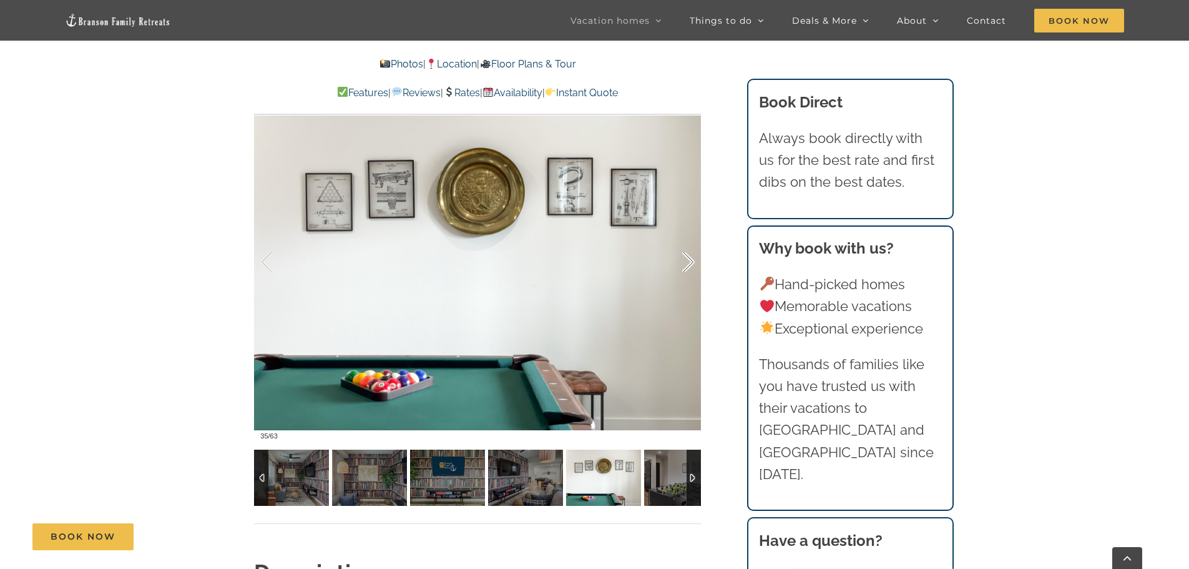
click at [688, 262] on div at bounding box center [675, 261] width 39 height 77
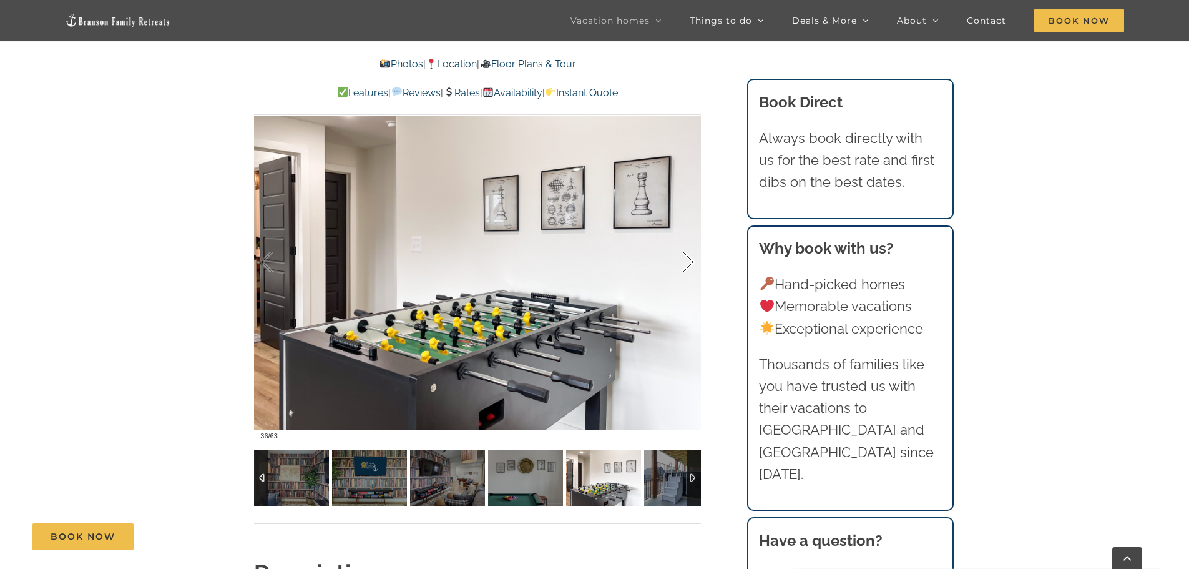
click at [688, 262] on div at bounding box center [675, 261] width 39 height 77
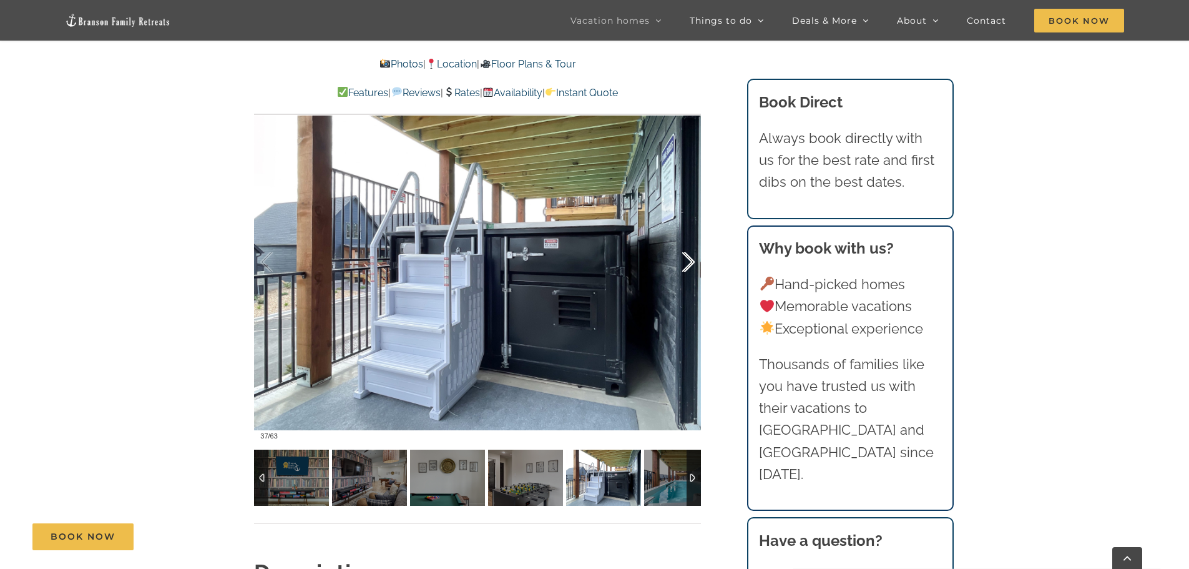
click at [688, 262] on div at bounding box center [675, 261] width 39 height 77
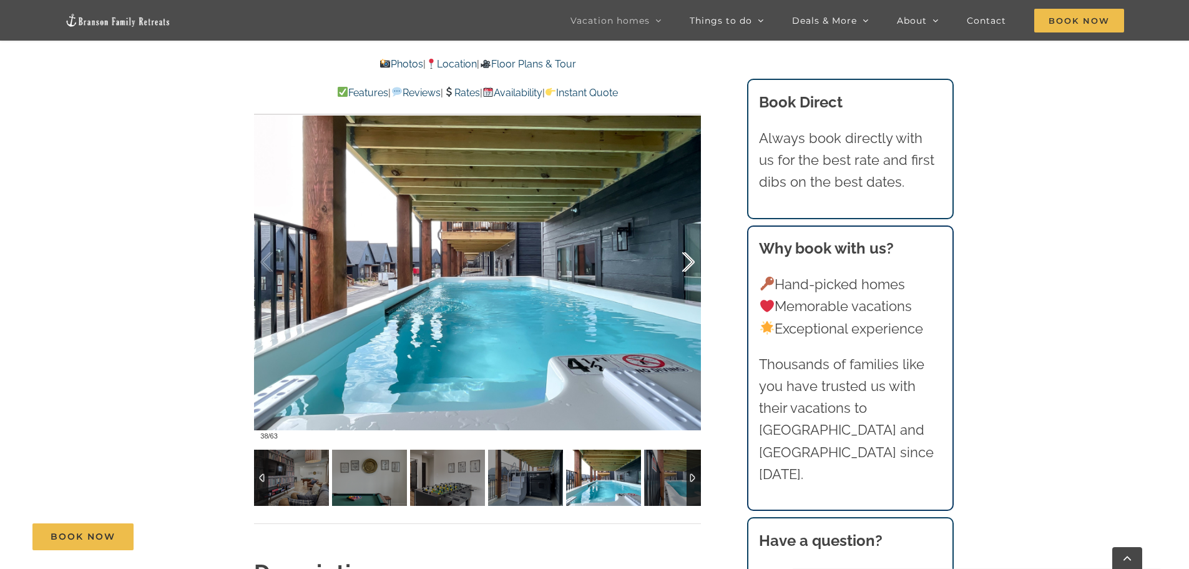
click at [688, 262] on div at bounding box center [675, 261] width 39 height 77
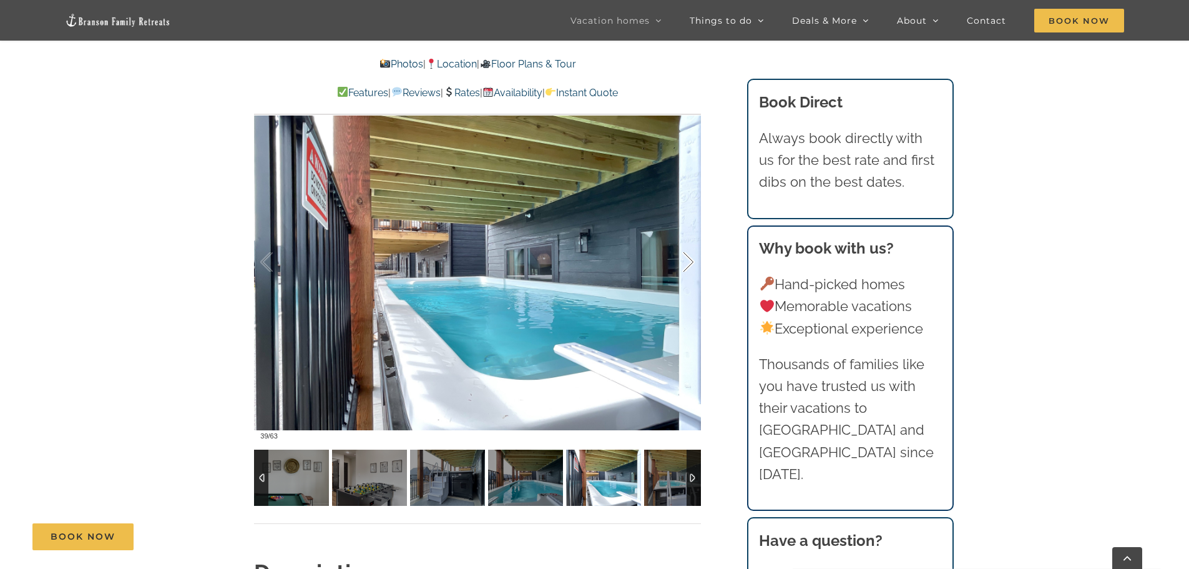
click at [688, 262] on div at bounding box center [675, 261] width 39 height 77
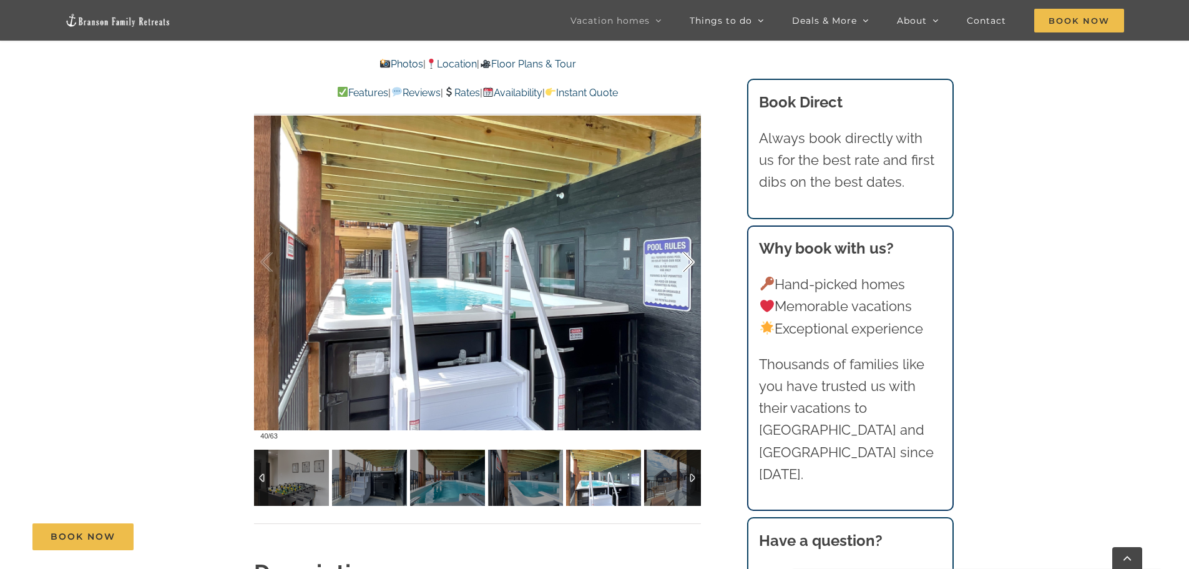
click at [688, 262] on div at bounding box center [675, 261] width 39 height 77
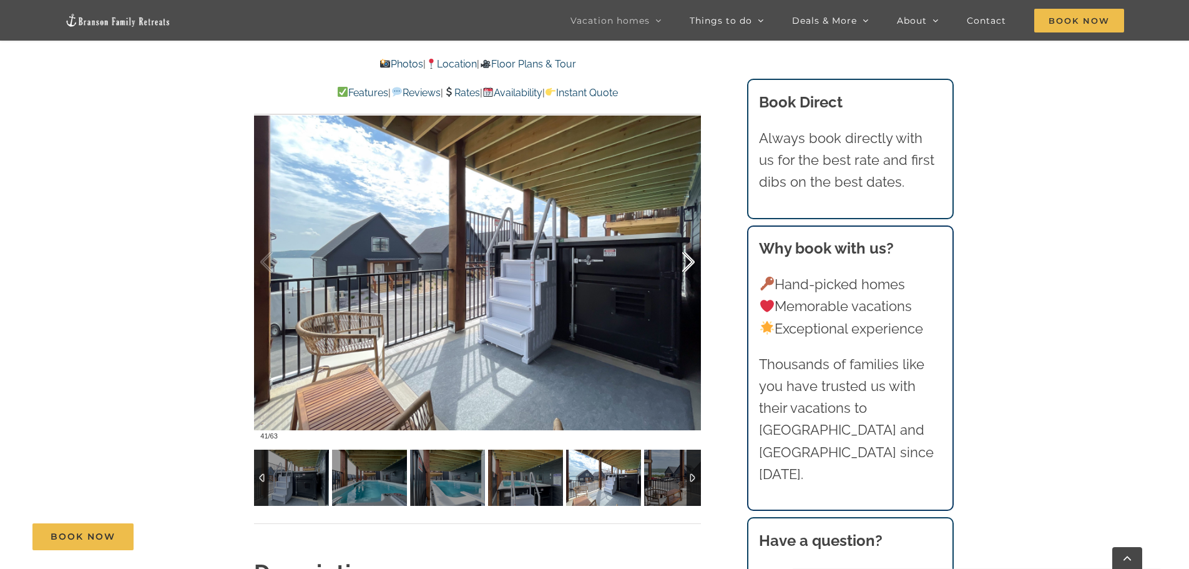
click at [688, 262] on div at bounding box center [675, 261] width 39 height 77
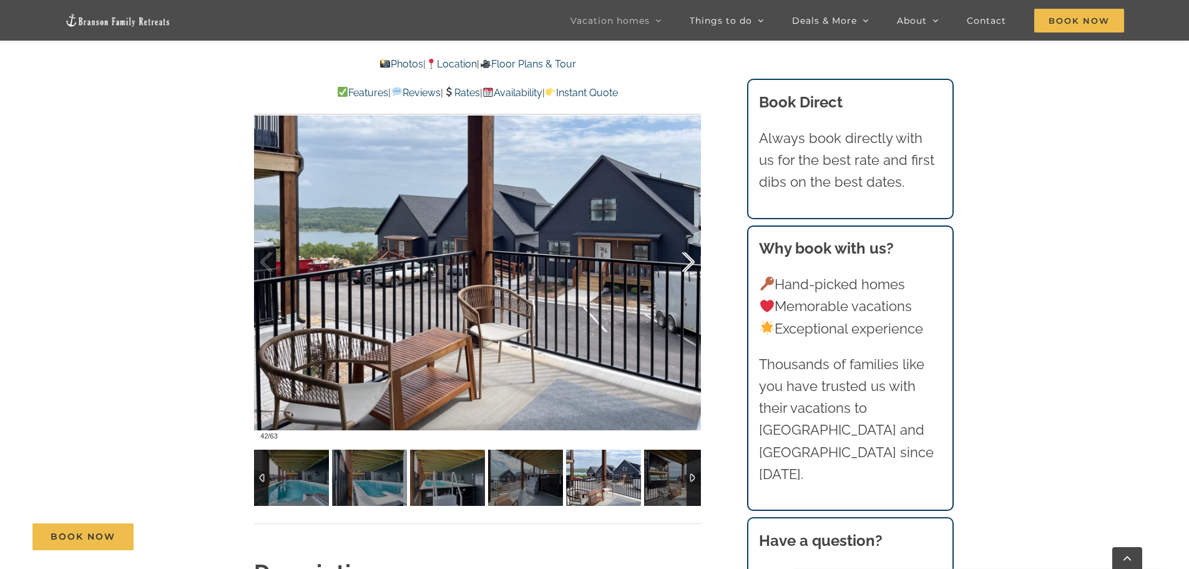
click at [688, 262] on div at bounding box center [675, 261] width 39 height 77
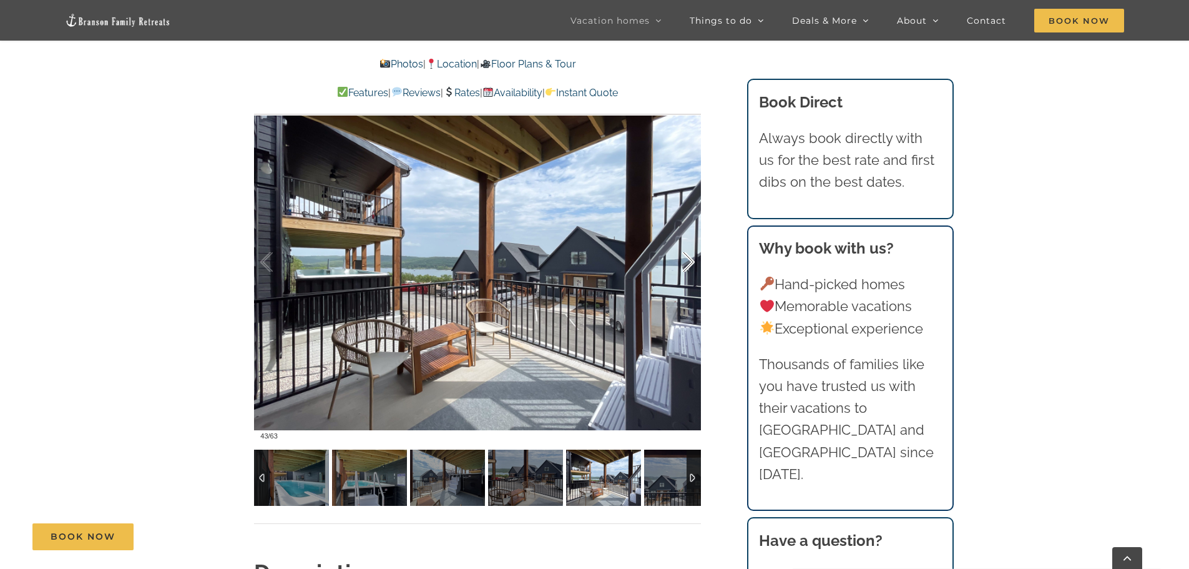
click at [688, 262] on div at bounding box center [675, 261] width 39 height 77
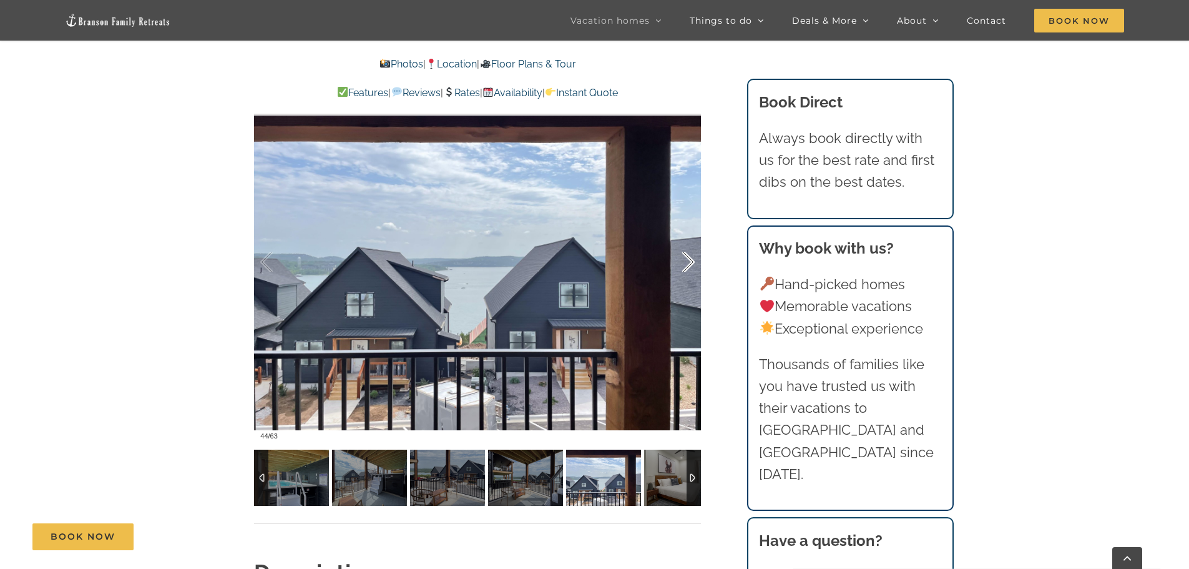
click at [688, 262] on div at bounding box center [675, 261] width 39 height 77
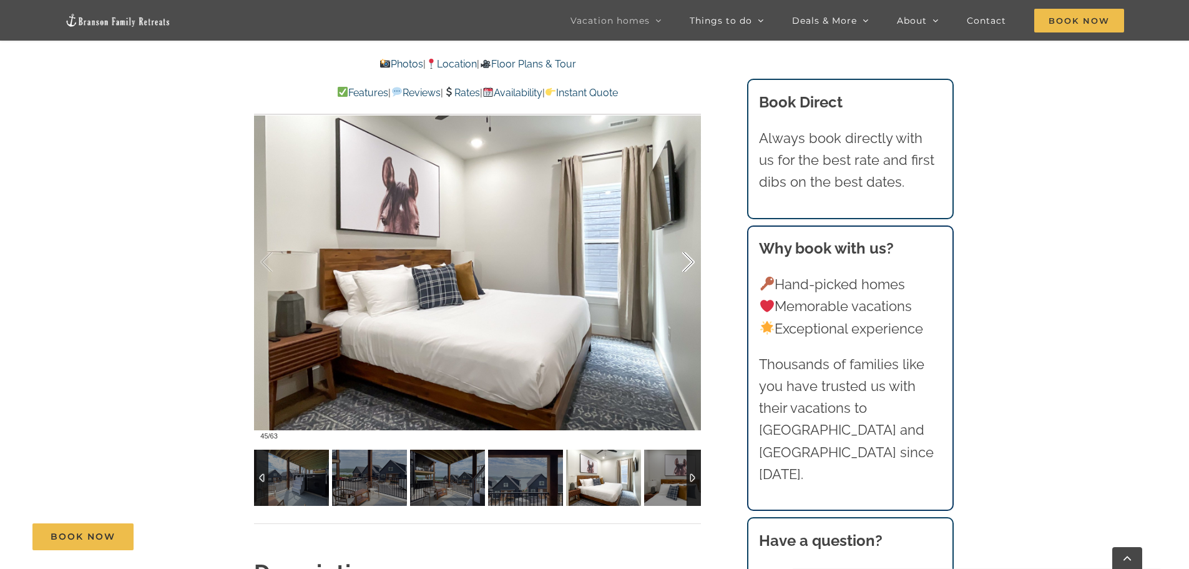
click at [688, 262] on div at bounding box center [675, 261] width 39 height 77
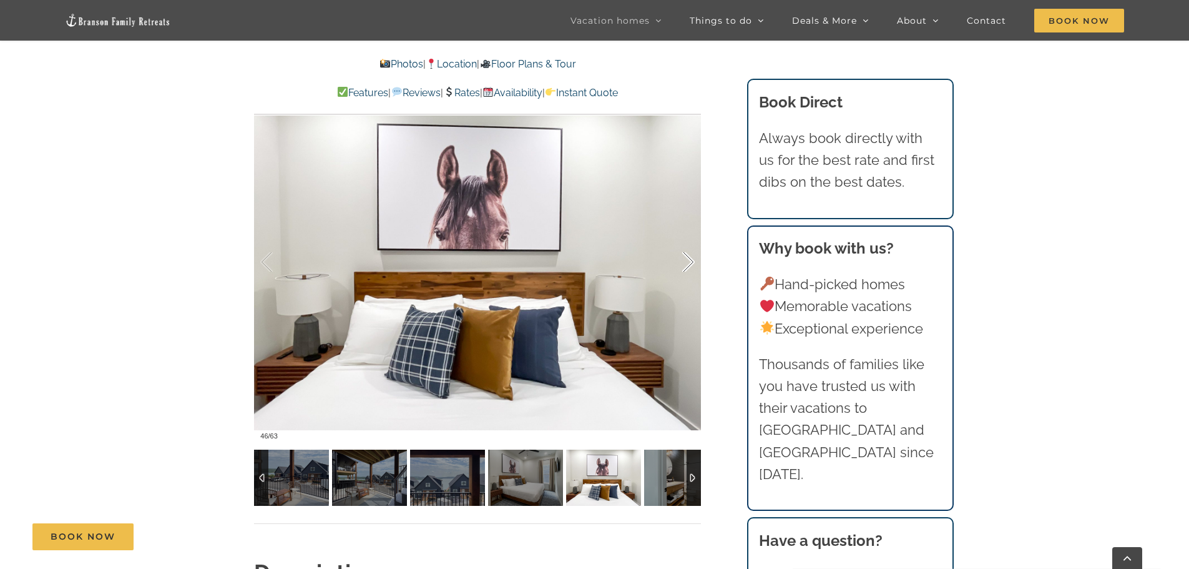
click at [688, 262] on div at bounding box center [675, 261] width 39 height 77
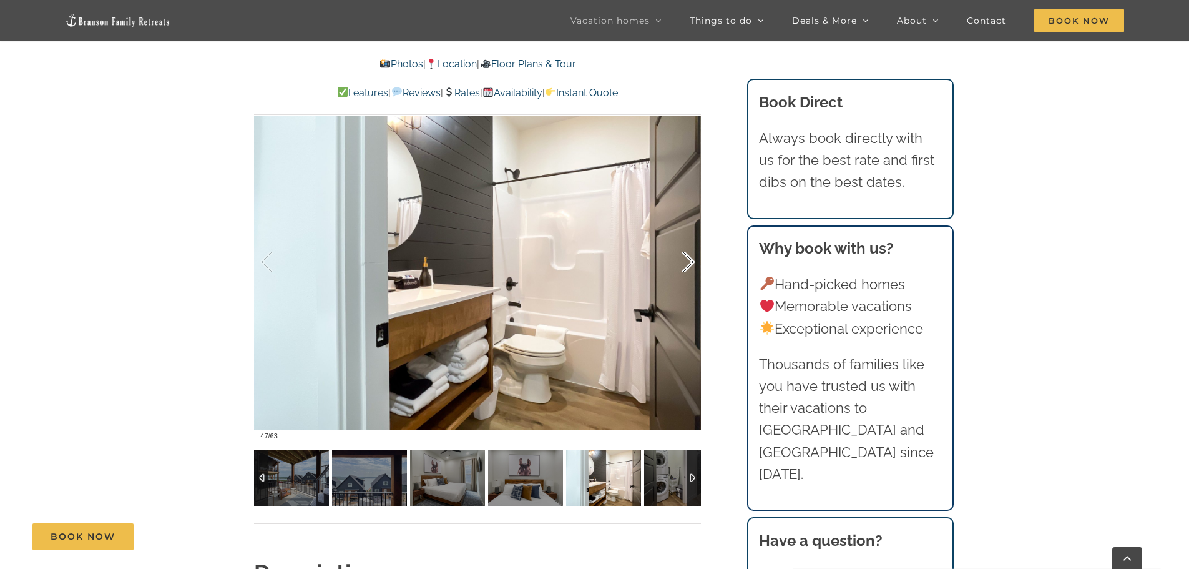
click at [688, 262] on div at bounding box center [675, 261] width 39 height 77
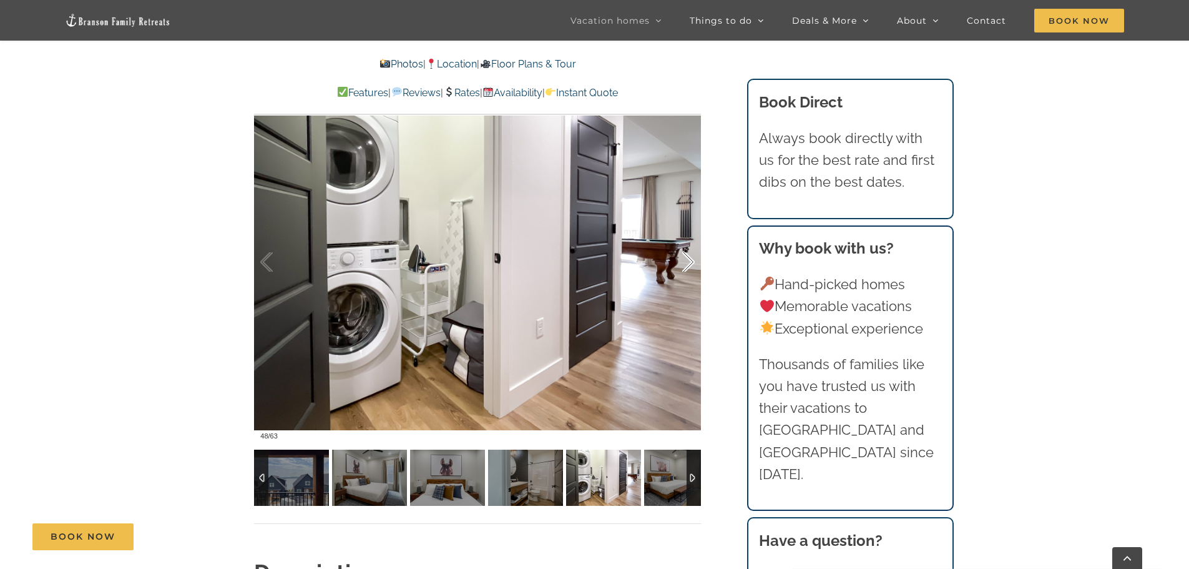
click at [688, 262] on div at bounding box center [675, 261] width 39 height 77
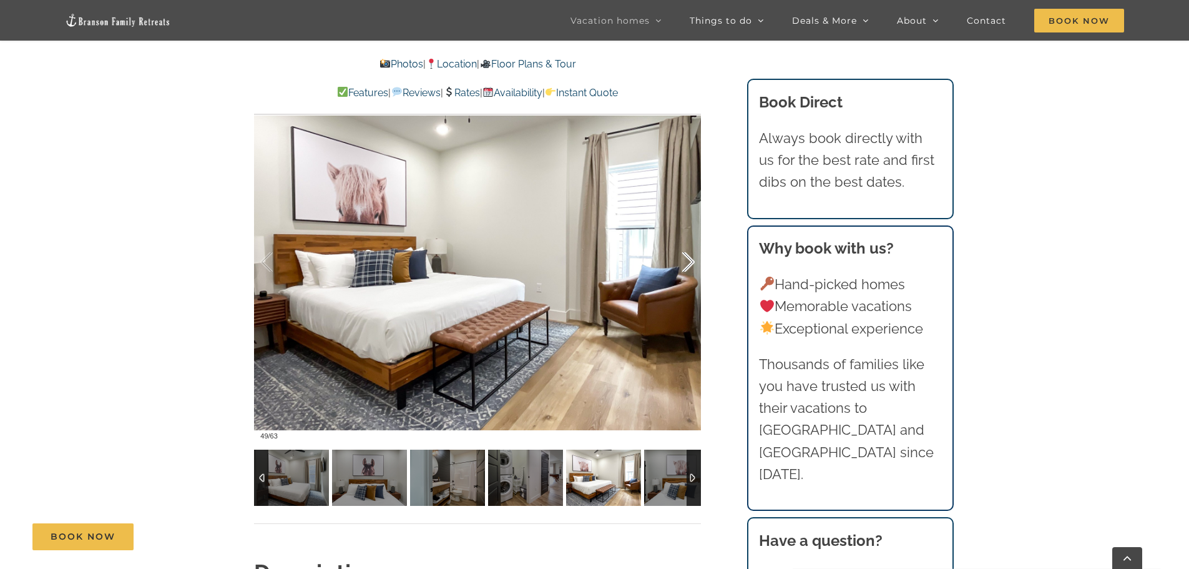
click at [688, 262] on div at bounding box center [675, 261] width 39 height 77
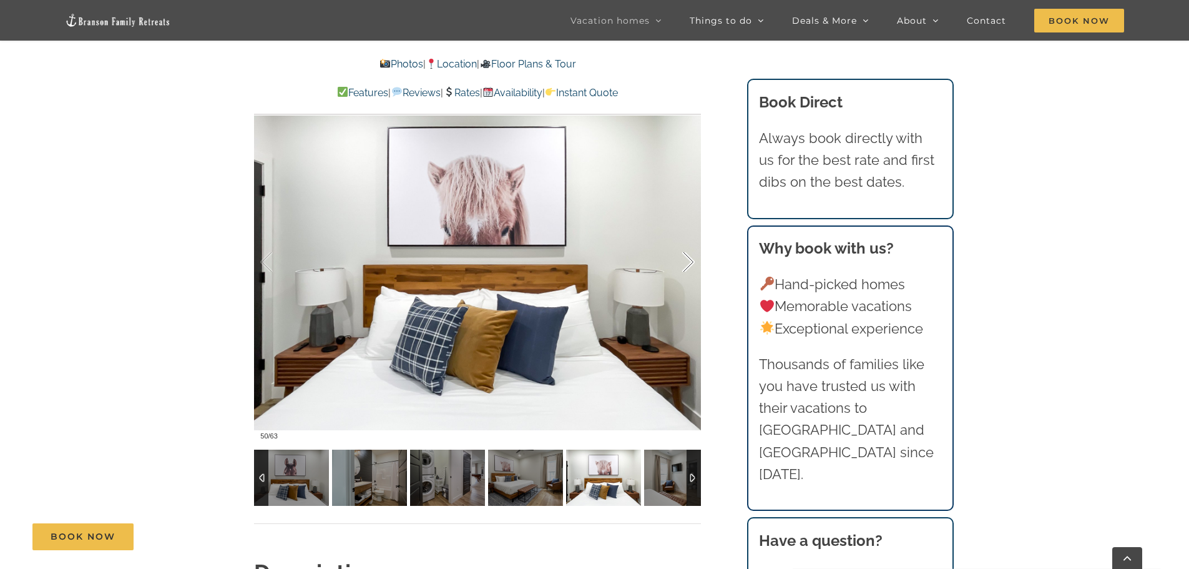
click at [688, 262] on div at bounding box center [675, 261] width 39 height 77
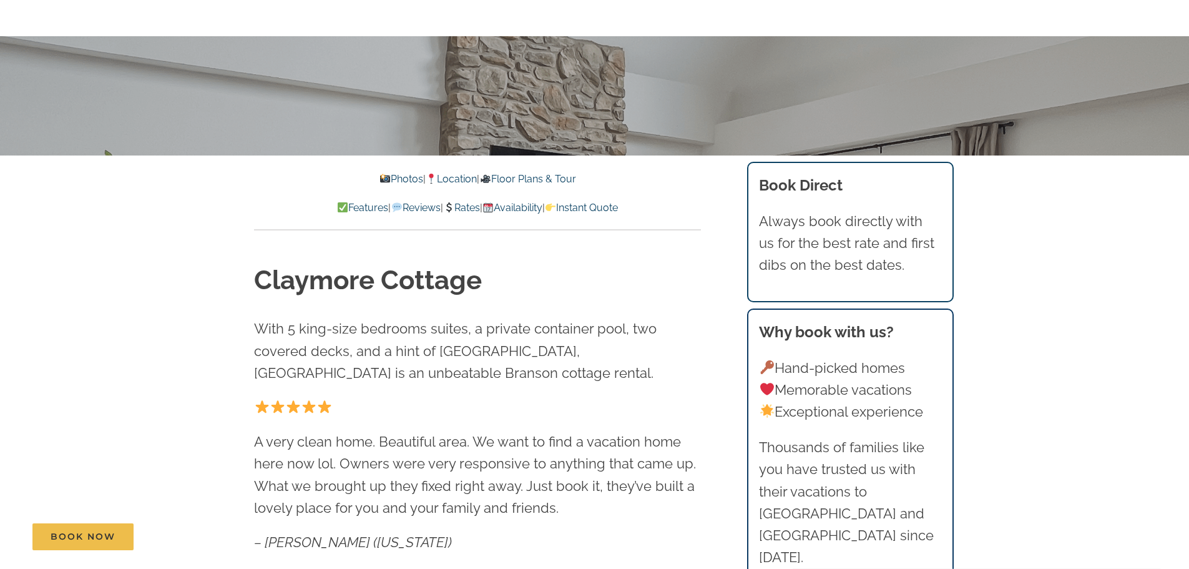
scroll to position [0, 0]
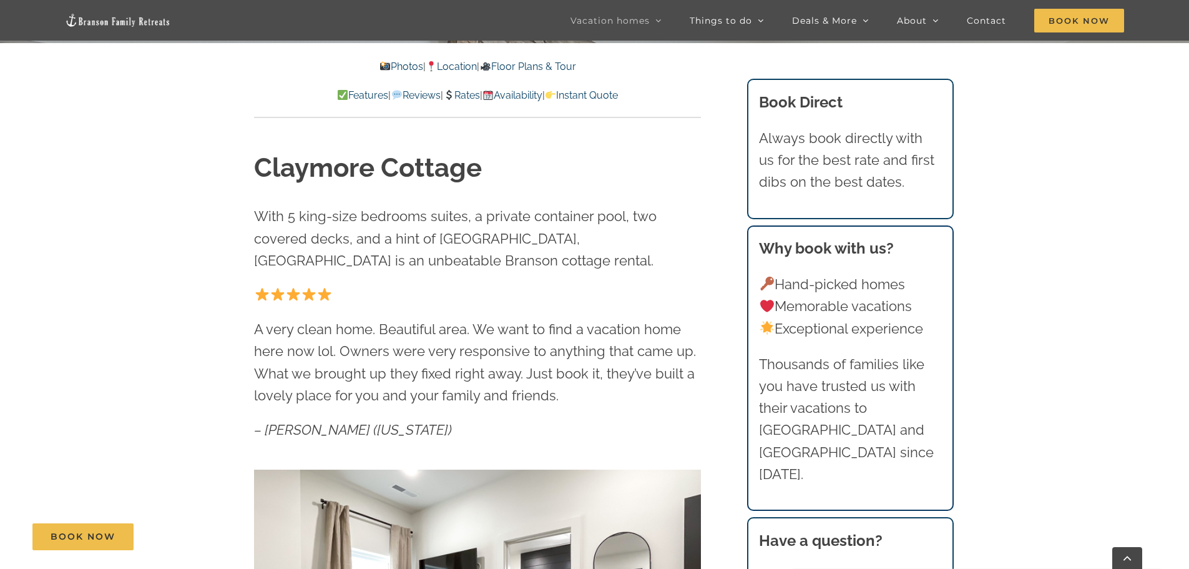
click at [468, 97] on link "Rates" at bounding box center [461, 95] width 37 height 12
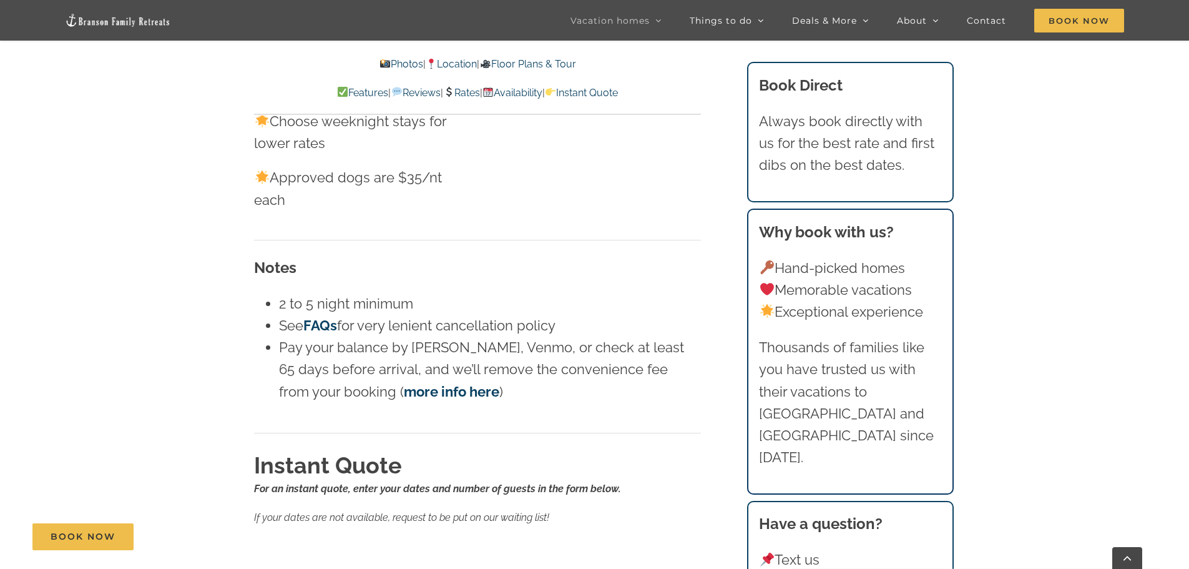
scroll to position [8256, 0]
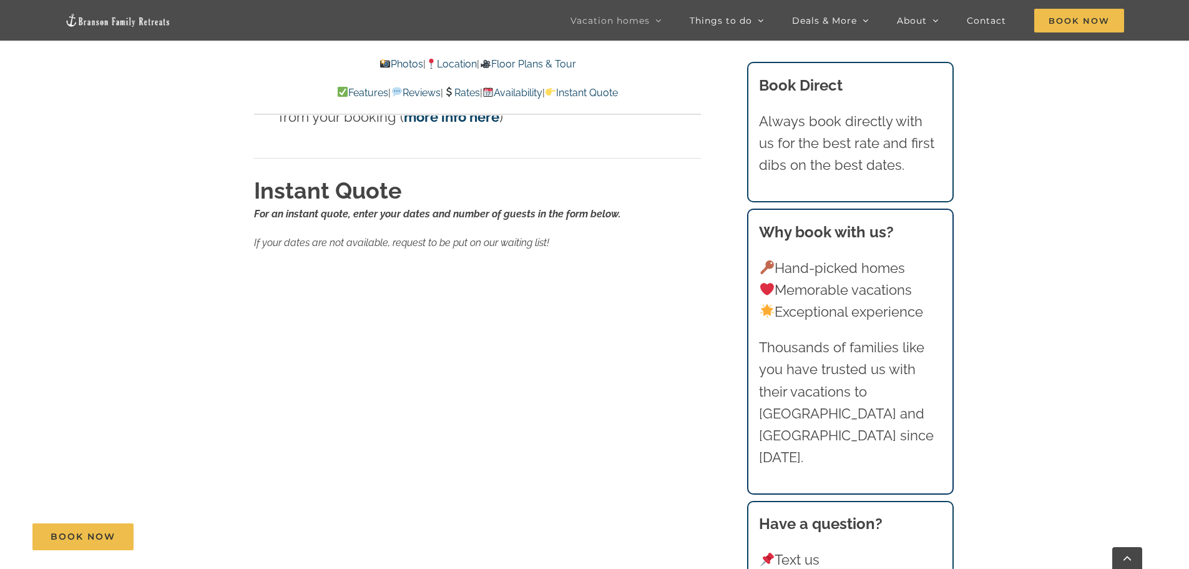
click at [701, 179] on h2 "Instant Quote" at bounding box center [477, 190] width 447 height 31
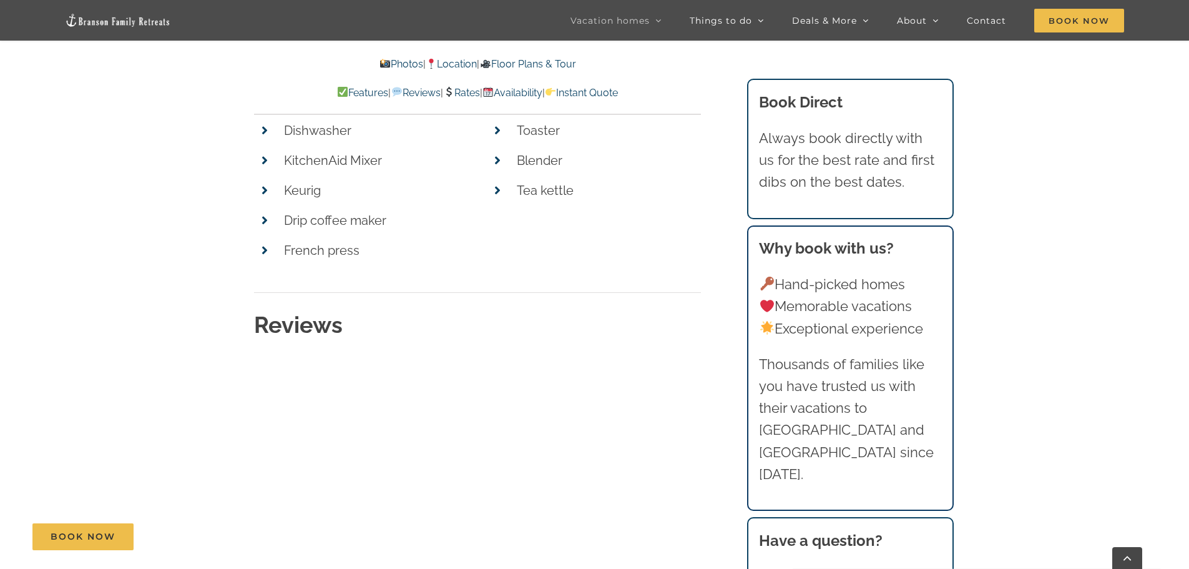
scroll to position [6009, 0]
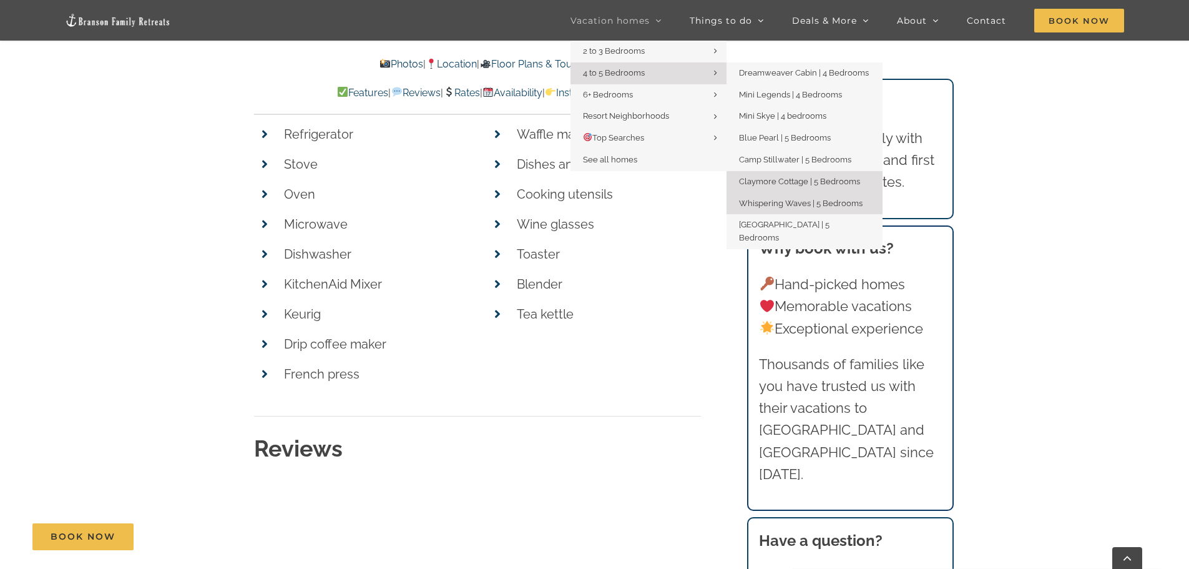
click at [798, 201] on span "Whispering Waves | 5 Bedrooms" at bounding box center [801, 202] width 124 height 9
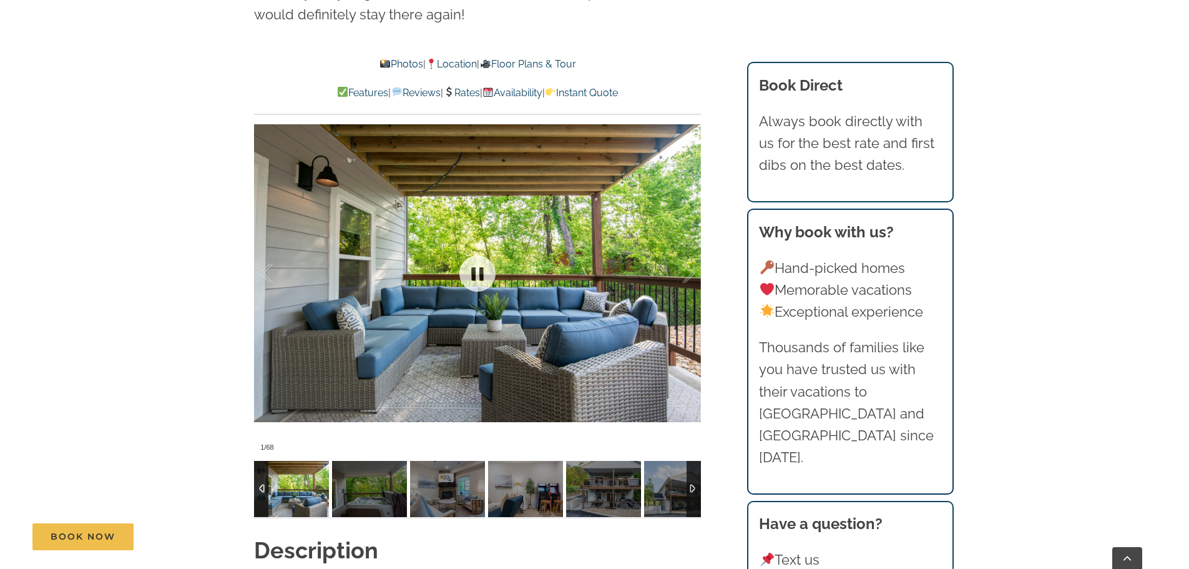
scroll to position [1061, 0]
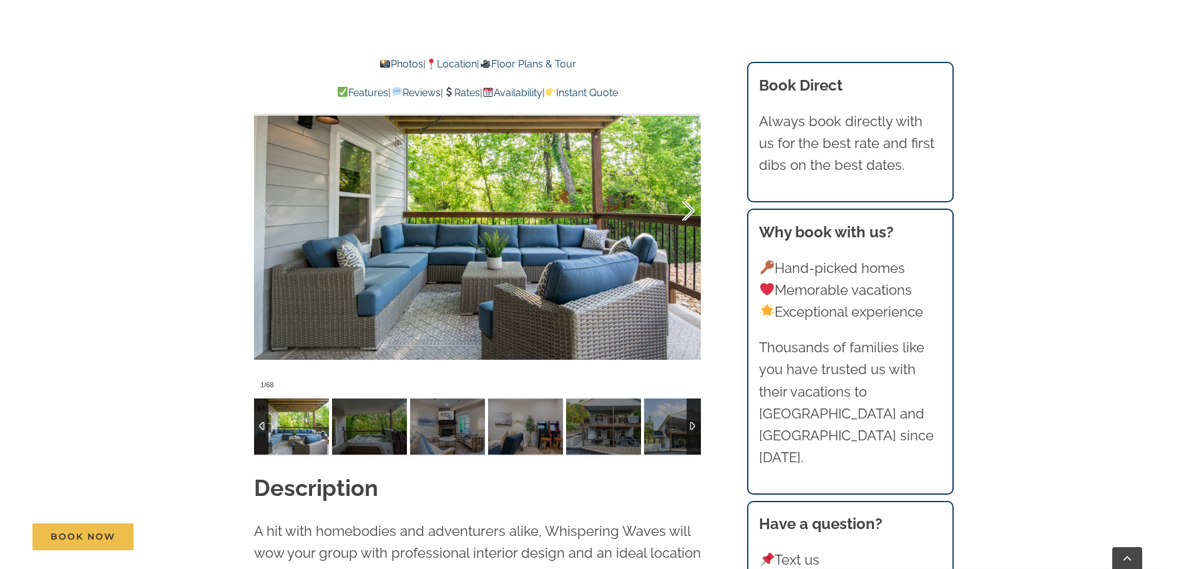
click at [694, 210] on div at bounding box center [675, 210] width 39 height 77
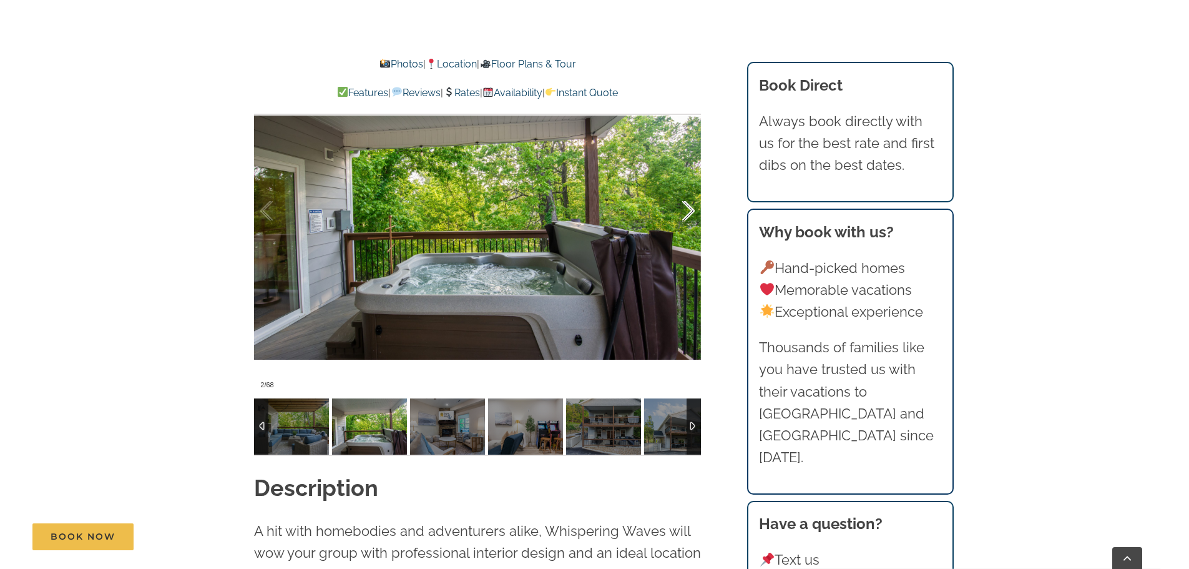
click at [694, 210] on div at bounding box center [675, 210] width 39 height 77
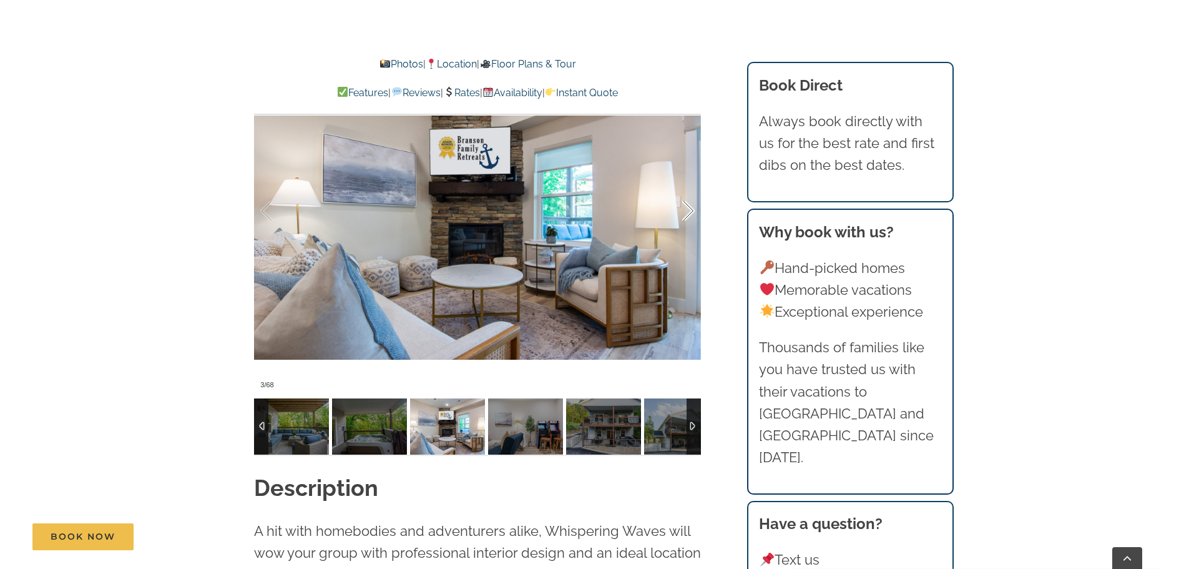
click at [694, 210] on div at bounding box center [675, 210] width 39 height 77
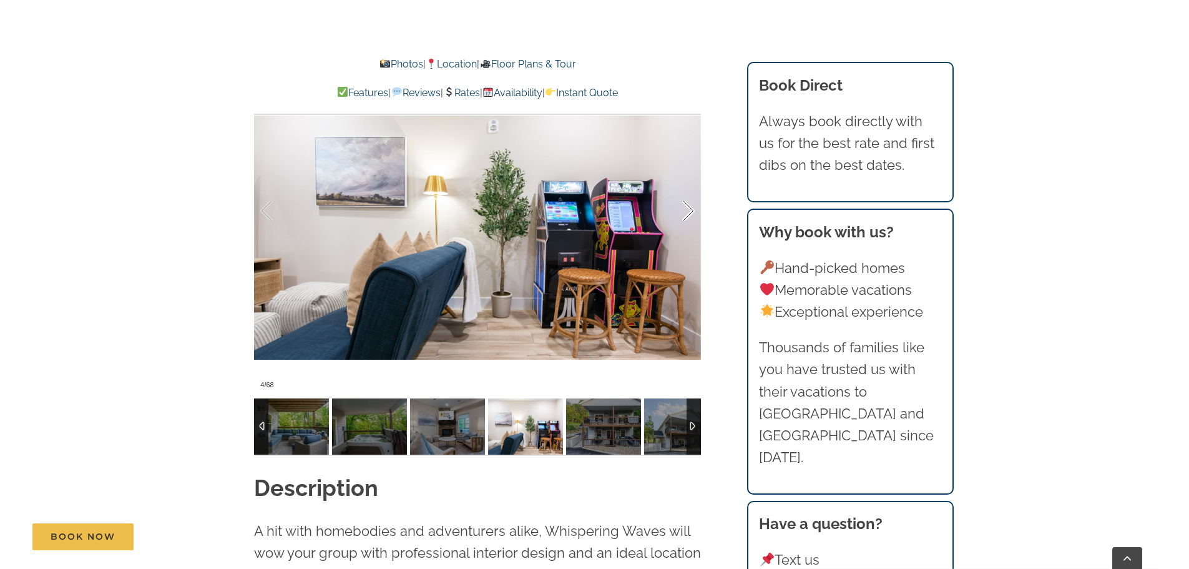
click at [694, 210] on div at bounding box center [675, 210] width 39 height 77
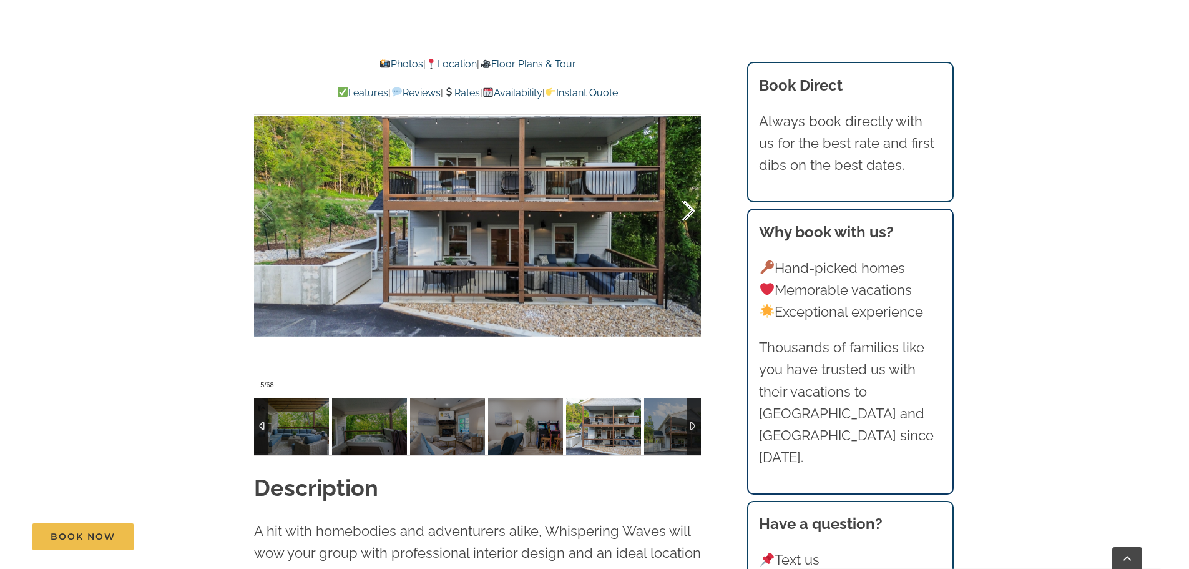
click at [694, 210] on div at bounding box center [675, 210] width 39 height 77
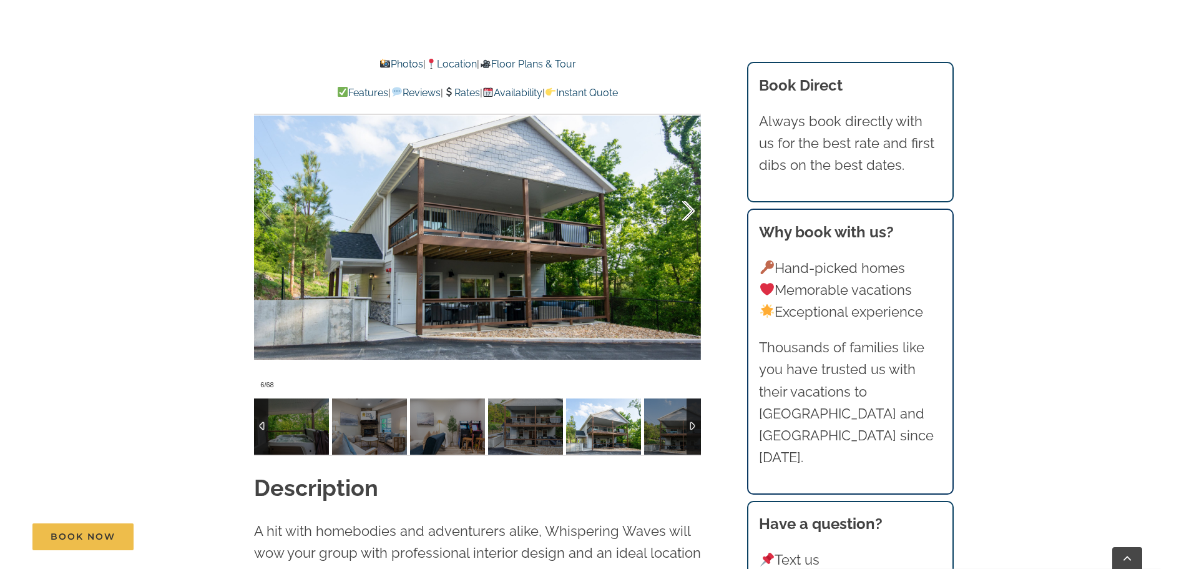
click at [694, 210] on div at bounding box center [675, 210] width 39 height 77
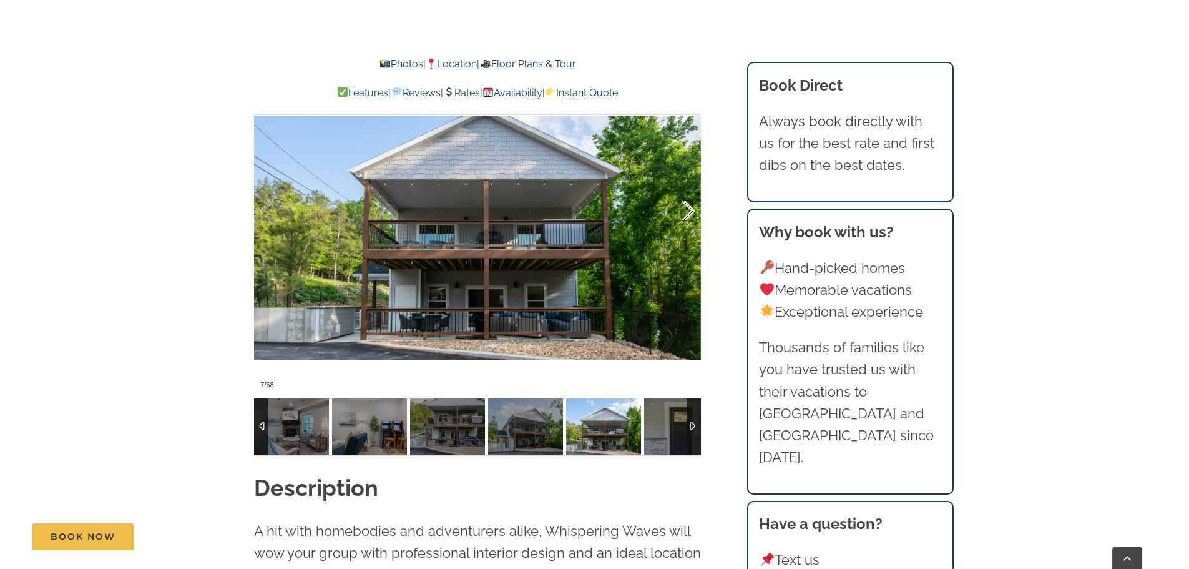
click at [694, 210] on div at bounding box center [675, 210] width 39 height 77
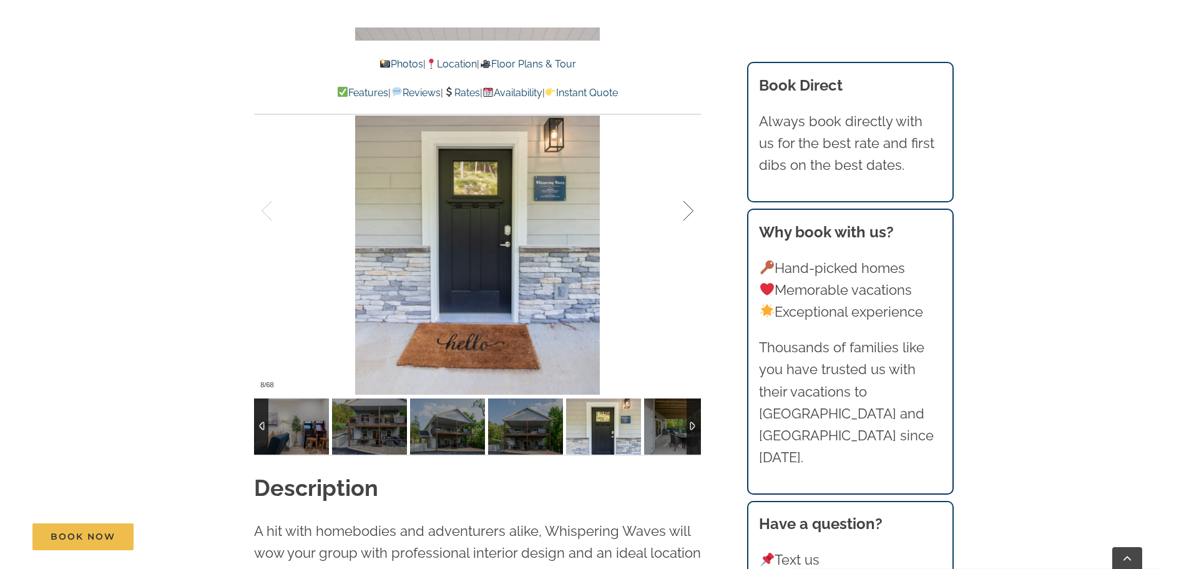
click at [694, 210] on div at bounding box center [675, 210] width 39 height 77
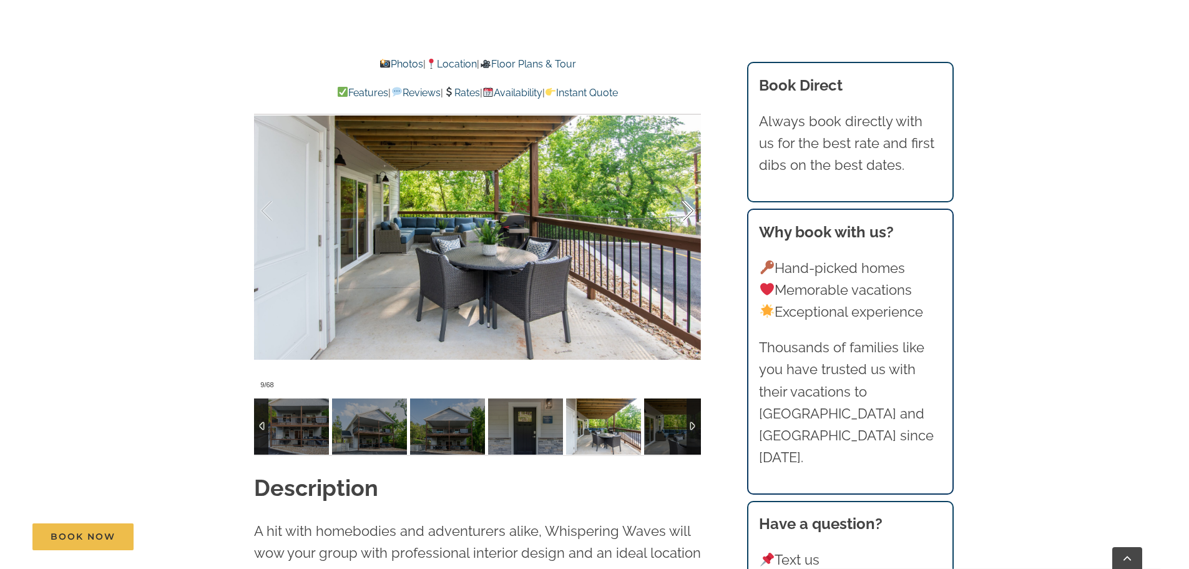
click at [694, 210] on div at bounding box center [675, 210] width 39 height 77
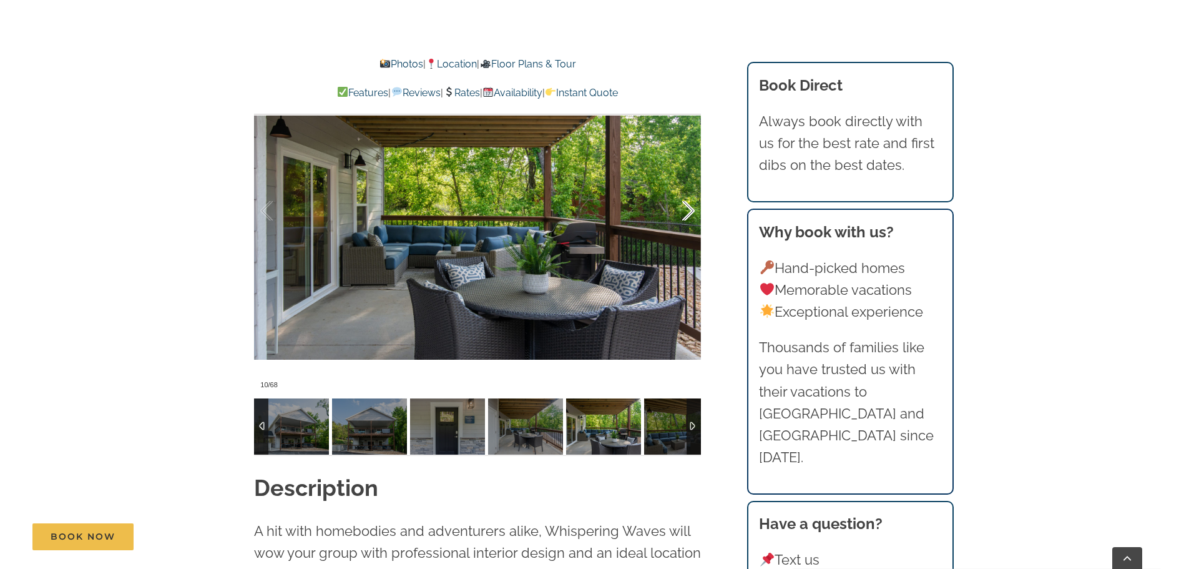
click at [694, 210] on div at bounding box center [675, 210] width 39 height 77
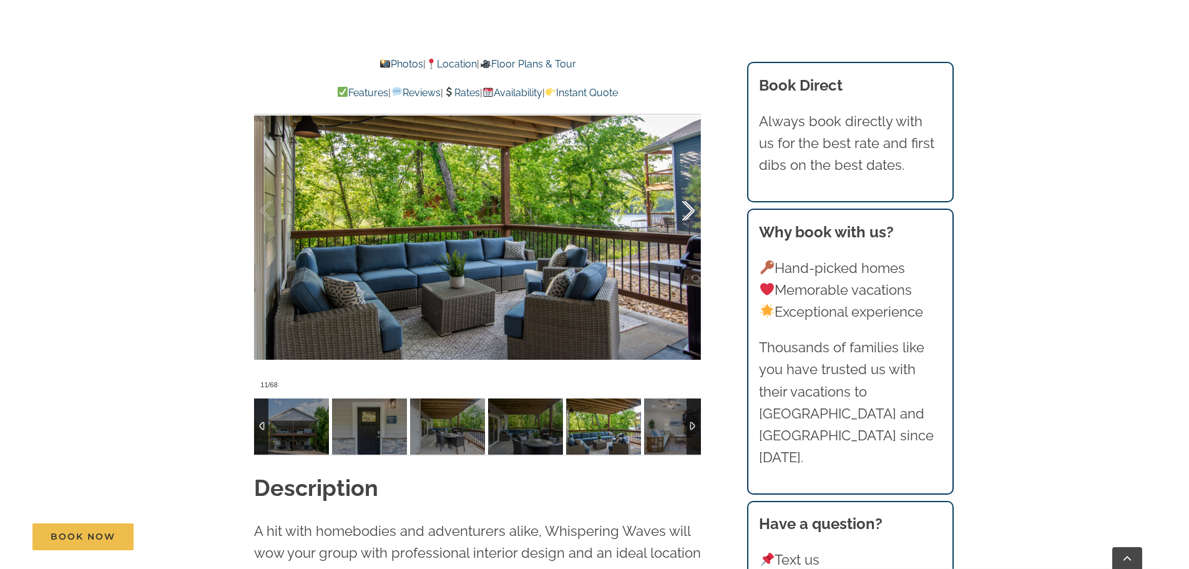
click at [694, 209] on div at bounding box center [675, 210] width 39 height 77
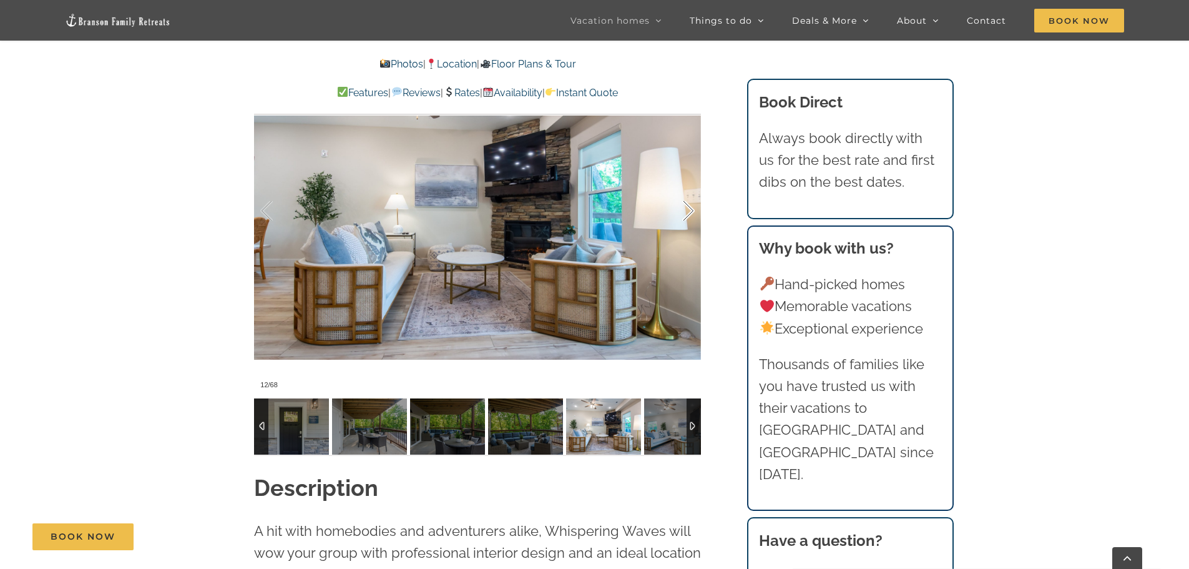
click at [693, 209] on div at bounding box center [675, 210] width 39 height 77
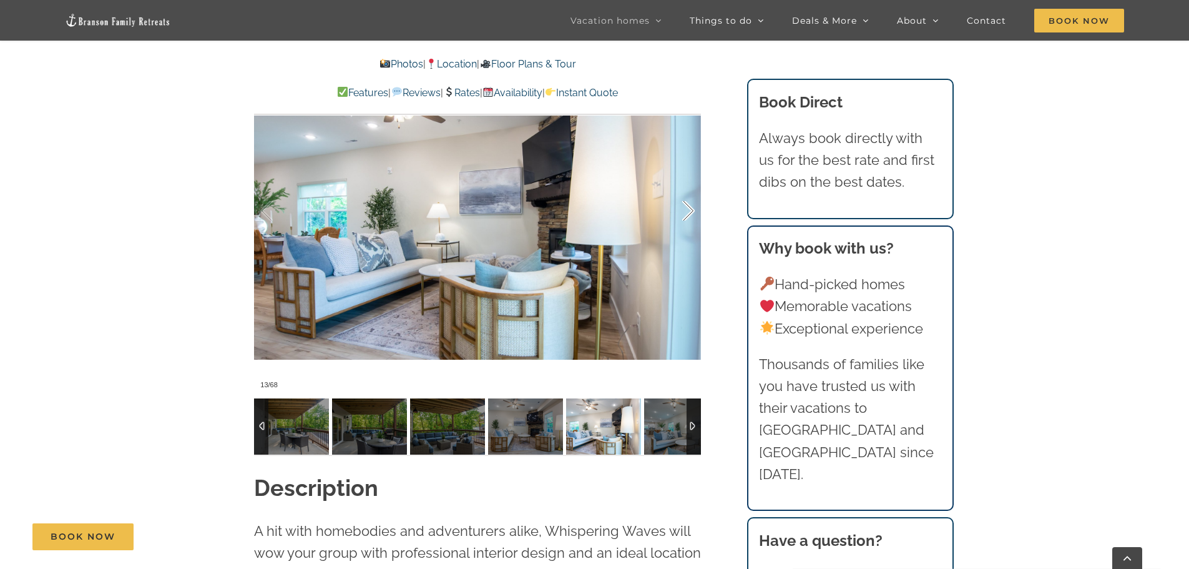
click at [693, 209] on div at bounding box center [675, 210] width 39 height 77
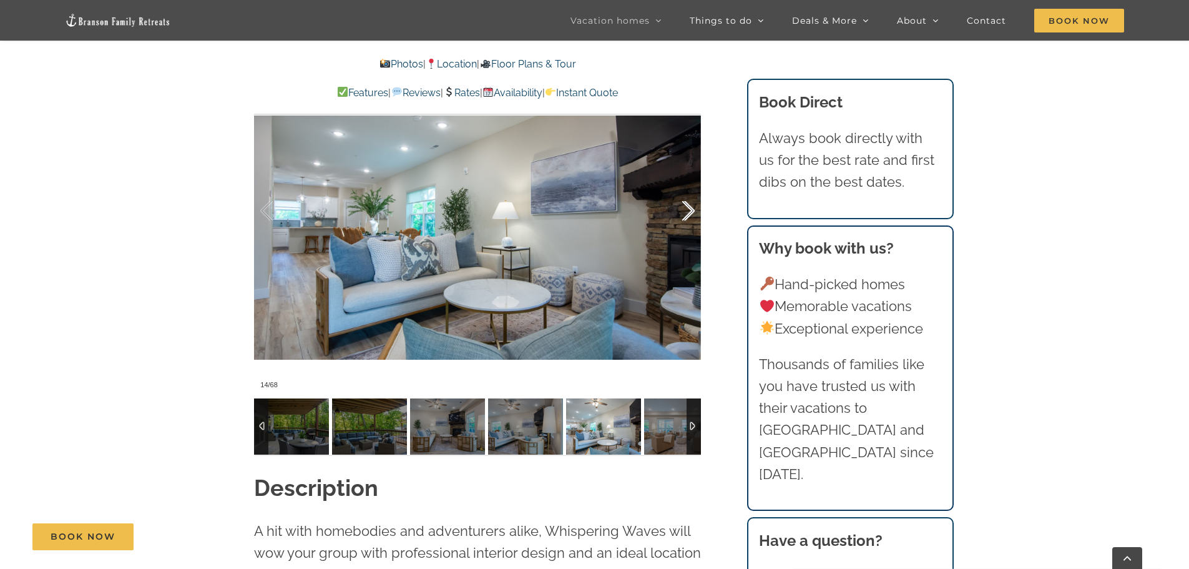
click at [693, 209] on div at bounding box center [675, 210] width 39 height 77
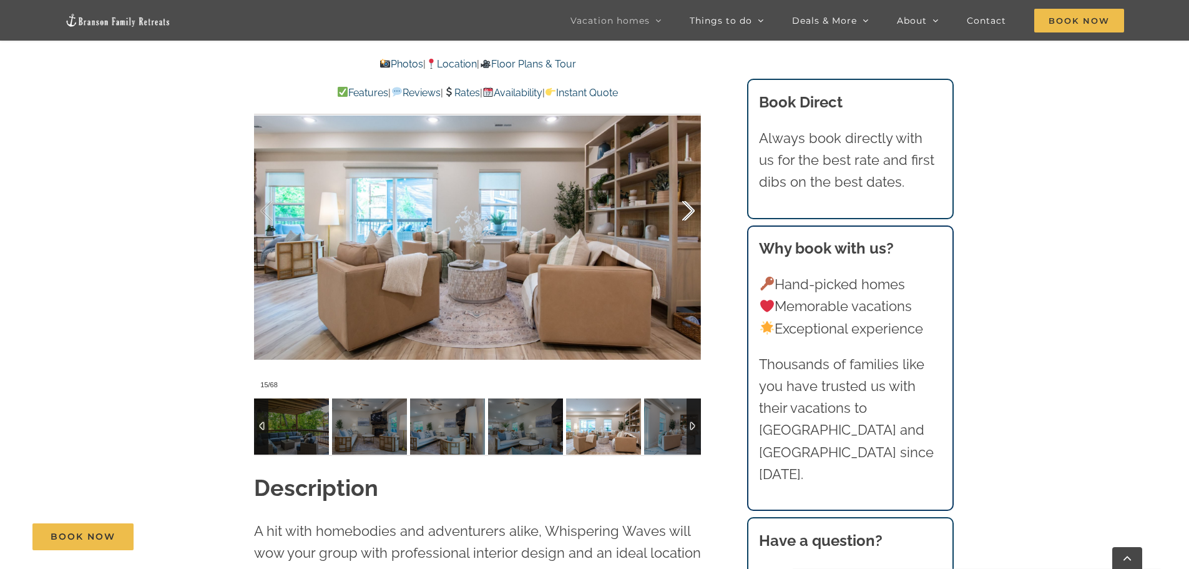
click at [693, 209] on div at bounding box center [675, 210] width 39 height 77
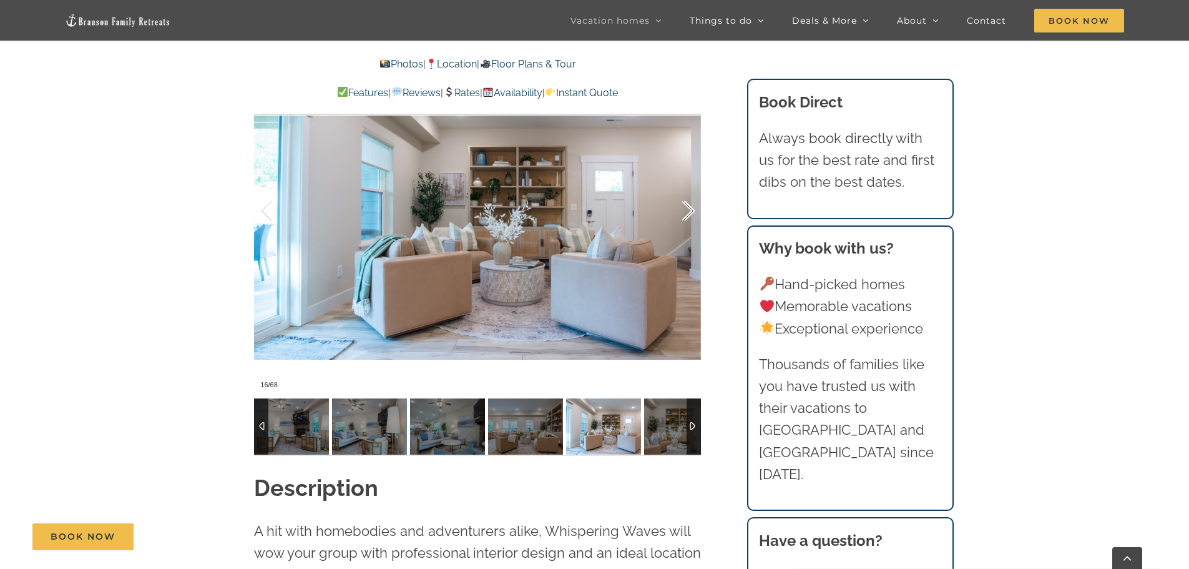
click at [693, 209] on div at bounding box center [675, 210] width 39 height 77
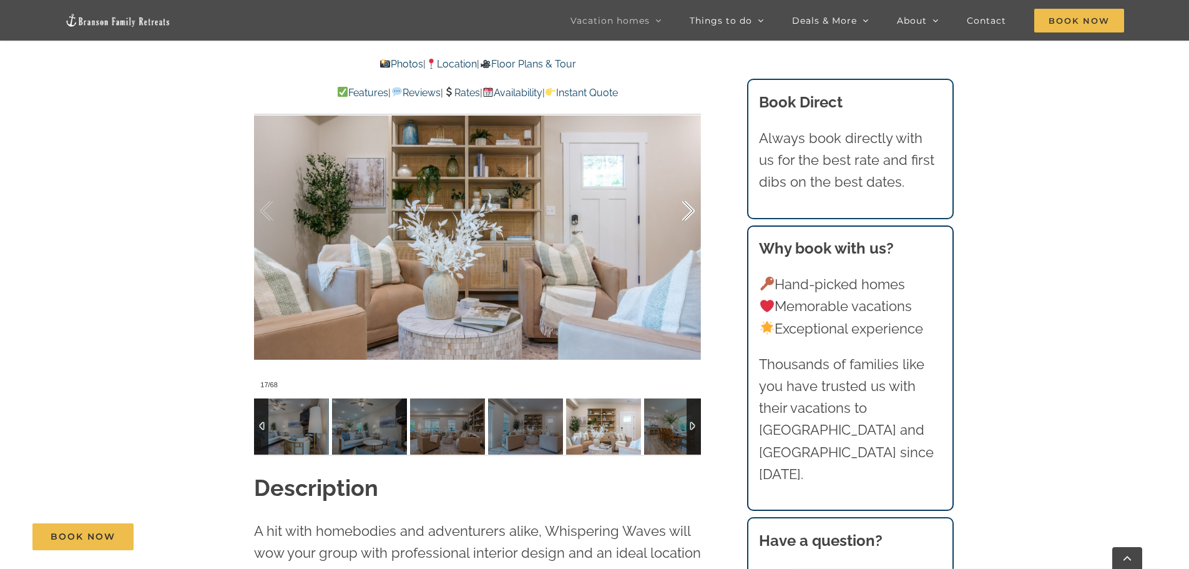
click at [693, 209] on div at bounding box center [675, 210] width 39 height 77
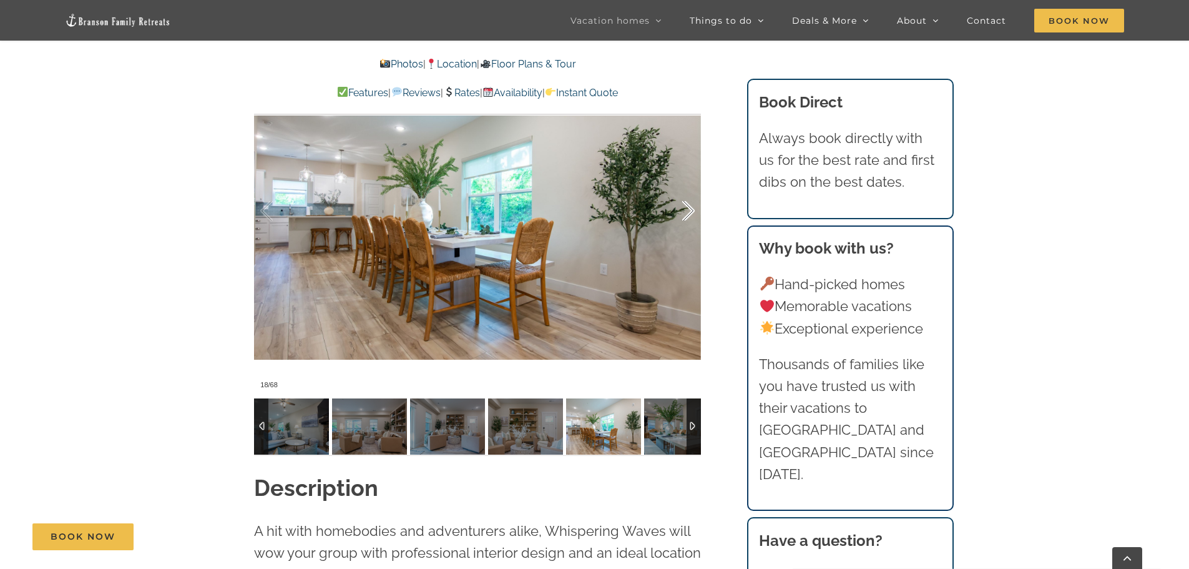
click at [693, 209] on div at bounding box center [675, 210] width 39 height 77
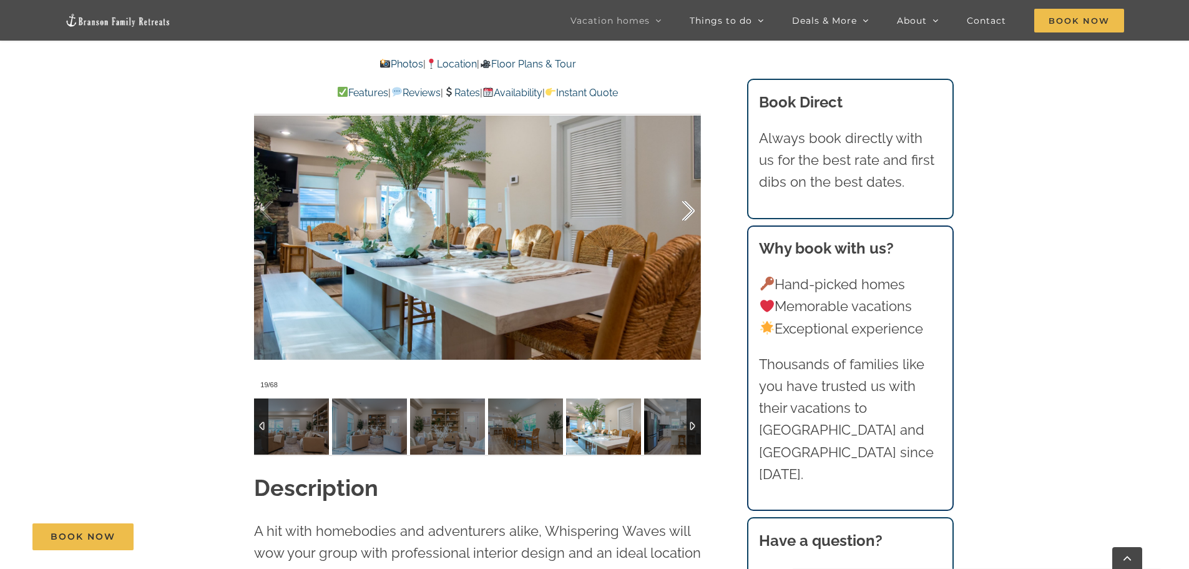
click at [693, 209] on div at bounding box center [675, 210] width 39 height 77
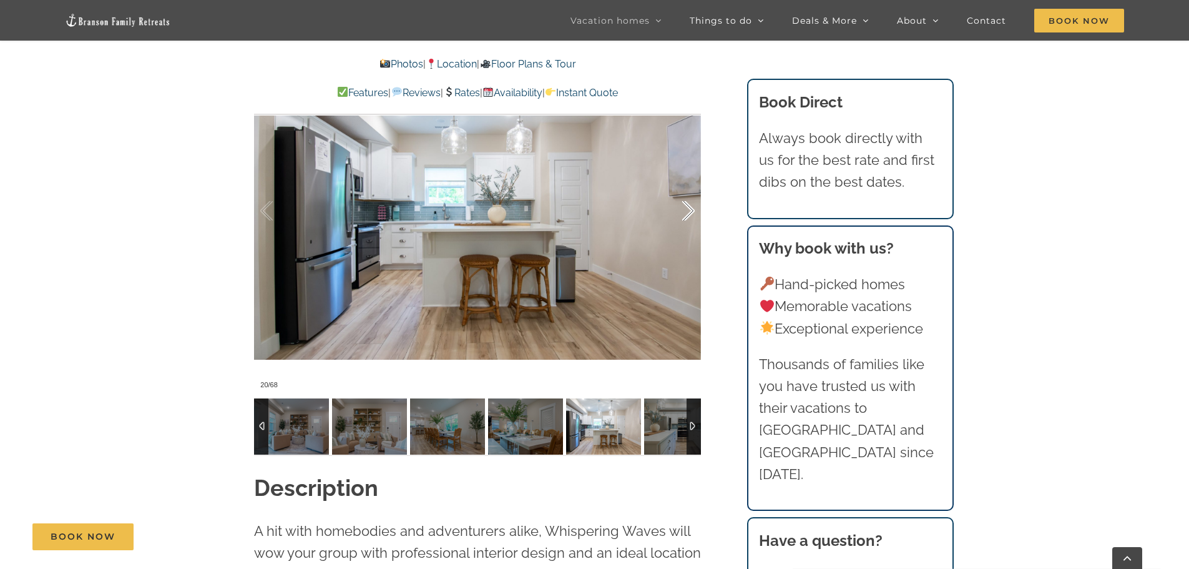
click at [693, 209] on div at bounding box center [675, 210] width 39 height 77
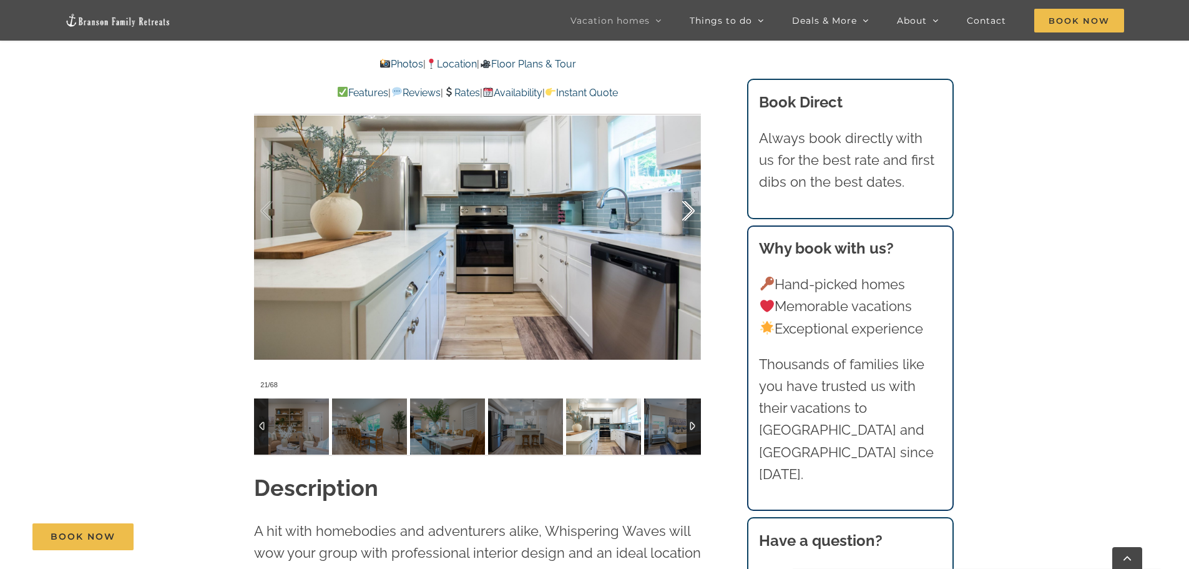
click at [693, 209] on div at bounding box center [675, 210] width 39 height 77
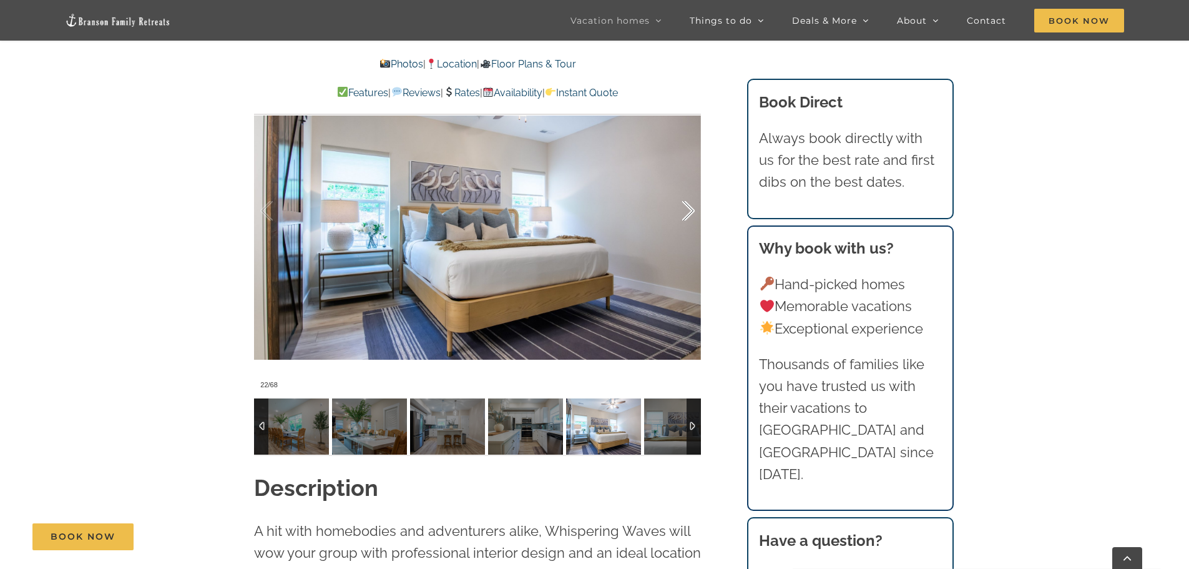
click at [693, 209] on div at bounding box center [675, 210] width 39 height 77
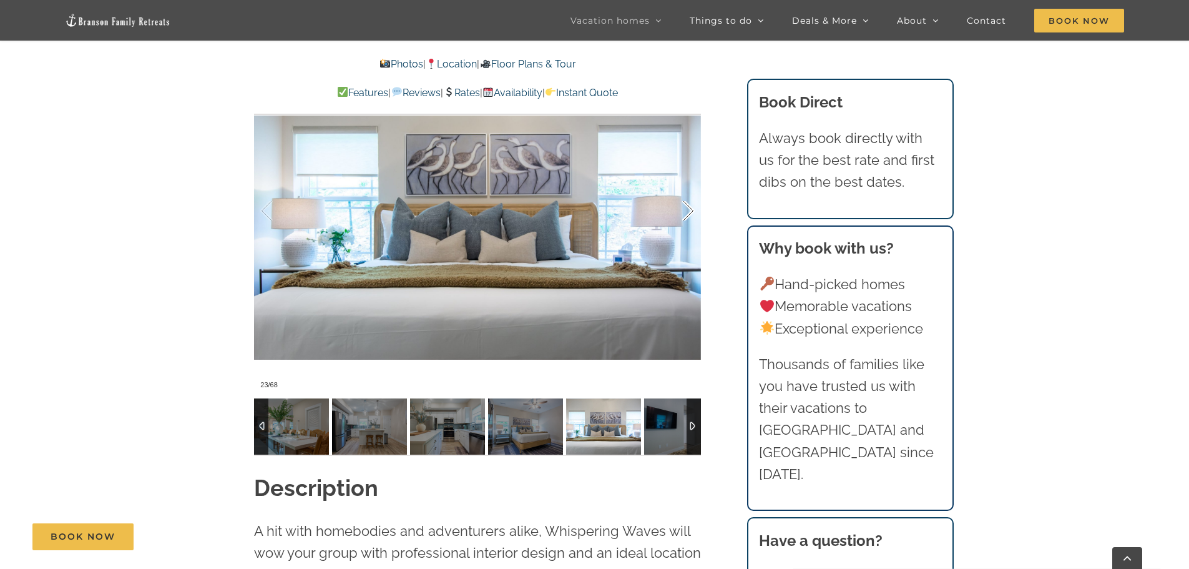
click at [693, 209] on div at bounding box center [675, 210] width 39 height 77
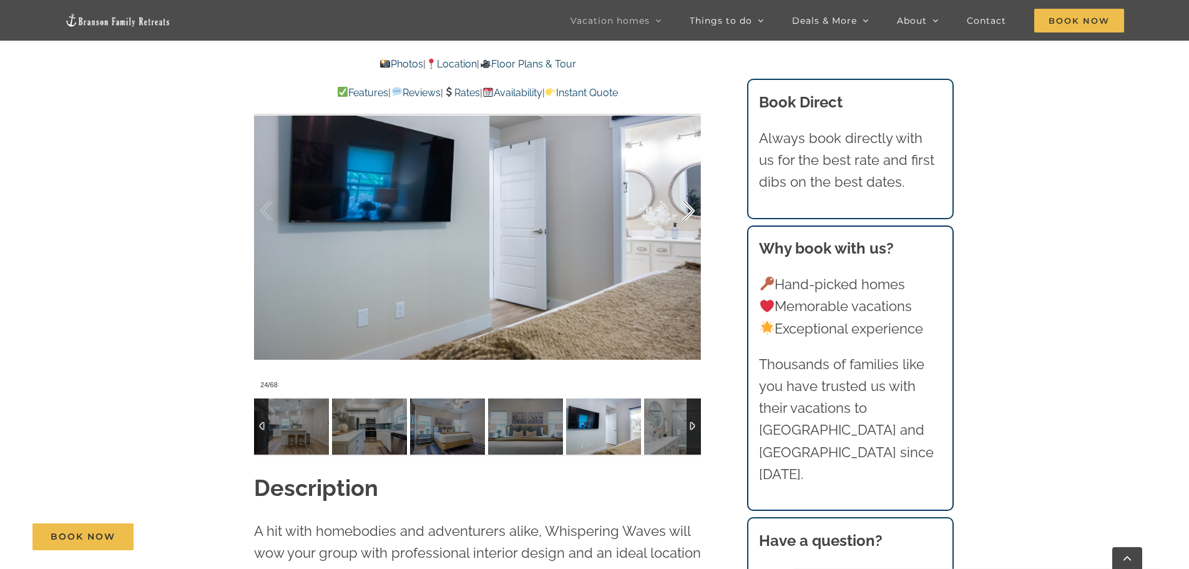
click at [693, 209] on div at bounding box center [675, 210] width 39 height 77
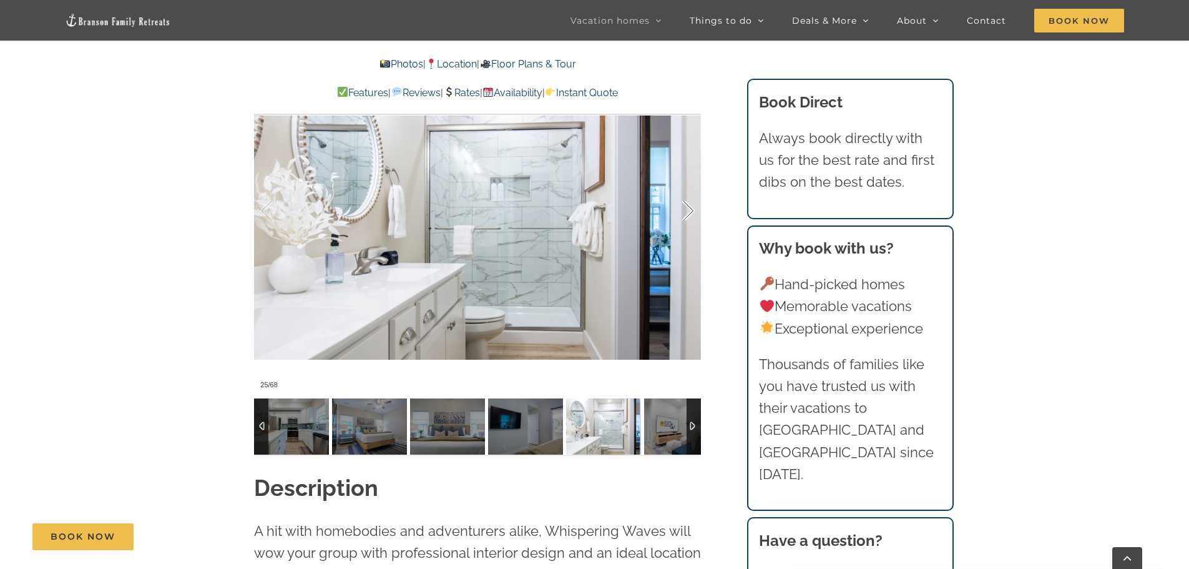
click at [693, 209] on div at bounding box center [675, 210] width 39 height 77
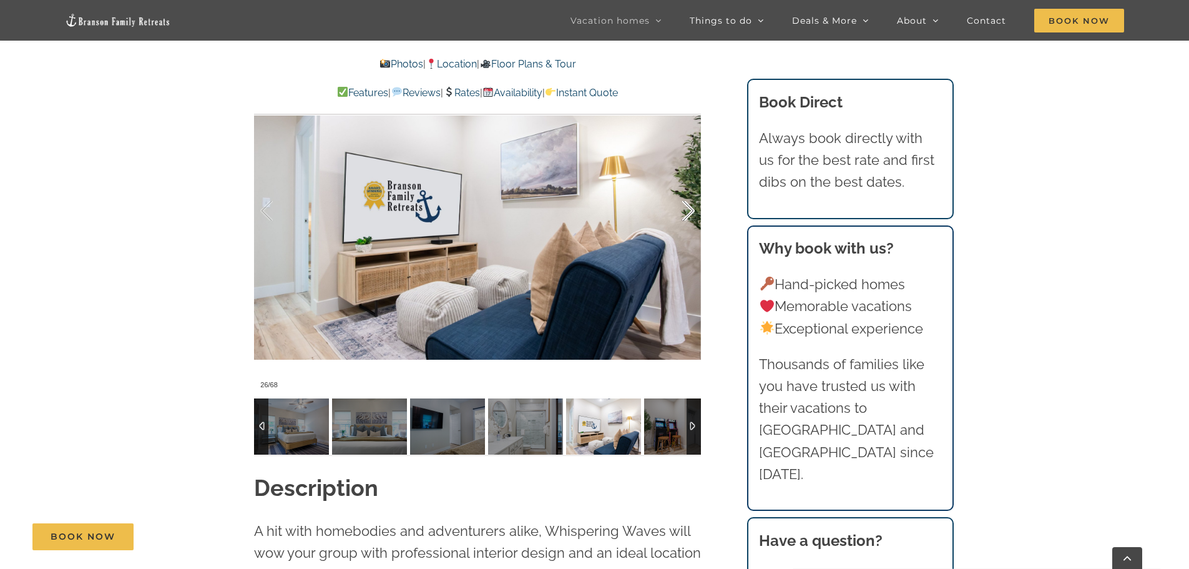
click at [693, 209] on div at bounding box center [675, 210] width 39 height 77
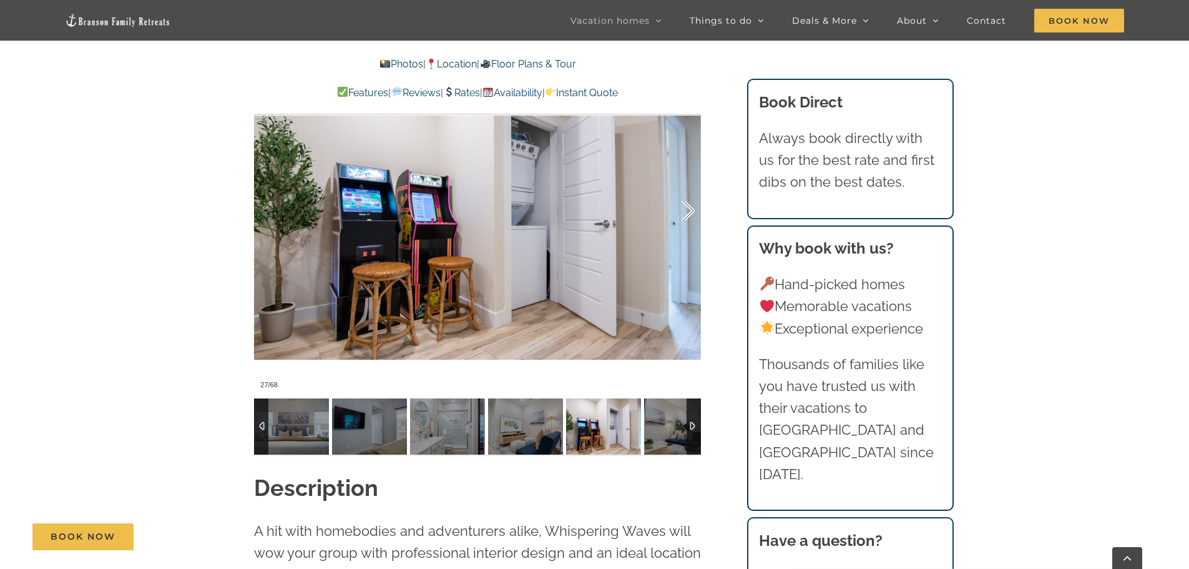
click at [693, 209] on div at bounding box center [675, 210] width 39 height 77
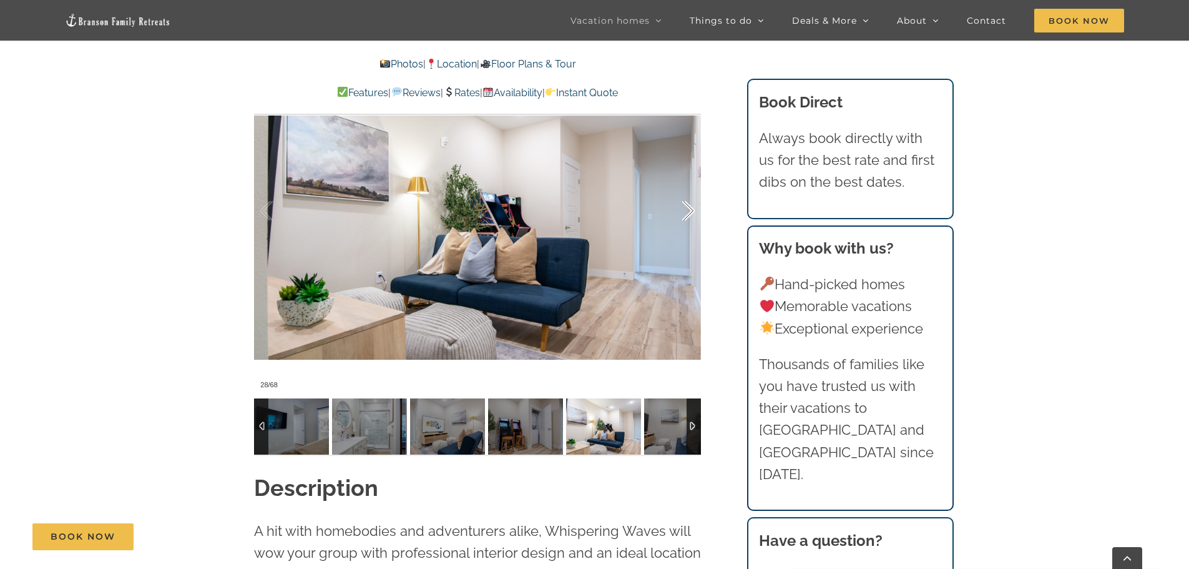
click at [693, 209] on div at bounding box center [675, 210] width 39 height 77
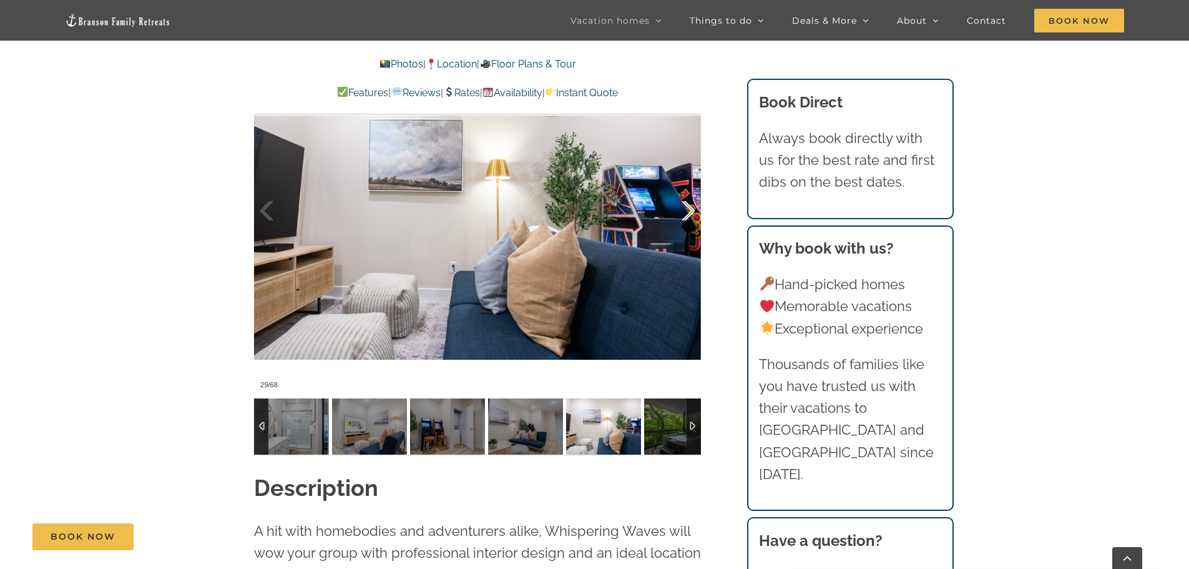
click at [693, 209] on div at bounding box center [675, 210] width 39 height 77
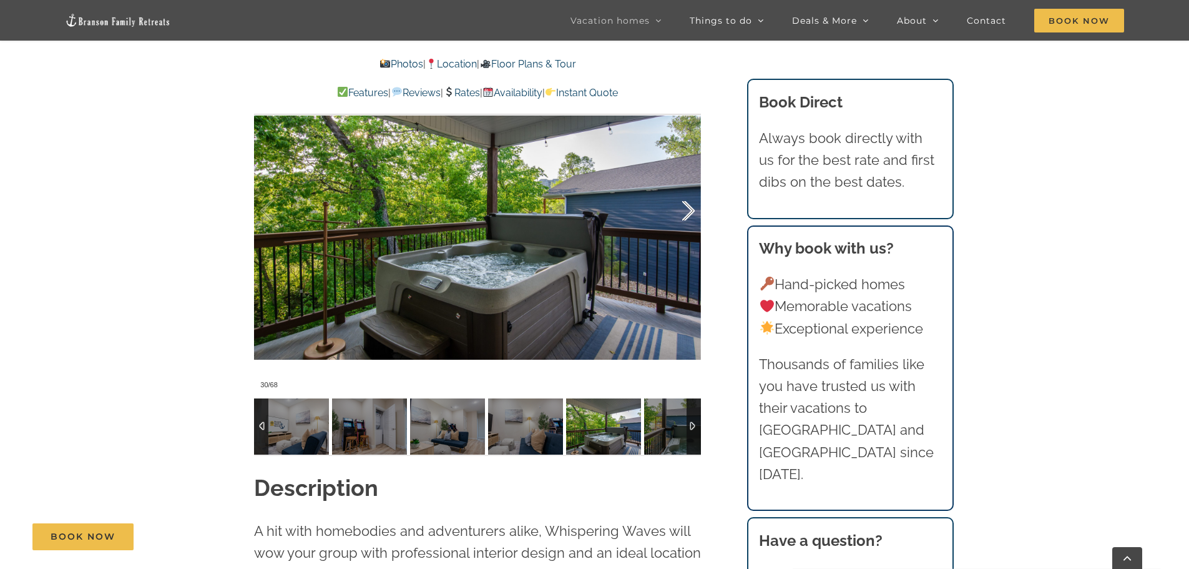
click at [693, 209] on div at bounding box center [675, 210] width 39 height 77
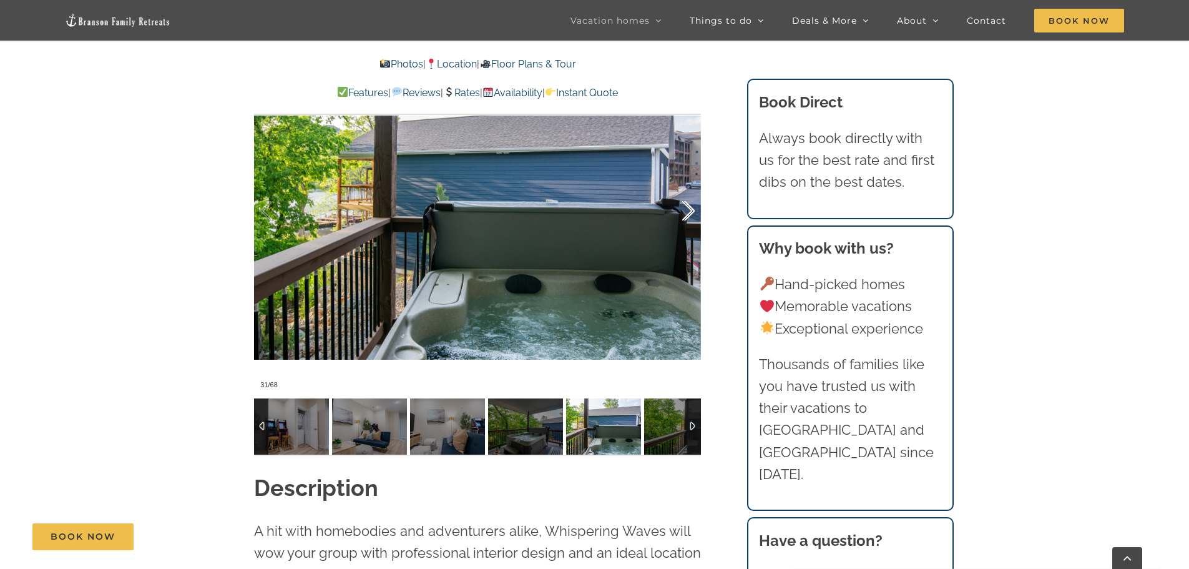
click at [693, 209] on div at bounding box center [675, 210] width 39 height 77
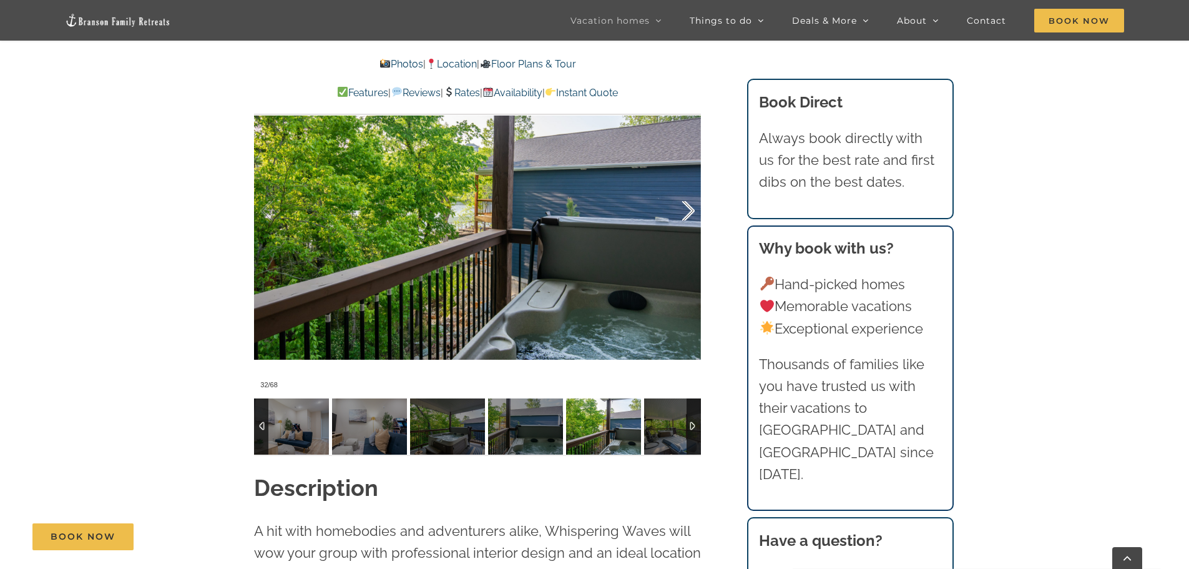
click at [693, 209] on div at bounding box center [675, 210] width 39 height 77
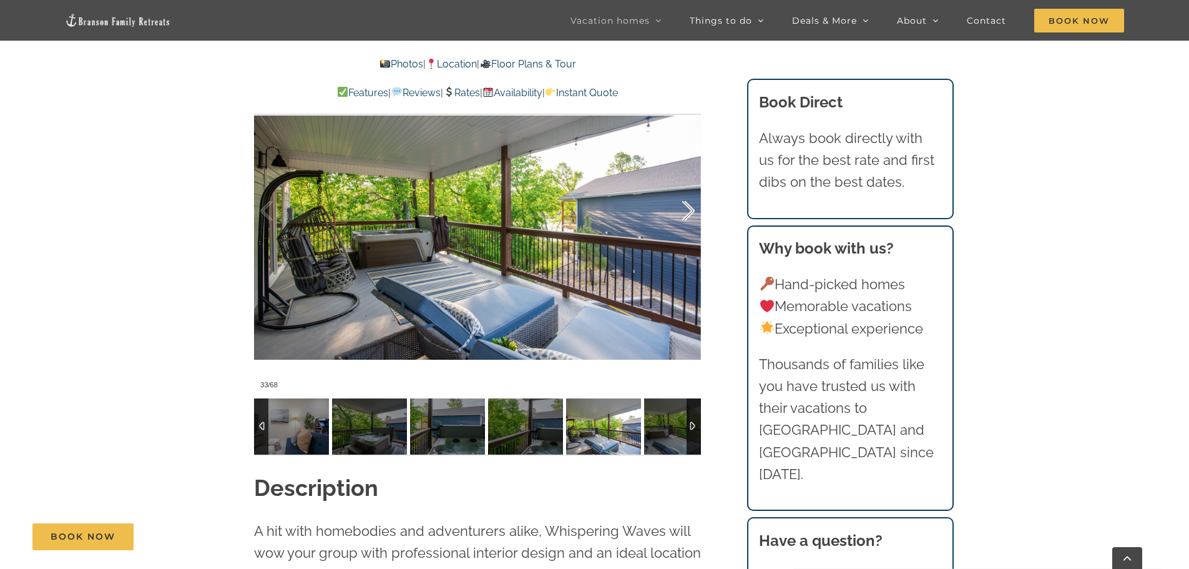
click at [693, 209] on div at bounding box center [675, 210] width 39 height 77
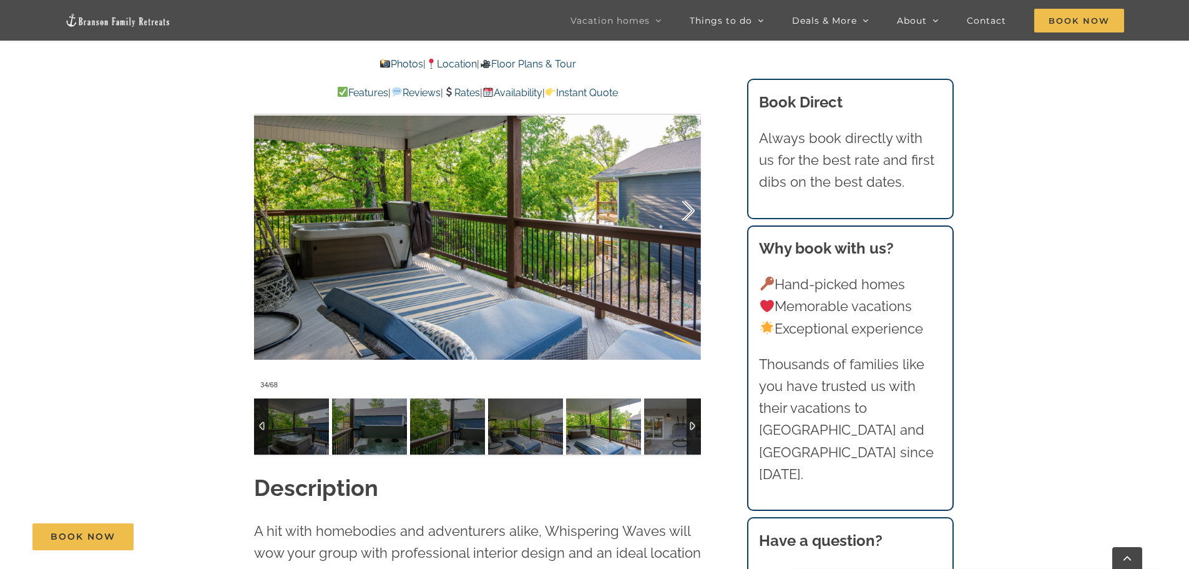
click at [693, 209] on div at bounding box center [675, 210] width 39 height 77
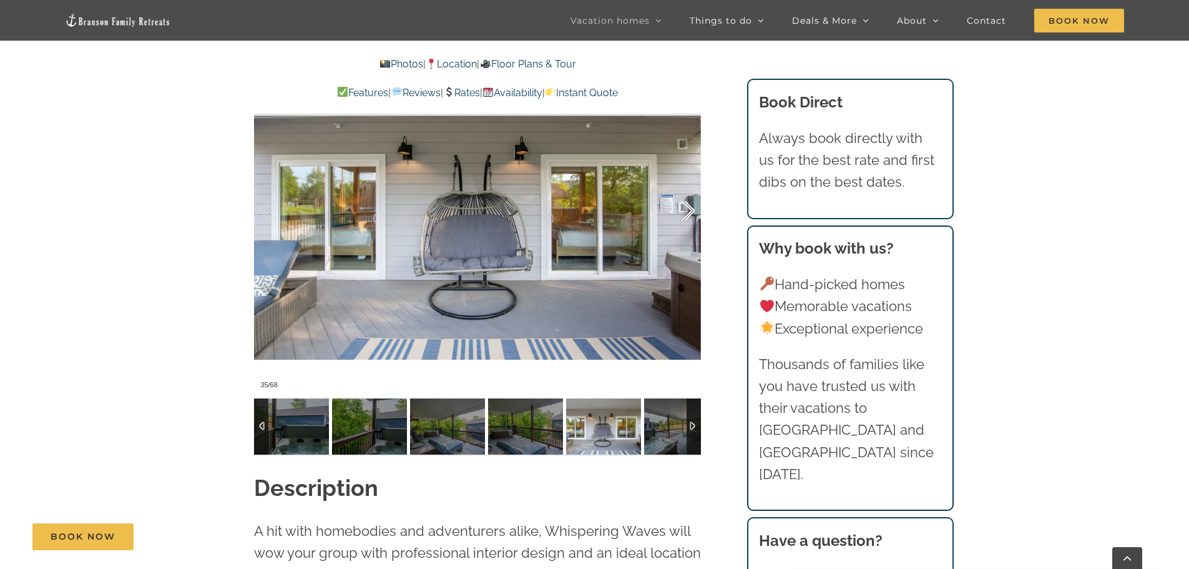
click at [693, 209] on div at bounding box center [675, 210] width 39 height 77
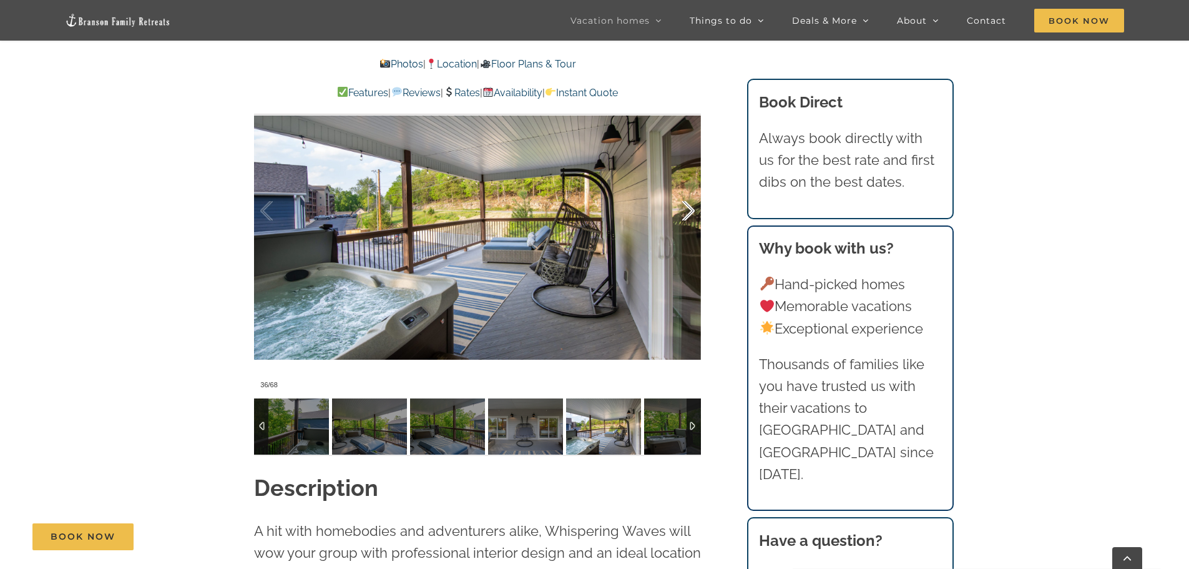
click at [693, 209] on div at bounding box center [675, 210] width 39 height 77
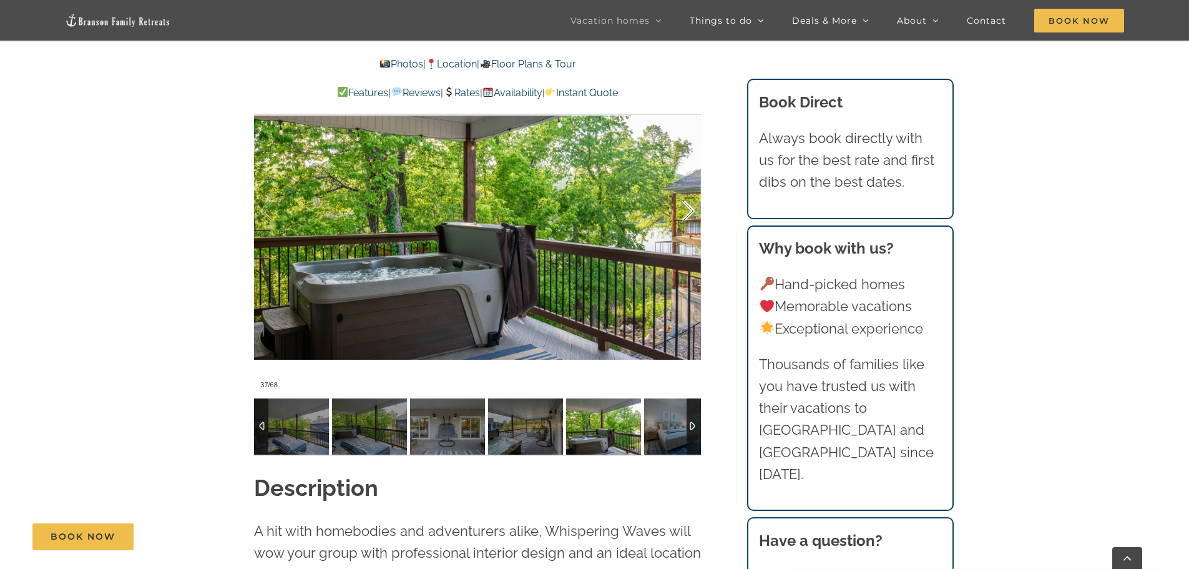
click at [693, 209] on div at bounding box center [675, 210] width 39 height 77
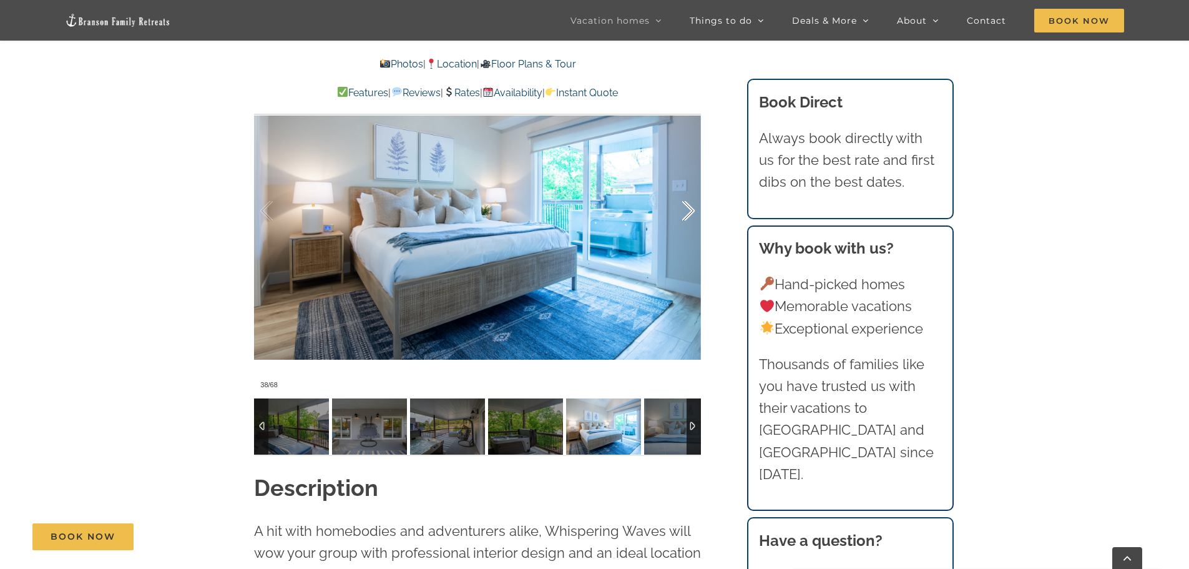
click at [693, 209] on div at bounding box center [675, 210] width 39 height 77
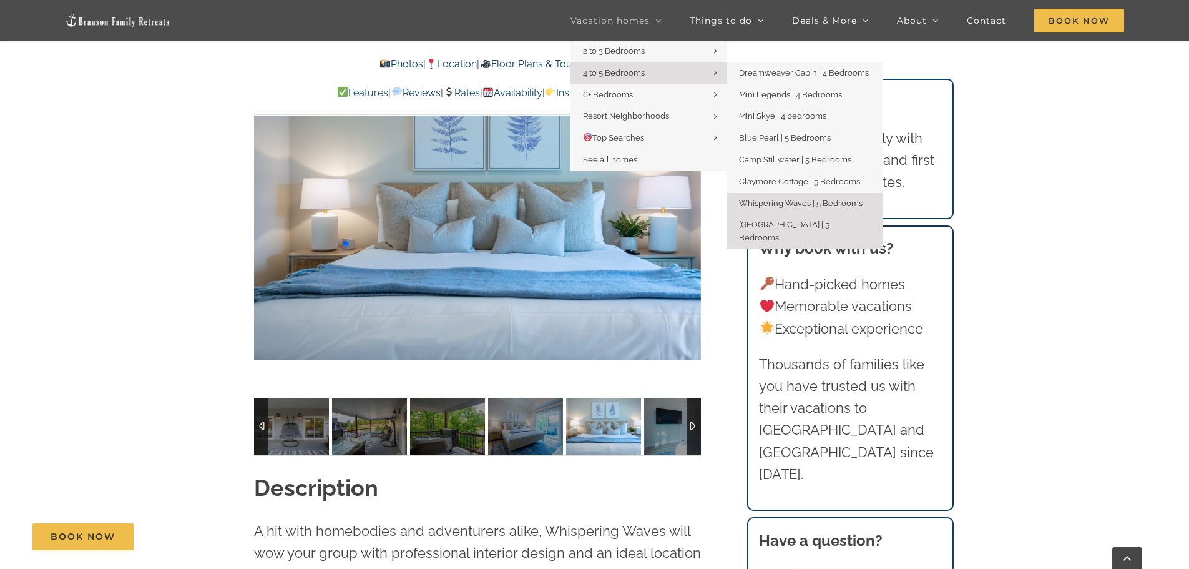
click at [763, 219] on link "[GEOGRAPHIC_DATA] | 5 Bedrooms" at bounding box center [805, 231] width 156 height 35
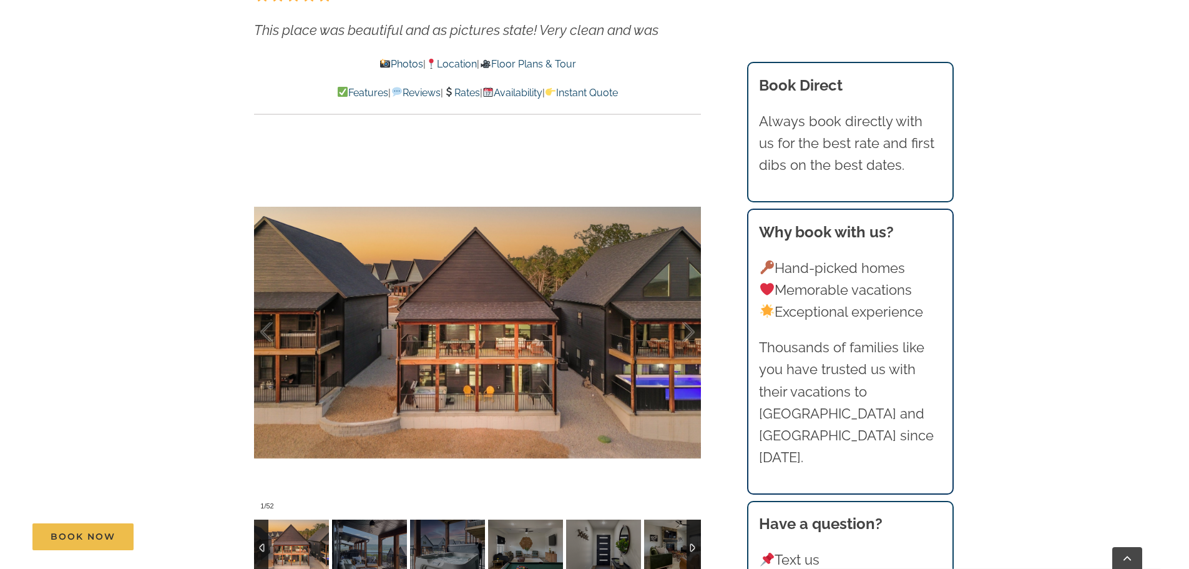
scroll to position [874, 0]
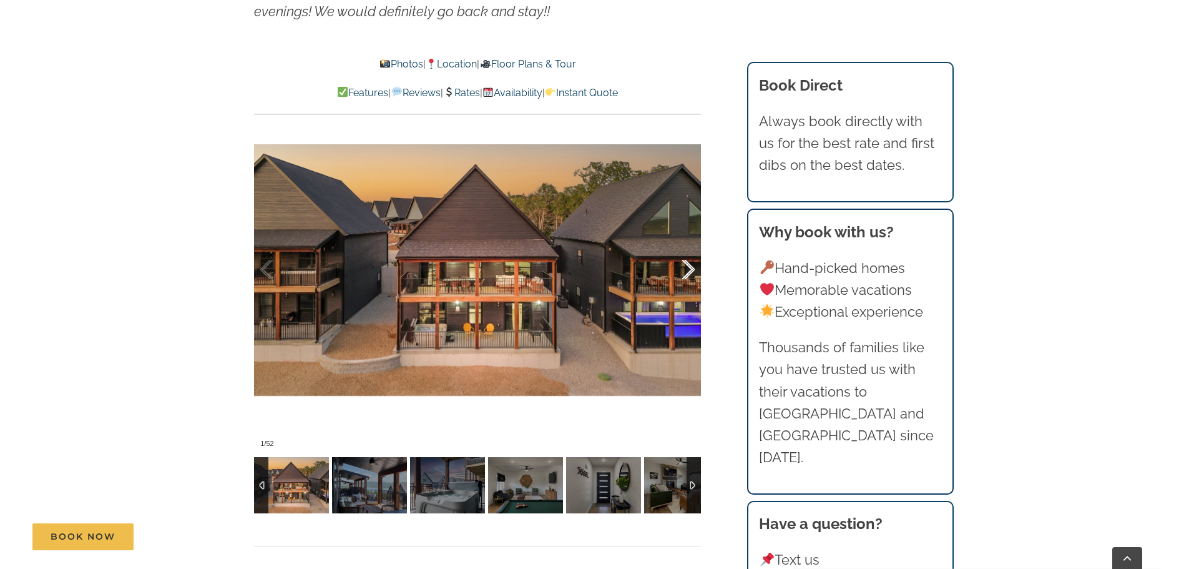
click at [687, 271] on div at bounding box center [675, 269] width 39 height 77
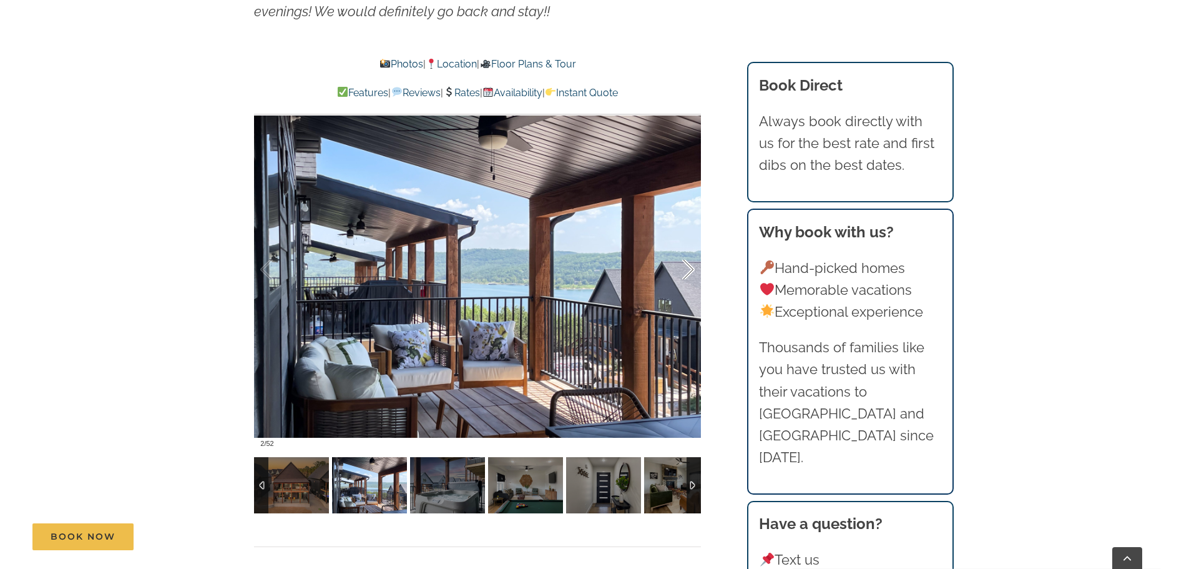
click at [687, 271] on div at bounding box center [675, 269] width 39 height 77
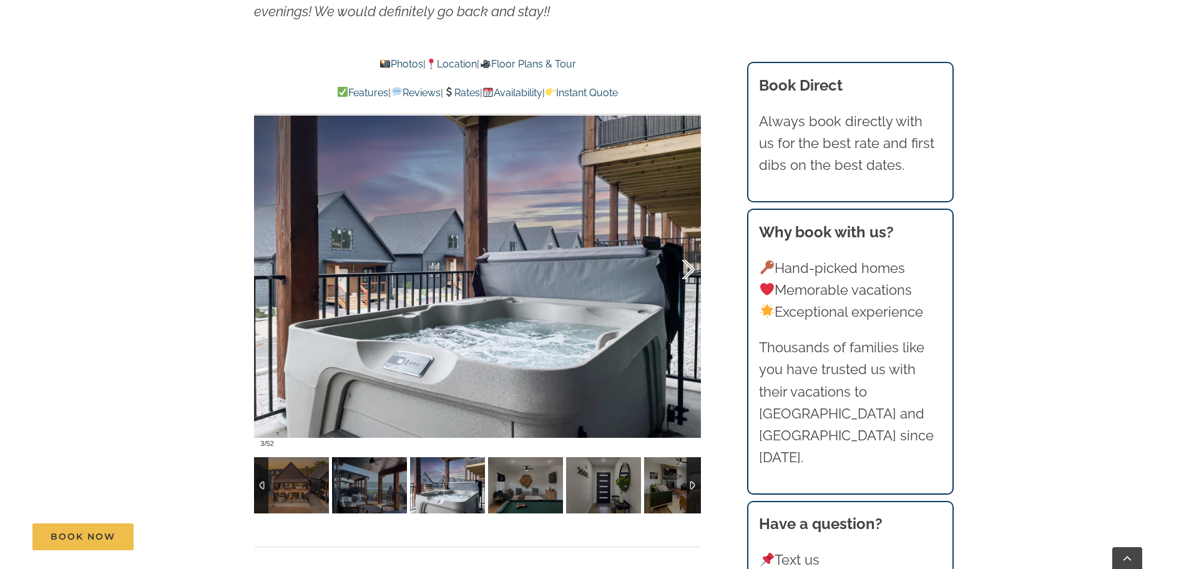
click at [687, 271] on div at bounding box center [675, 269] width 39 height 77
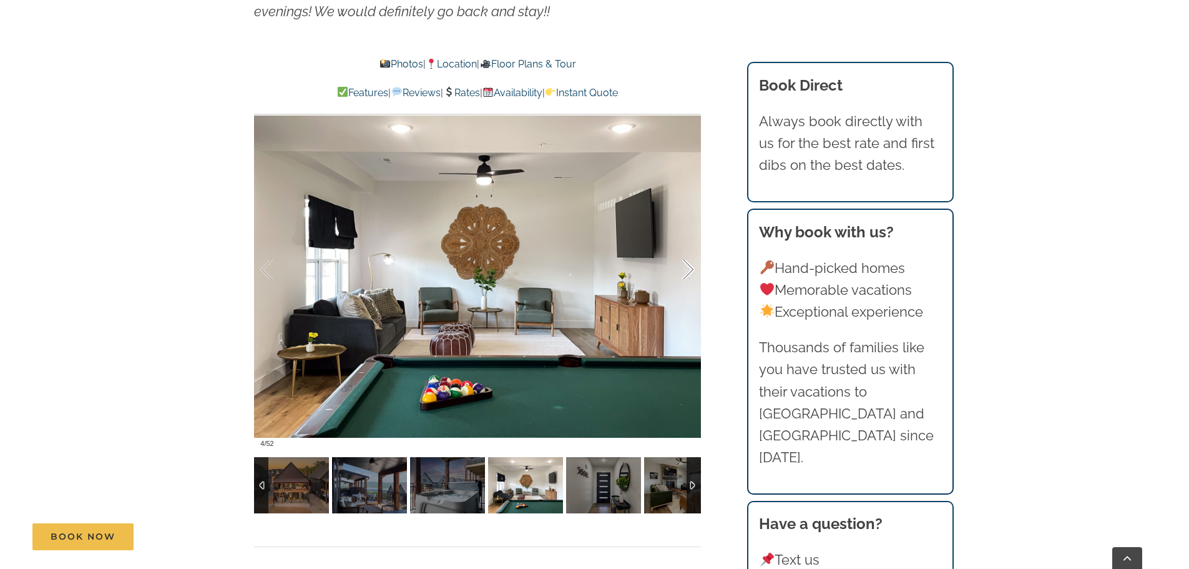
click at [687, 271] on div at bounding box center [675, 269] width 39 height 77
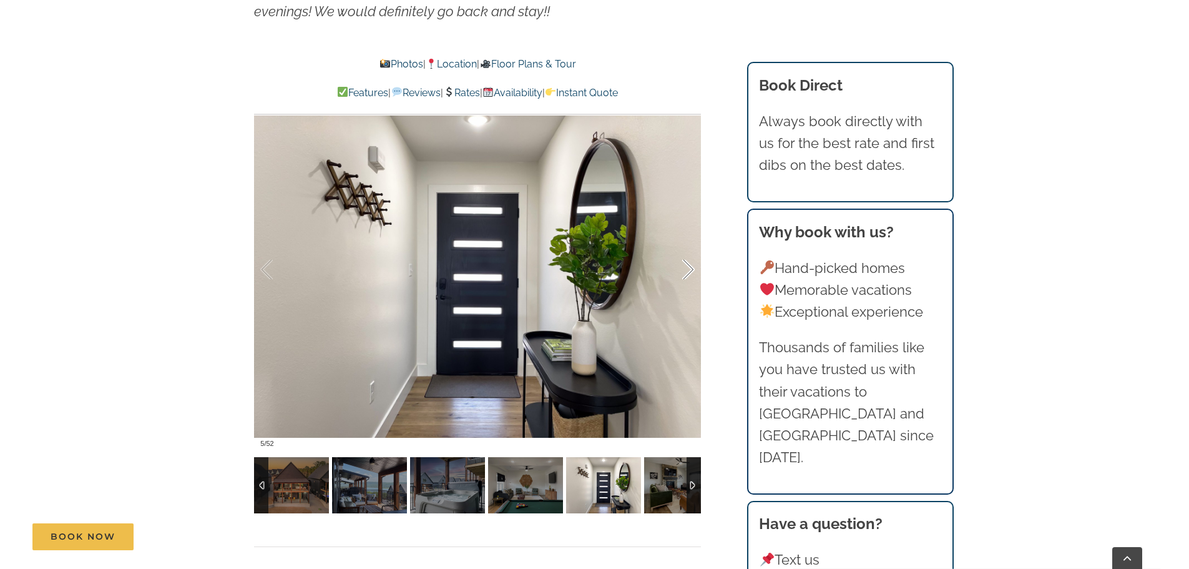
click at [687, 271] on div at bounding box center [675, 269] width 39 height 77
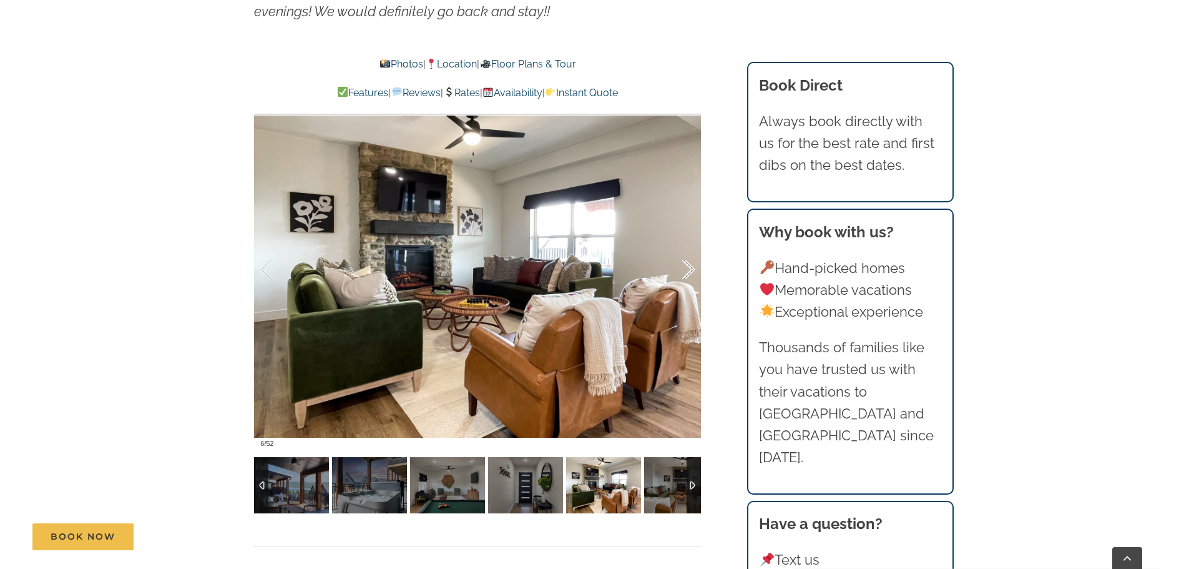
click at [687, 271] on div at bounding box center [675, 269] width 39 height 77
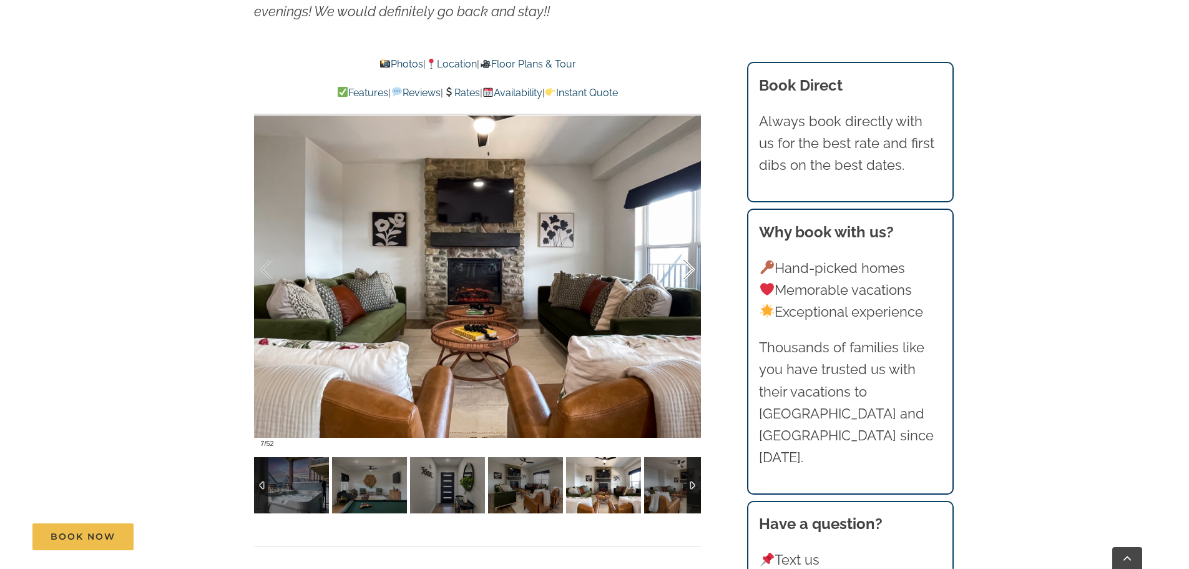
click at [687, 271] on div at bounding box center [675, 269] width 39 height 77
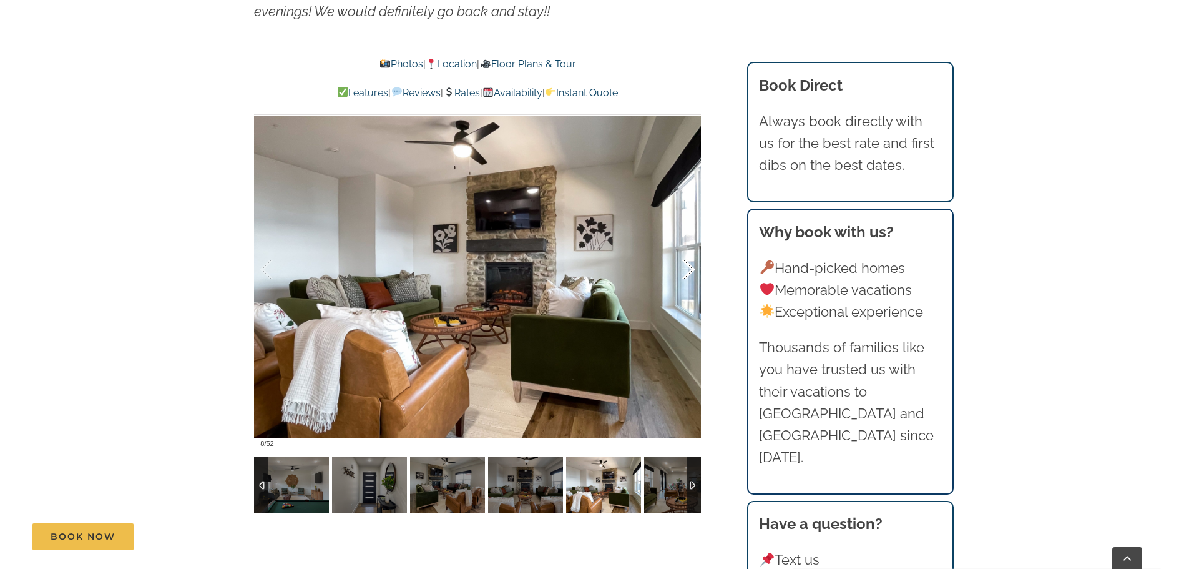
click at [687, 271] on div at bounding box center [675, 269] width 39 height 77
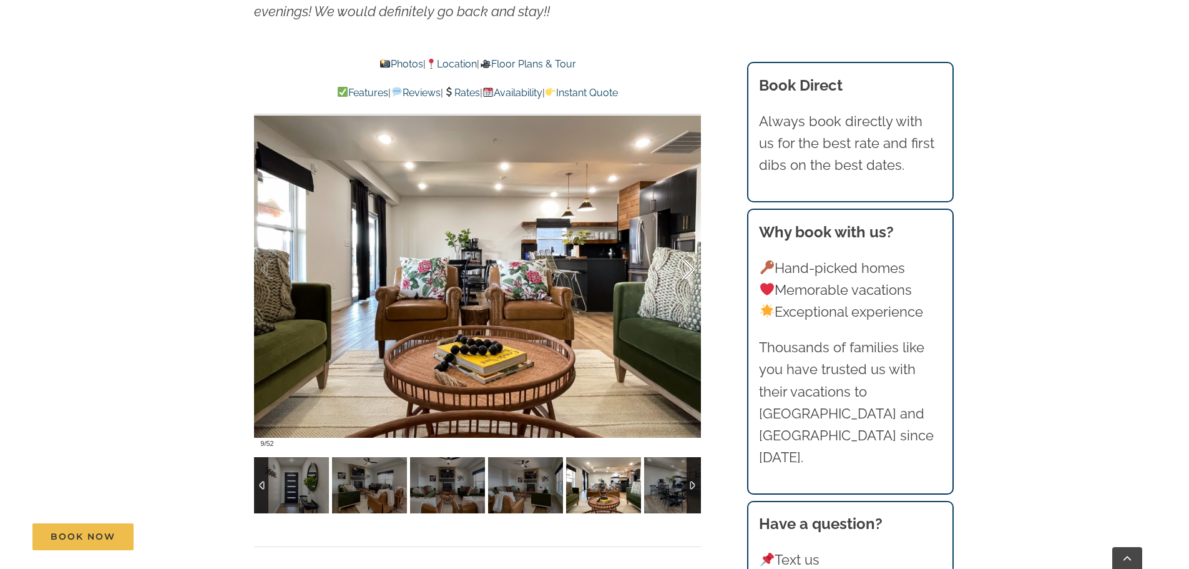
click at [687, 271] on div at bounding box center [675, 269] width 39 height 77
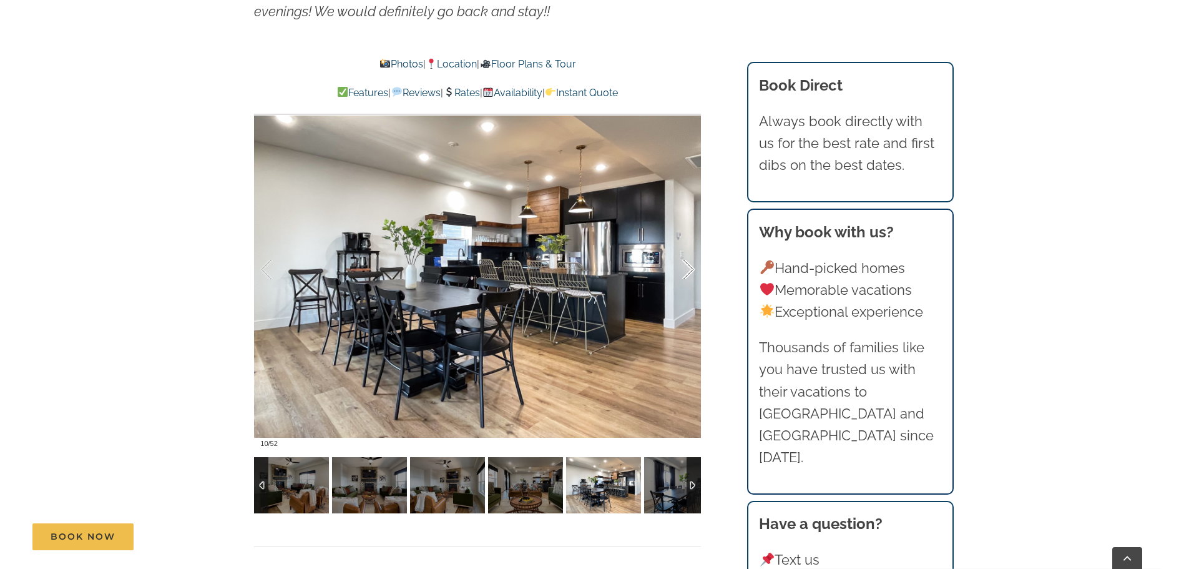
click at [687, 271] on div at bounding box center [675, 269] width 39 height 77
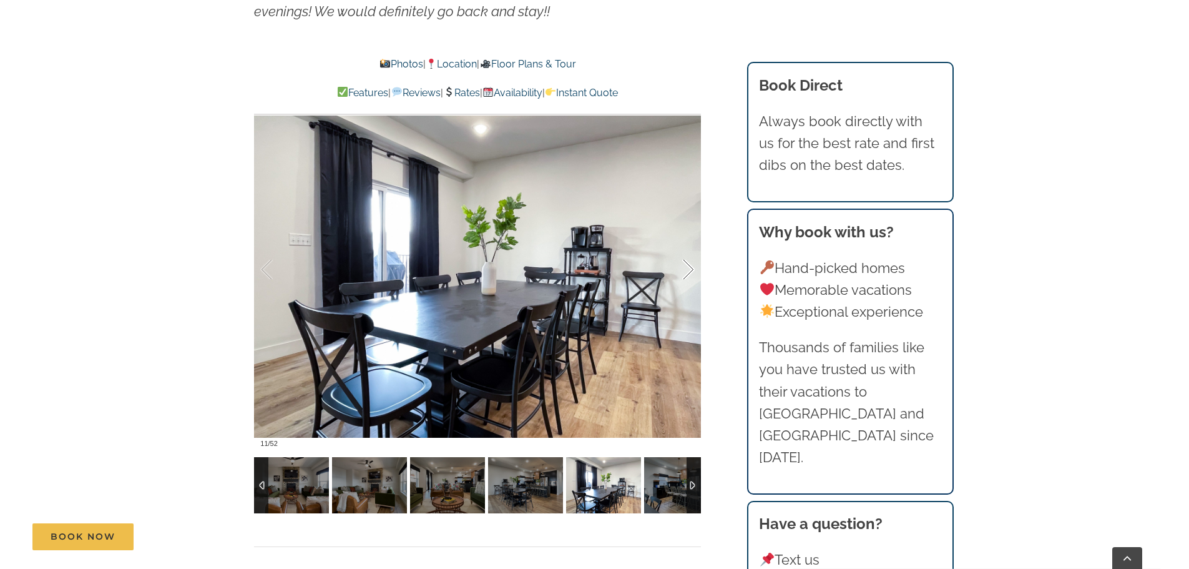
click at [687, 271] on div at bounding box center [675, 269] width 39 height 77
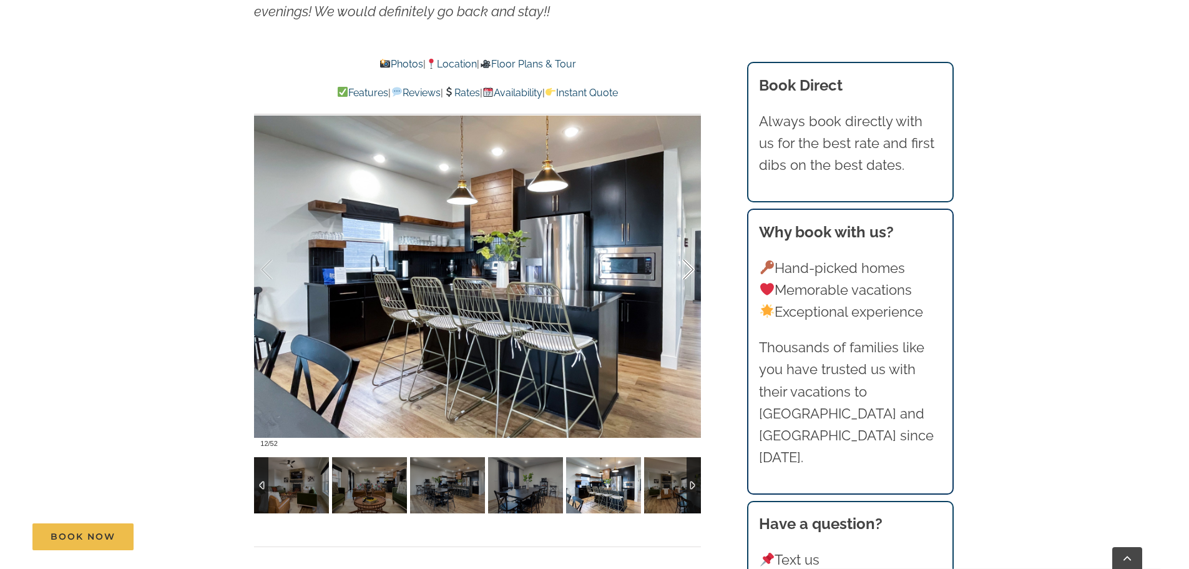
click at [687, 271] on div at bounding box center [675, 269] width 39 height 77
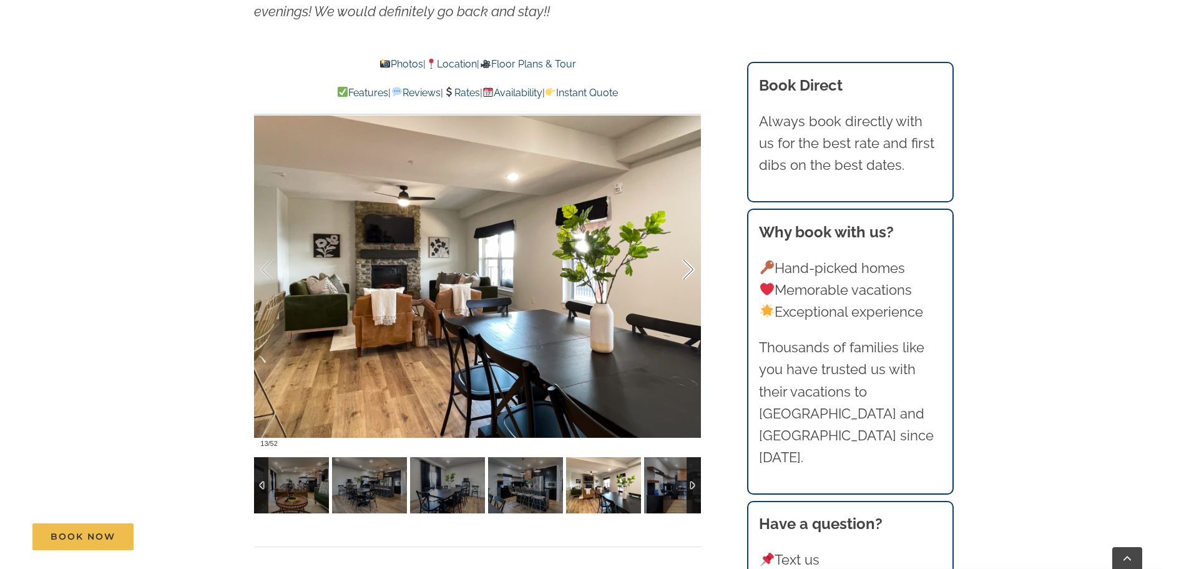
click at [687, 271] on div at bounding box center [675, 269] width 39 height 77
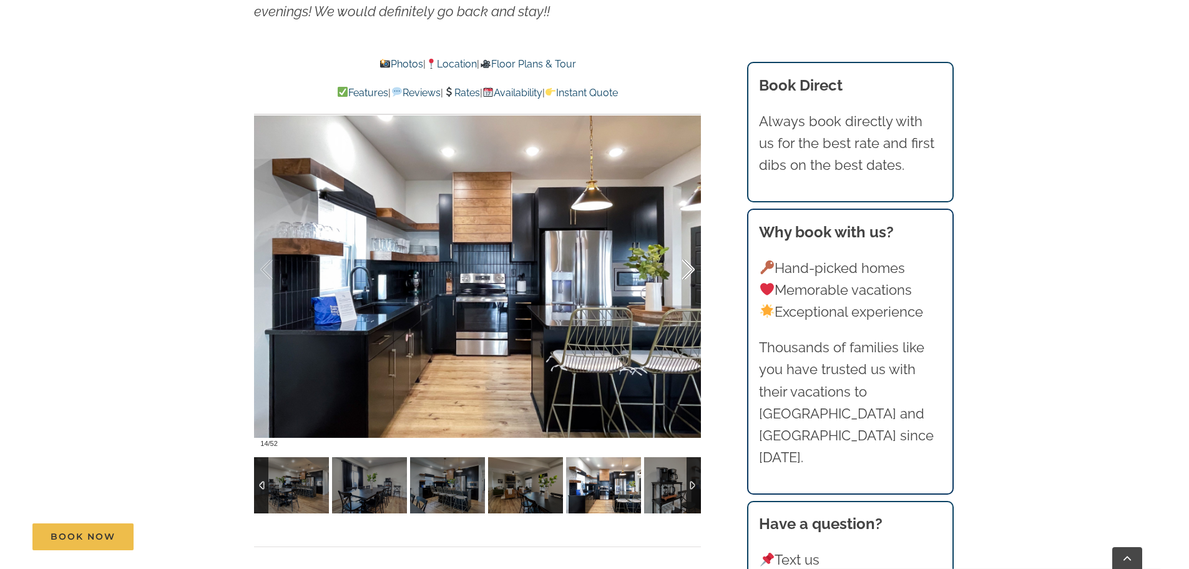
click at [687, 271] on div at bounding box center [675, 269] width 39 height 77
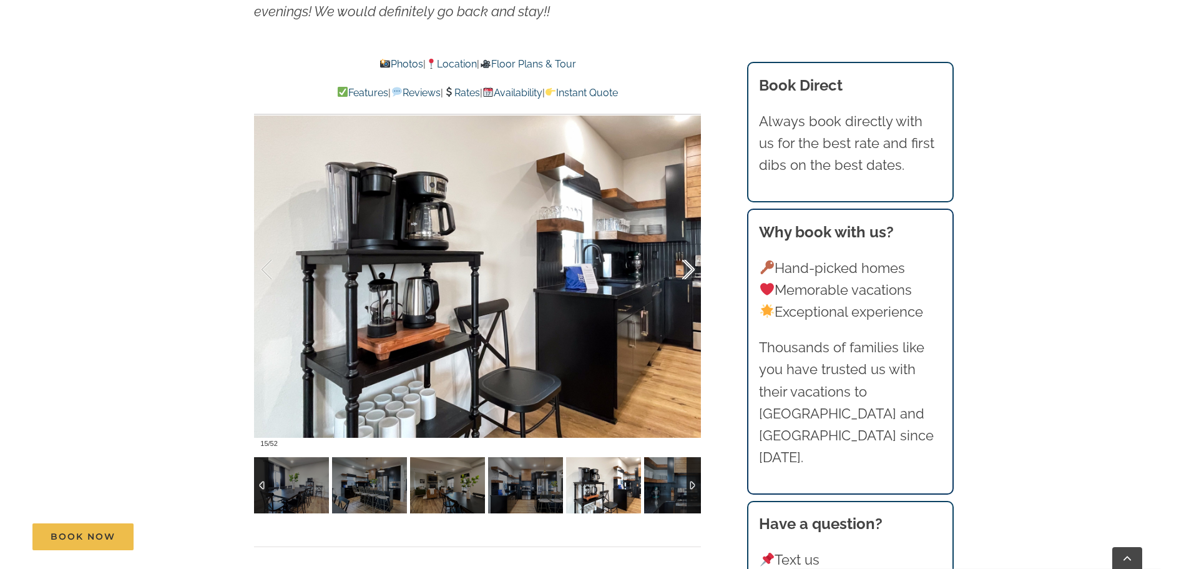
click at [687, 271] on div at bounding box center [675, 269] width 39 height 77
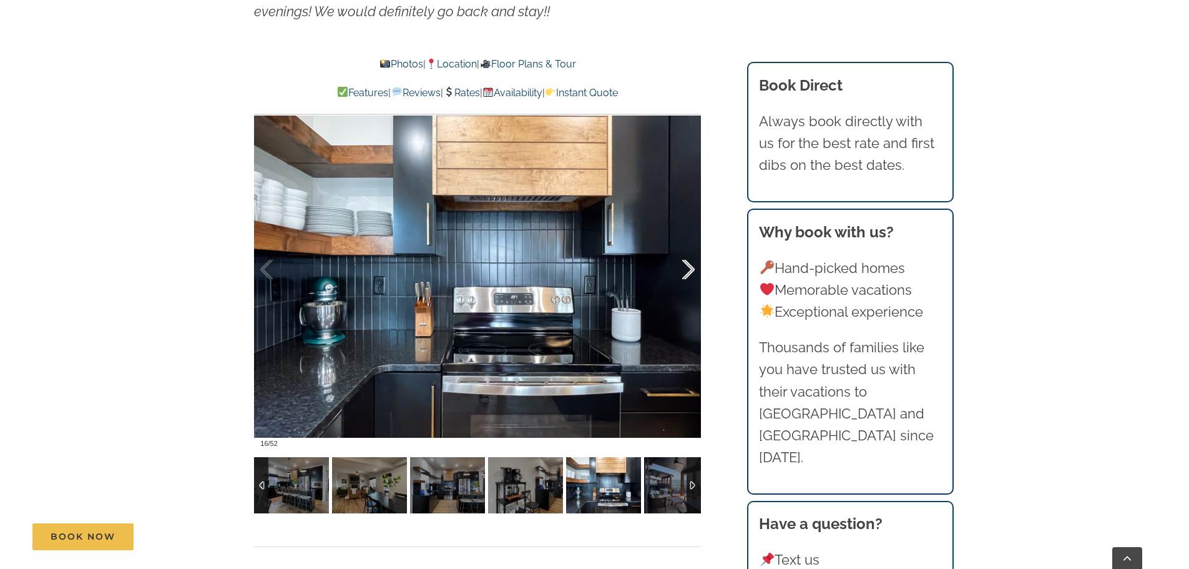
click at [687, 271] on div at bounding box center [675, 269] width 39 height 77
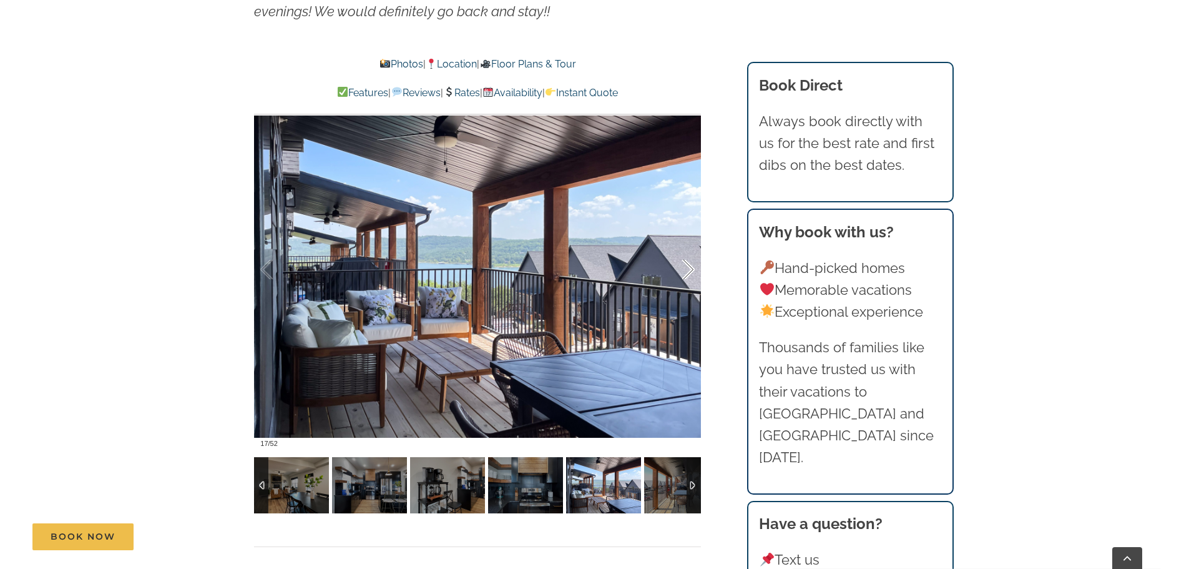
click at [687, 271] on div at bounding box center [675, 269] width 39 height 77
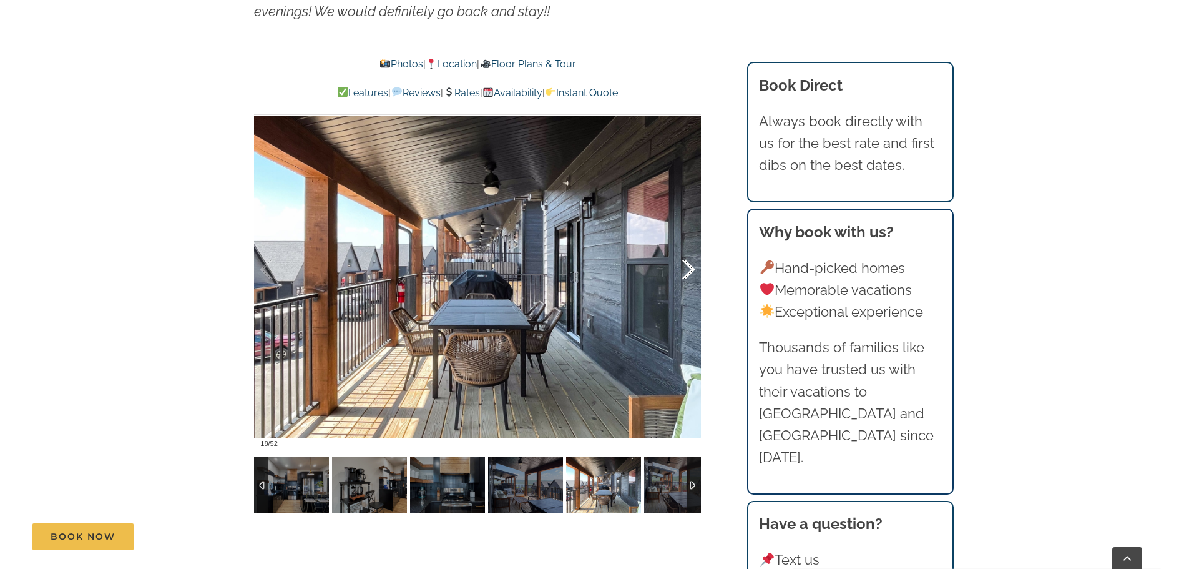
click at [687, 271] on div at bounding box center [675, 269] width 39 height 77
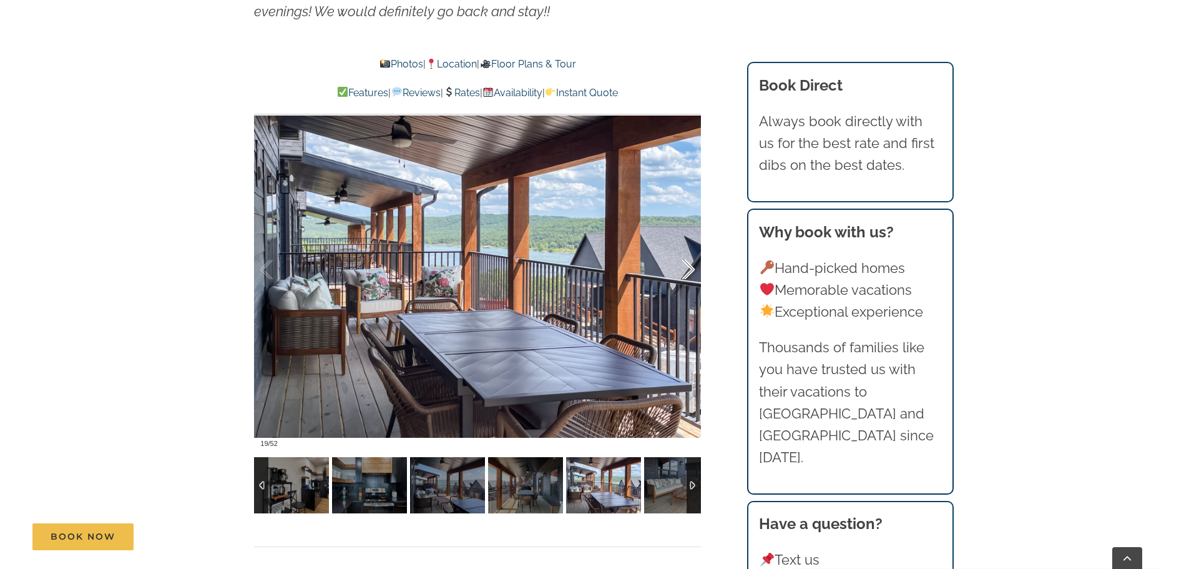
click at [687, 271] on div at bounding box center [675, 269] width 39 height 77
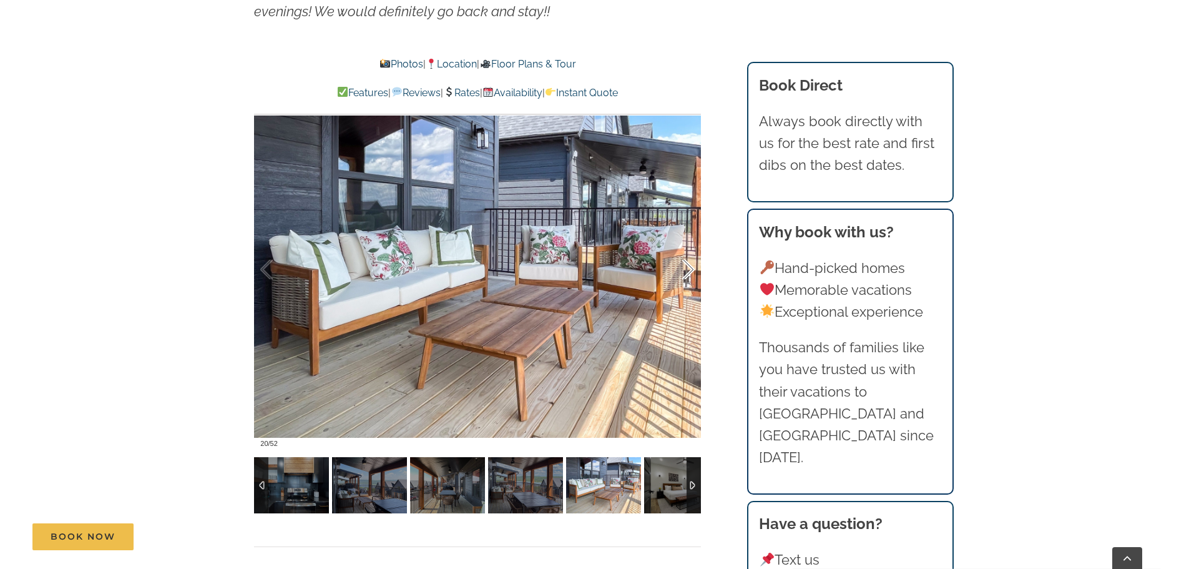
click at [687, 271] on div at bounding box center [675, 269] width 39 height 77
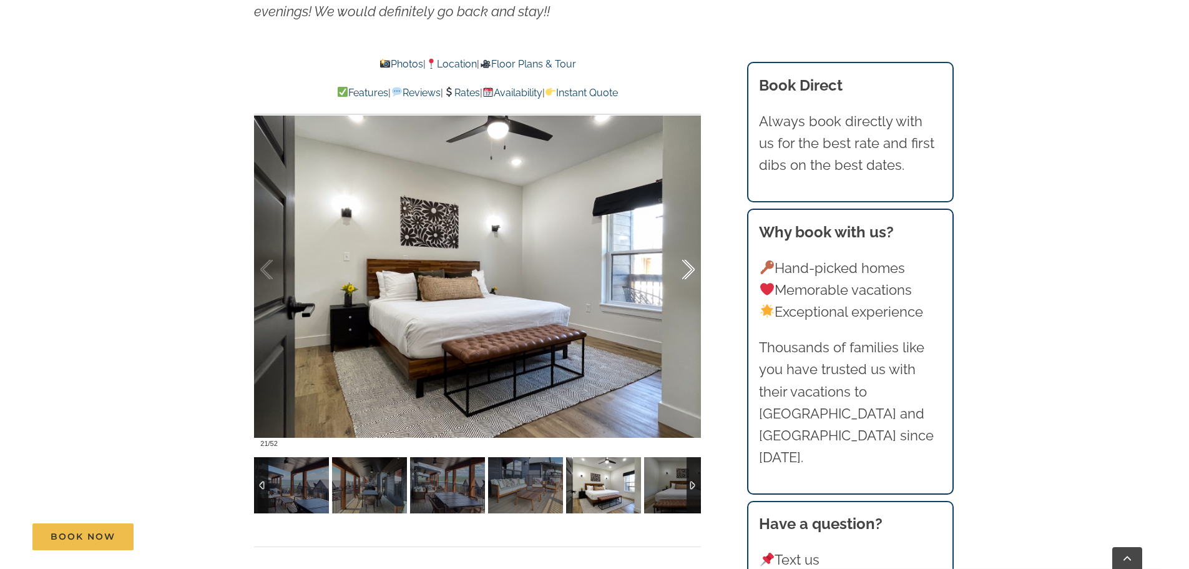
click at [687, 271] on div at bounding box center [675, 269] width 39 height 77
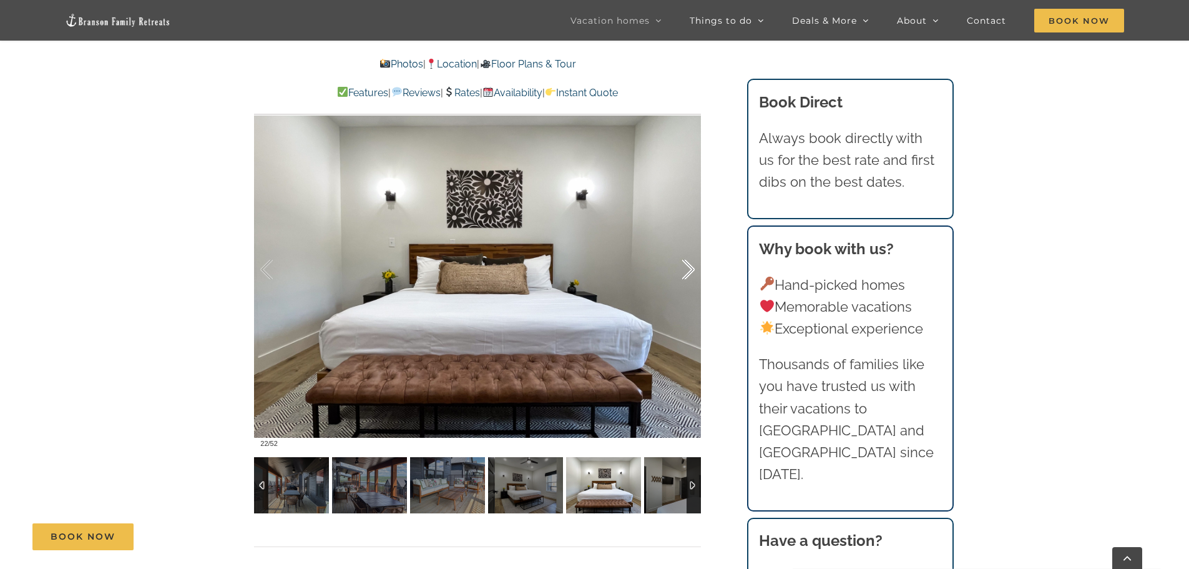
click at [687, 271] on div at bounding box center [675, 269] width 39 height 77
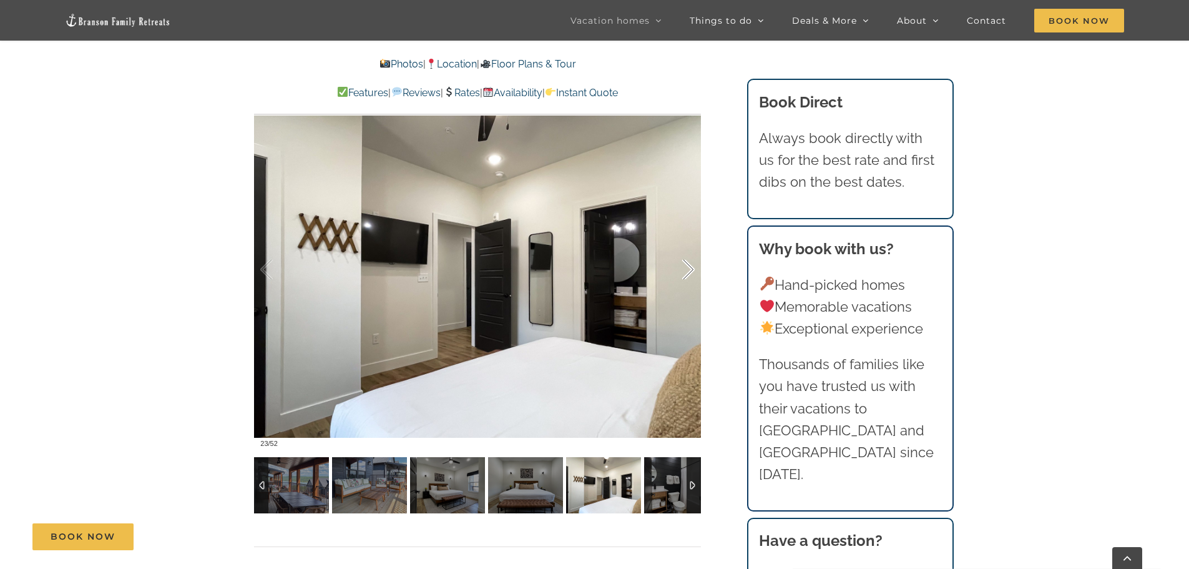
click at [687, 271] on div at bounding box center [675, 269] width 39 height 77
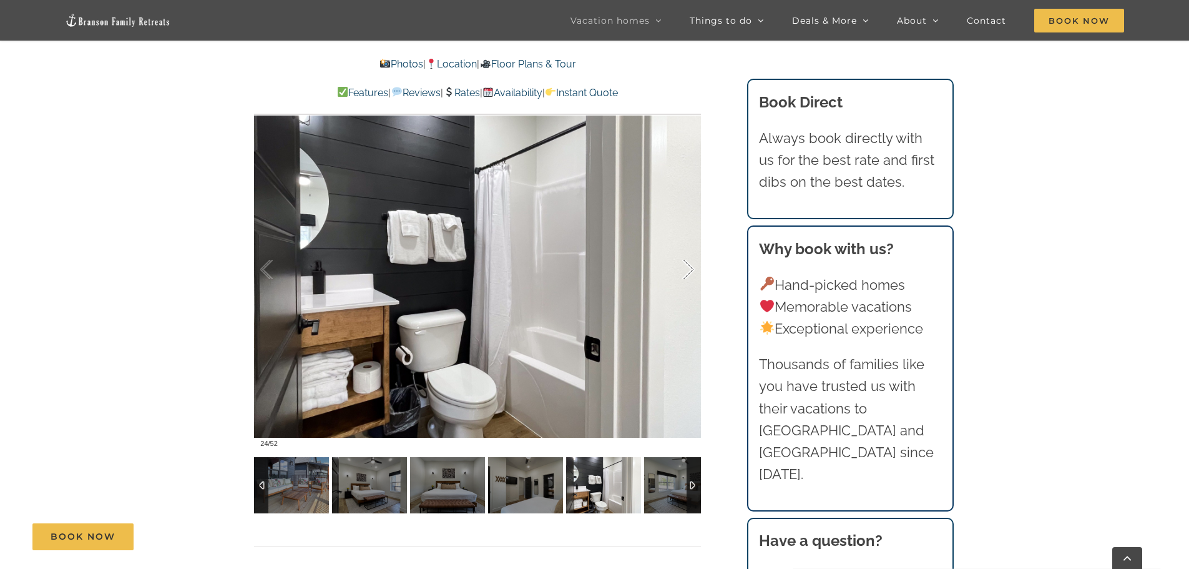
click at [687, 271] on div at bounding box center [675, 269] width 39 height 77
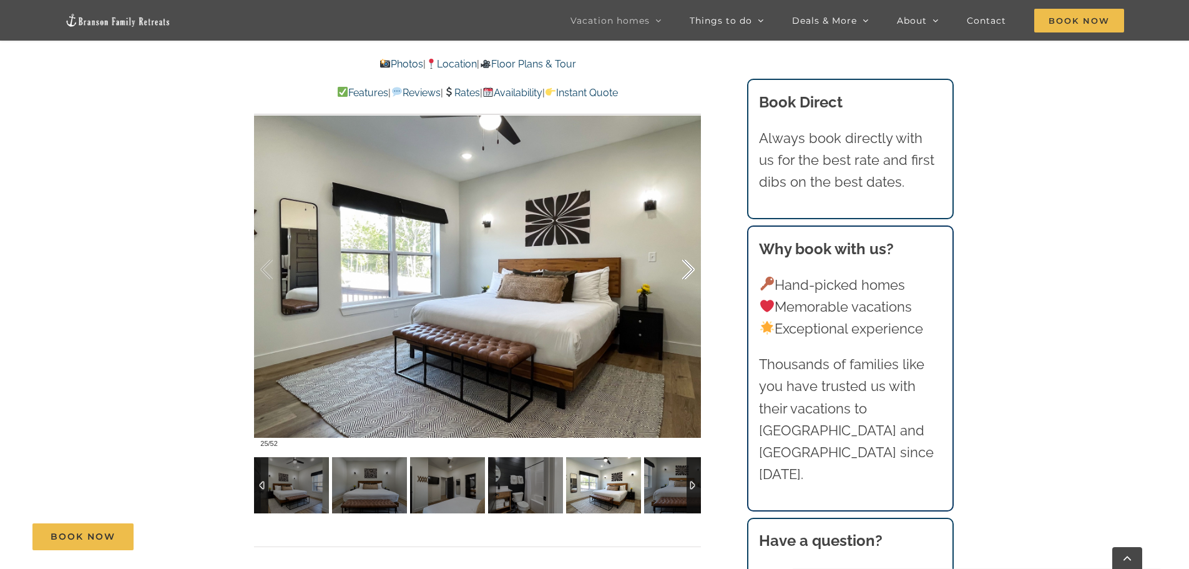
click at [687, 271] on div at bounding box center [675, 269] width 39 height 77
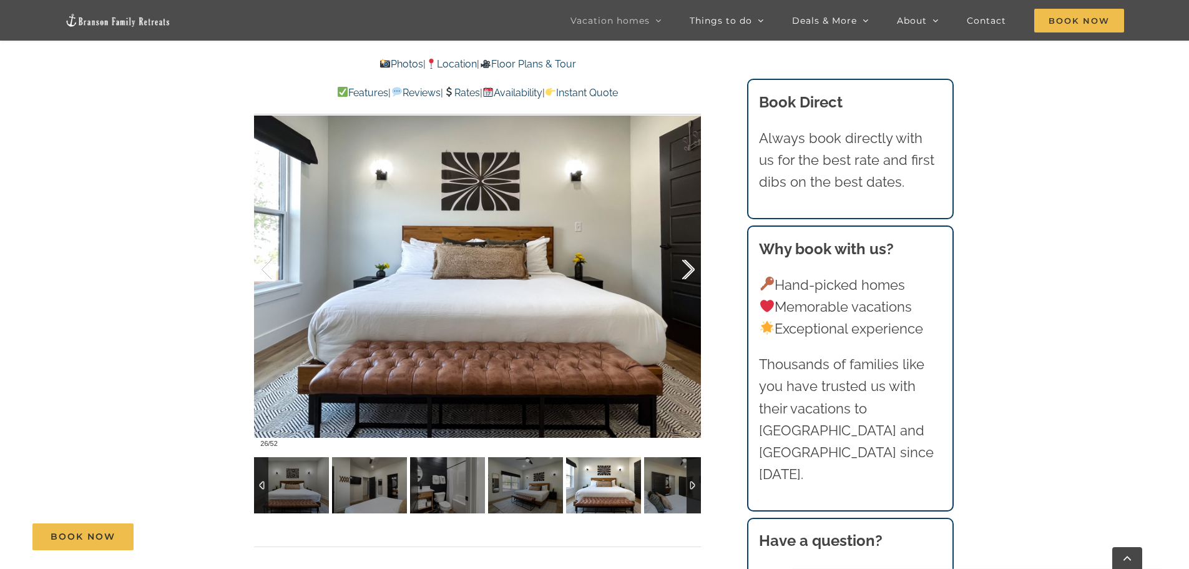
click at [687, 271] on div at bounding box center [675, 269] width 39 height 77
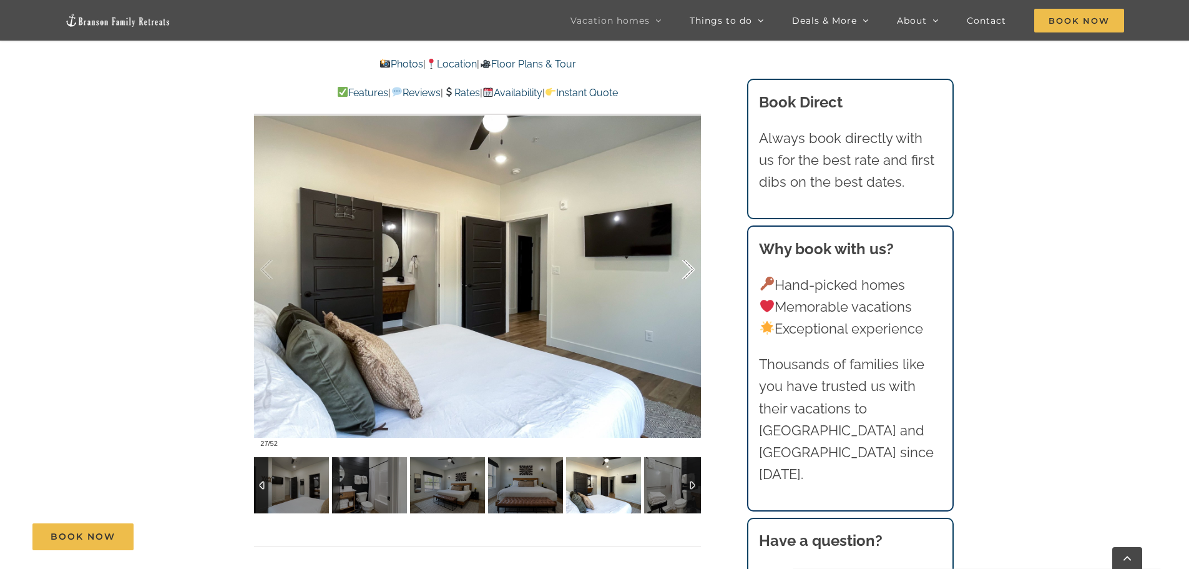
click at [687, 271] on div at bounding box center [675, 269] width 39 height 77
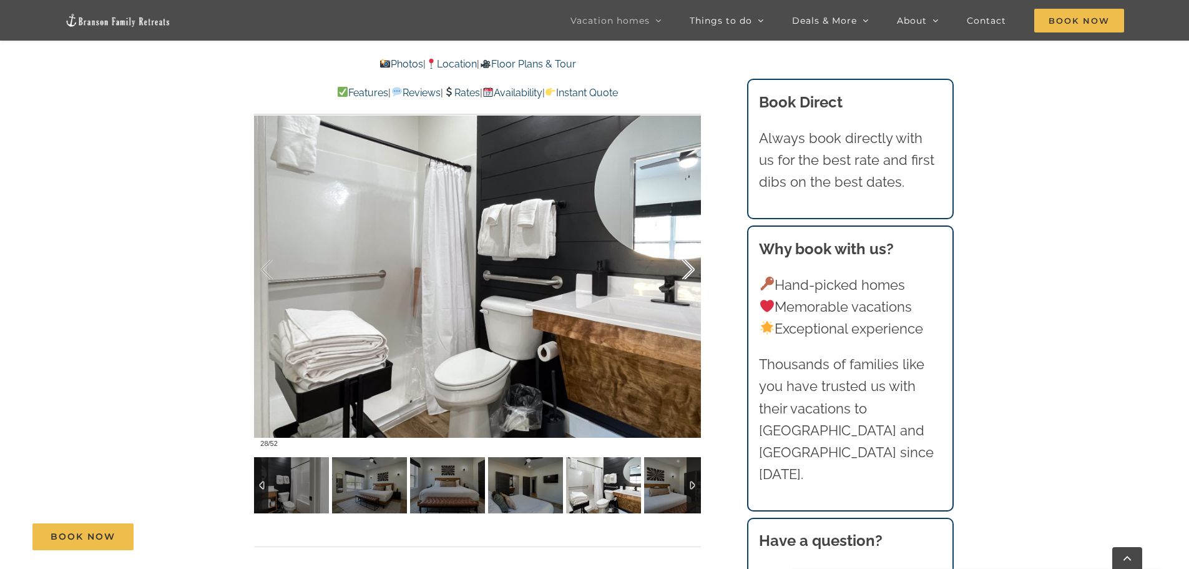
click at [687, 271] on div at bounding box center [675, 269] width 39 height 77
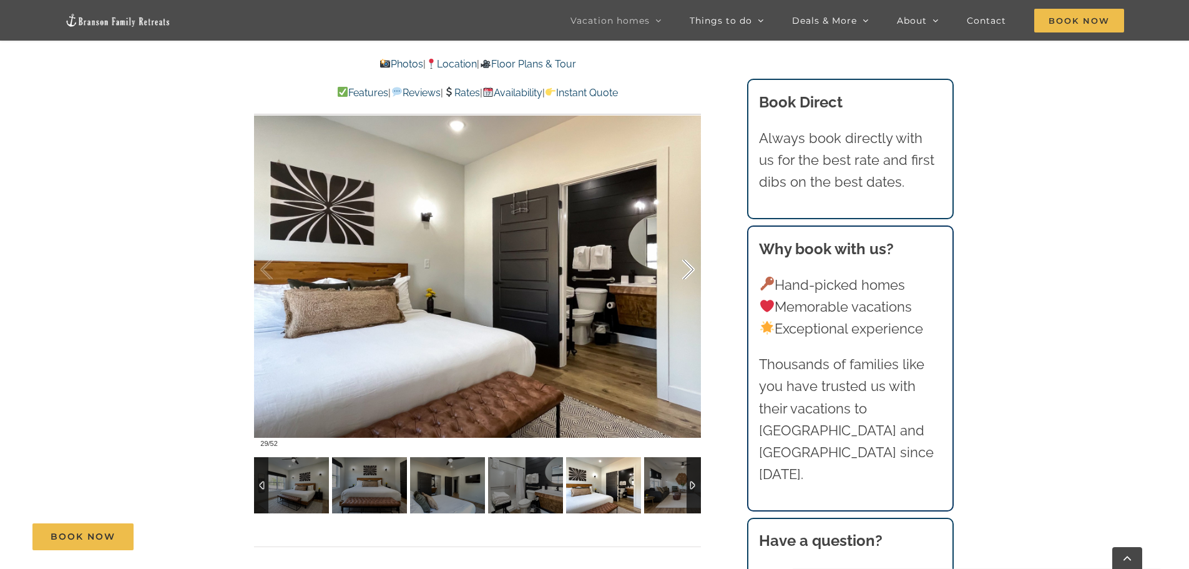
click at [687, 271] on div at bounding box center [675, 269] width 39 height 77
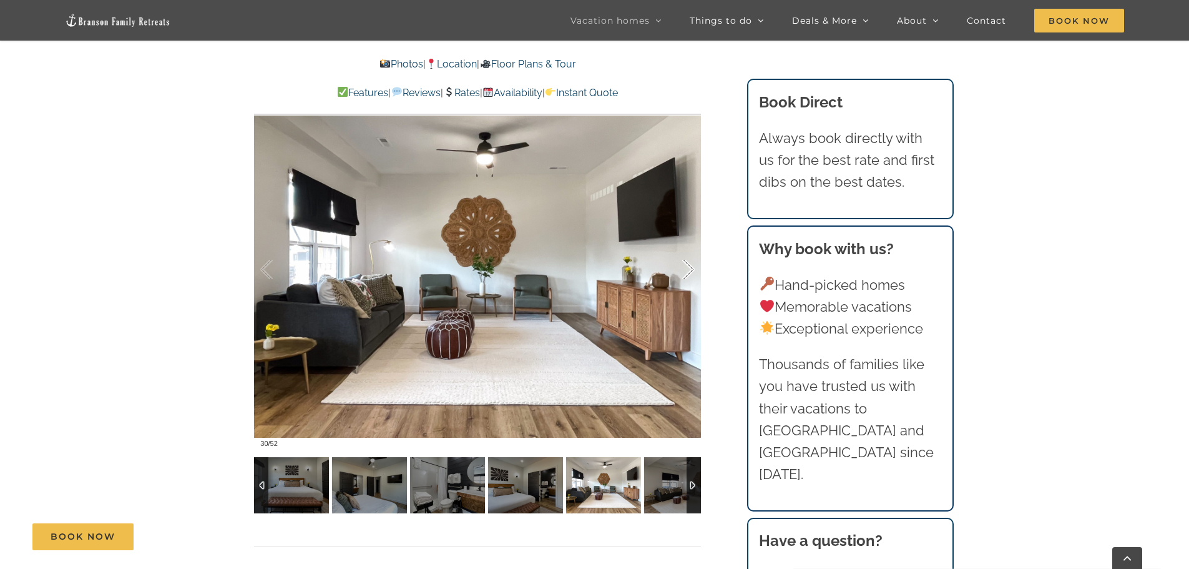
click at [687, 271] on div at bounding box center [675, 269] width 39 height 77
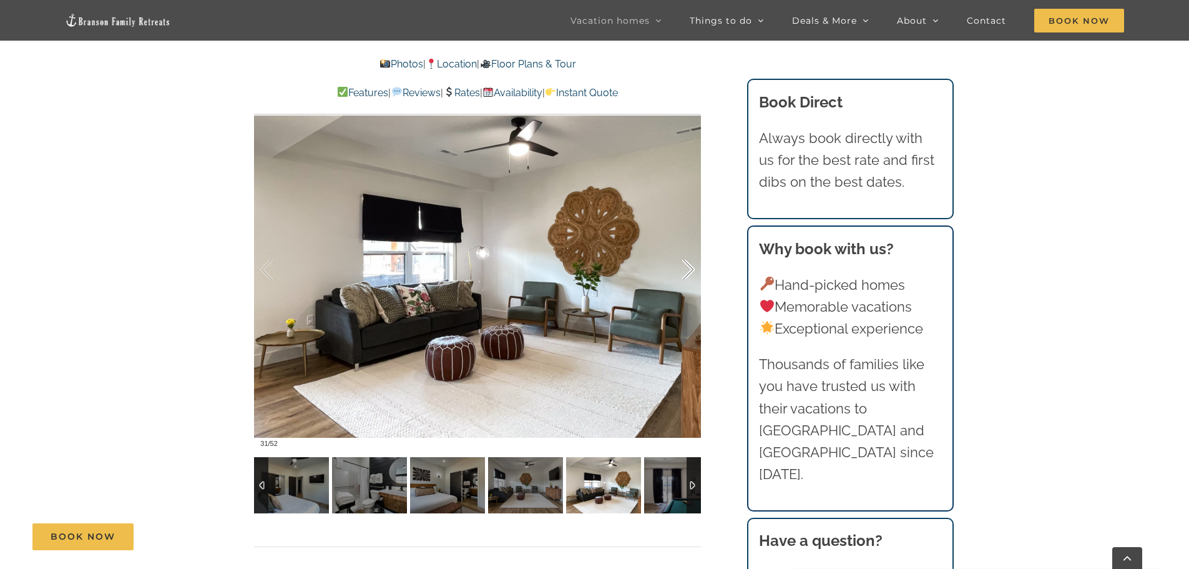
click at [687, 271] on div at bounding box center [675, 269] width 39 height 77
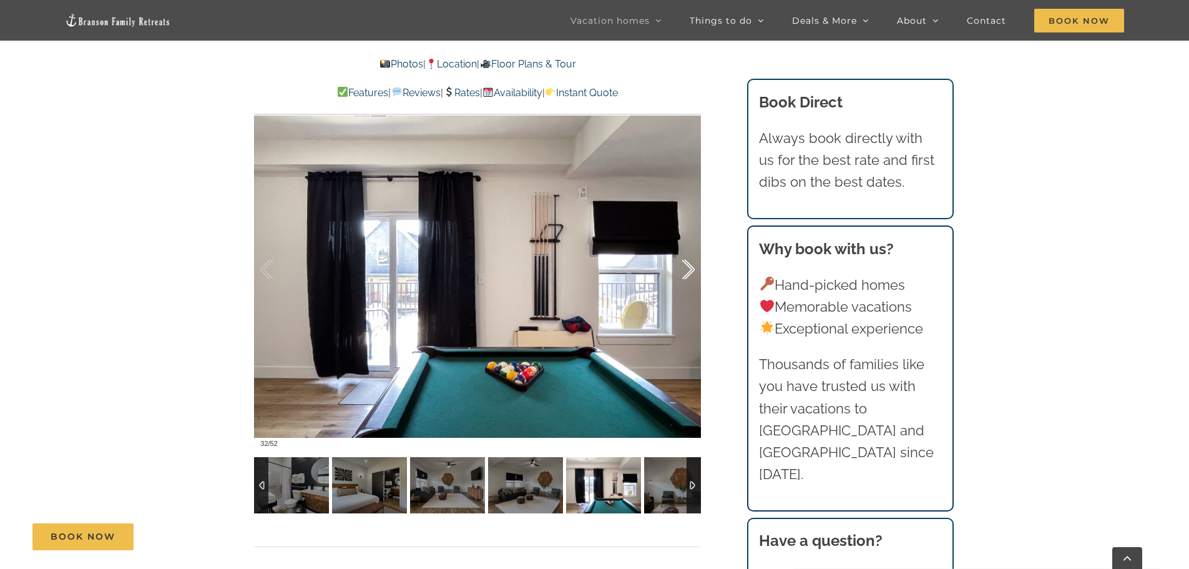
click at [687, 271] on div at bounding box center [675, 269] width 39 height 77
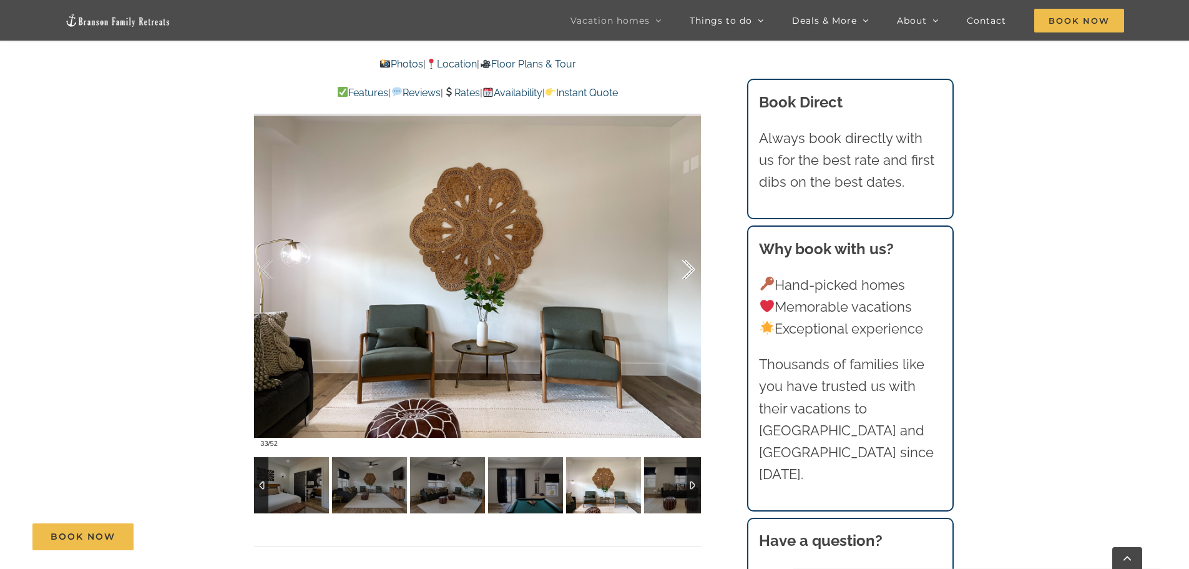
click at [687, 271] on div at bounding box center [675, 269] width 39 height 77
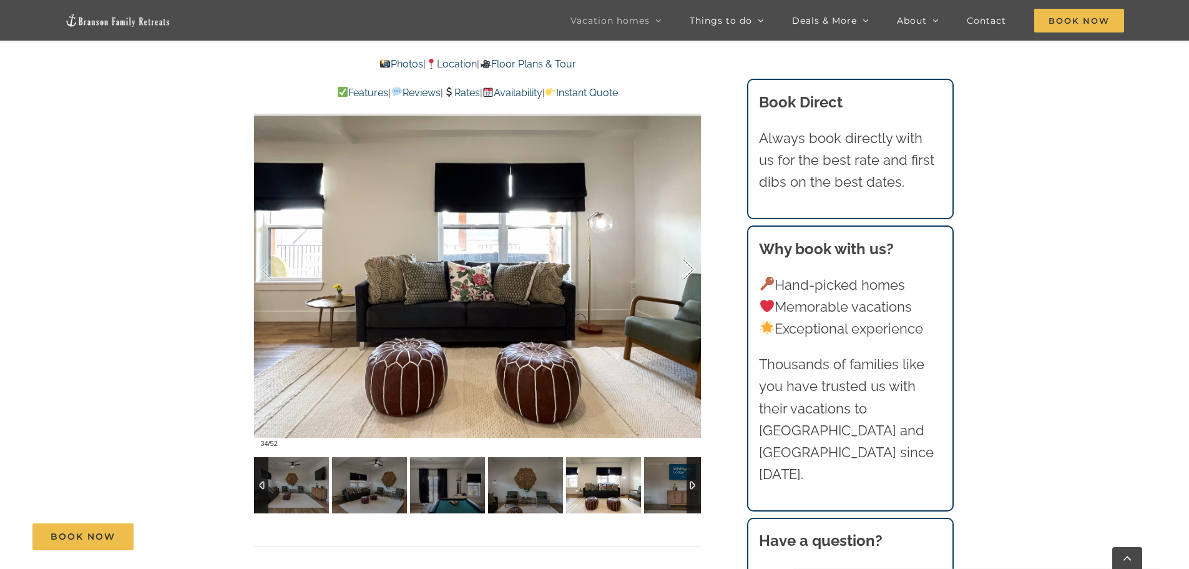
click at [687, 271] on div at bounding box center [675, 269] width 39 height 77
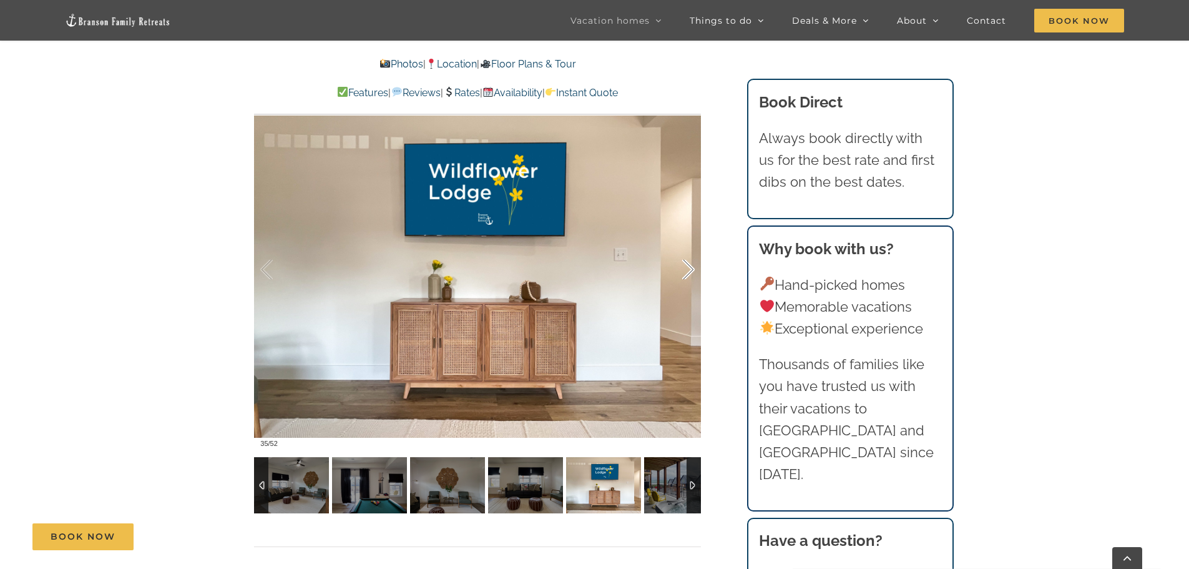
click at [687, 271] on div at bounding box center [675, 269] width 39 height 77
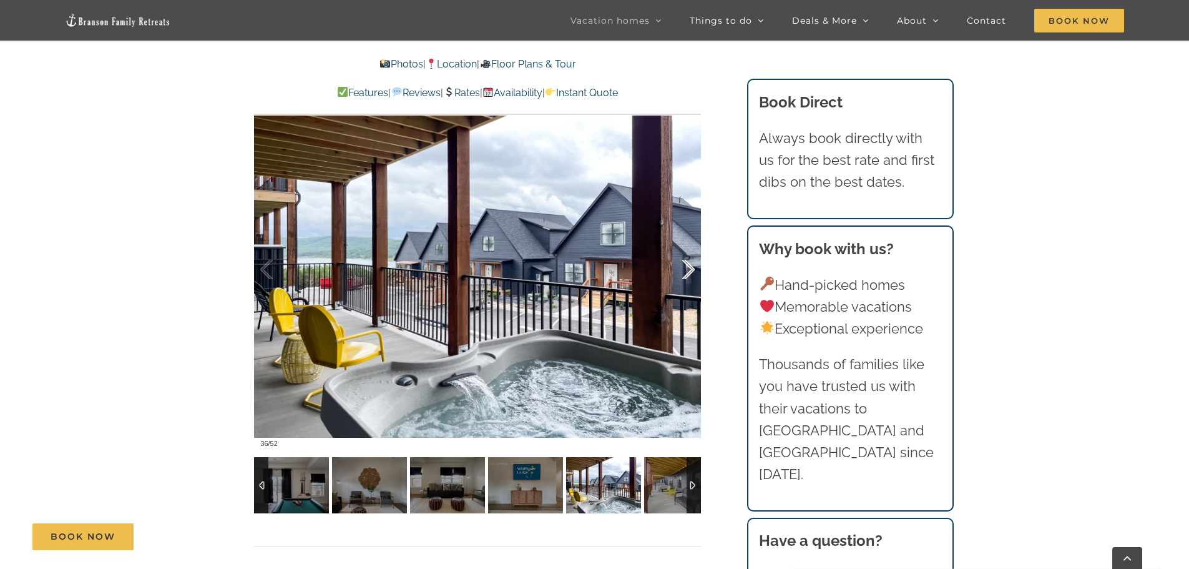
click at [687, 271] on div at bounding box center [675, 269] width 39 height 77
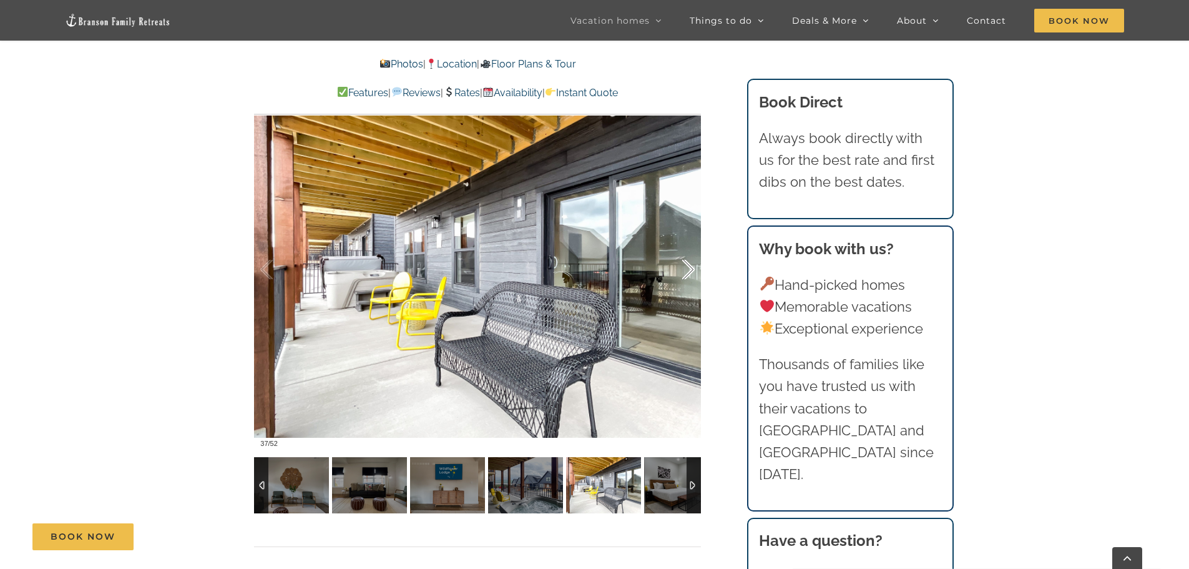
click at [687, 271] on div at bounding box center [675, 269] width 39 height 77
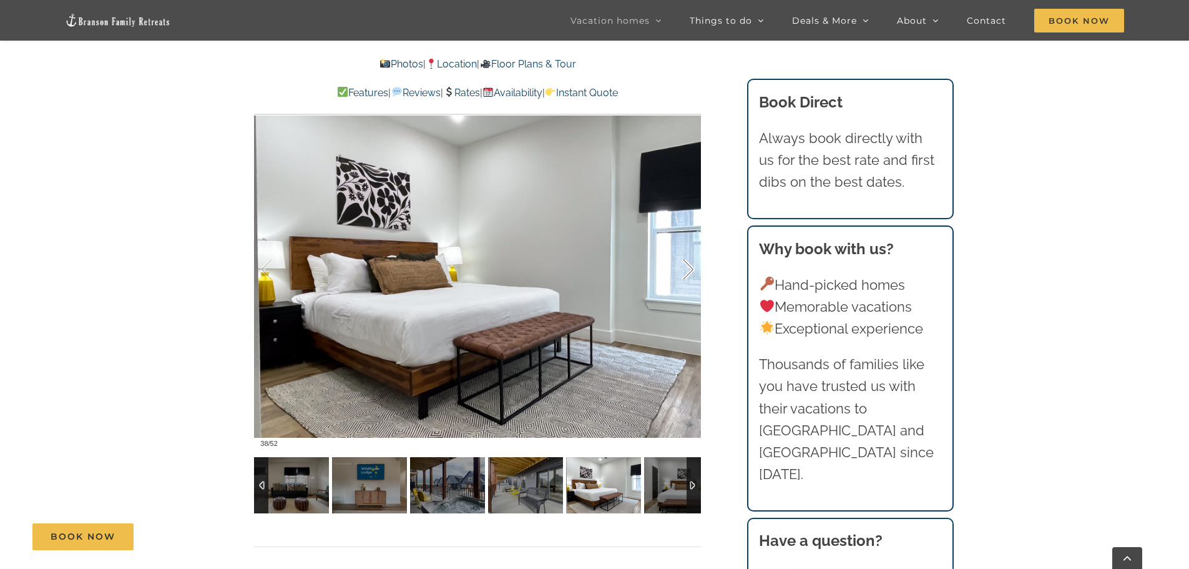
click at [687, 271] on div at bounding box center [675, 269] width 39 height 77
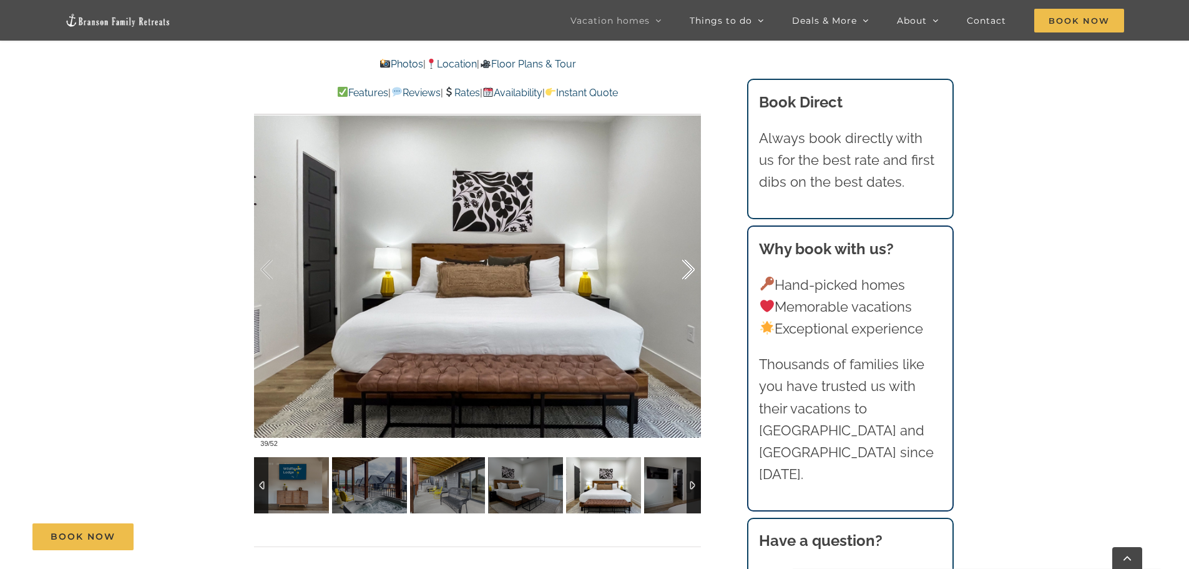
click at [687, 271] on div at bounding box center [675, 269] width 39 height 77
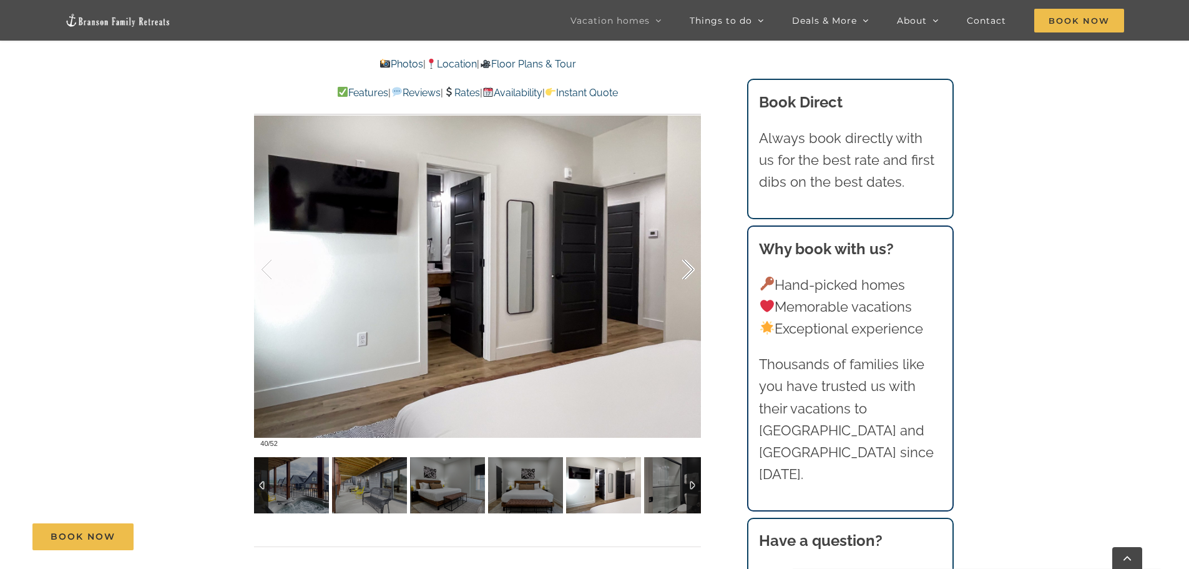
click at [687, 271] on div at bounding box center [675, 269] width 39 height 77
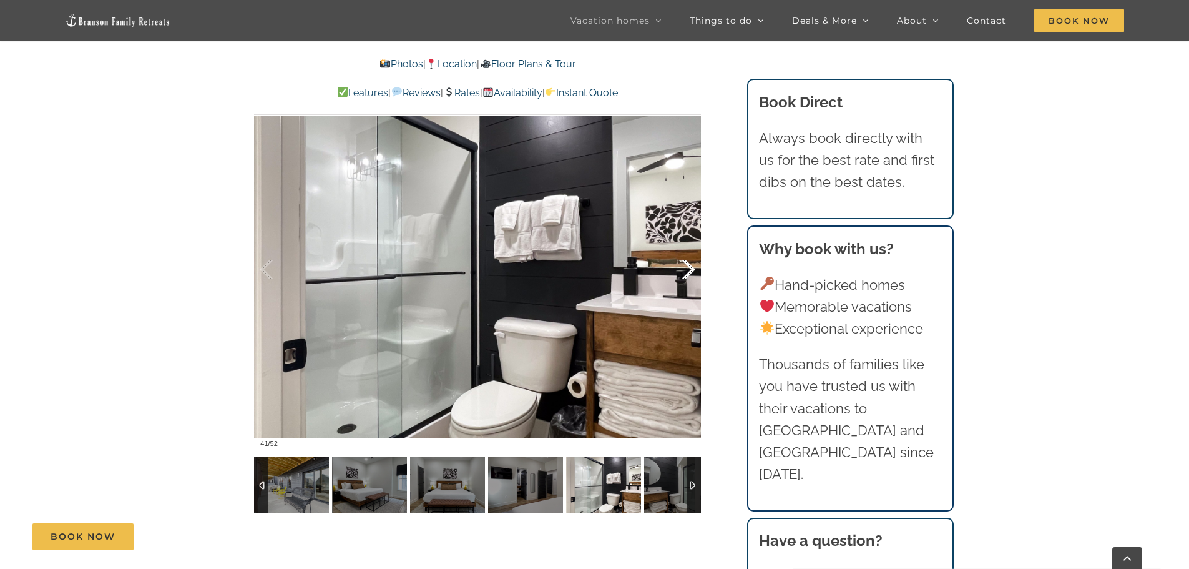
click at [687, 271] on div at bounding box center [675, 269] width 39 height 77
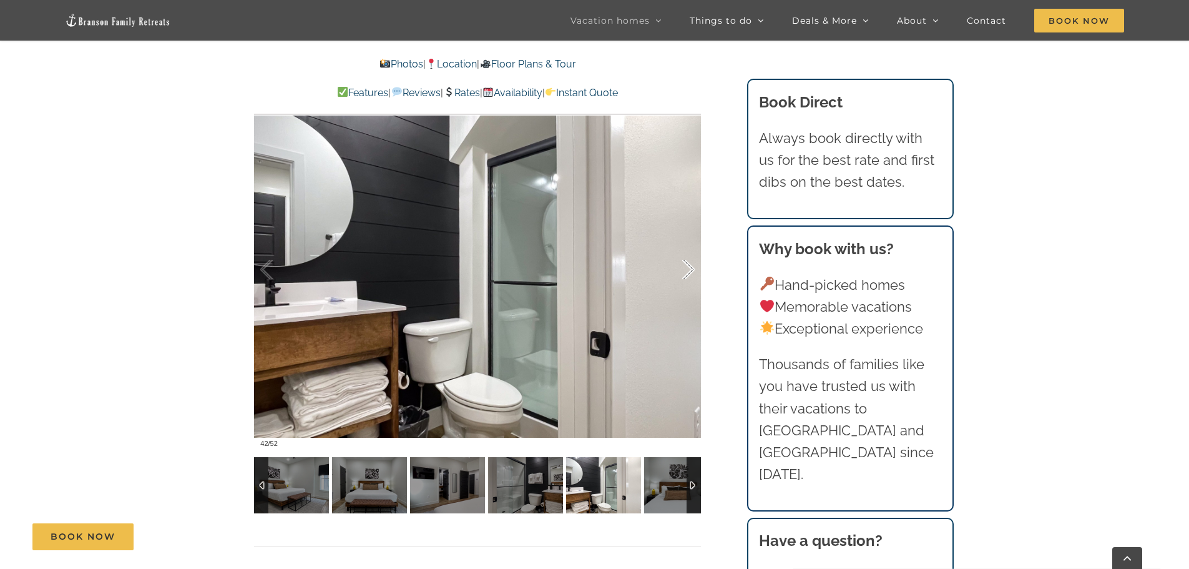
click at [687, 271] on div at bounding box center [675, 269] width 39 height 77
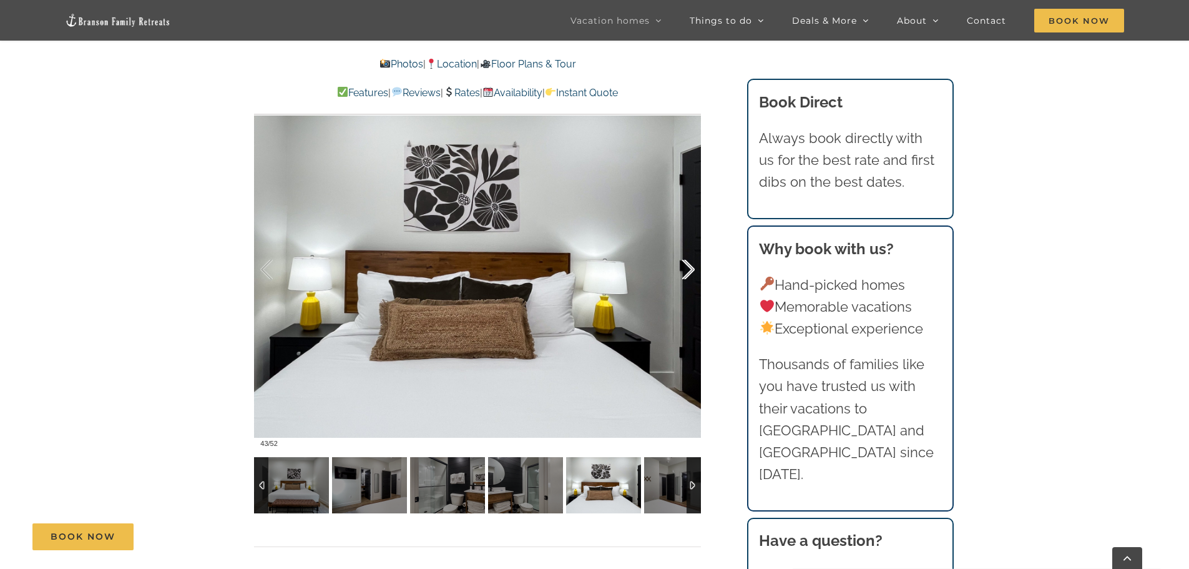
click at [687, 271] on div at bounding box center [675, 269] width 39 height 77
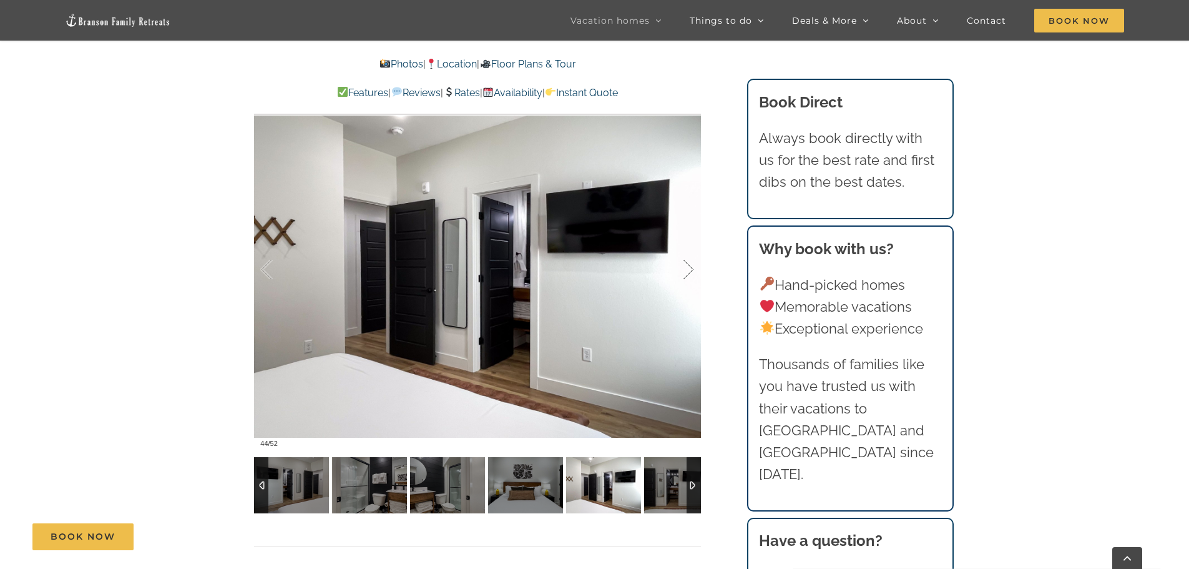
click at [687, 271] on div at bounding box center [675, 269] width 39 height 77
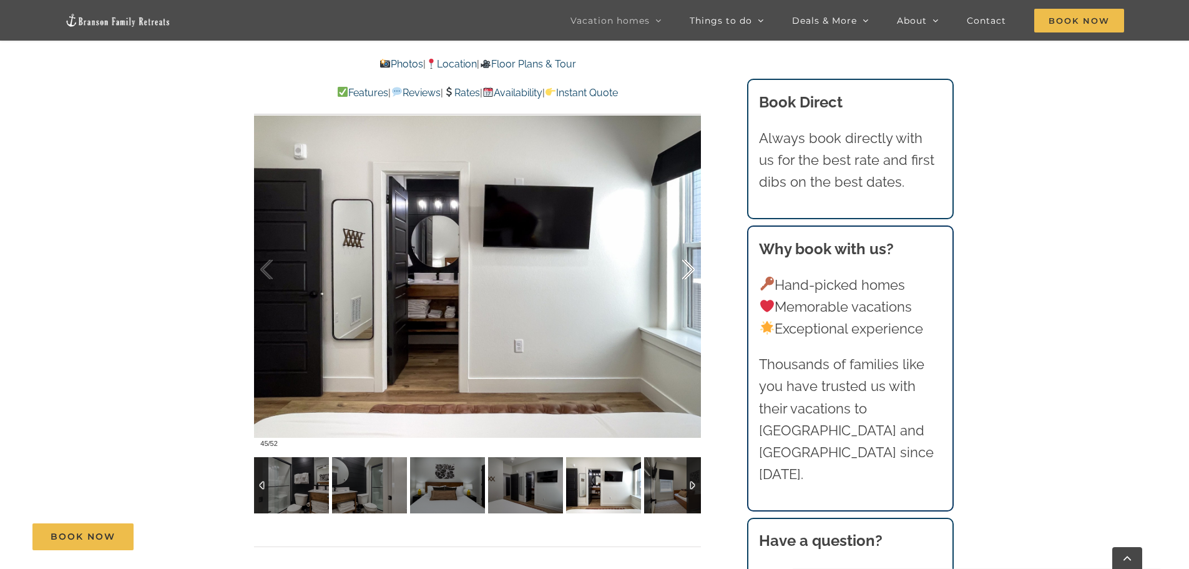
click at [687, 271] on div at bounding box center [675, 269] width 39 height 77
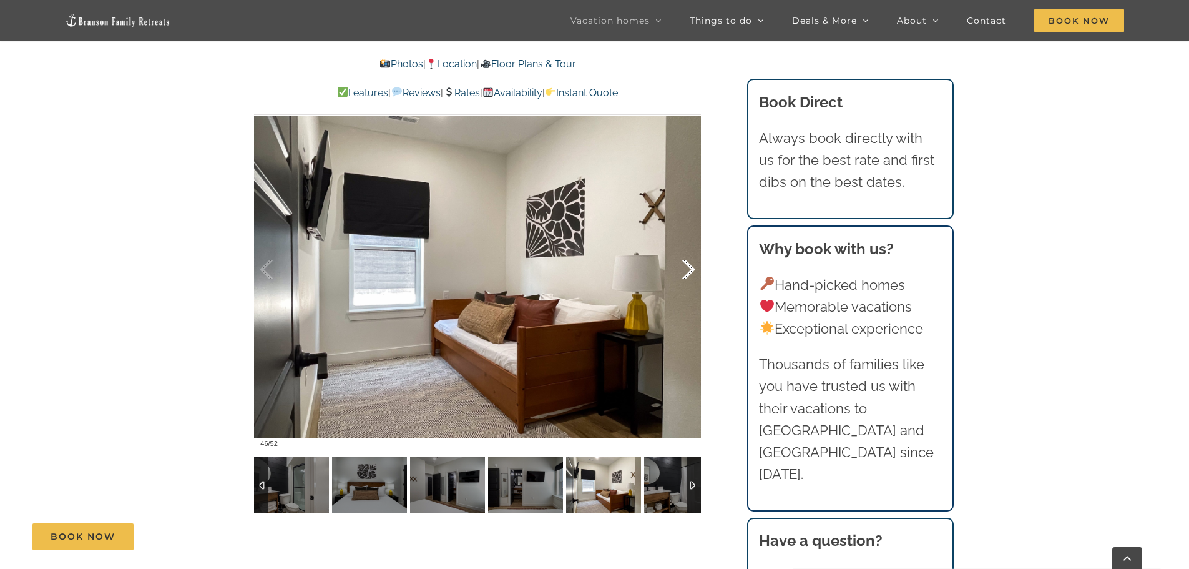
click at [687, 271] on div at bounding box center [675, 269] width 39 height 77
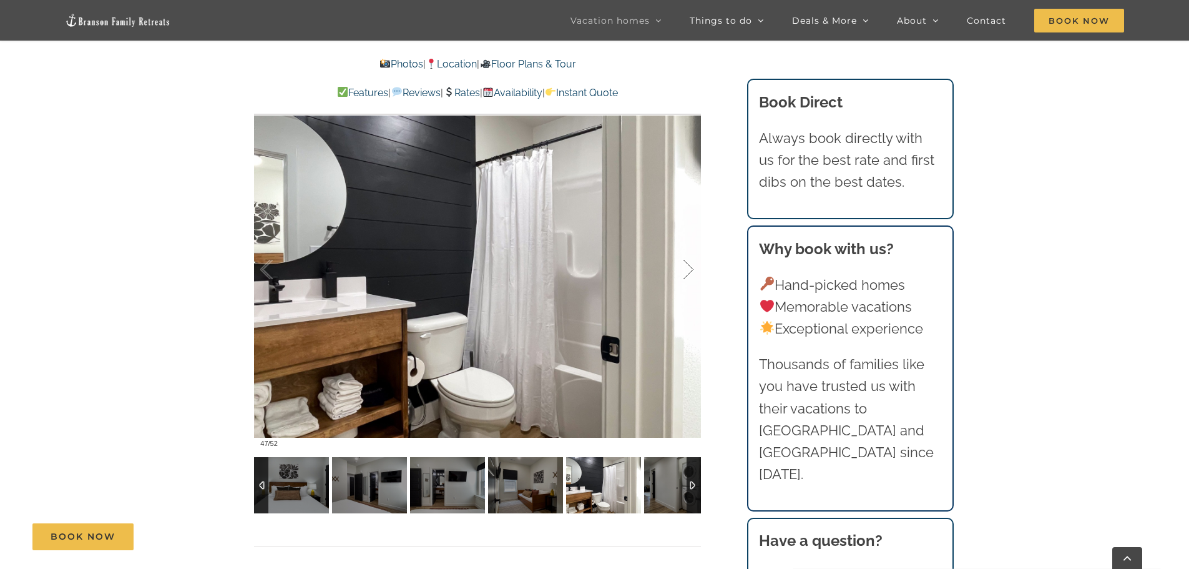
click at [687, 271] on div at bounding box center [675, 269] width 39 height 77
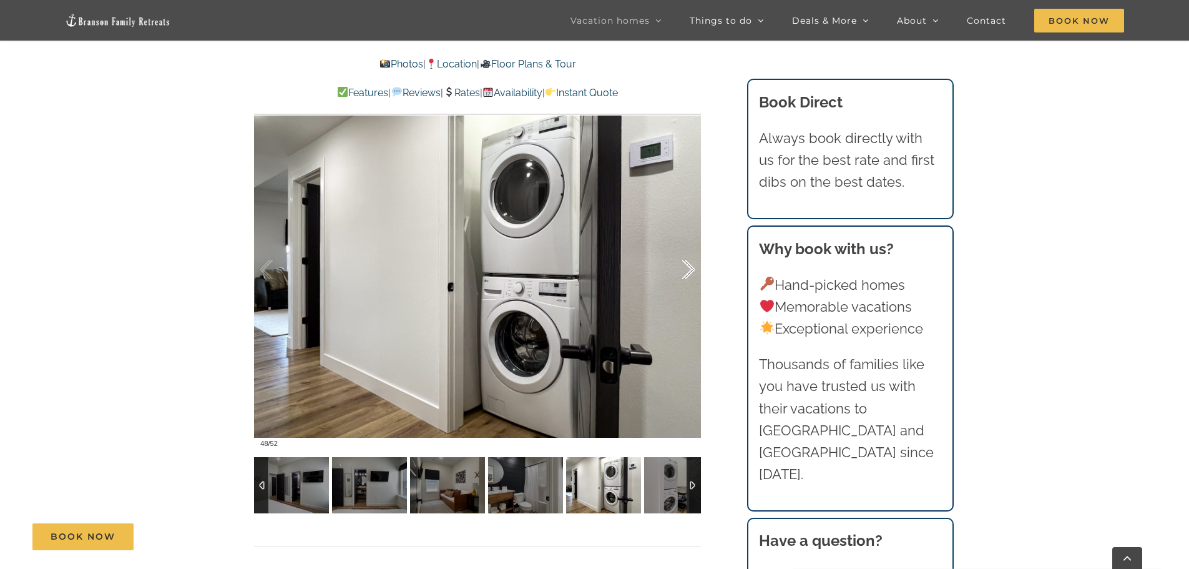
click at [687, 271] on div at bounding box center [675, 269] width 39 height 77
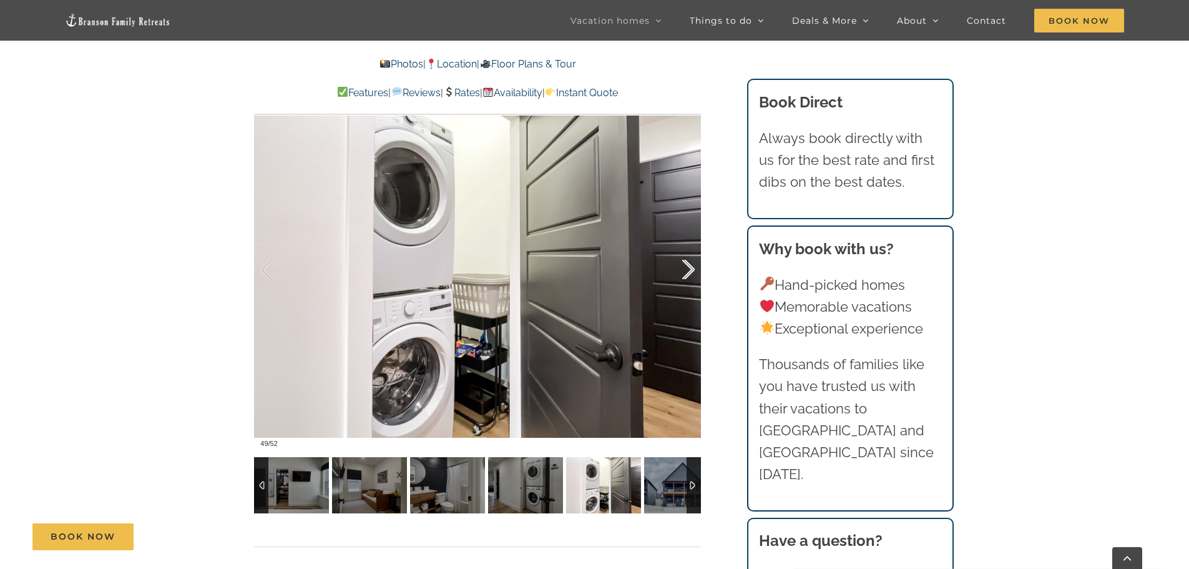
click at [687, 271] on div at bounding box center [675, 269] width 39 height 77
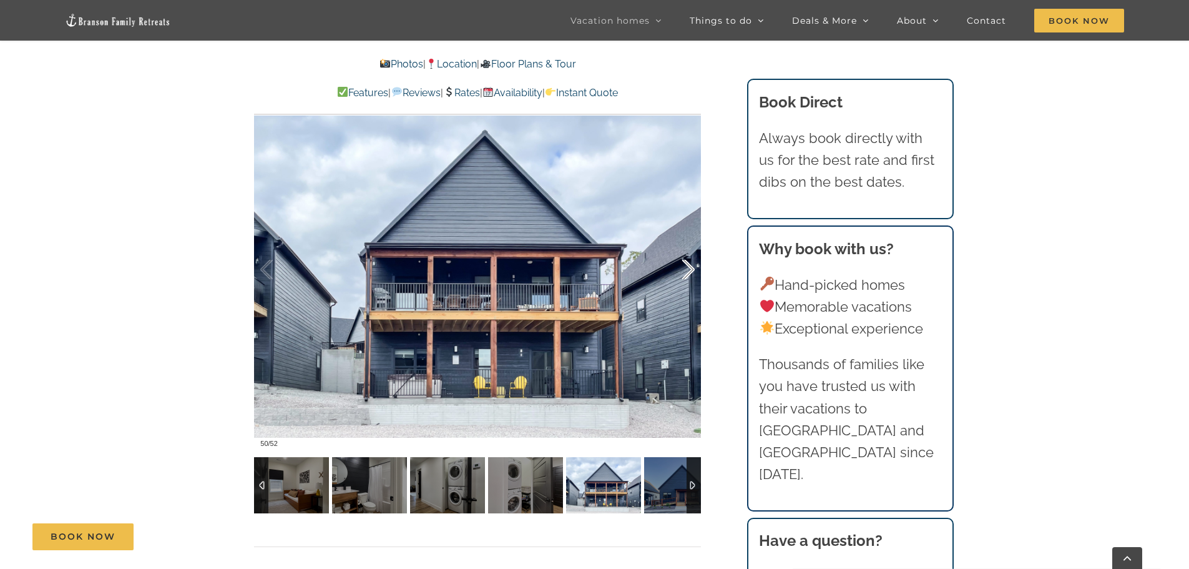
click at [687, 271] on div at bounding box center [675, 269] width 39 height 77
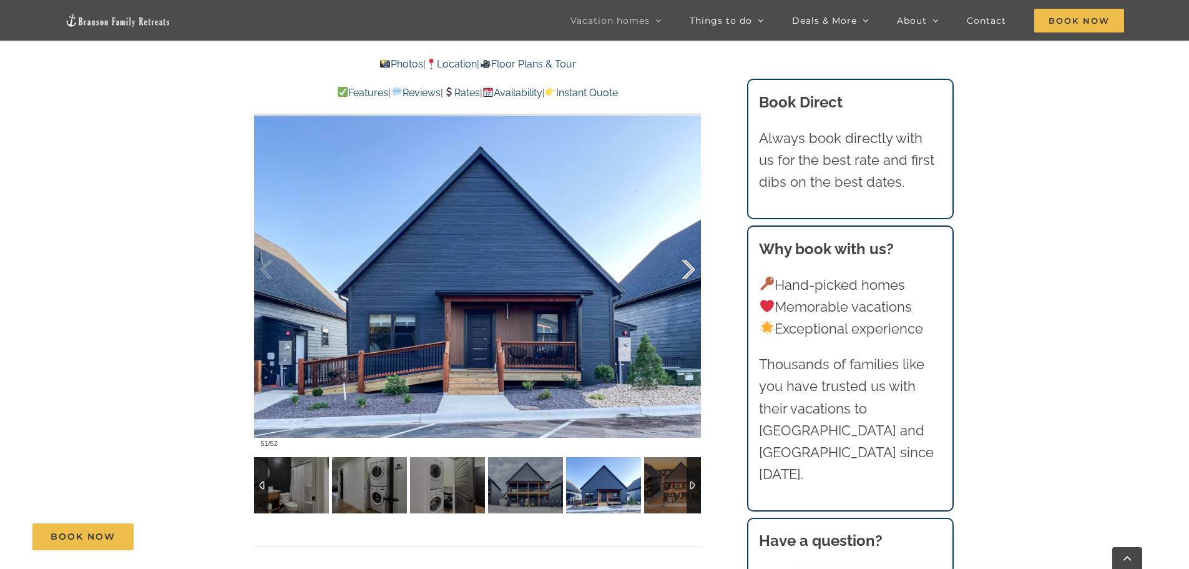
click at [687, 271] on div at bounding box center [675, 269] width 39 height 77
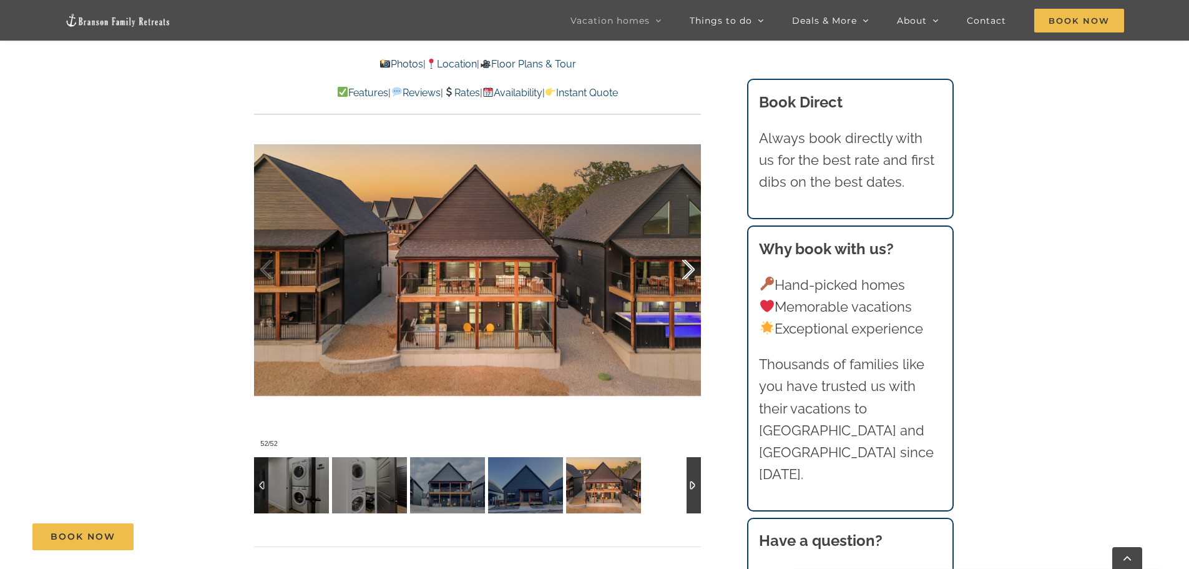
click at [687, 271] on div at bounding box center [675, 269] width 39 height 77
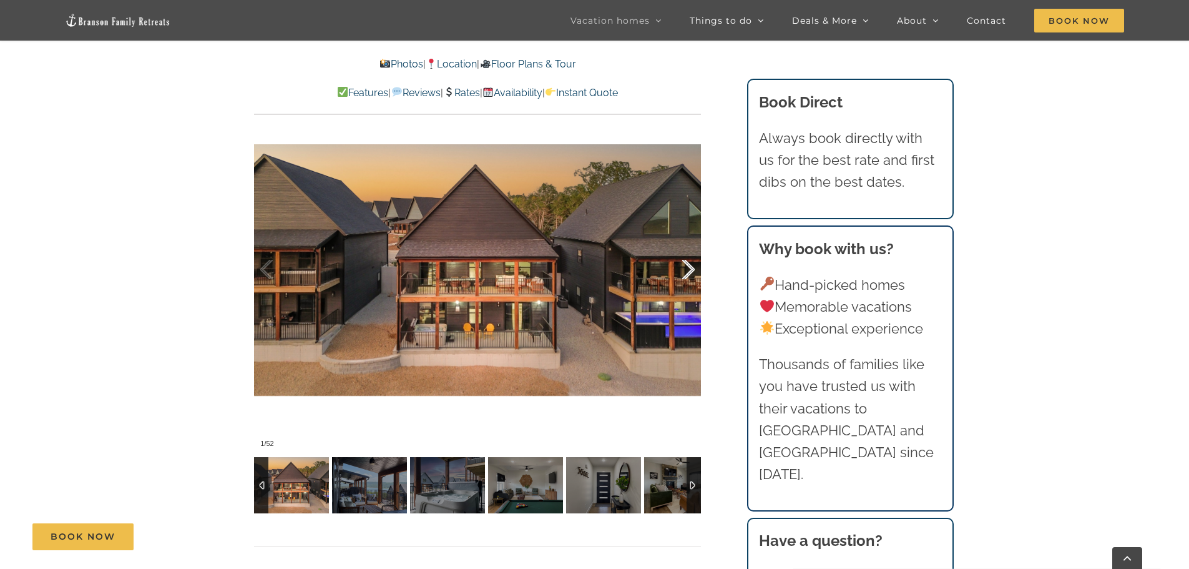
click at [687, 271] on div at bounding box center [675, 269] width 39 height 77
